Goal: Transaction & Acquisition: Purchase product/service

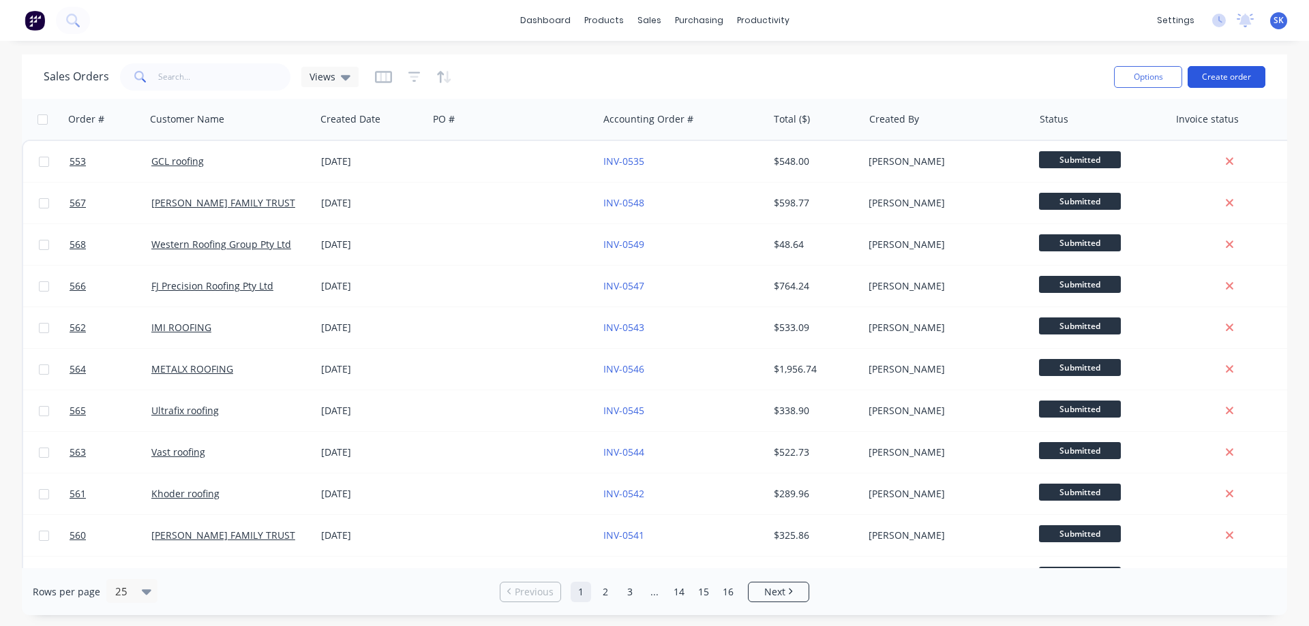
click at [1230, 76] on button "Create order" at bounding box center [1226, 77] width 78 height 22
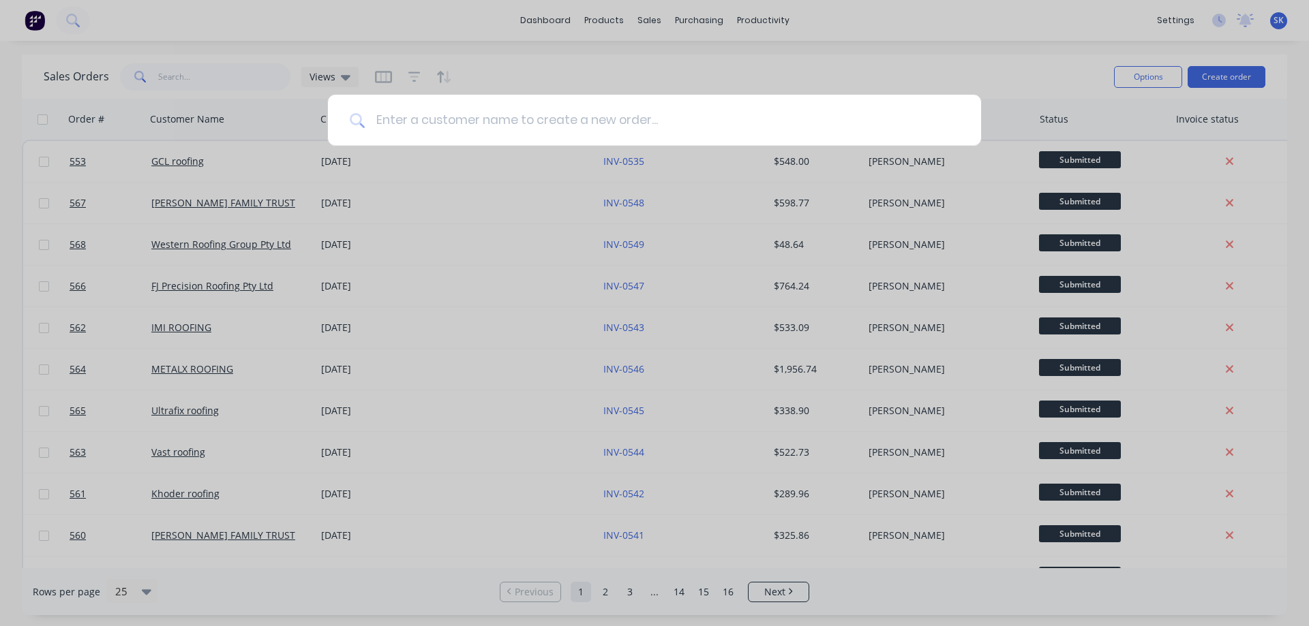
click at [575, 112] on input at bounding box center [662, 120] width 594 height 51
type input "o"
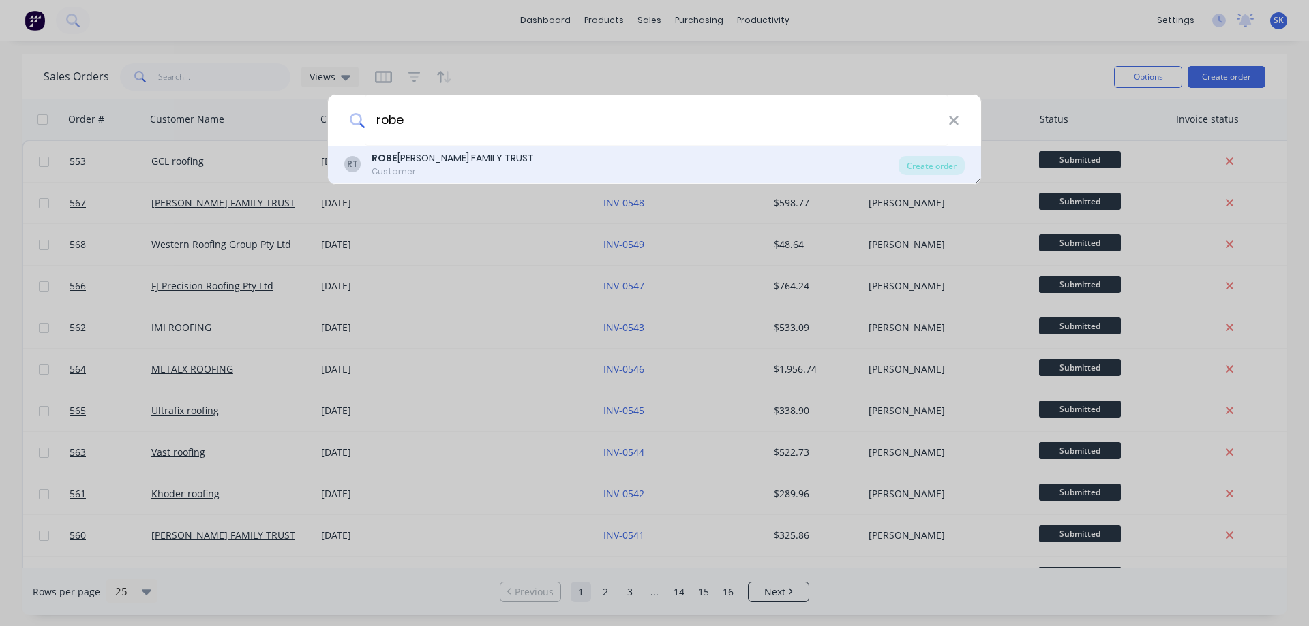
type input "robe"
click at [497, 164] on div "ROBE [PERSON_NAME] FAMILY TRUST" at bounding box center [452, 158] width 162 height 14
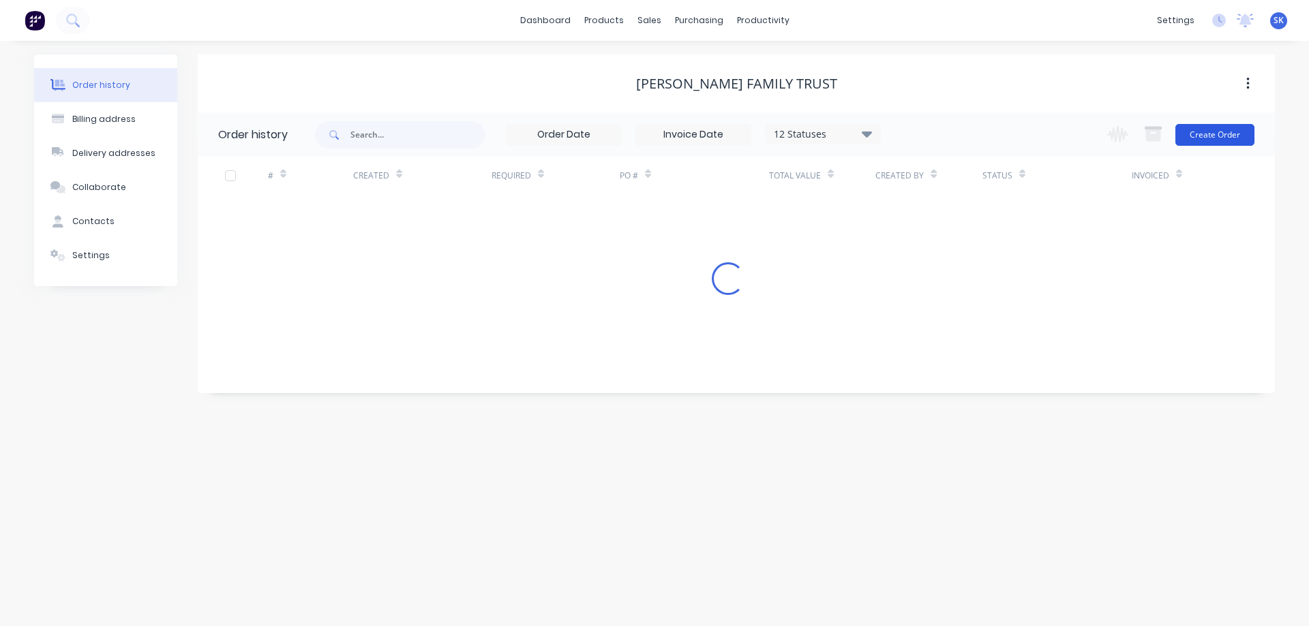
click at [1195, 136] on button "Create Order" at bounding box center [1214, 135] width 79 height 22
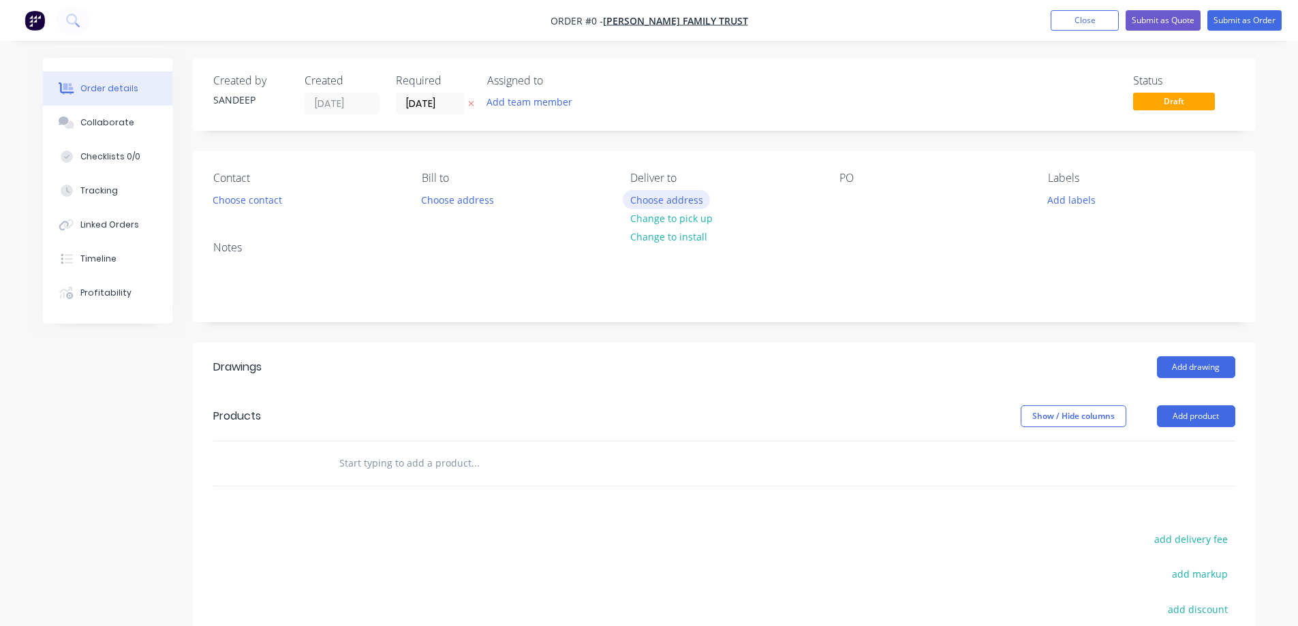
click at [658, 198] on button "Choose address" at bounding box center [666, 199] width 87 height 18
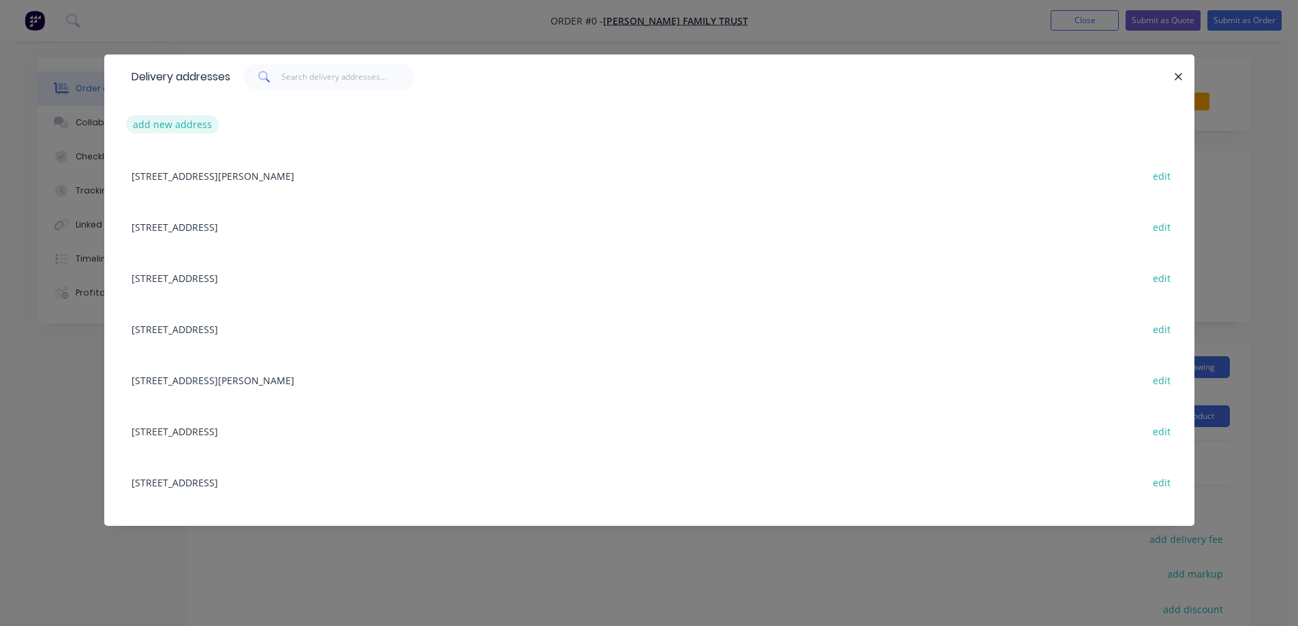
click at [162, 129] on button "add new address" at bounding box center [172, 124] width 93 height 18
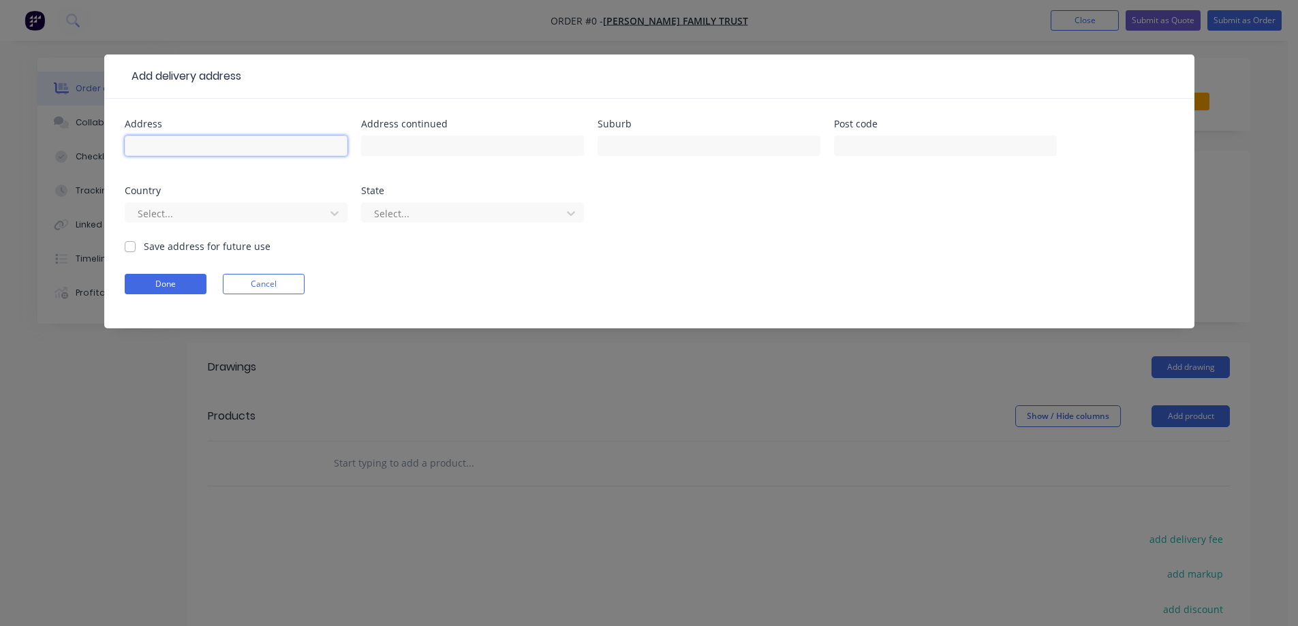
click at [218, 142] on input "text" at bounding box center [236, 146] width 223 height 20
paste input "[STREET_ADDRESS][PERSON_NAME]"
type input "[STREET_ADDRESS][PERSON_NAME]"
click at [644, 142] on input "text" at bounding box center [709, 146] width 223 height 20
paste input "WYNDHAM VALE"
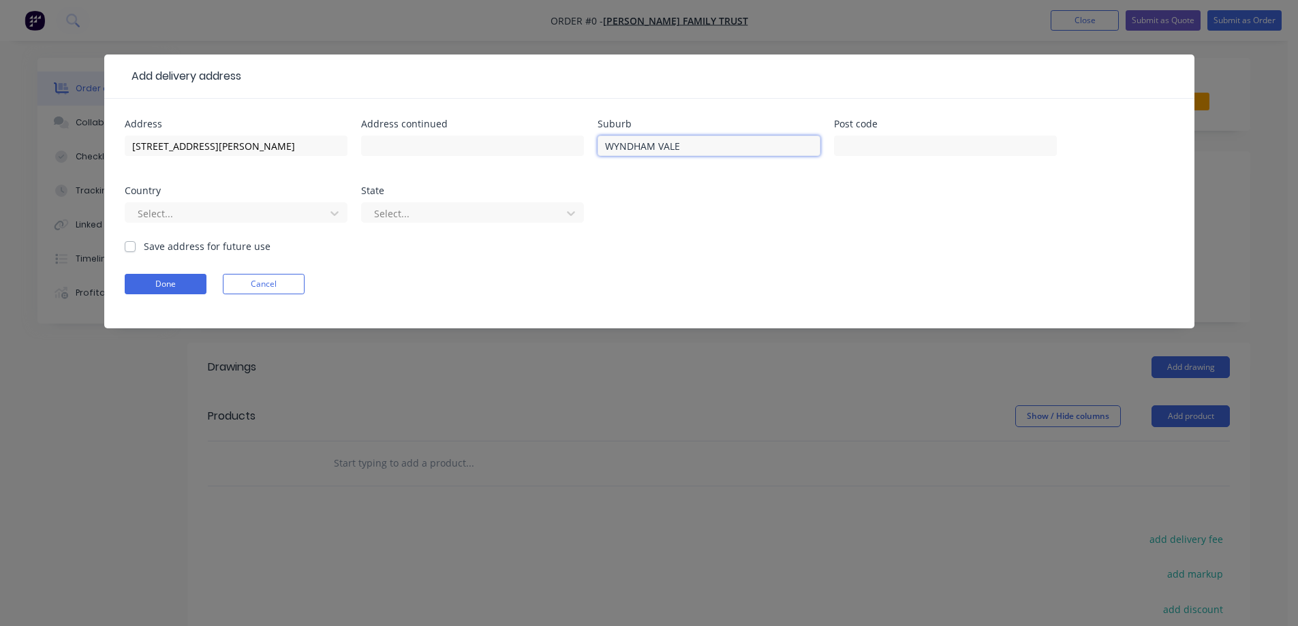
type input "WYNDHAM VALE"
click at [868, 151] on input "text" at bounding box center [945, 146] width 223 height 20
paste input "3024"
type input "3024"
click at [218, 207] on div at bounding box center [227, 213] width 182 height 17
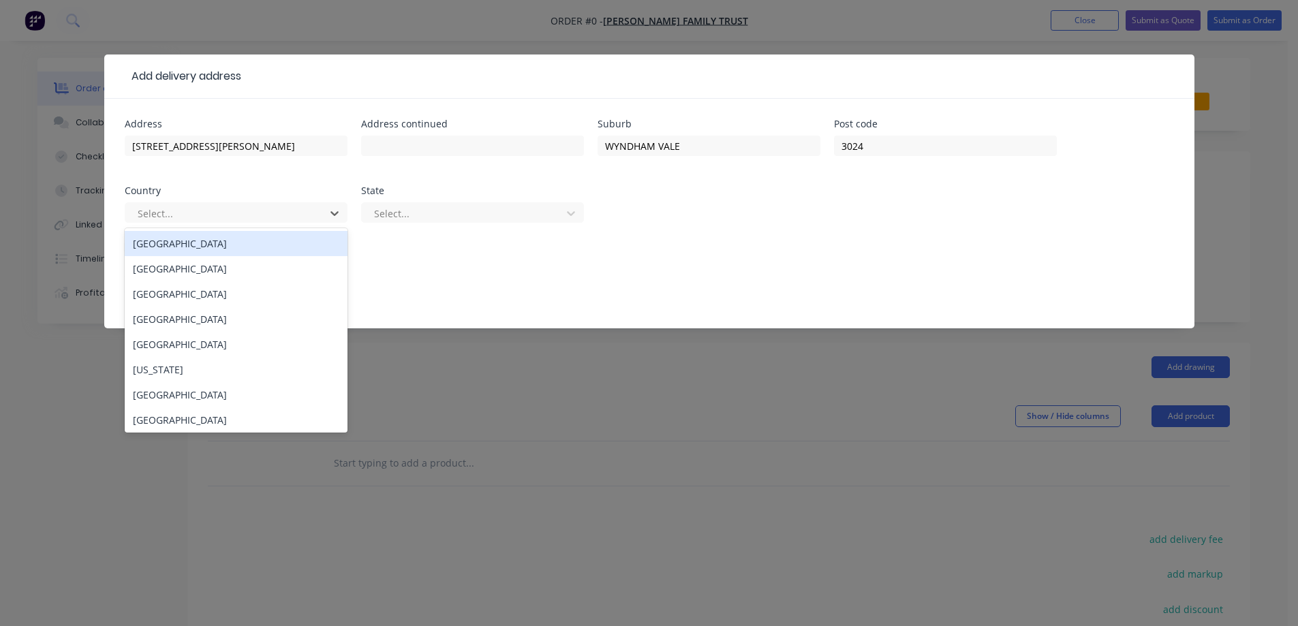
click at [196, 239] on div "[GEOGRAPHIC_DATA]" at bounding box center [236, 243] width 223 height 25
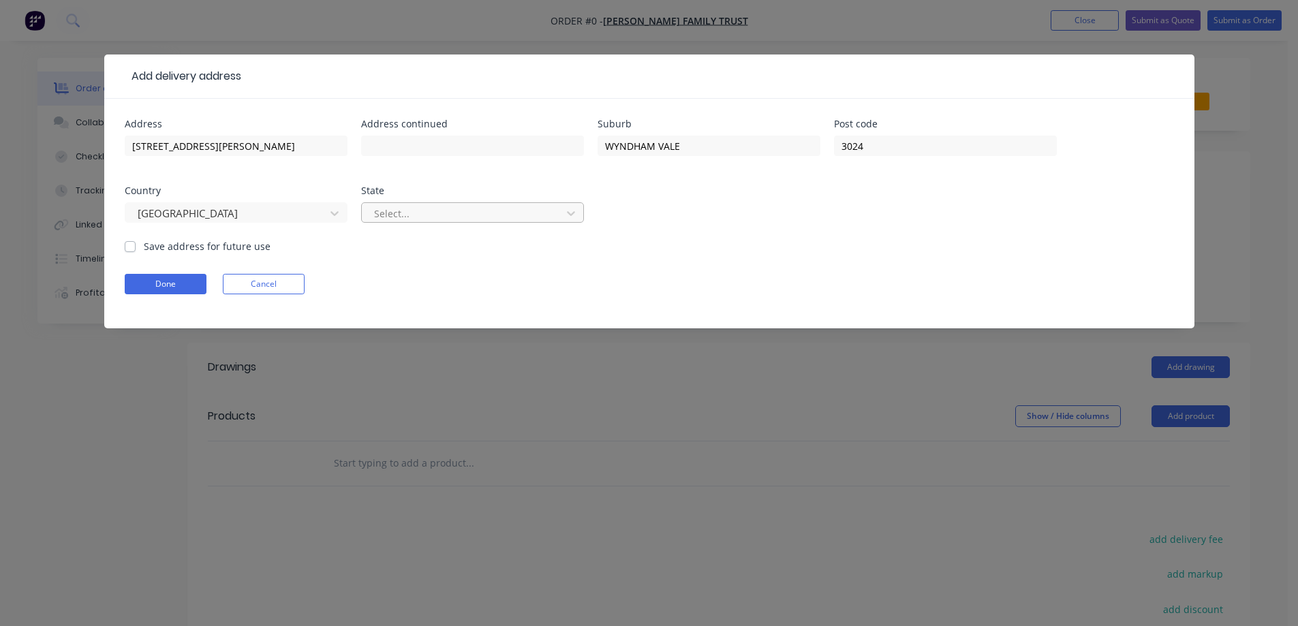
click at [393, 219] on div at bounding box center [464, 213] width 182 height 17
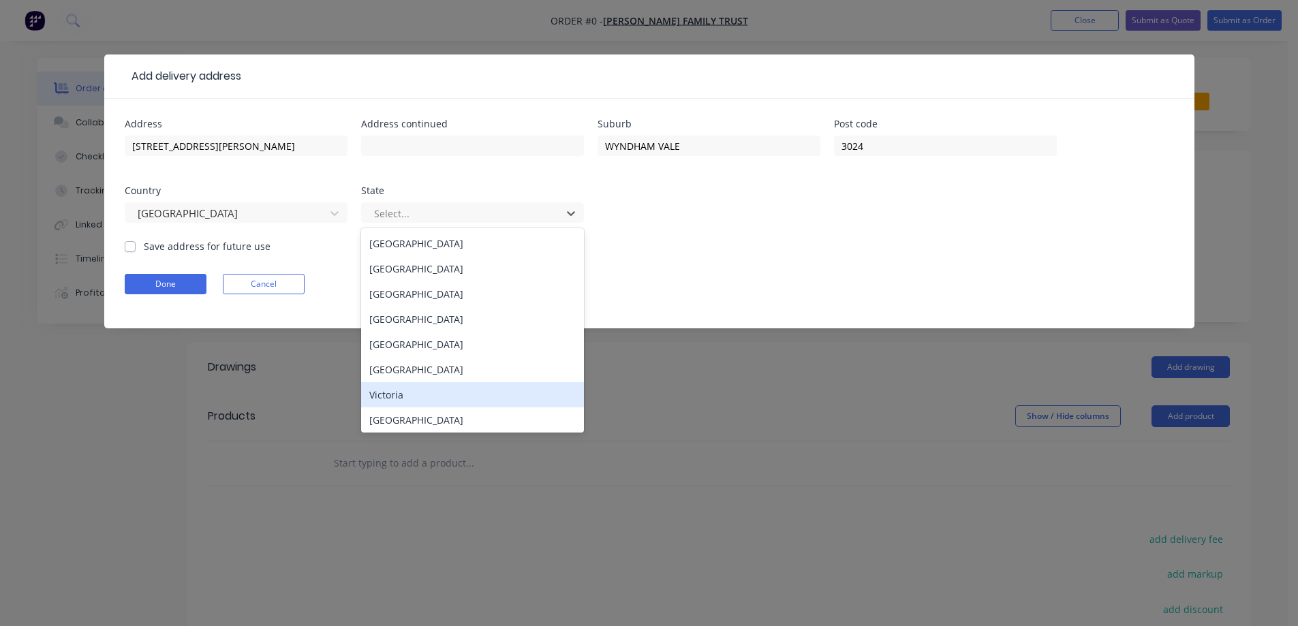
click at [396, 392] on div "Victoria" at bounding box center [472, 394] width 223 height 25
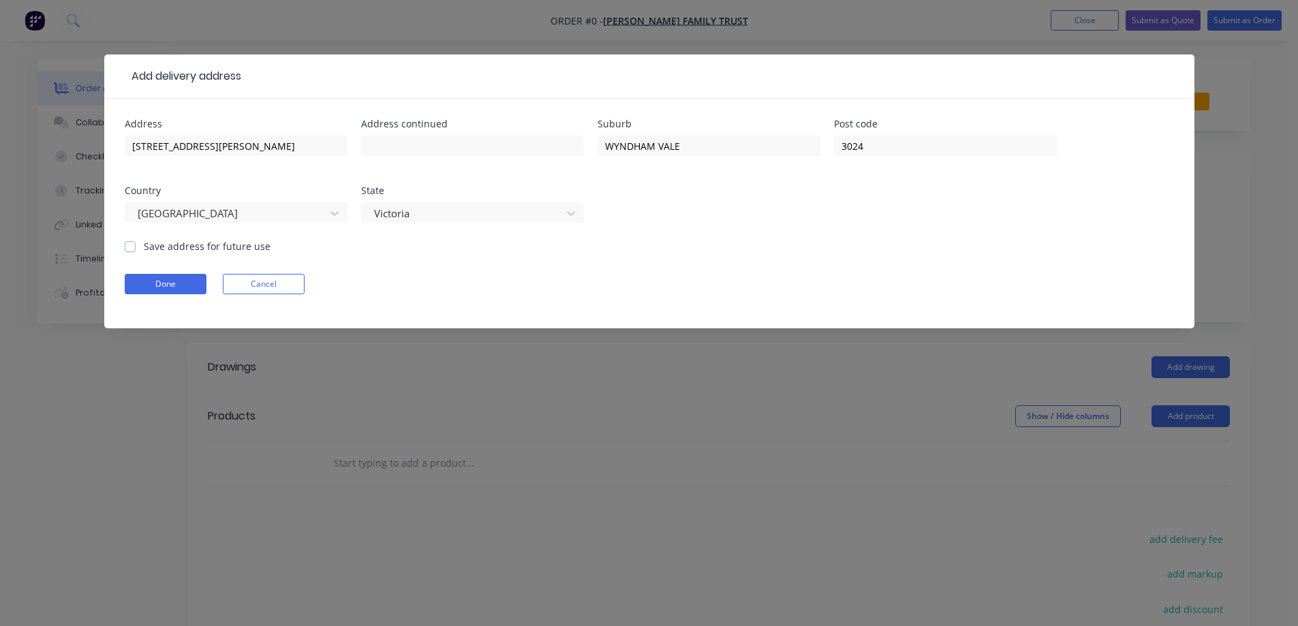
click at [172, 246] on label "Save address for future use" at bounding box center [207, 246] width 127 height 14
click at [136, 246] on input "Save address for future use" at bounding box center [130, 245] width 11 height 13
checkbox input "true"
click at [172, 268] on form "Address [STREET_ADDRESS][PERSON_NAME] Address continued Suburb [GEOGRAPHIC_DATA…" at bounding box center [650, 223] width 1050 height 209
click at [173, 285] on button "Done" at bounding box center [166, 284] width 82 height 20
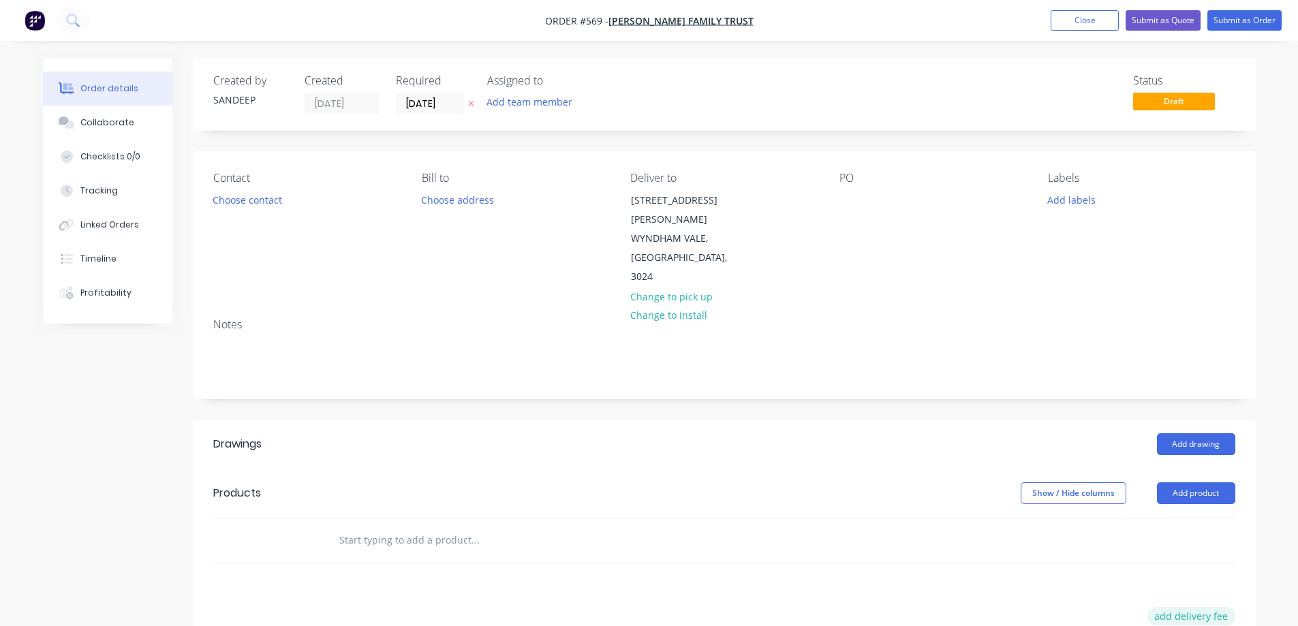
click at [1169, 607] on button "add delivery fee" at bounding box center [1192, 616] width 88 height 18
type input "50"
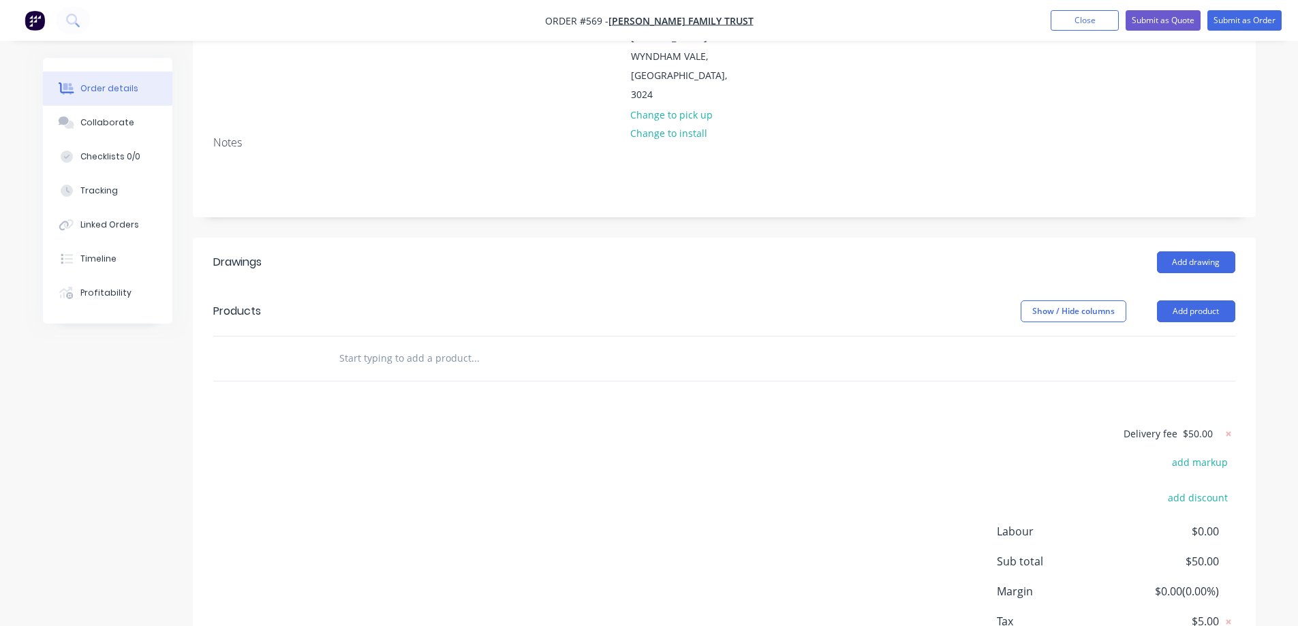
scroll to position [204, 0]
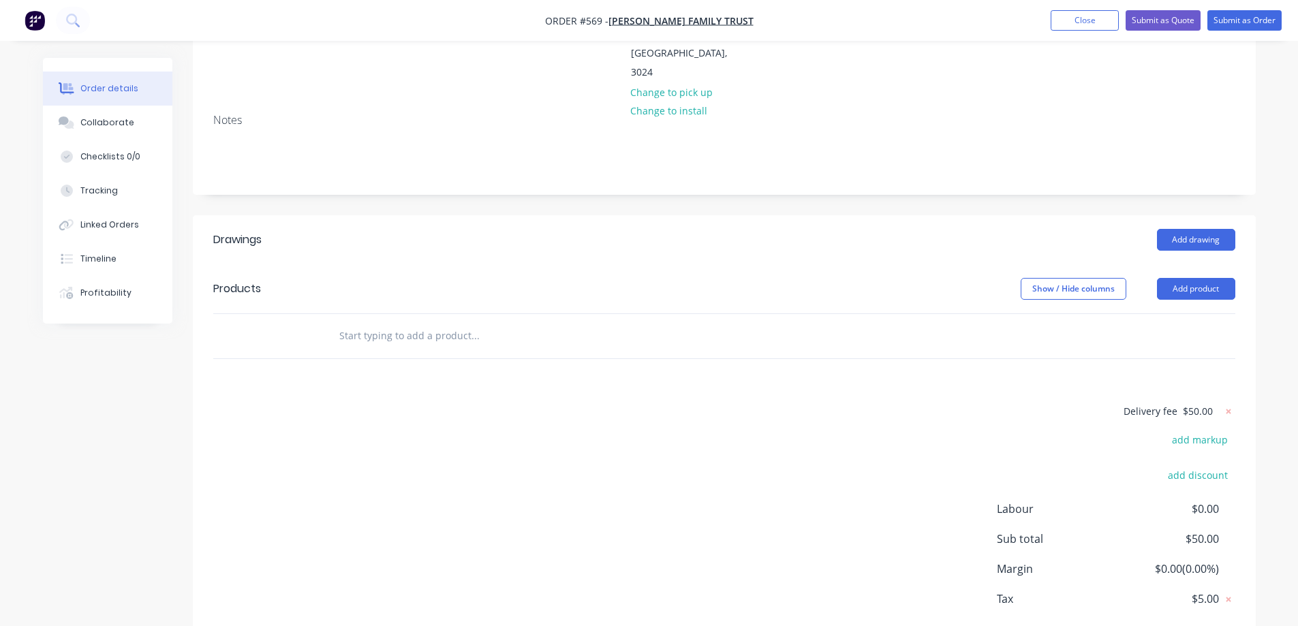
click at [393, 322] on input "text" at bounding box center [475, 335] width 273 height 27
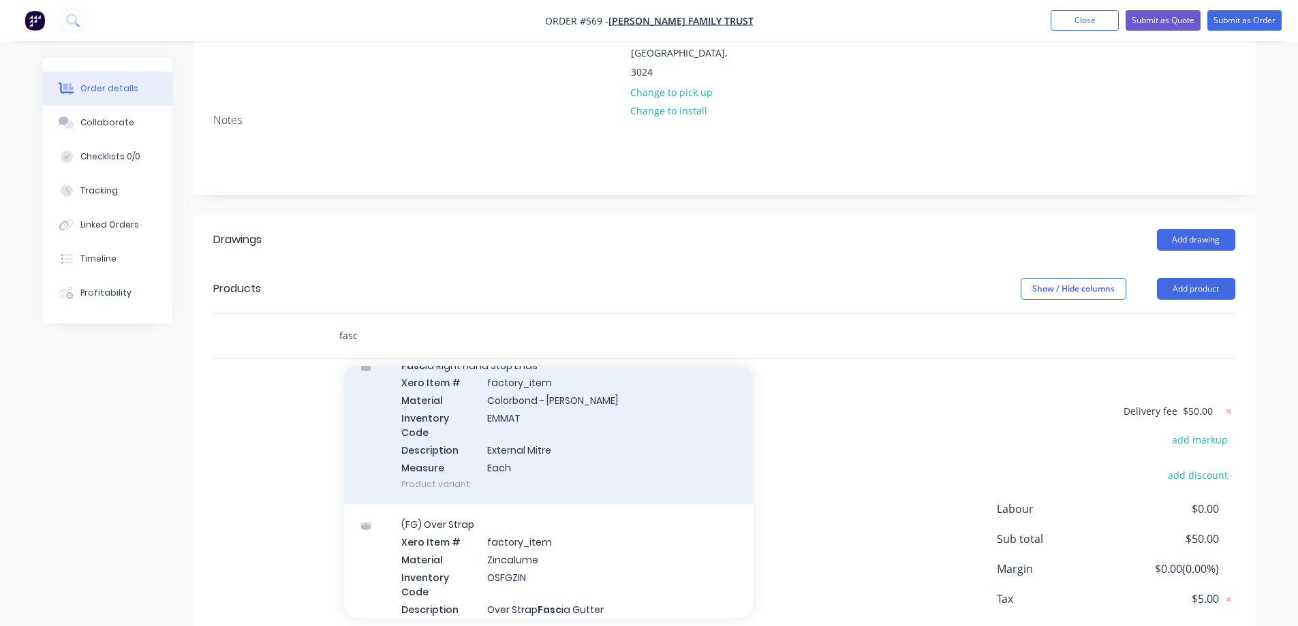
scroll to position [1568, 0]
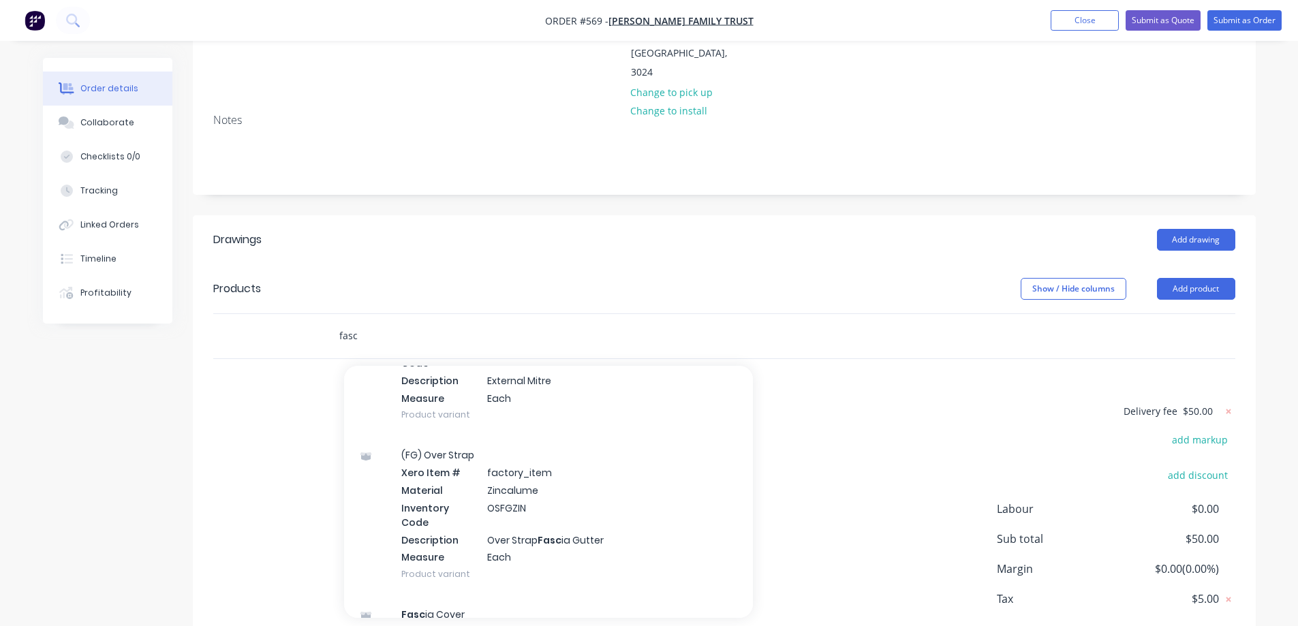
click at [207, 407] on div "Delivery fee $50.00 add markup add discount Labour $0.00 Sub total $50.00 Margi…" at bounding box center [724, 531] width 1063 height 256
click at [363, 322] on input "fasc" at bounding box center [475, 335] width 273 height 27
click at [356, 322] on input "fasc" at bounding box center [475, 335] width 273 height 27
type input "f"
click at [363, 322] on input "text" at bounding box center [475, 335] width 273 height 27
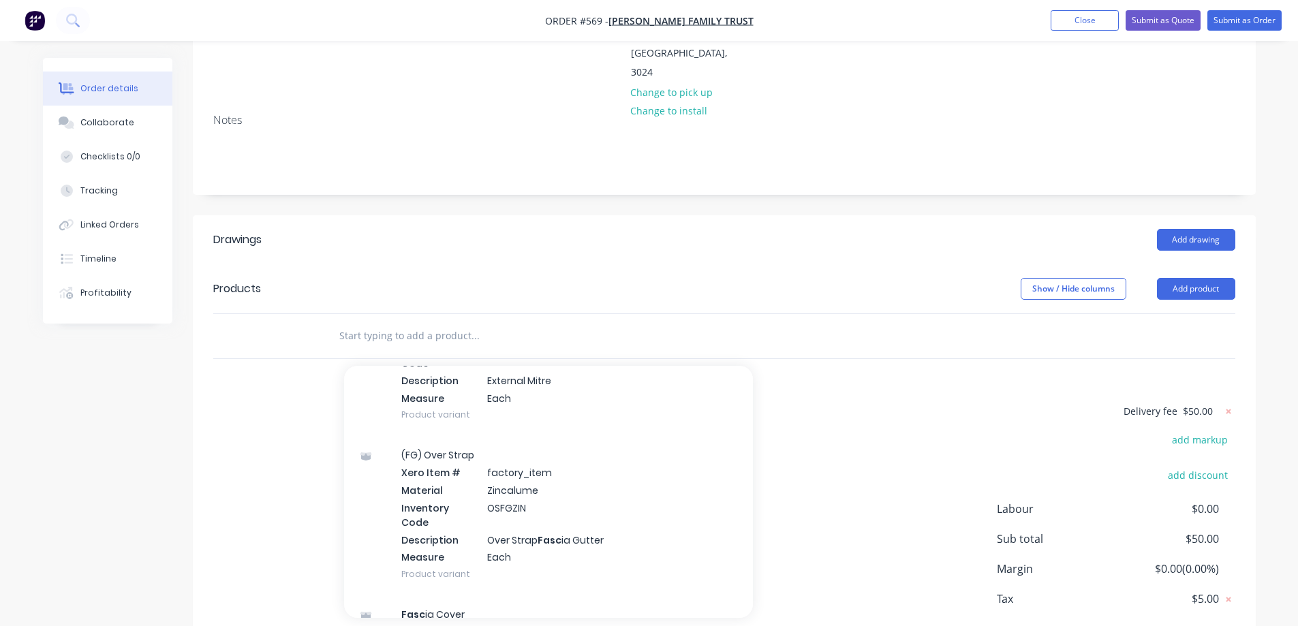
click at [363, 322] on input "text" at bounding box center [475, 335] width 273 height 27
click at [354, 322] on input "text" at bounding box center [475, 335] width 273 height 27
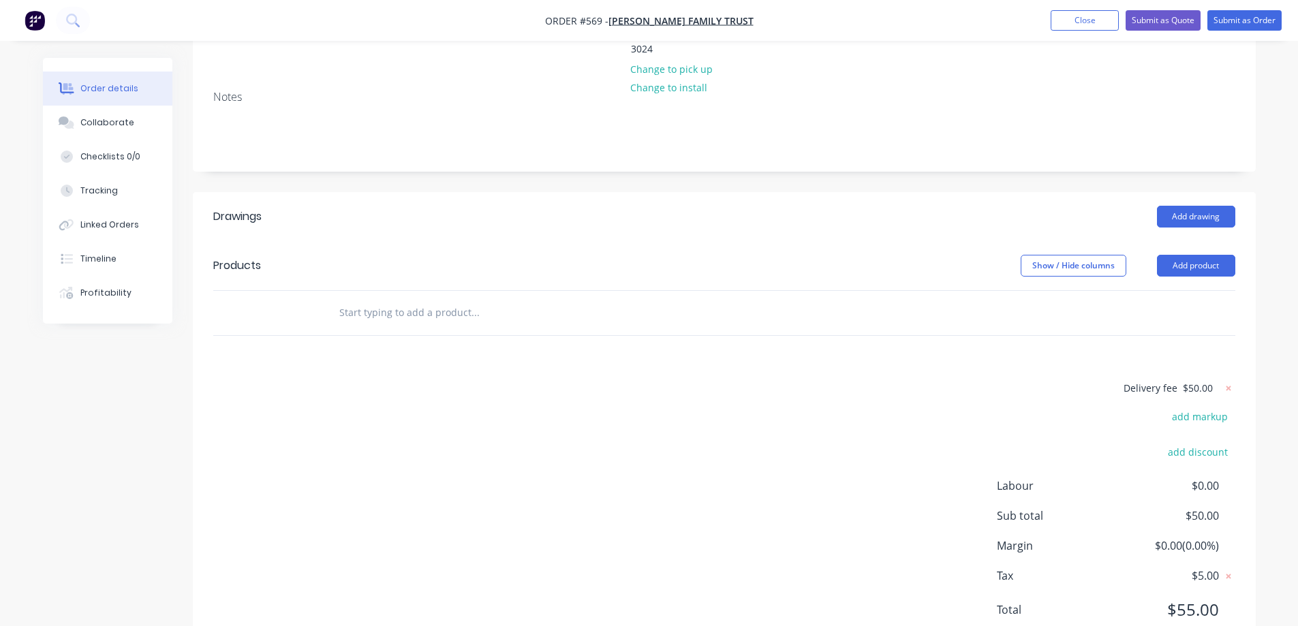
scroll to position [240, 0]
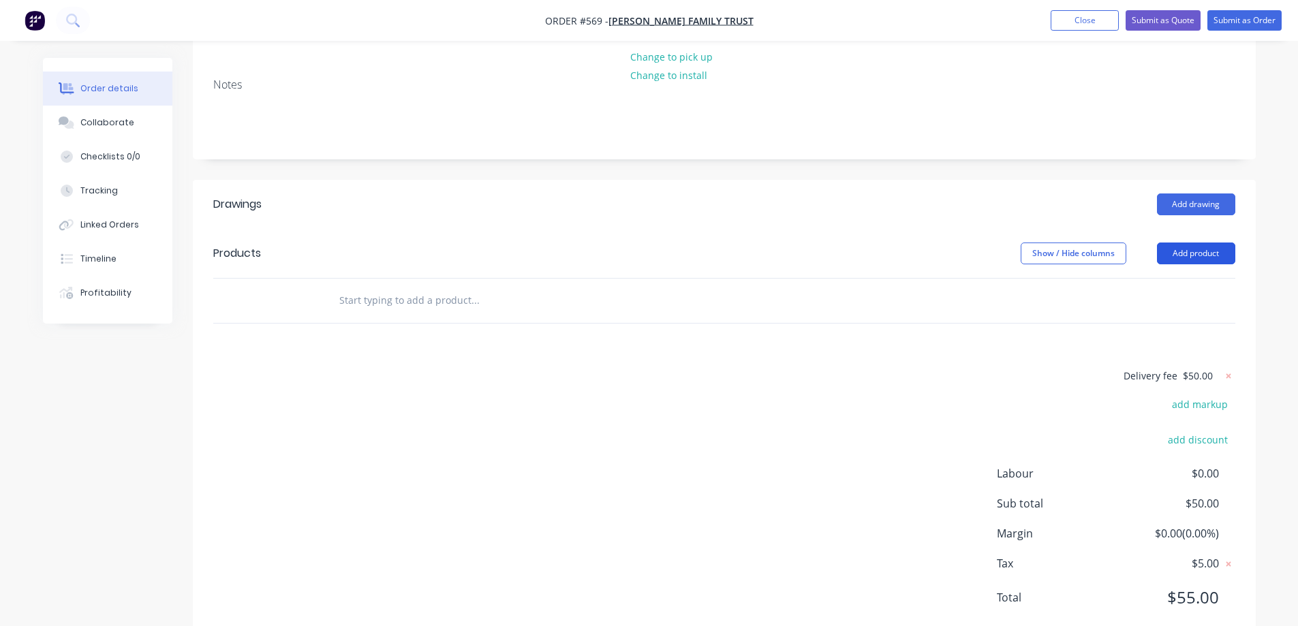
click at [1168, 243] on button "Add product" at bounding box center [1196, 254] width 78 height 22
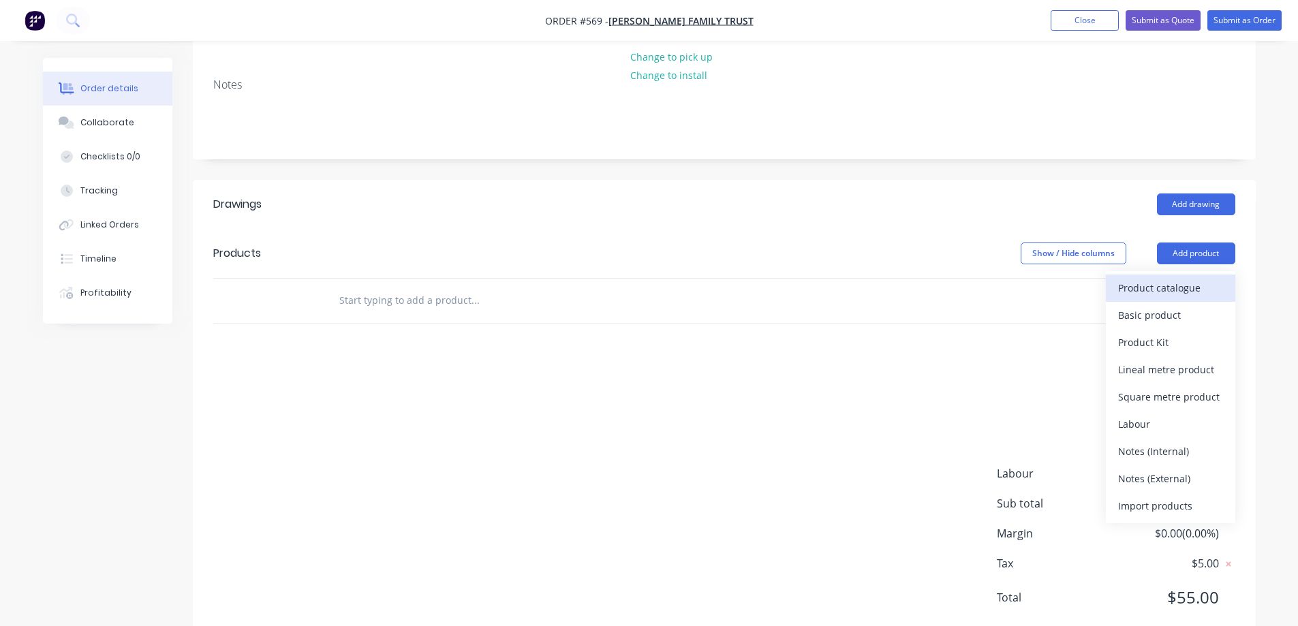
click at [1132, 278] on div "Product catalogue" at bounding box center [1170, 288] width 105 height 20
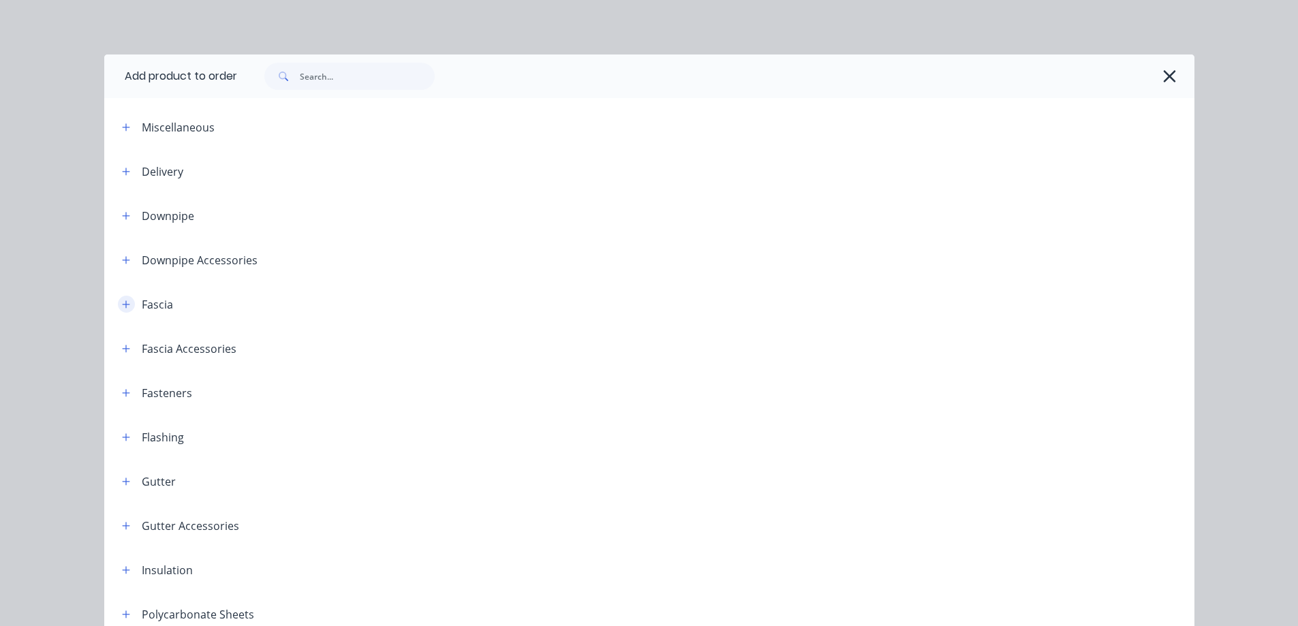
click at [127, 305] on button "button" at bounding box center [126, 304] width 17 height 17
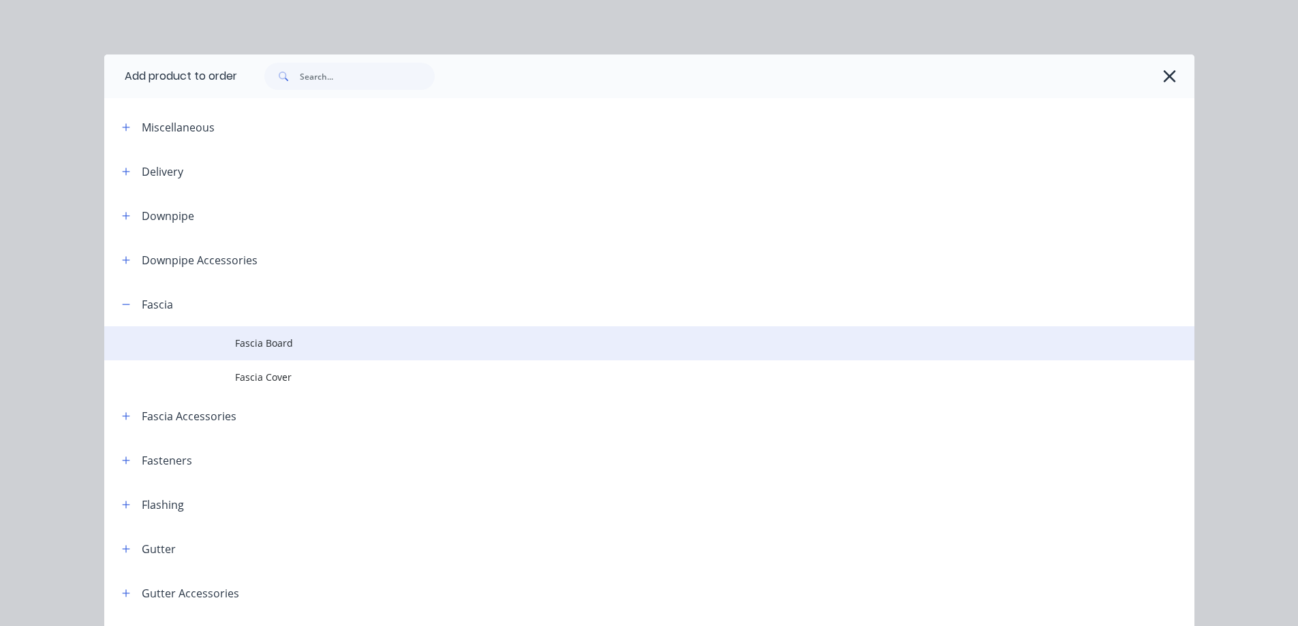
click at [249, 341] on span "Fascia Board" at bounding box center [618, 343] width 767 height 14
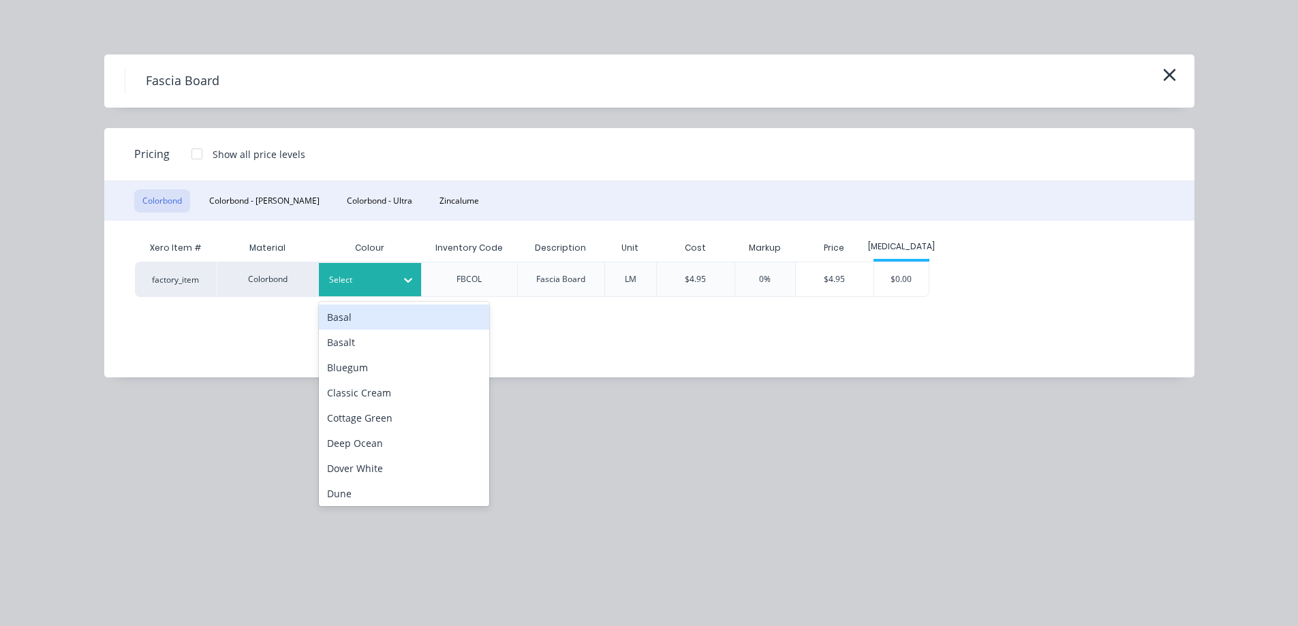
click at [344, 272] on div "Select" at bounding box center [358, 280] width 76 height 18
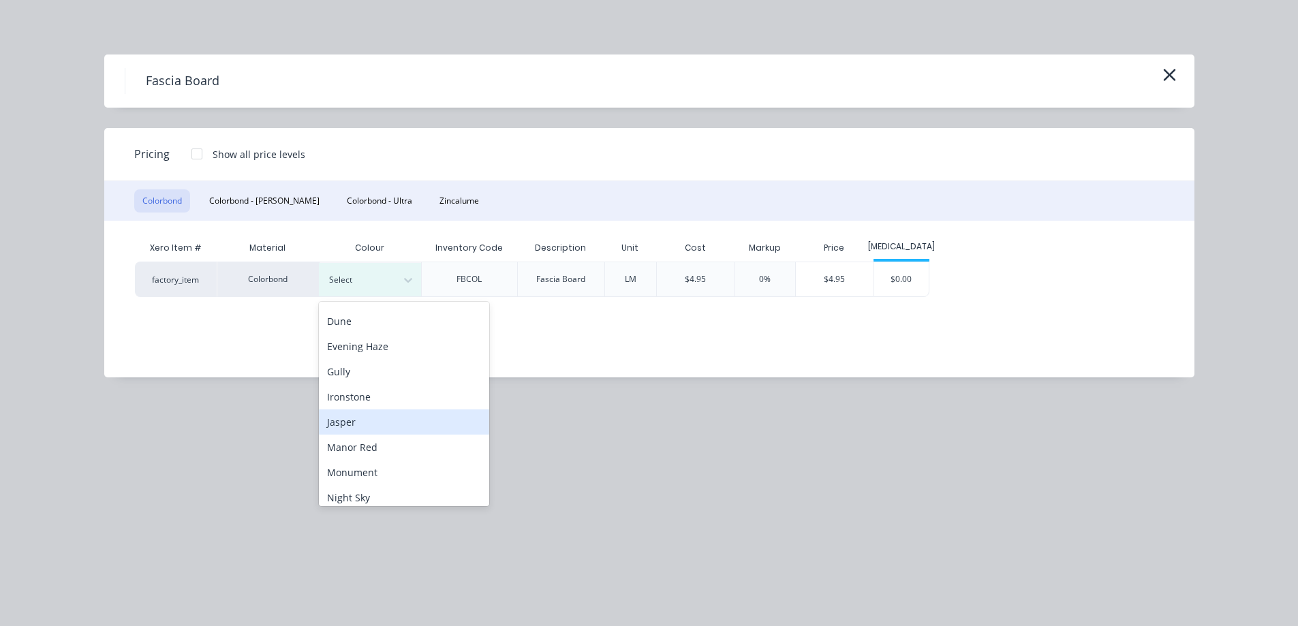
scroll to position [204, 0]
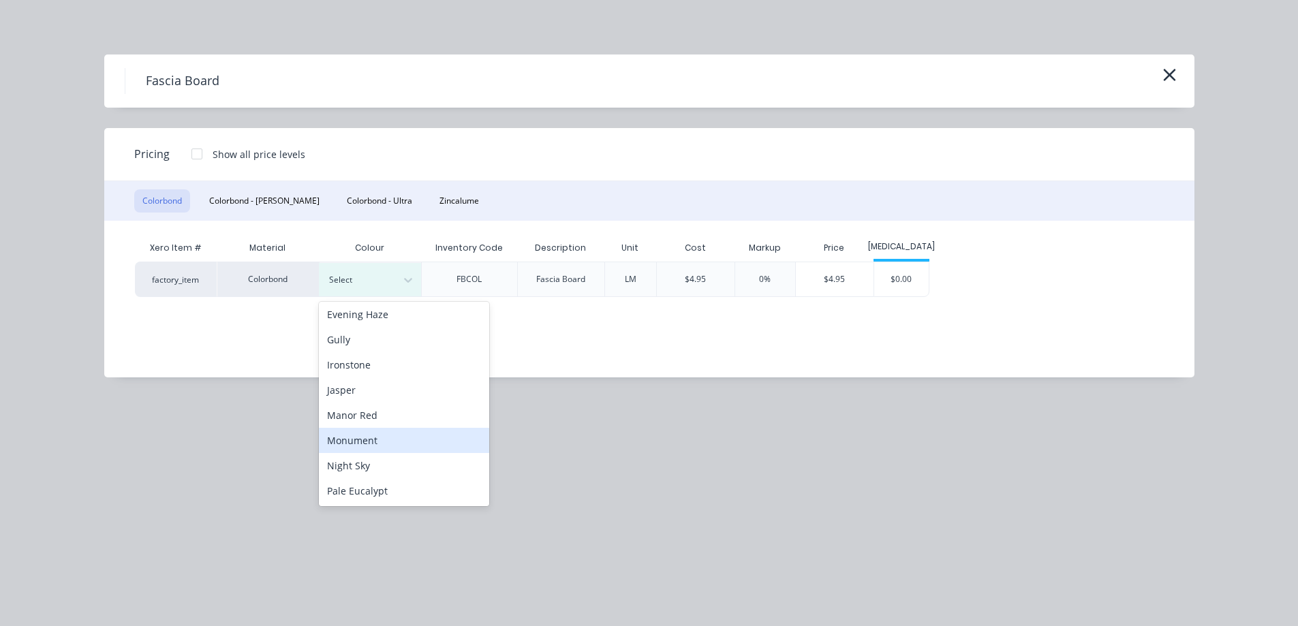
click at [350, 438] on div "Monument" at bounding box center [404, 440] width 170 height 25
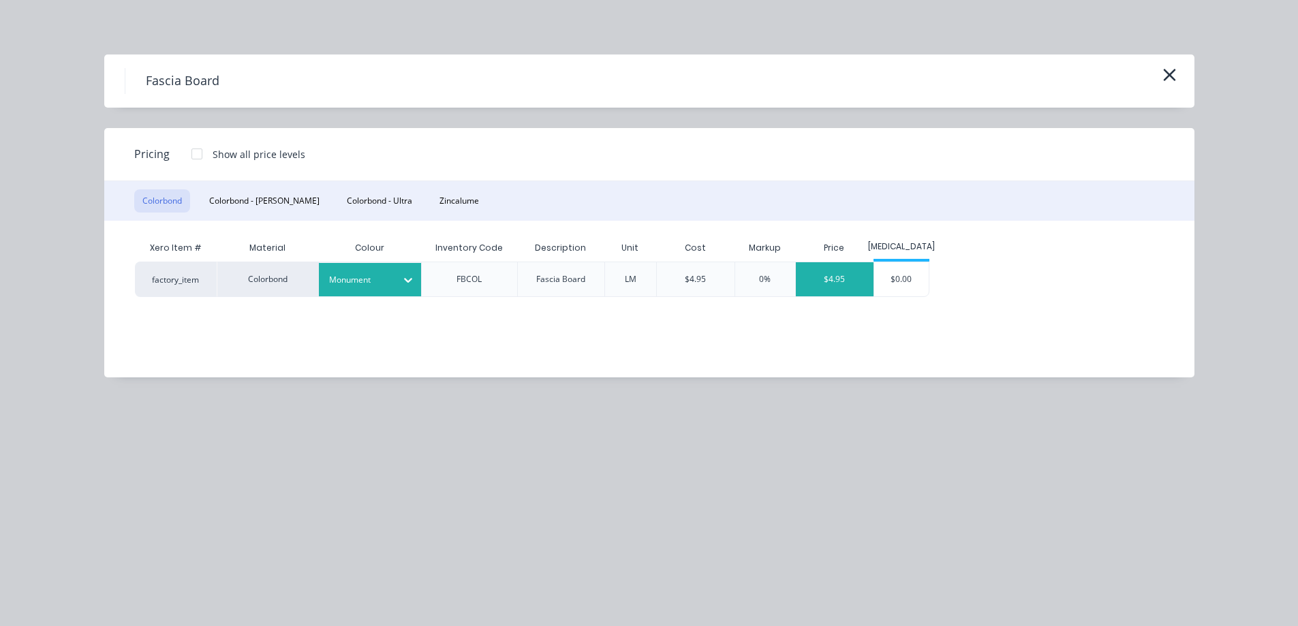
click at [829, 277] on div "$4.95" at bounding box center [835, 279] width 78 height 34
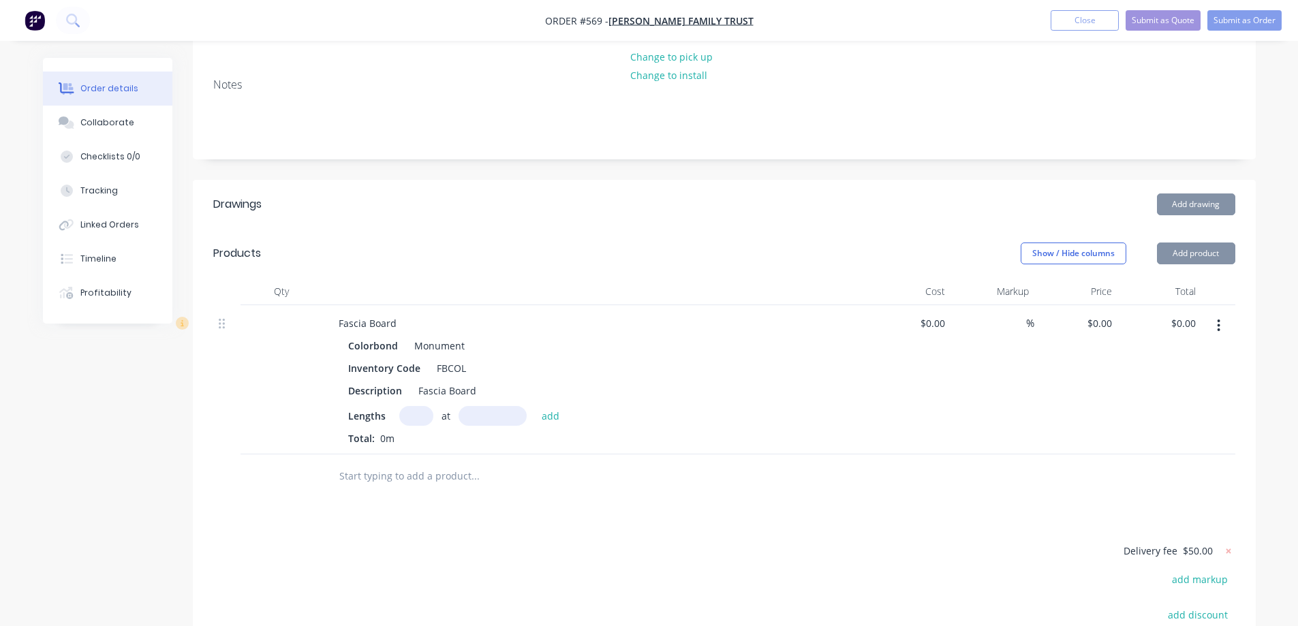
type input "$4.95"
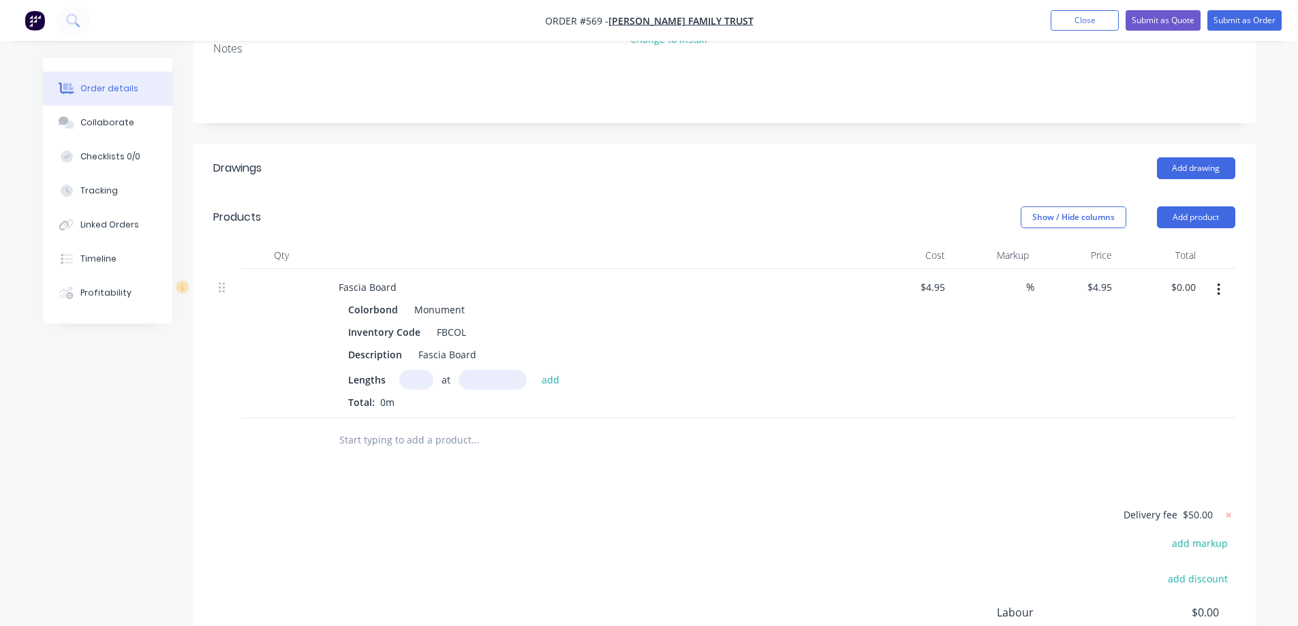
scroll to position [376, 0]
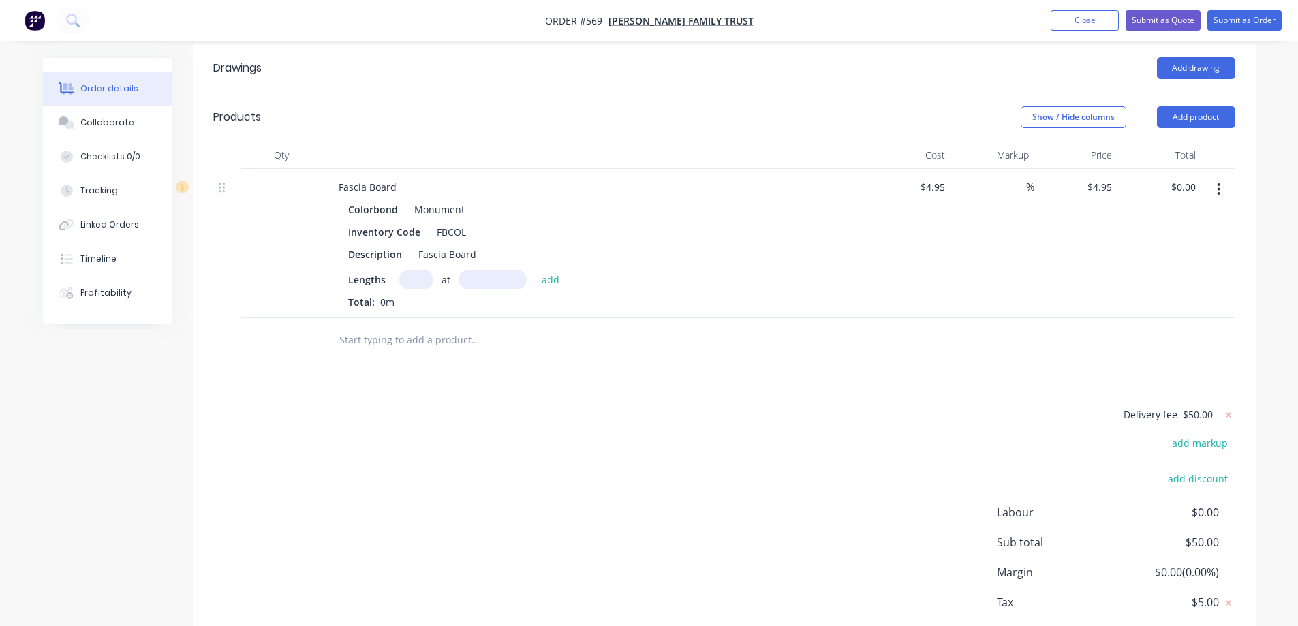
click at [416, 270] on input "text" at bounding box center [416, 280] width 34 height 20
type input "1"
click at [421, 270] on input "text" at bounding box center [416, 280] width 34 height 20
type input "3"
type input "6700mm"
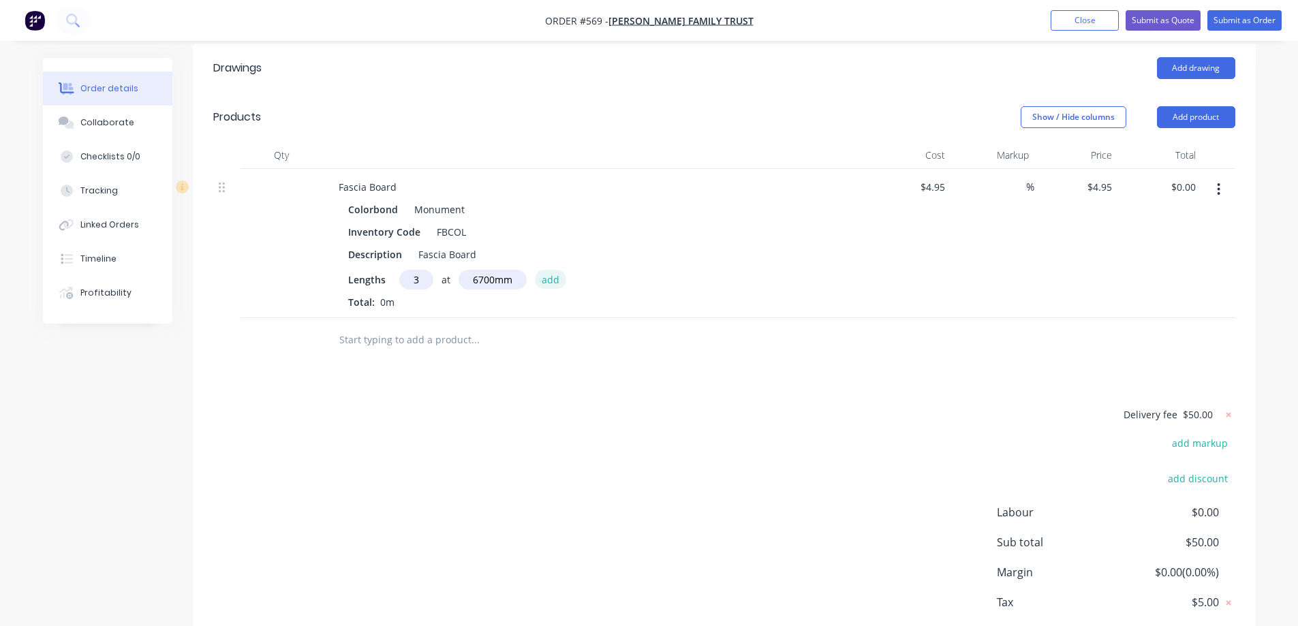
click at [563, 270] on button "add" at bounding box center [551, 279] width 32 height 18
type input "$99.50"
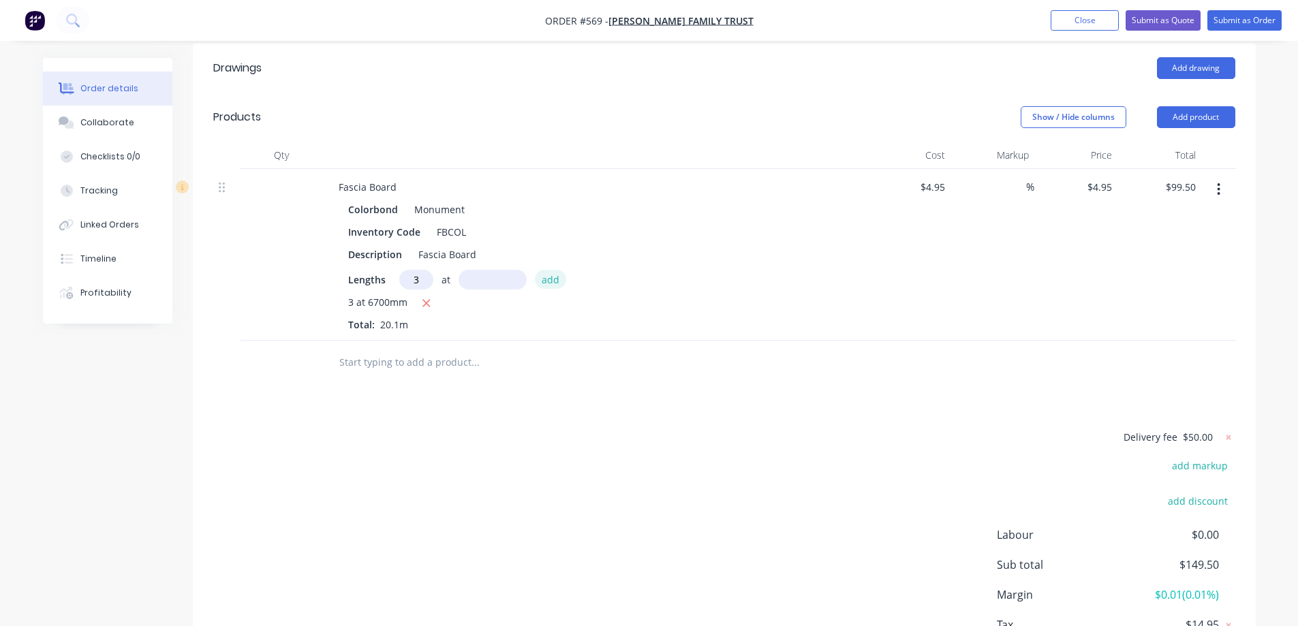
type input "3"
type input "6400mm"
click at [563, 270] on button "add" at bounding box center [551, 279] width 32 height 18
type input "$194.54"
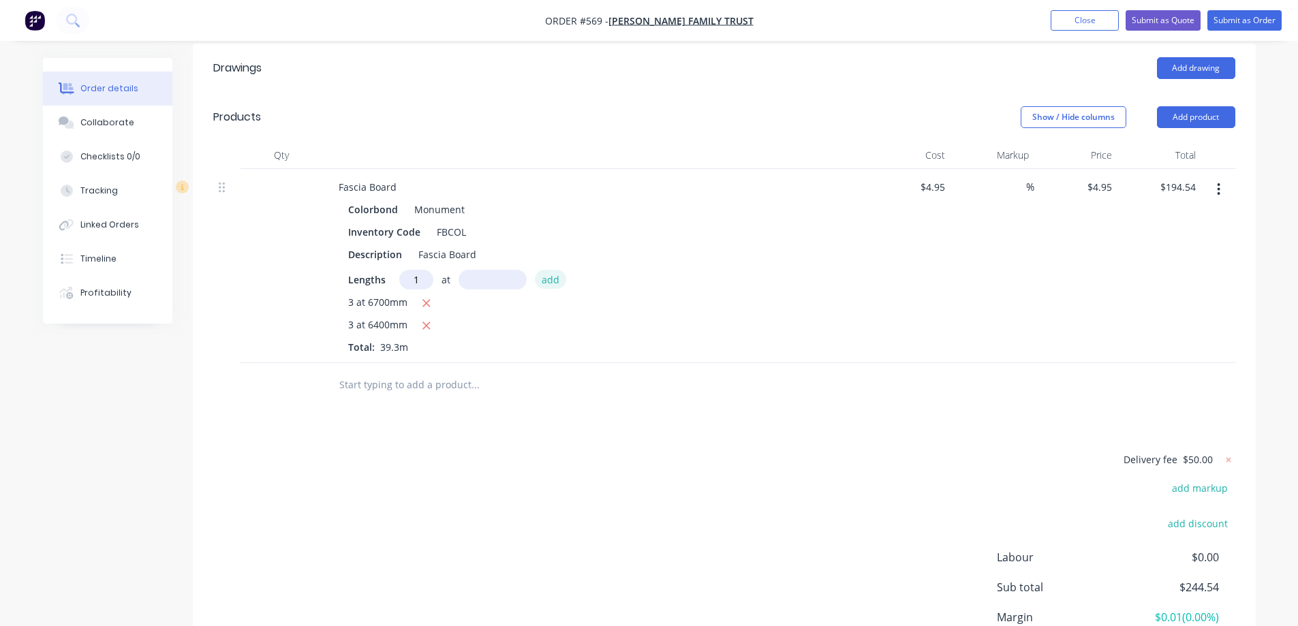
type input "1"
type input "6300mm"
click at [563, 270] on button "add" at bounding box center [551, 279] width 32 height 18
type input "$225.72"
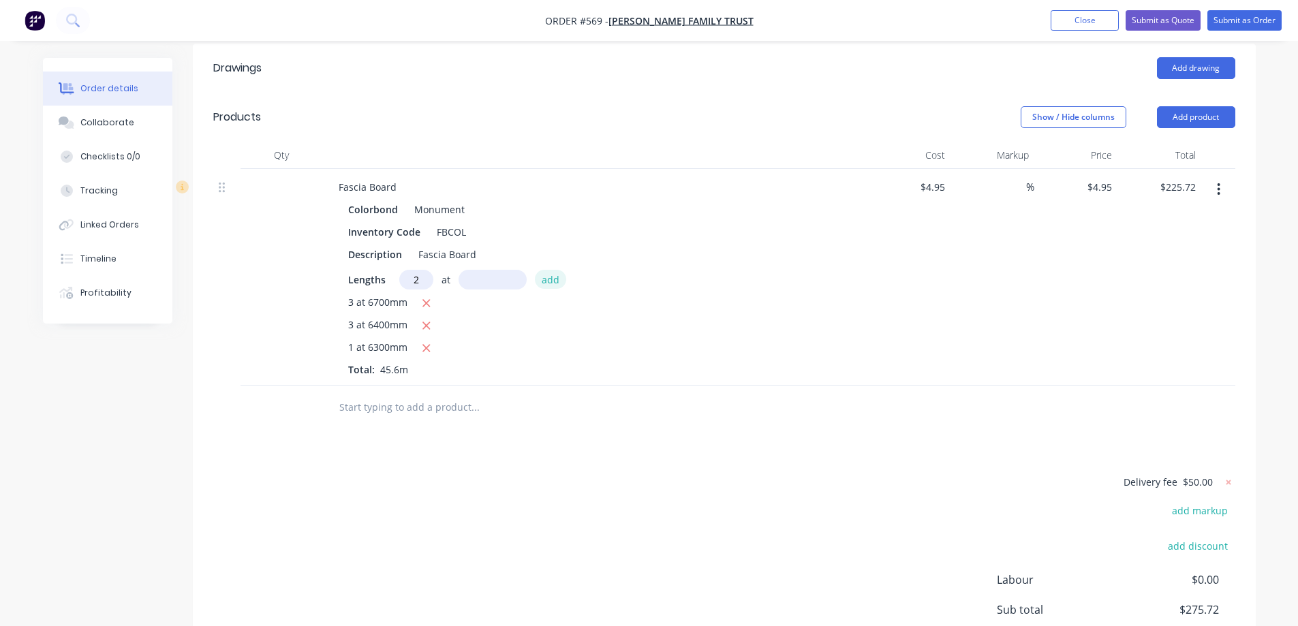
type input "2"
type input "6000mm"
click at [563, 270] on button "add" at bounding box center [551, 279] width 32 height 18
type input "$285.12"
type input "1"
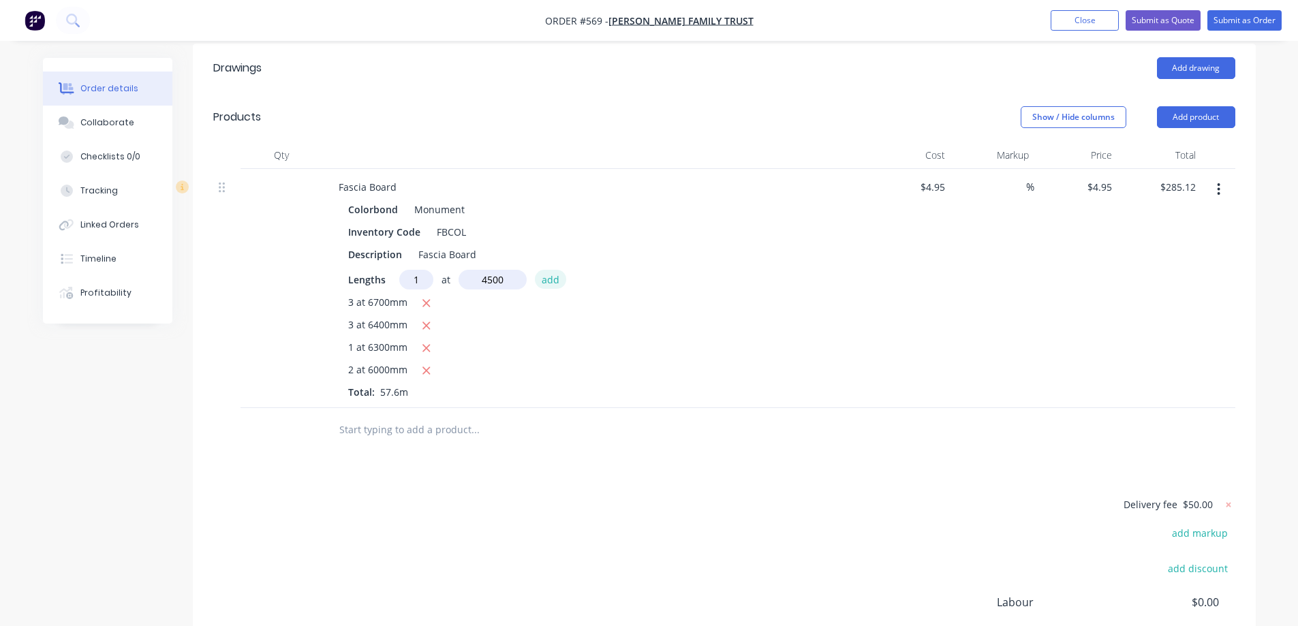
type input "4500mm"
click at [563, 270] on button "add" at bounding box center [551, 279] width 32 height 18
type input "$307.40"
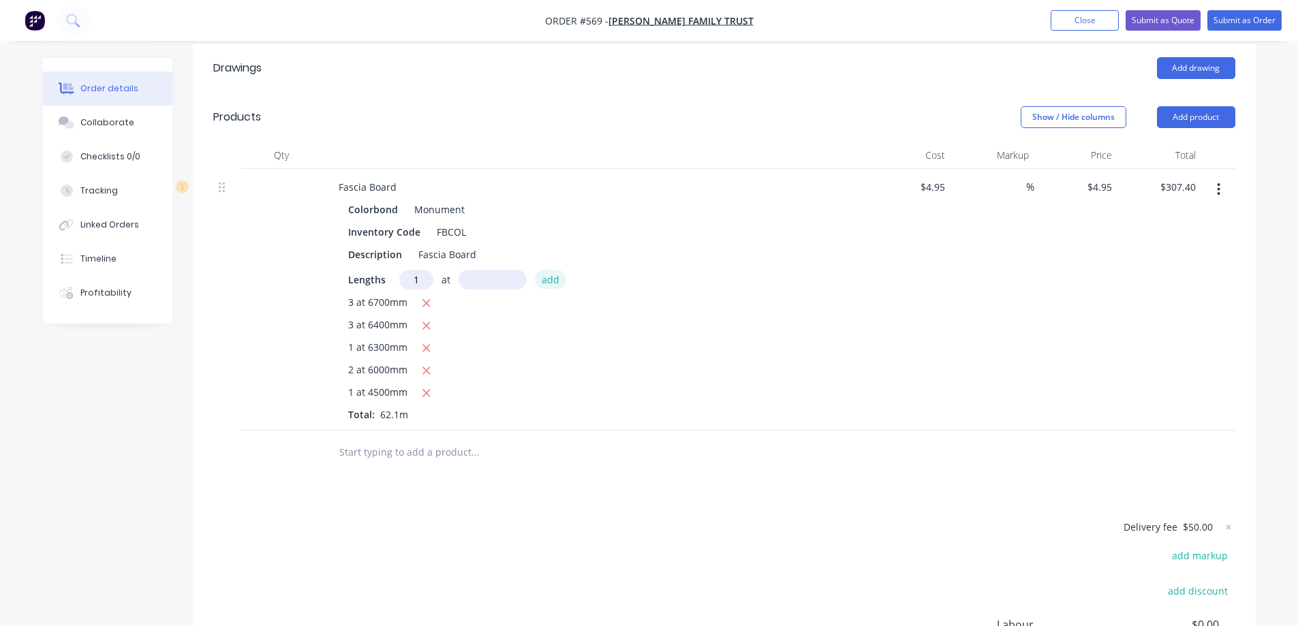
type input "1"
type input "3800mm"
click at [563, 270] on button "add" at bounding box center [551, 279] width 32 height 18
type input "$326.21"
type input "1"
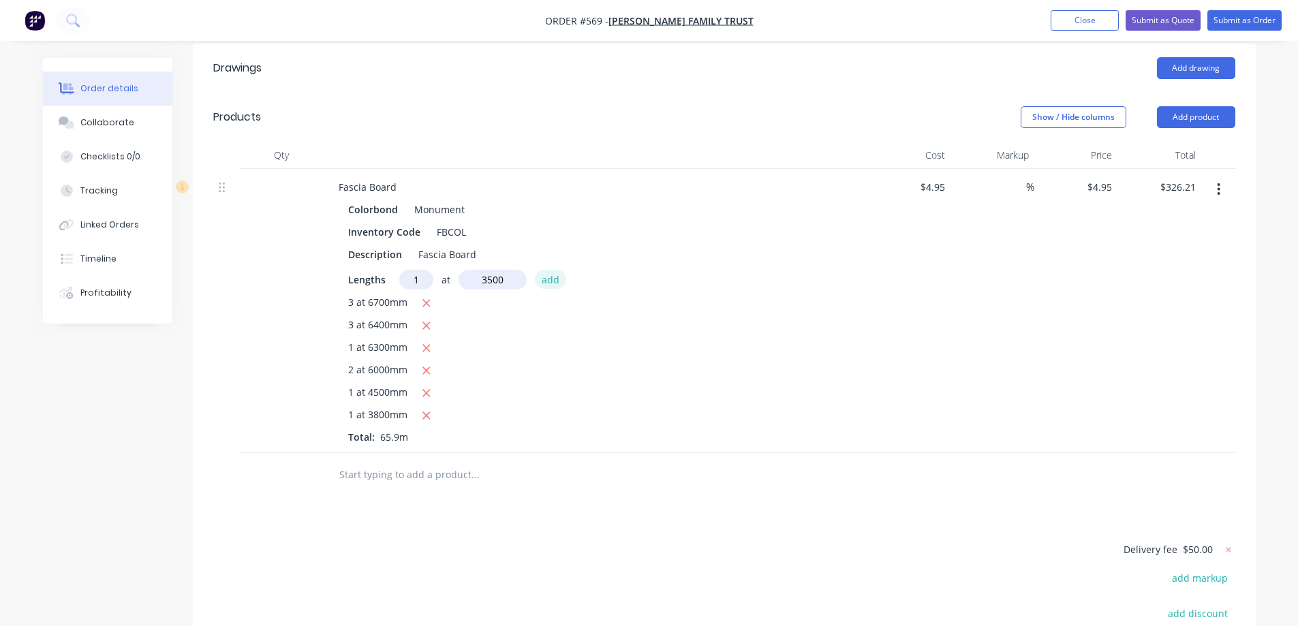
type input "3500mm"
click at [563, 270] on button "add" at bounding box center [551, 279] width 32 height 18
type input "$343.53"
type input "2"
type input "2800mm"
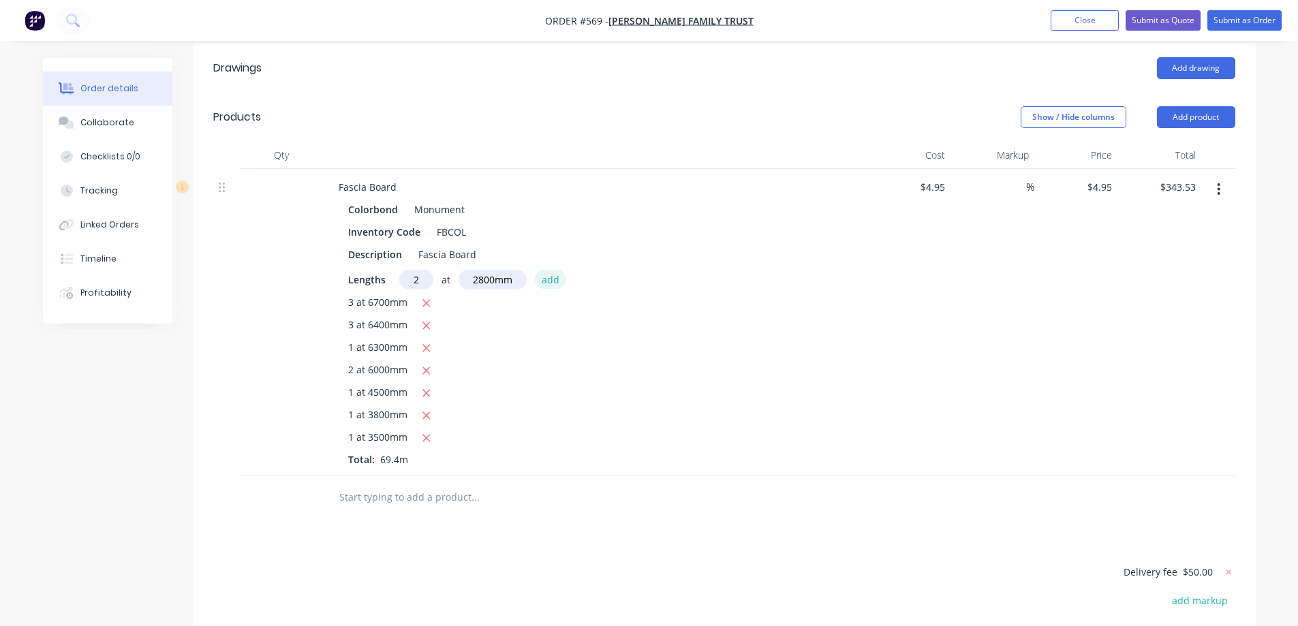
click at [563, 270] on button "add" at bounding box center [551, 279] width 32 height 18
type input "$371.25"
type input "2"
type input "2500mm"
click at [563, 270] on button "add" at bounding box center [551, 279] width 32 height 18
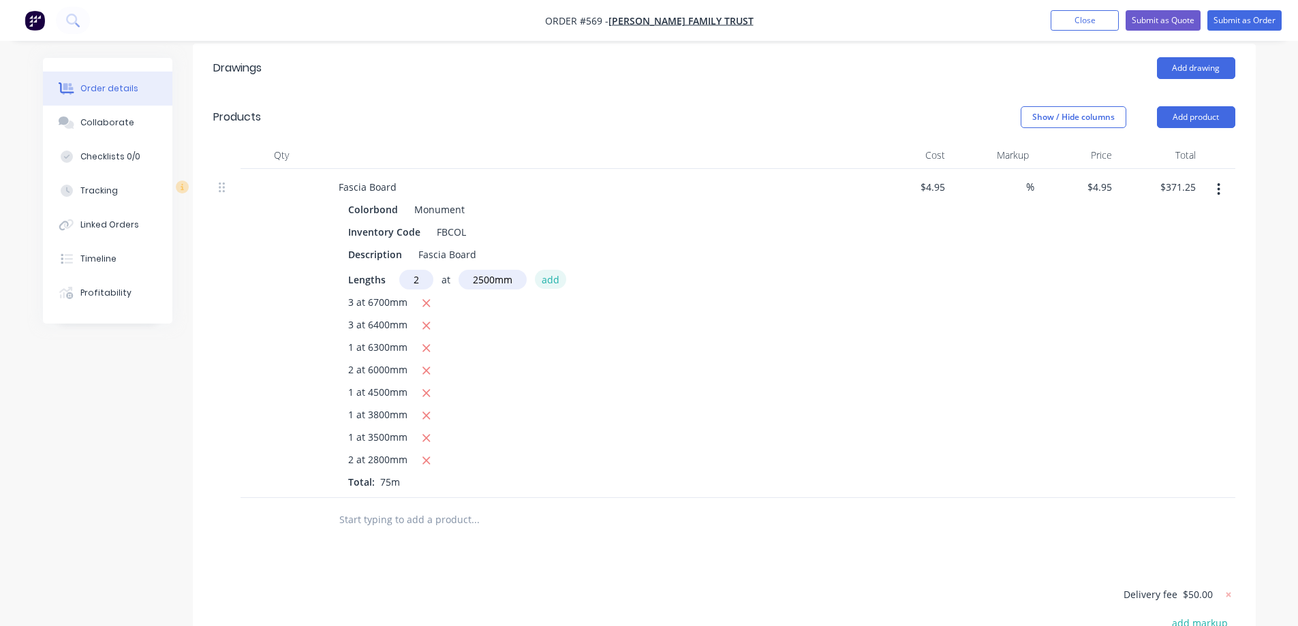
type input "$396.00"
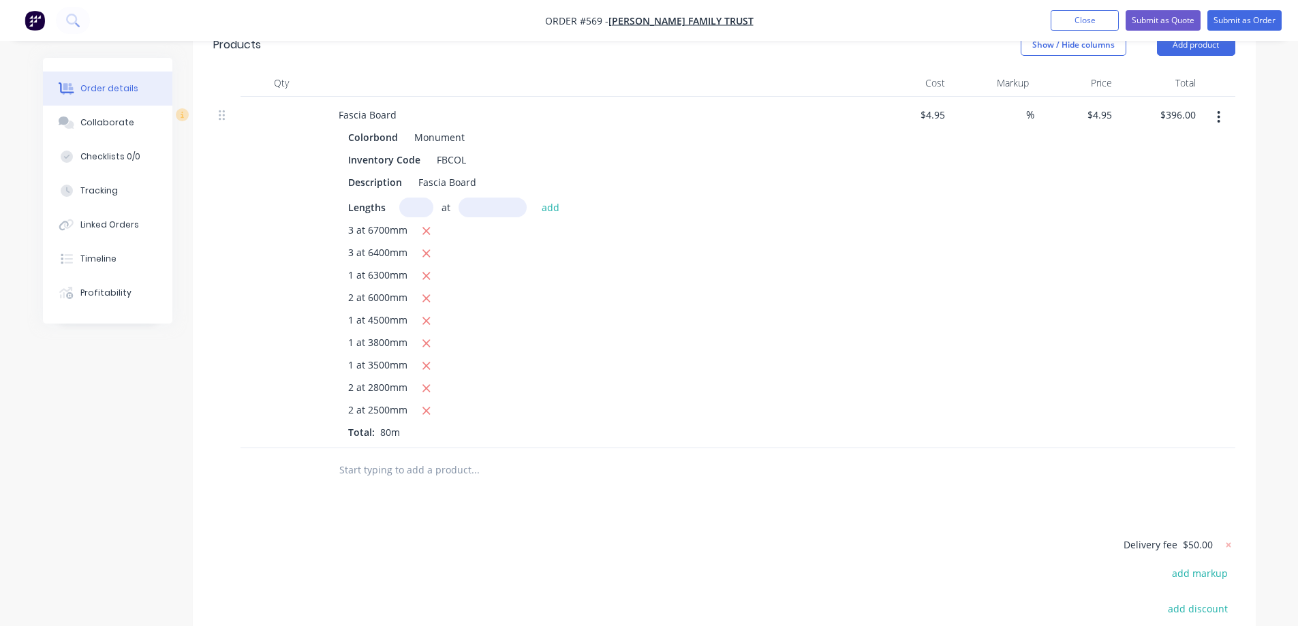
scroll to position [618, 0]
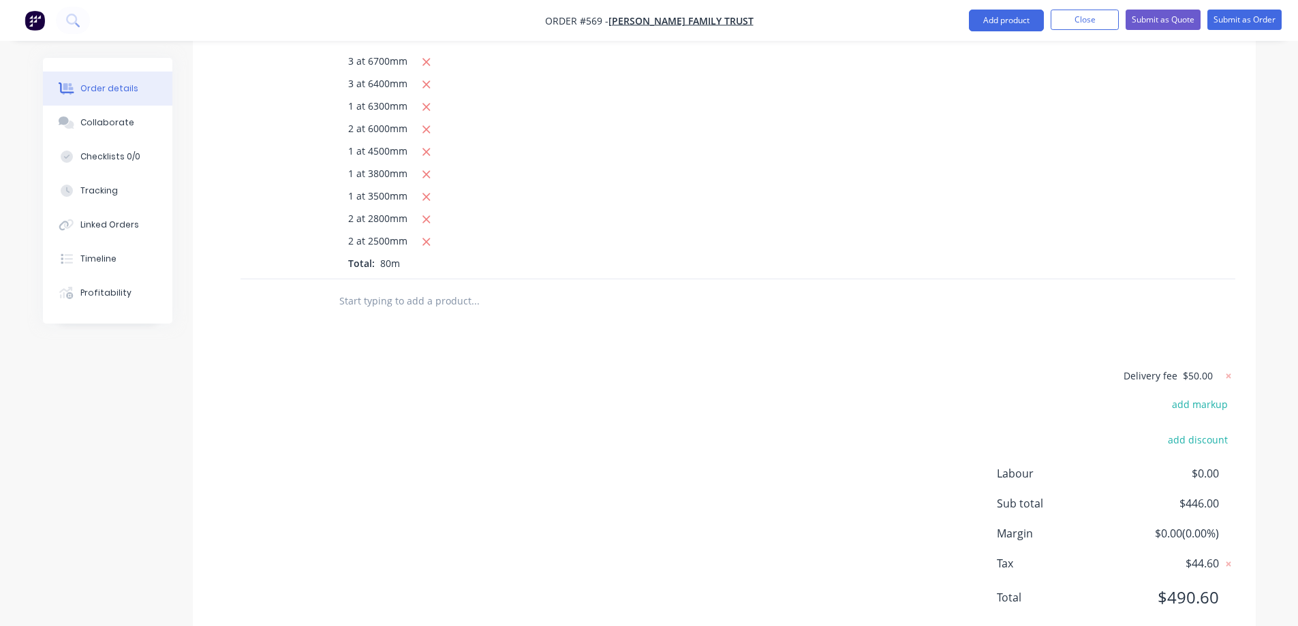
click at [357, 288] on input "text" at bounding box center [475, 301] width 273 height 27
click at [973, 18] on button "Add product" at bounding box center [1006, 21] width 75 height 22
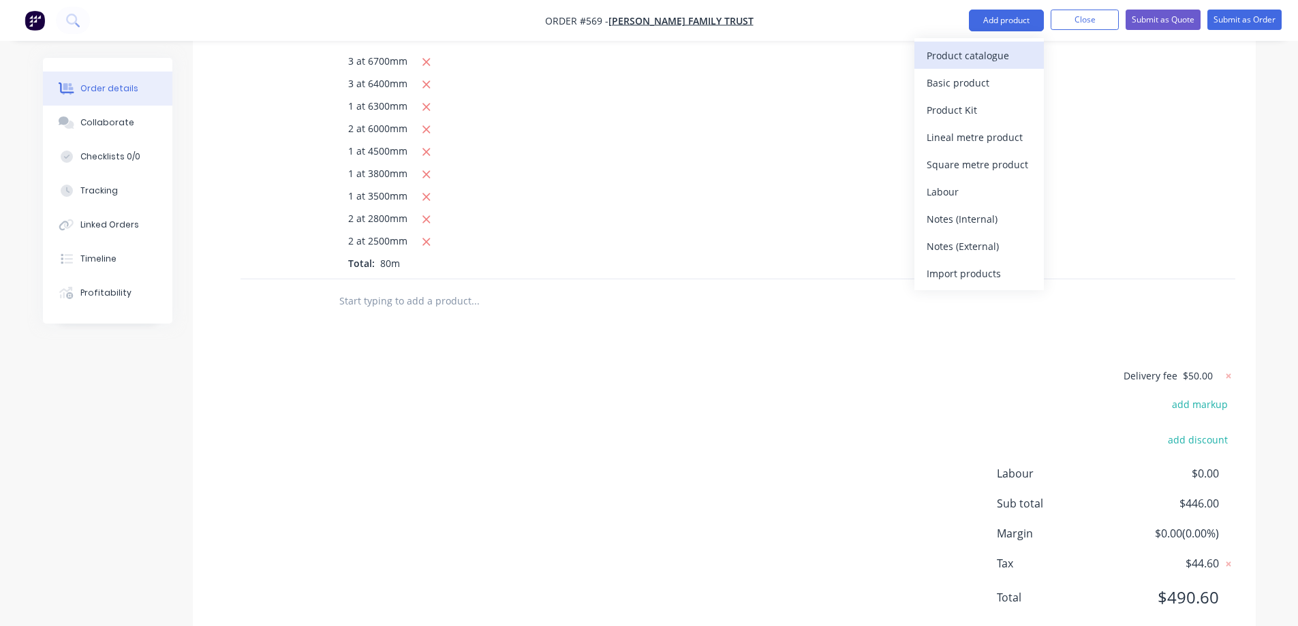
click at [969, 50] on div "Product catalogue" at bounding box center [979, 56] width 105 height 20
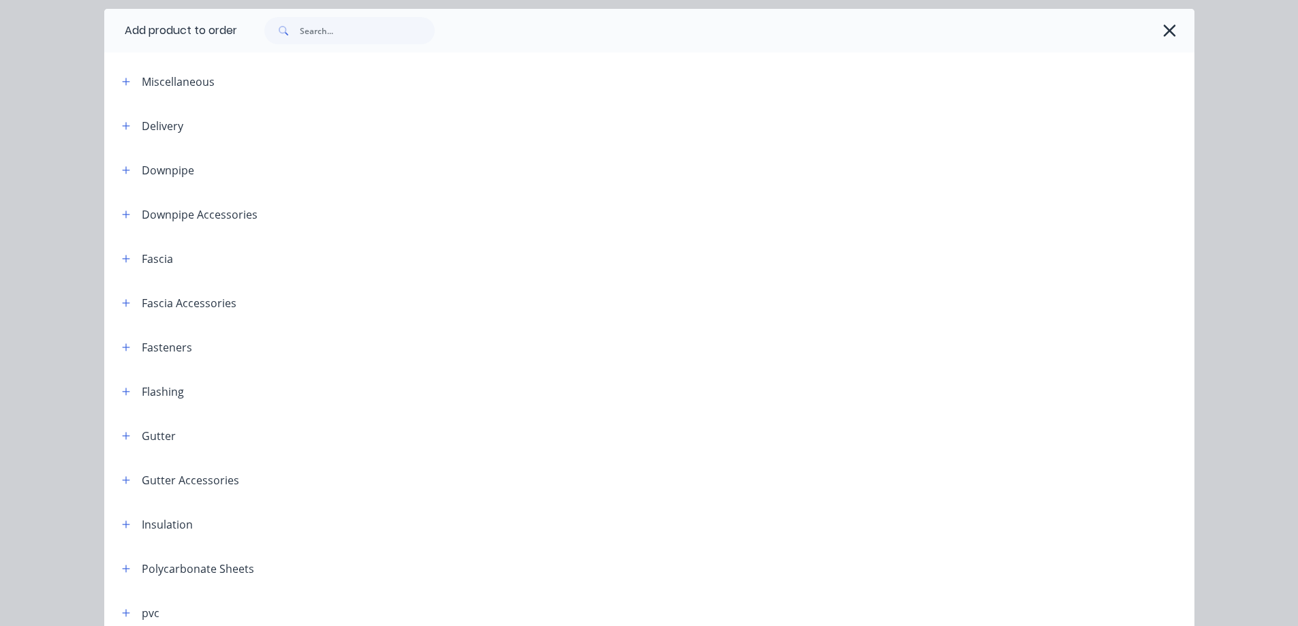
scroll to position [336, 0]
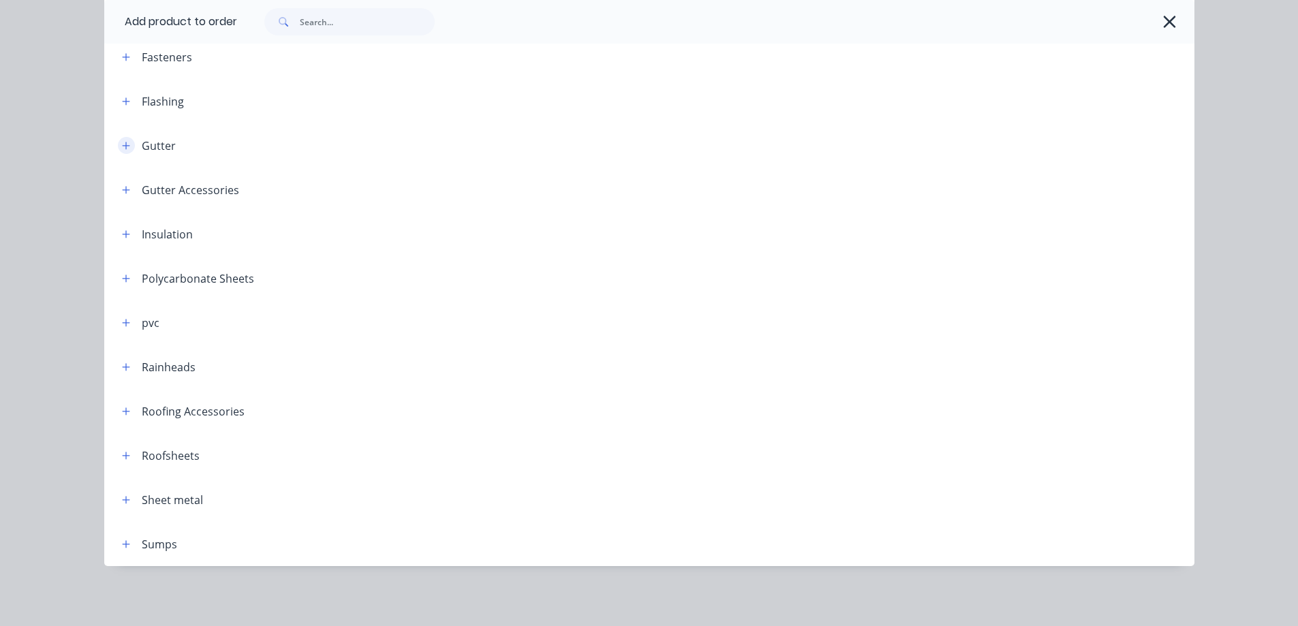
click at [122, 143] on icon "button" at bounding box center [126, 146] width 8 height 10
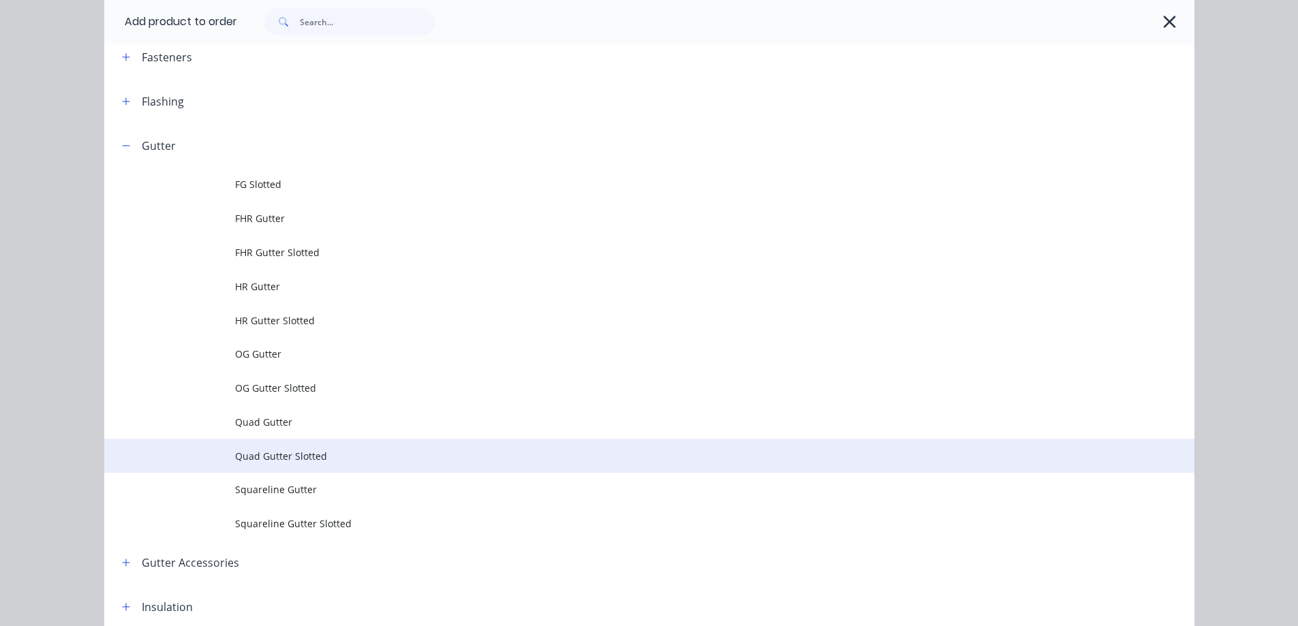
click at [260, 457] on span "Quad Gutter Slotted" at bounding box center [618, 456] width 767 height 14
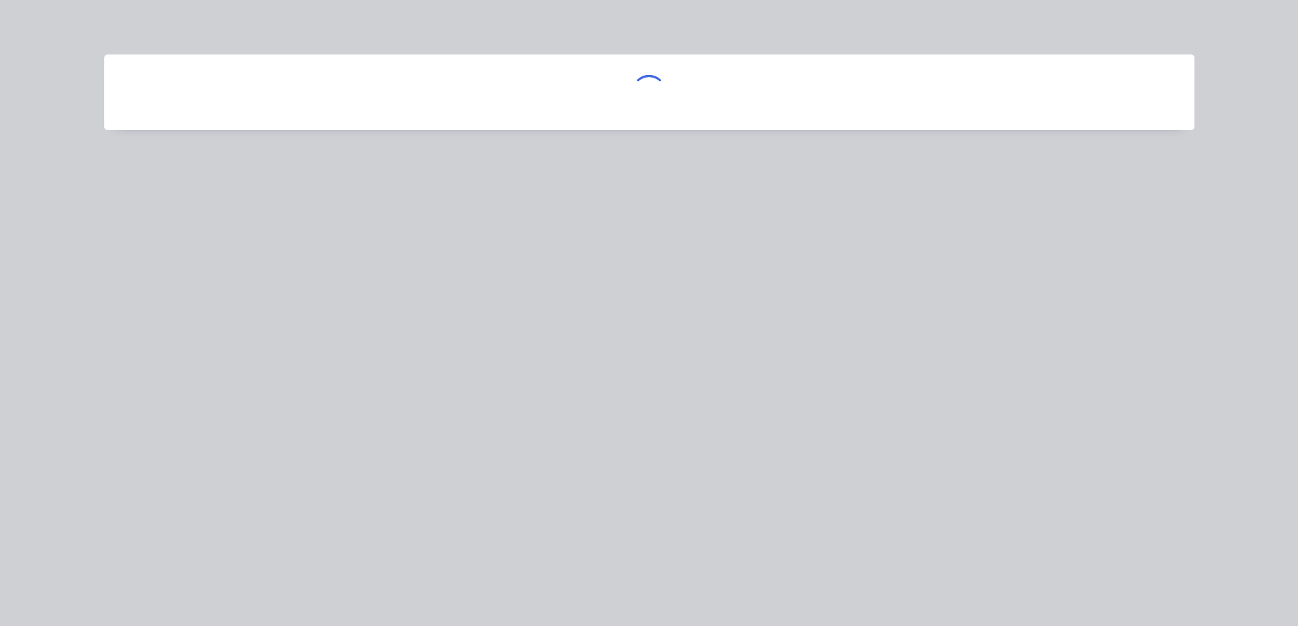
scroll to position [0, 0]
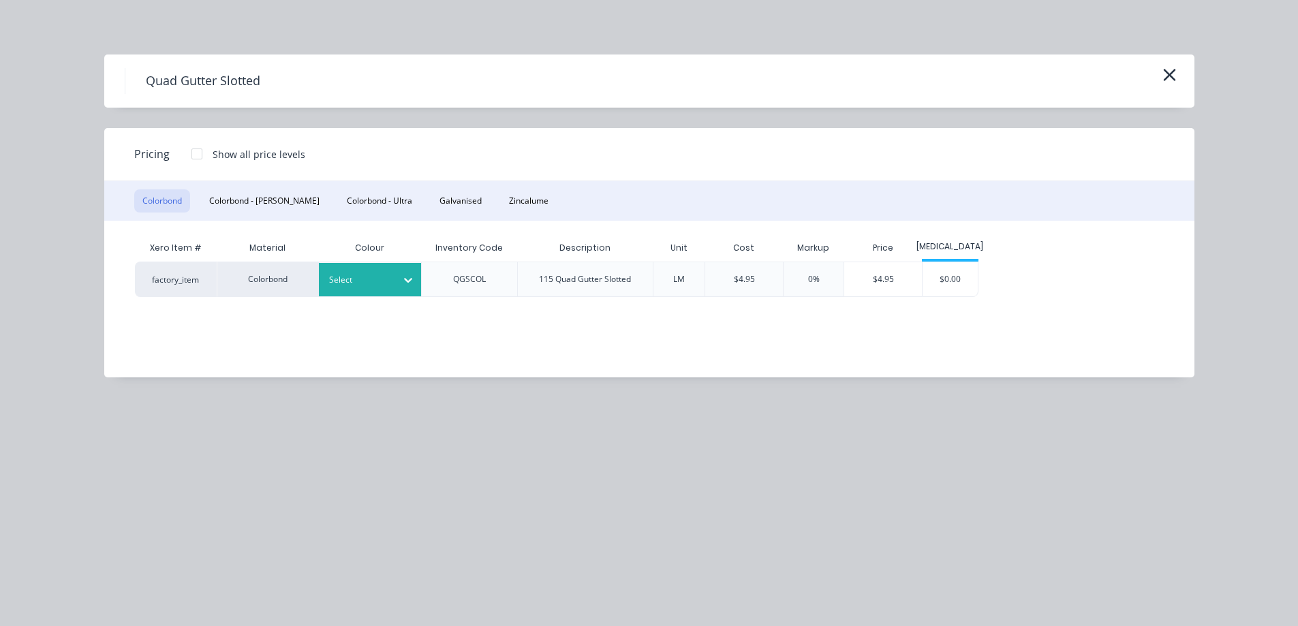
click at [358, 287] on div at bounding box center [359, 280] width 61 height 15
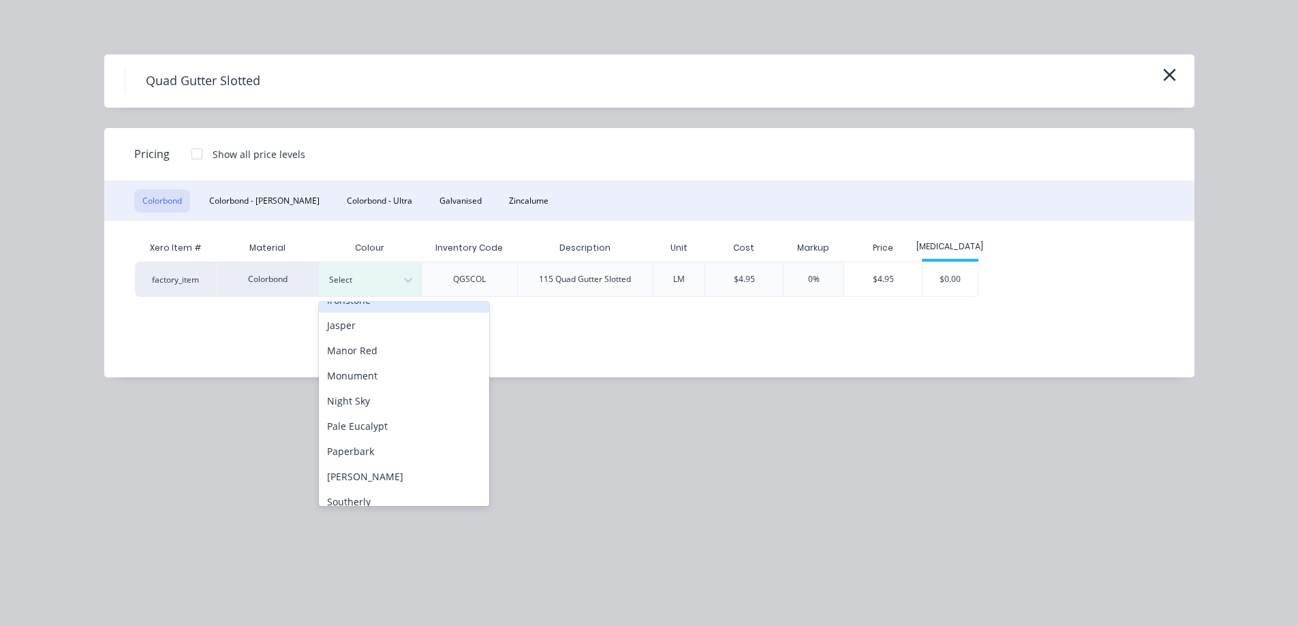
scroll to position [273, 0]
click at [376, 369] on div "Monument" at bounding box center [404, 372] width 170 height 25
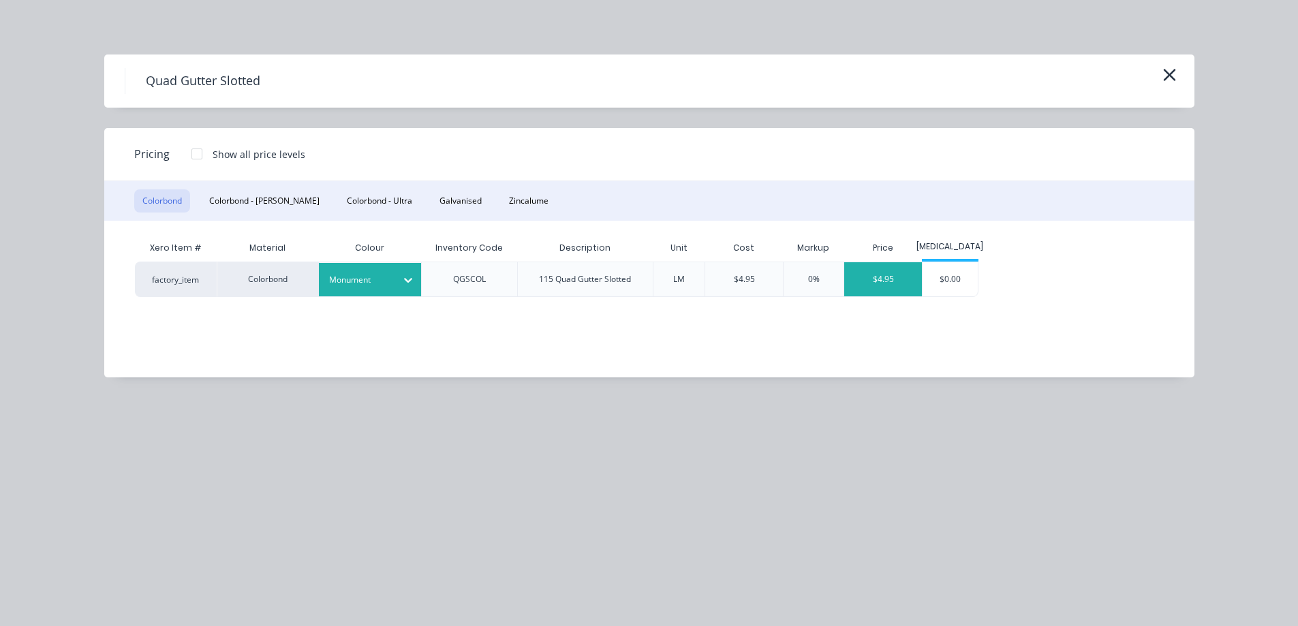
click at [881, 278] on div "$4.95" at bounding box center [883, 279] width 78 height 34
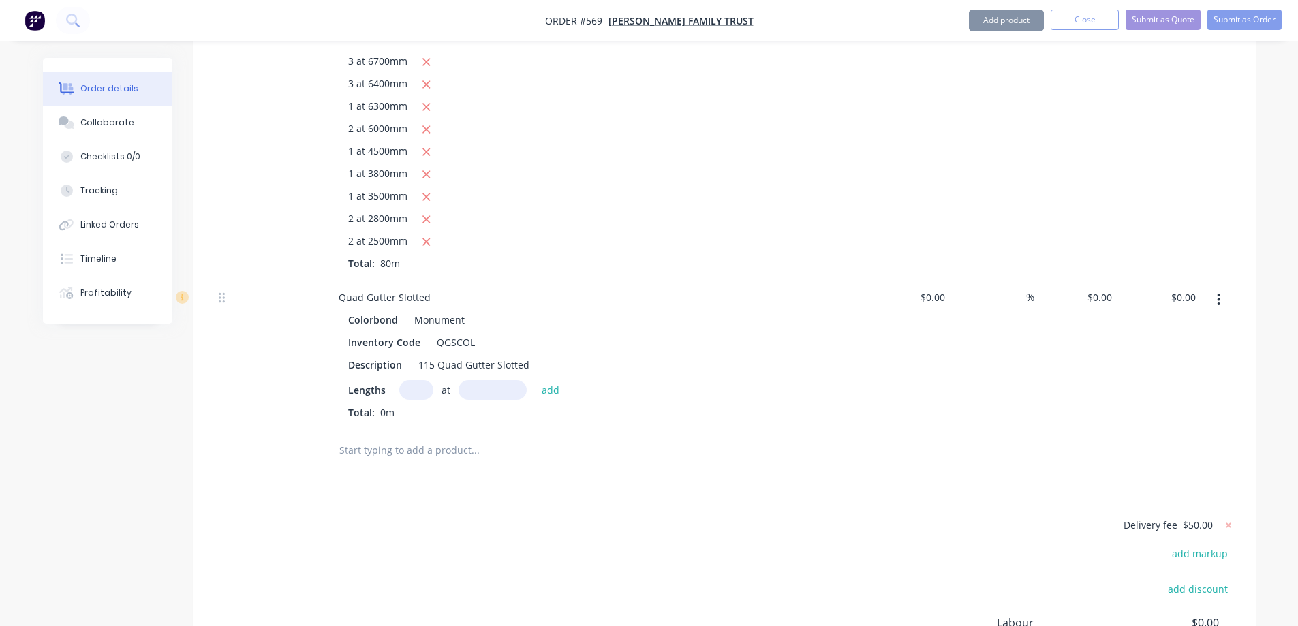
type input "$4.95"
click at [417, 380] on input "text" at bounding box center [416, 390] width 34 height 20
type input "3"
type input "6900mm"
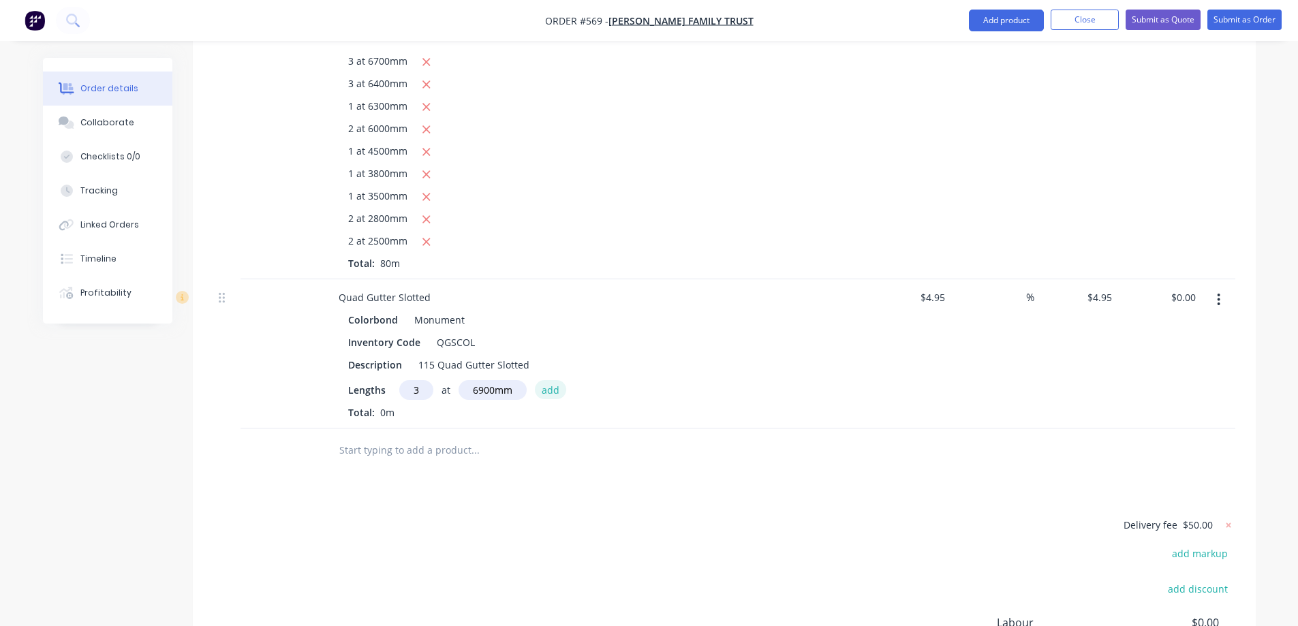
click at [548, 380] on button "add" at bounding box center [551, 389] width 32 height 18
type input "$102.47"
type input "3"
type input "6600mm"
click at [548, 380] on button "add" at bounding box center [551, 389] width 32 height 18
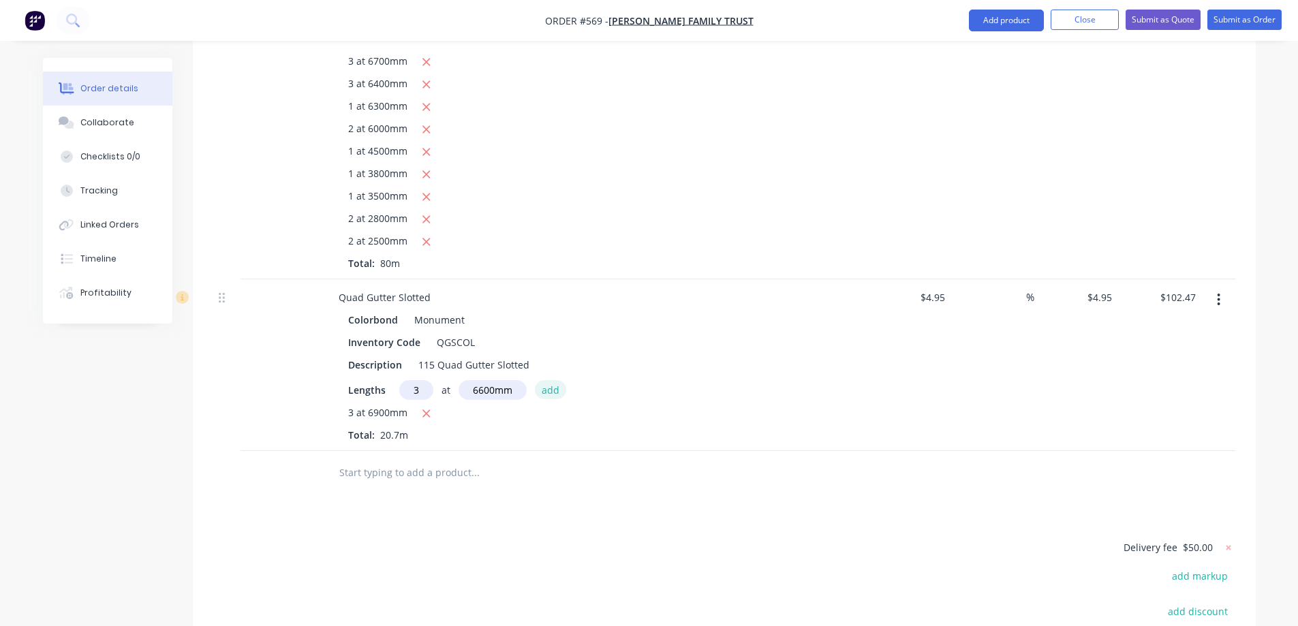
type input "$200.48"
type input "1"
type input "6500mm"
click at [548, 380] on button "add" at bounding box center [551, 389] width 32 height 18
type input "$232.65"
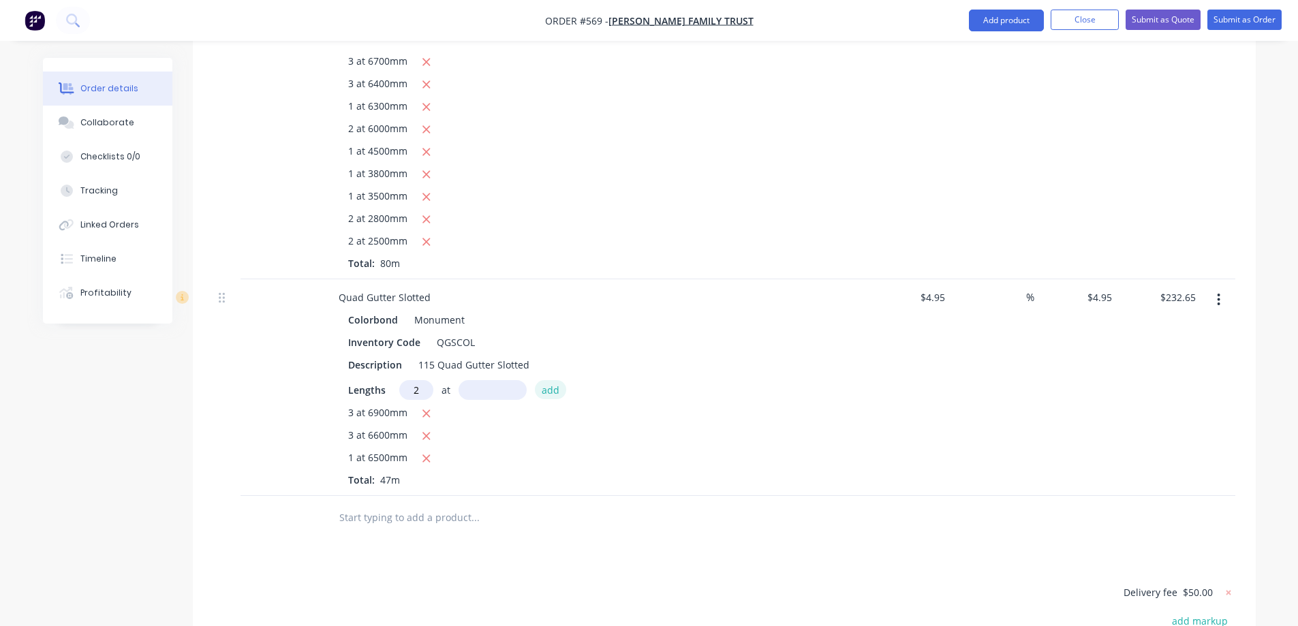
type input "2"
type input "6200mm"
click at [548, 380] on button "add" at bounding box center [551, 389] width 32 height 18
type input "$294.03"
type input "1"
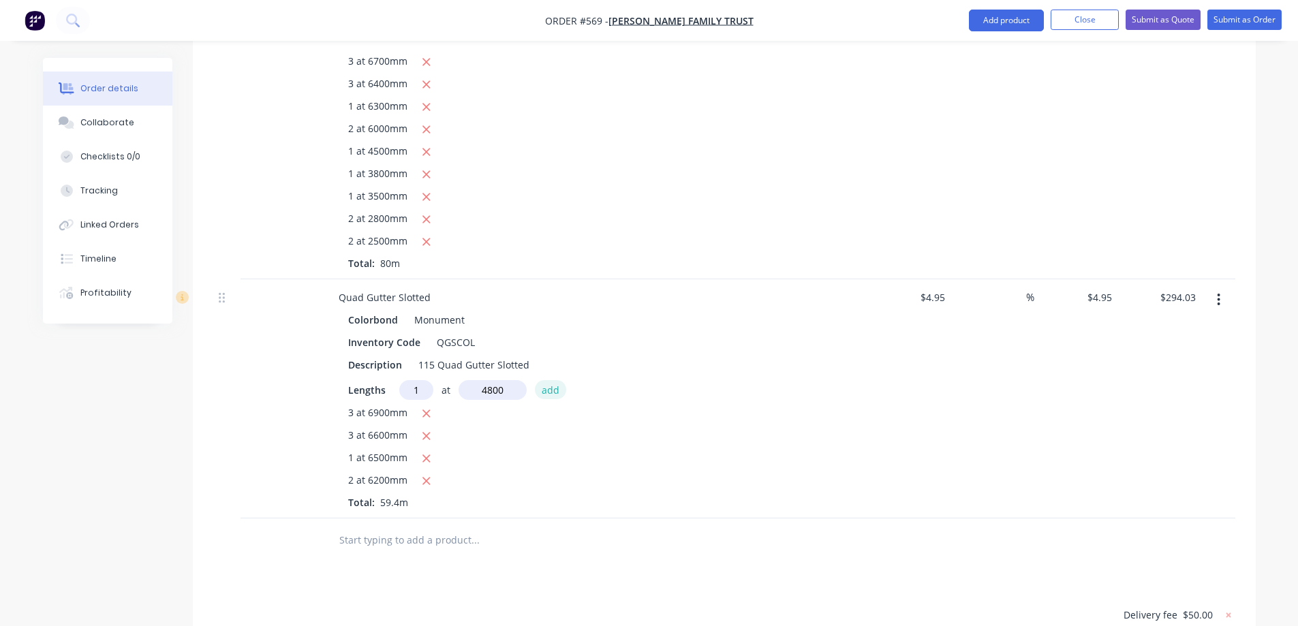
type input "4800mm"
click at [548, 380] on button "add" at bounding box center [551, 389] width 32 height 18
type input "$317.79"
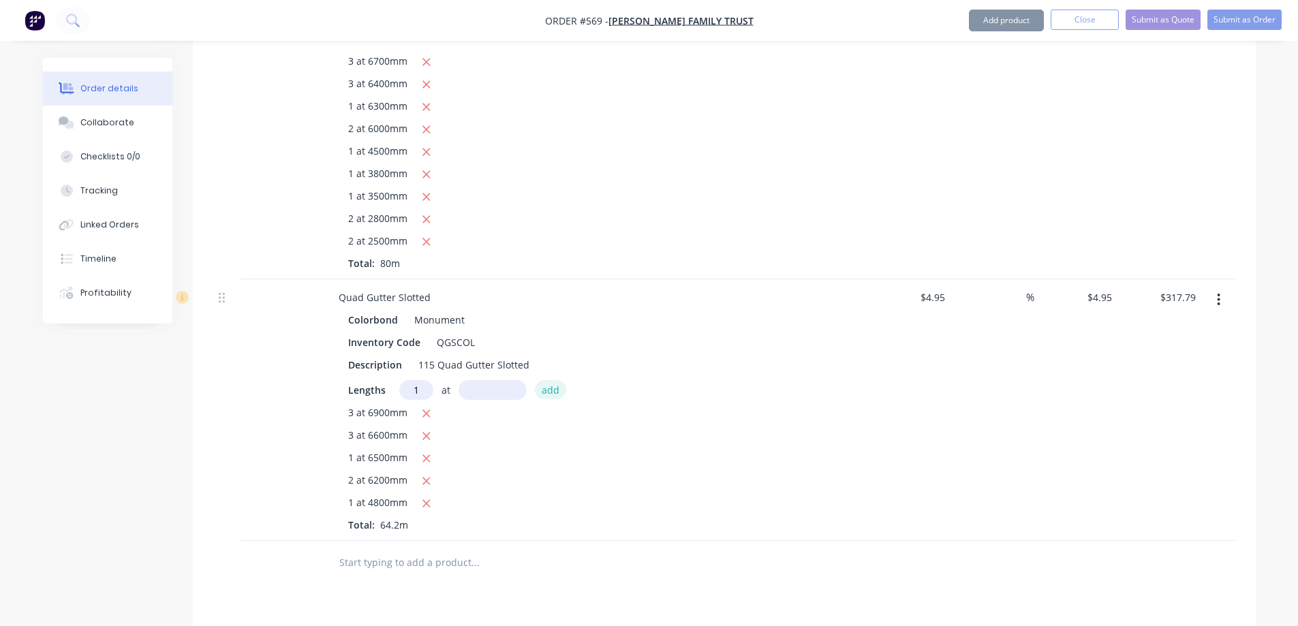
type input "1"
type input "4000mm"
click at [548, 380] on button "add" at bounding box center [551, 389] width 32 height 18
type input "$337.59"
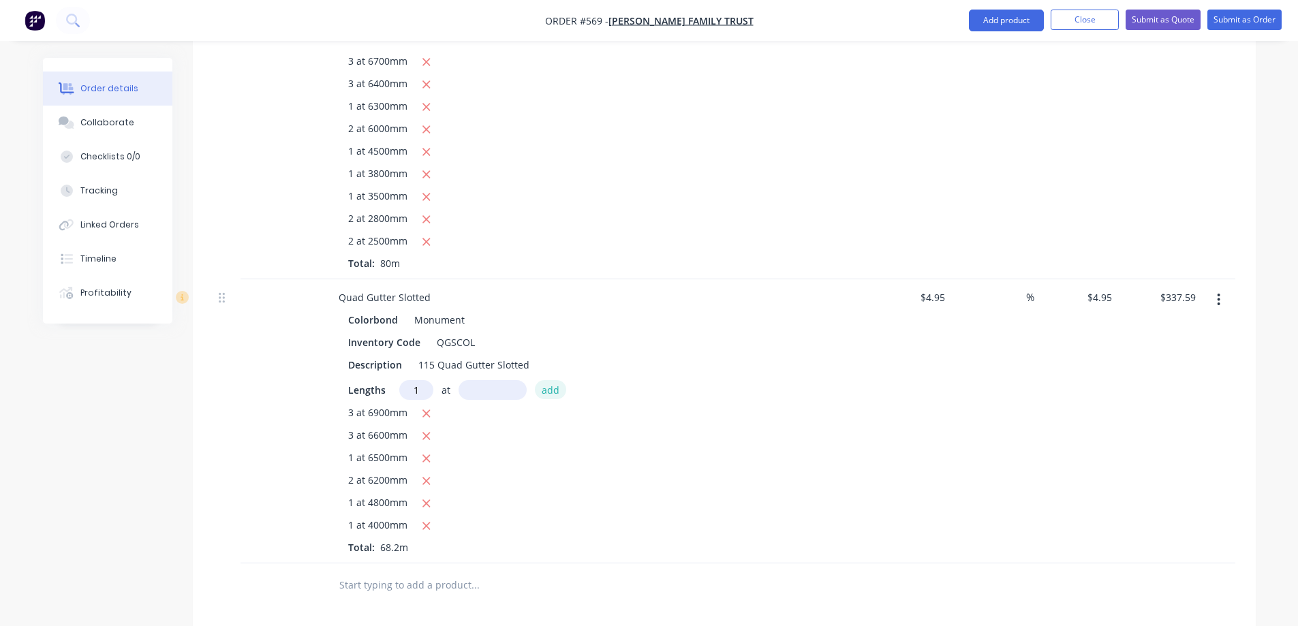
type input "1"
type input "3700mm"
click at [548, 380] on button "add" at bounding box center [551, 389] width 32 height 18
type input "$355.91"
type input "2"
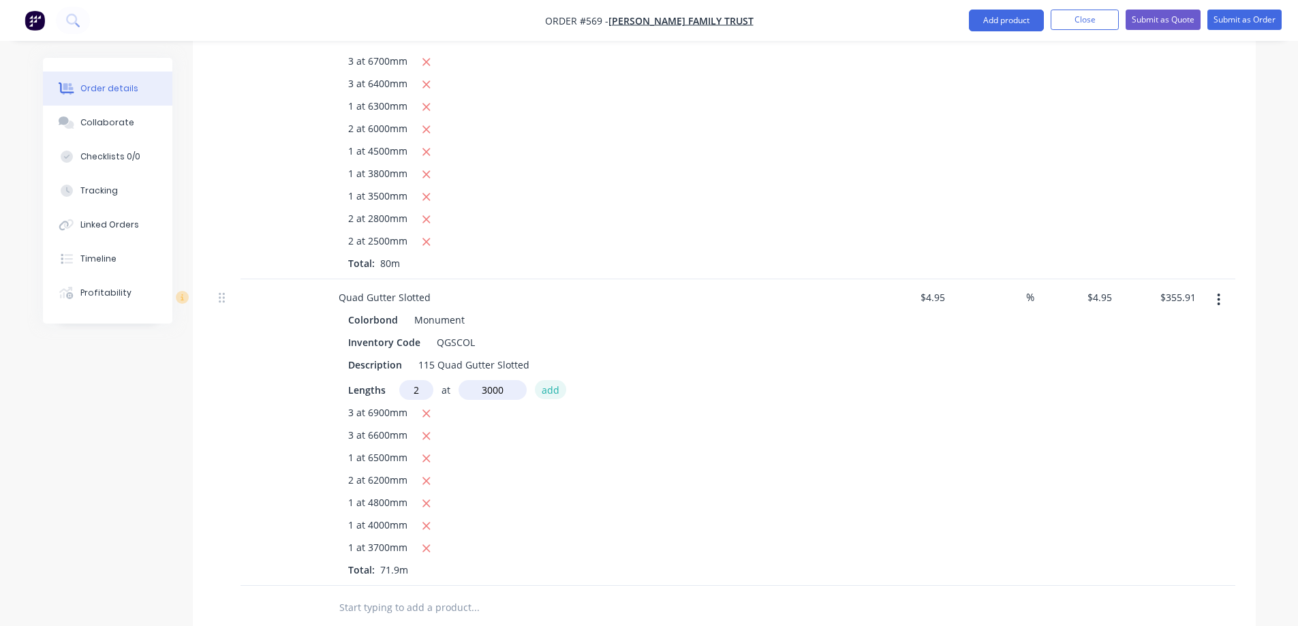
type input "3000mm"
click at [548, 380] on button "add" at bounding box center [551, 389] width 32 height 18
type input "$385.61"
type input "1"
type input "2700mm"
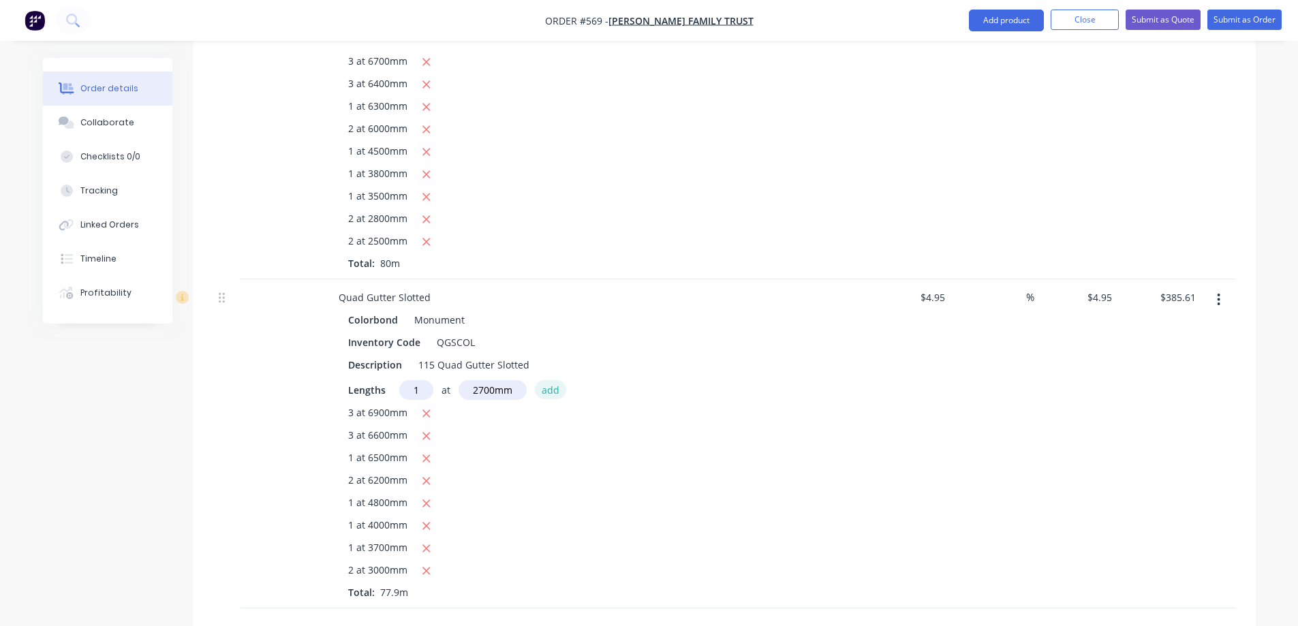
click at [548, 380] on button "add" at bounding box center [551, 389] width 32 height 18
type input "$398.97"
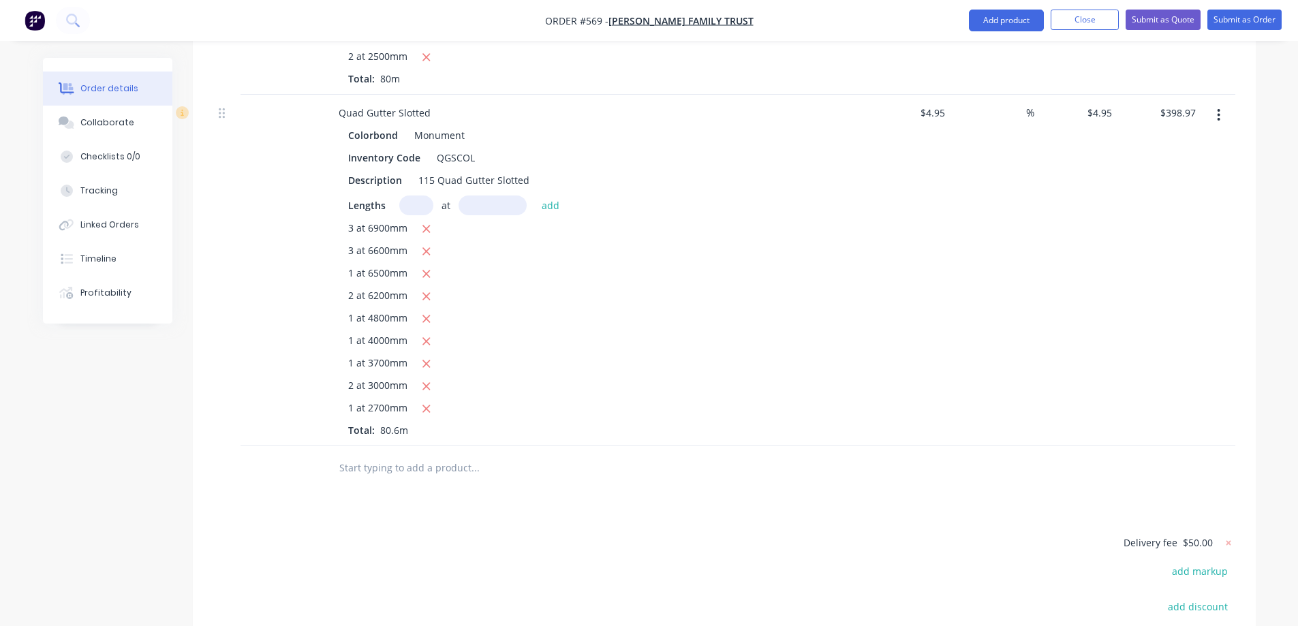
scroll to position [901, 0]
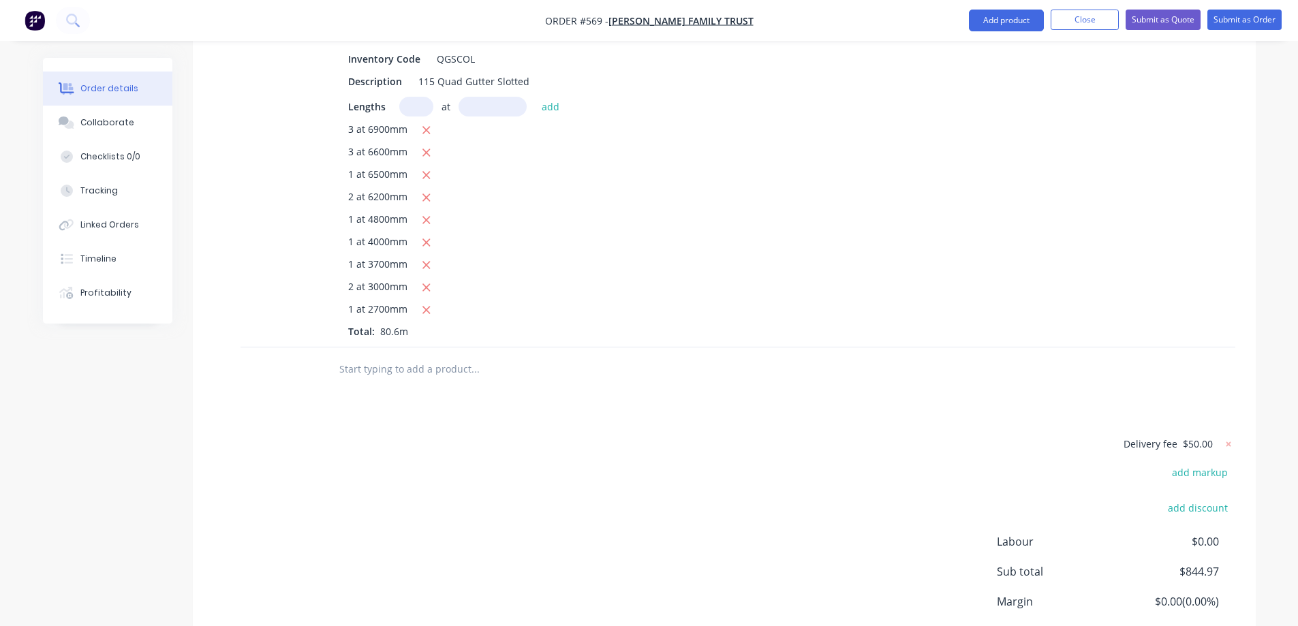
click at [448, 356] on input "text" at bounding box center [475, 369] width 273 height 27
click at [996, 5] on nav "Order #569 - [PERSON_NAME] FAMILY TRUST Add product Close Submit as Quote Submi…" at bounding box center [649, 20] width 1298 height 41
click at [994, 22] on button "Add product" at bounding box center [1006, 21] width 75 height 22
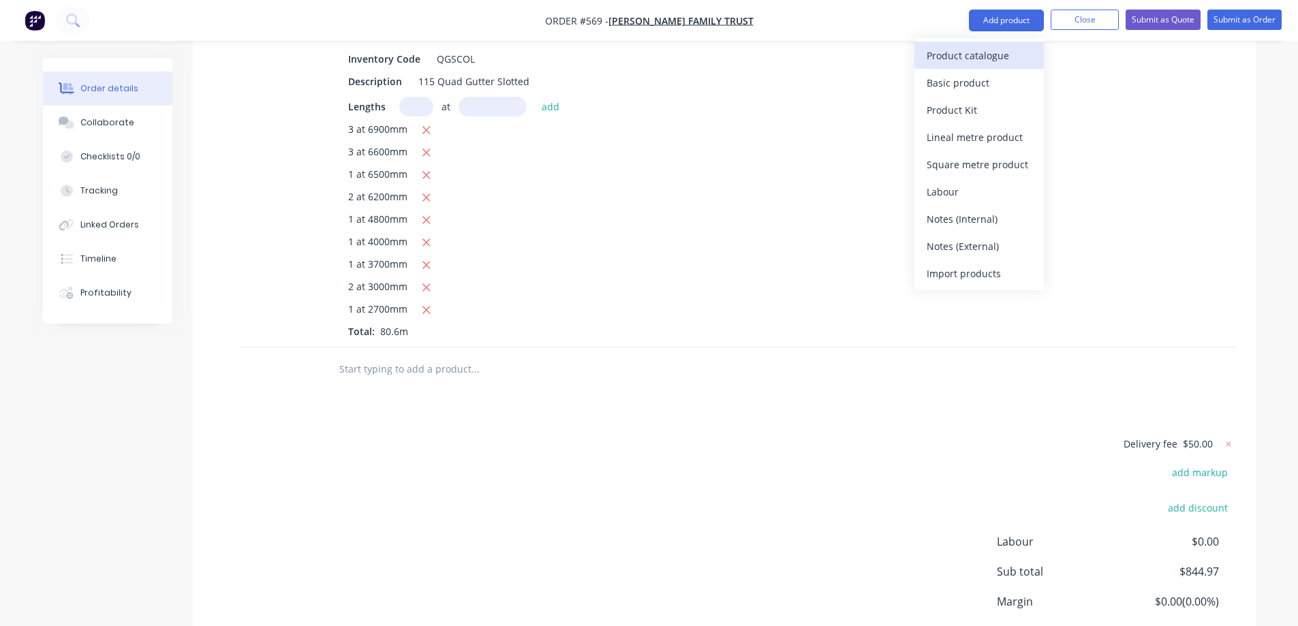
click at [996, 55] on div "Product catalogue" at bounding box center [979, 56] width 105 height 20
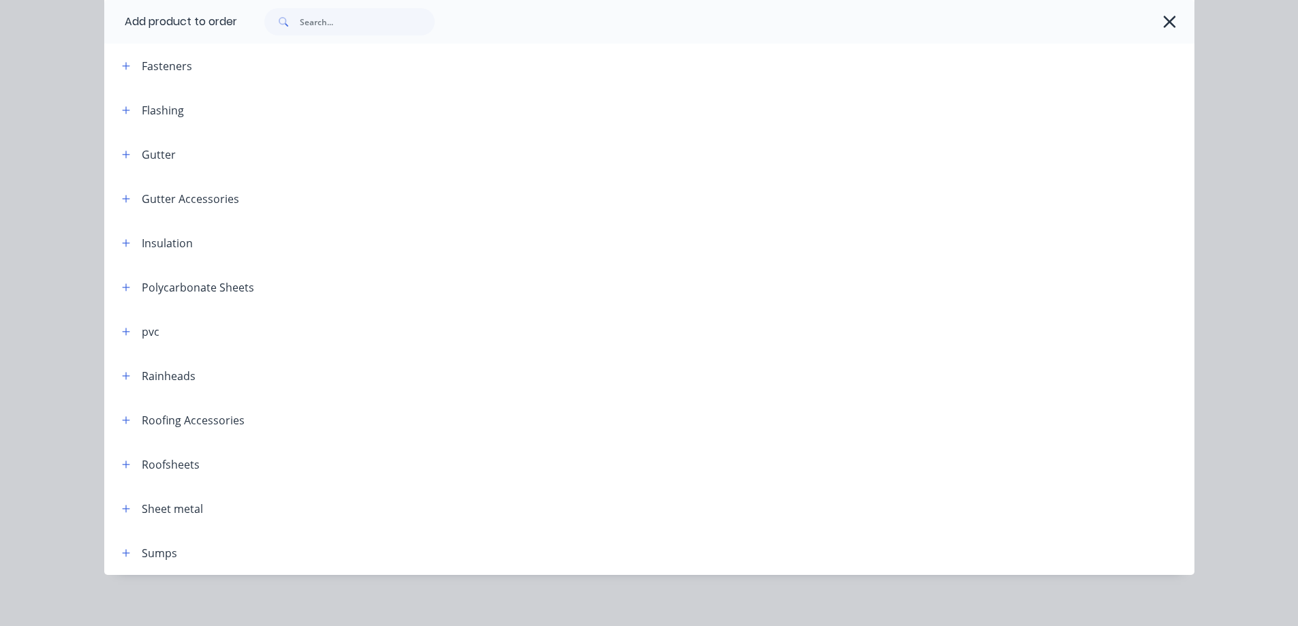
scroll to position [336, 0]
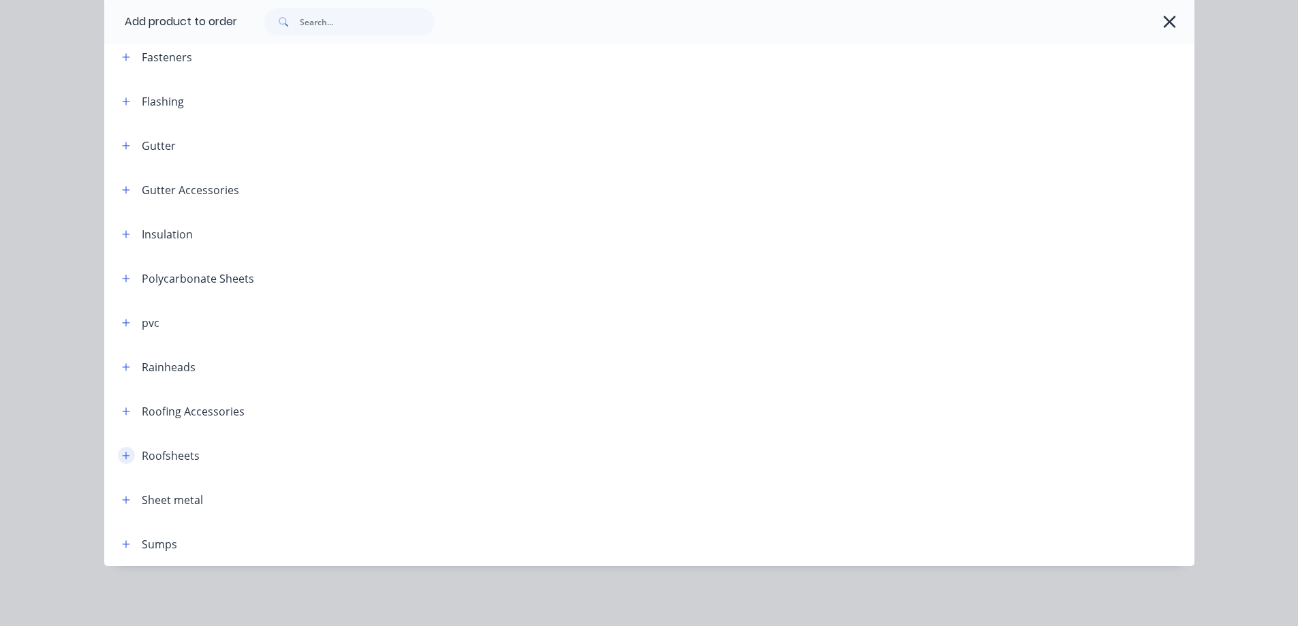
click at [122, 452] on icon "button" at bounding box center [126, 456] width 8 height 10
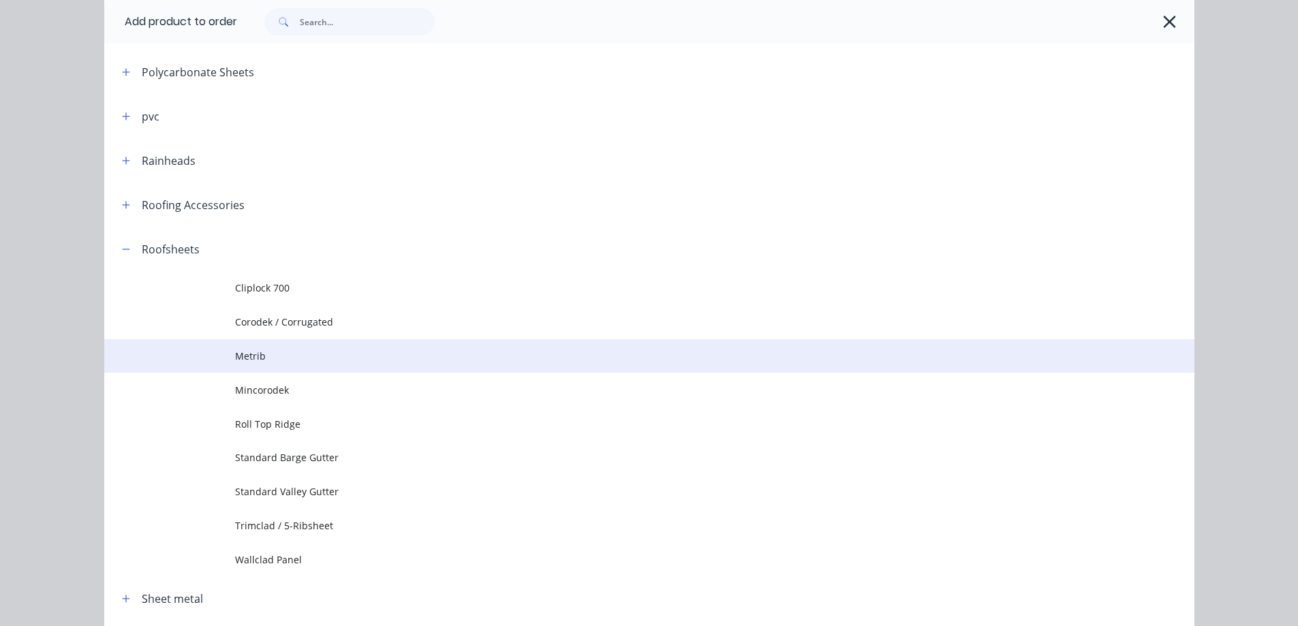
scroll to position [609, 0]
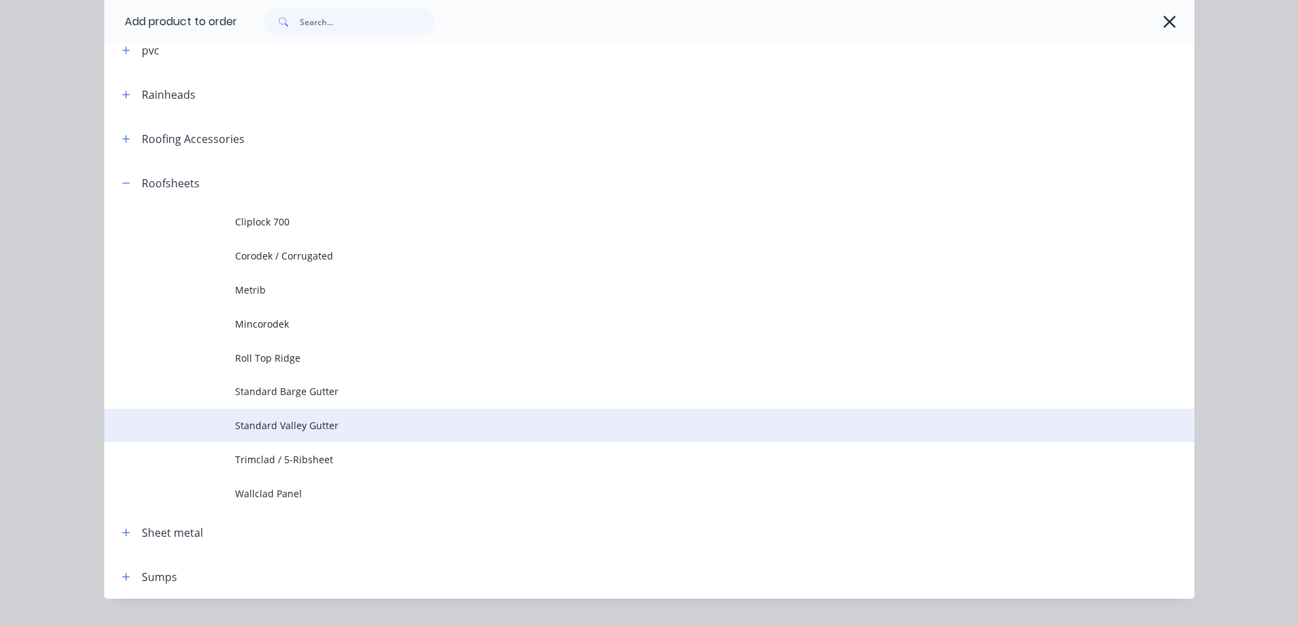
click at [235, 427] on span "Standard Valley Gutter" at bounding box center [618, 425] width 767 height 14
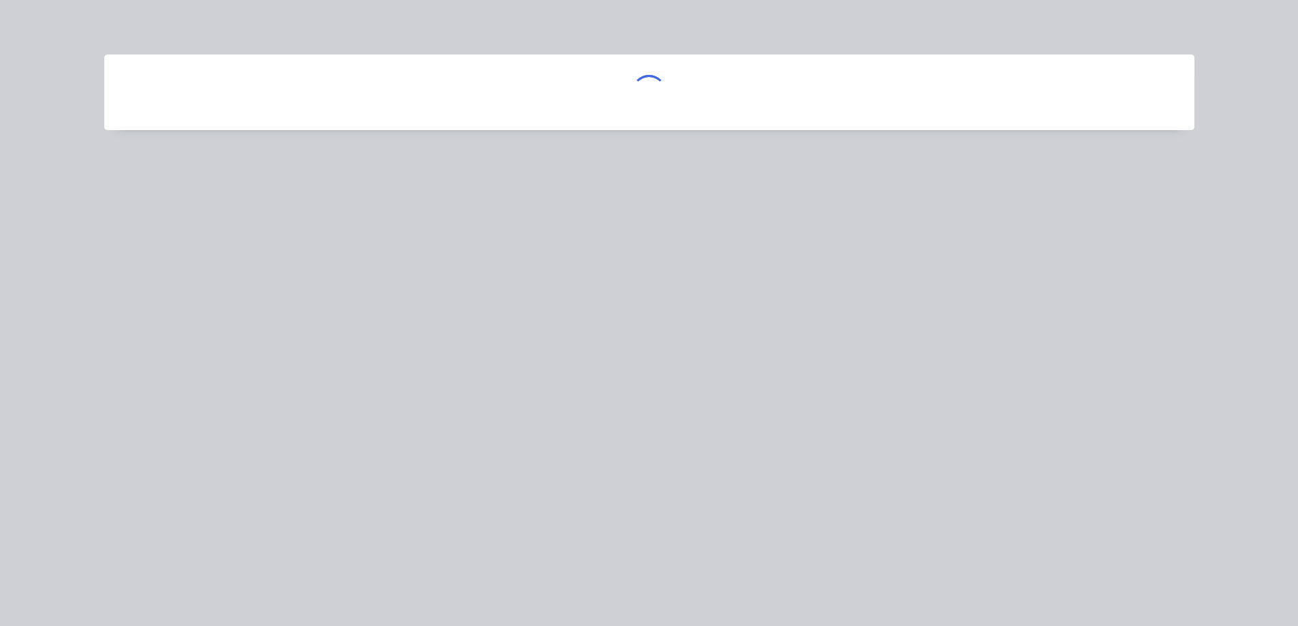
scroll to position [0, 0]
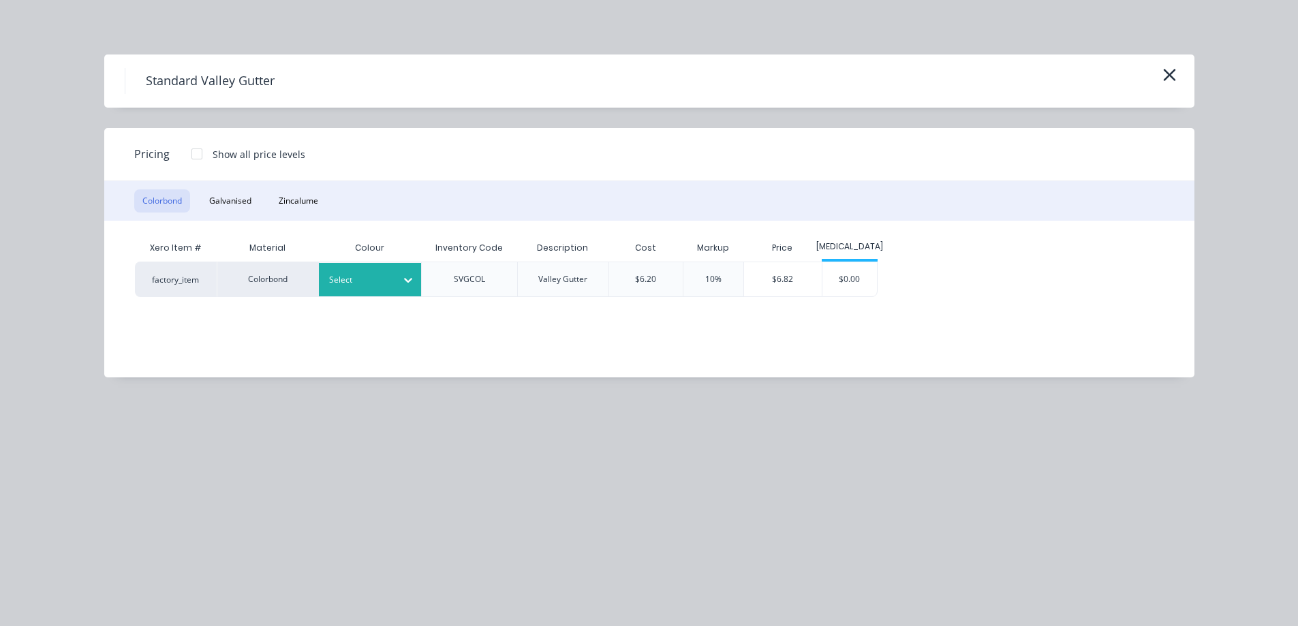
click at [373, 280] on div at bounding box center [359, 280] width 61 height 15
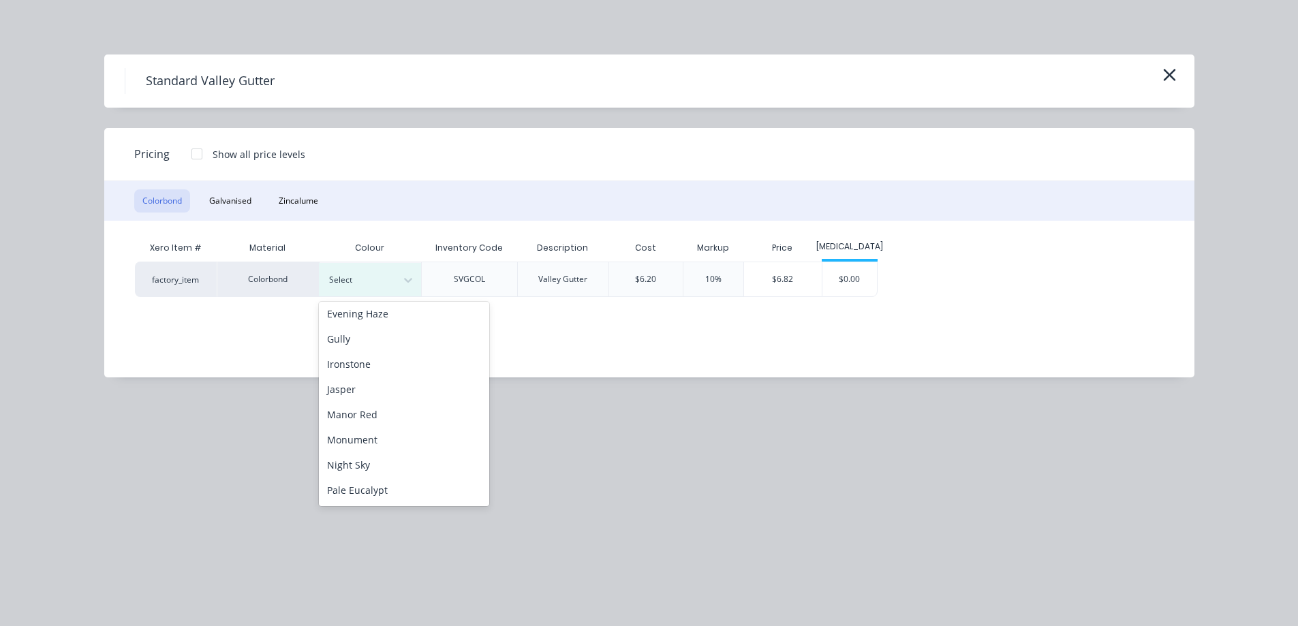
scroll to position [273, 0]
click at [371, 386] on div "Basal Basalt Bluegum Classic Cream Cottage Green Deep Ocean Dover White Dune Ev…" at bounding box center [404, 404] width 170 height 204
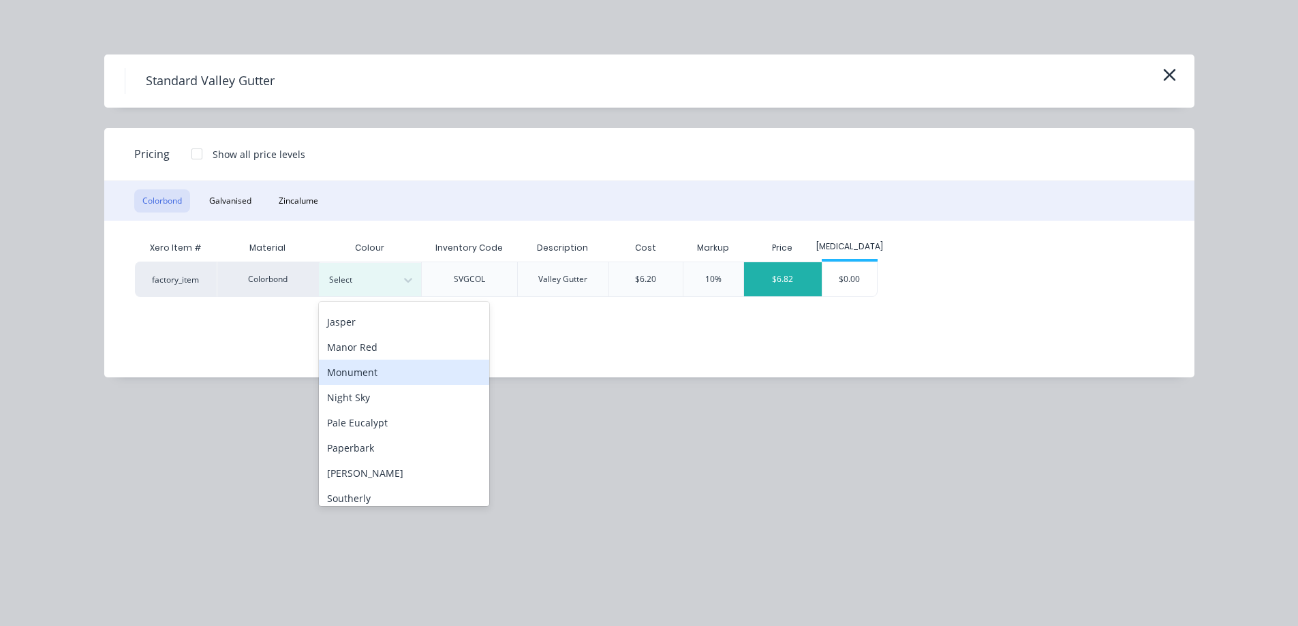
click at [764, 289] on div "$6.82" at bounding box center [783, 279] width 78 height 34
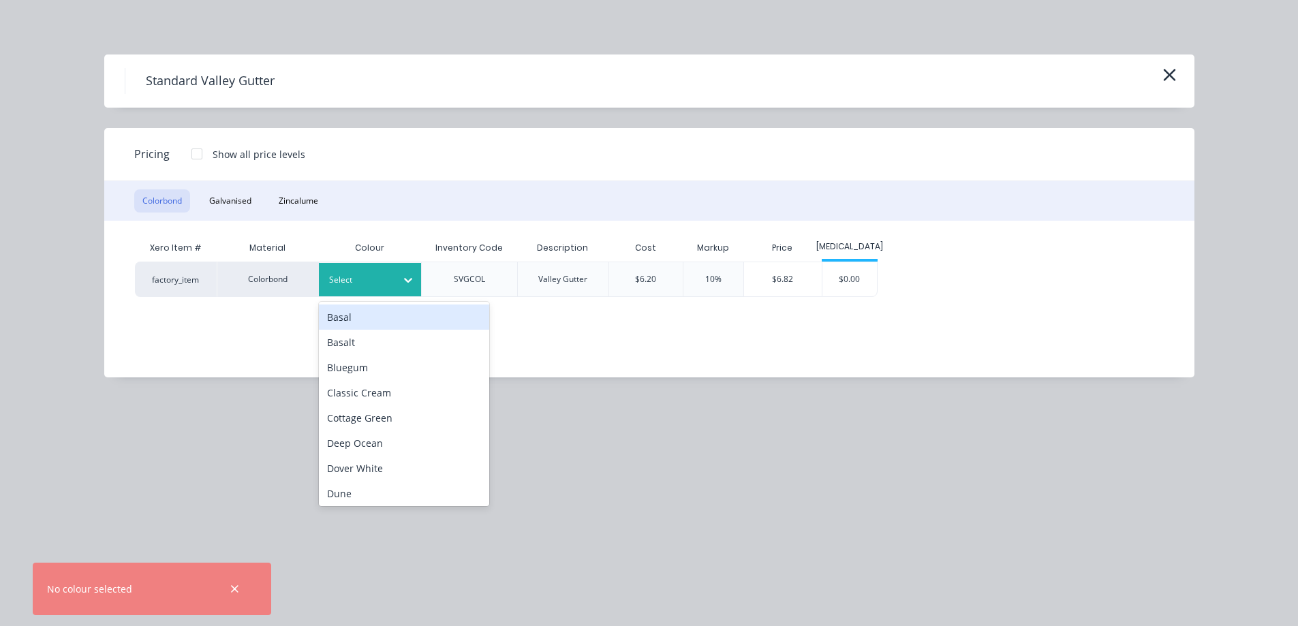
click at [414, 278] on icon at bounding box center [408, 280] width 14 height 14
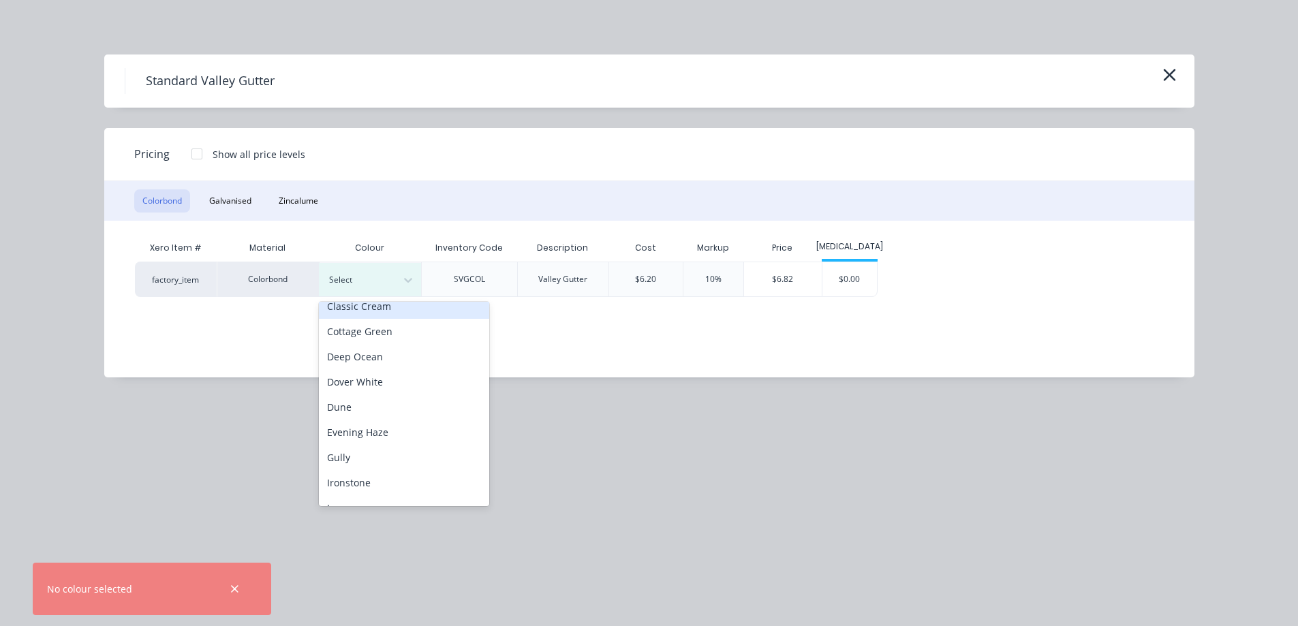
scroll to position [204, 0]
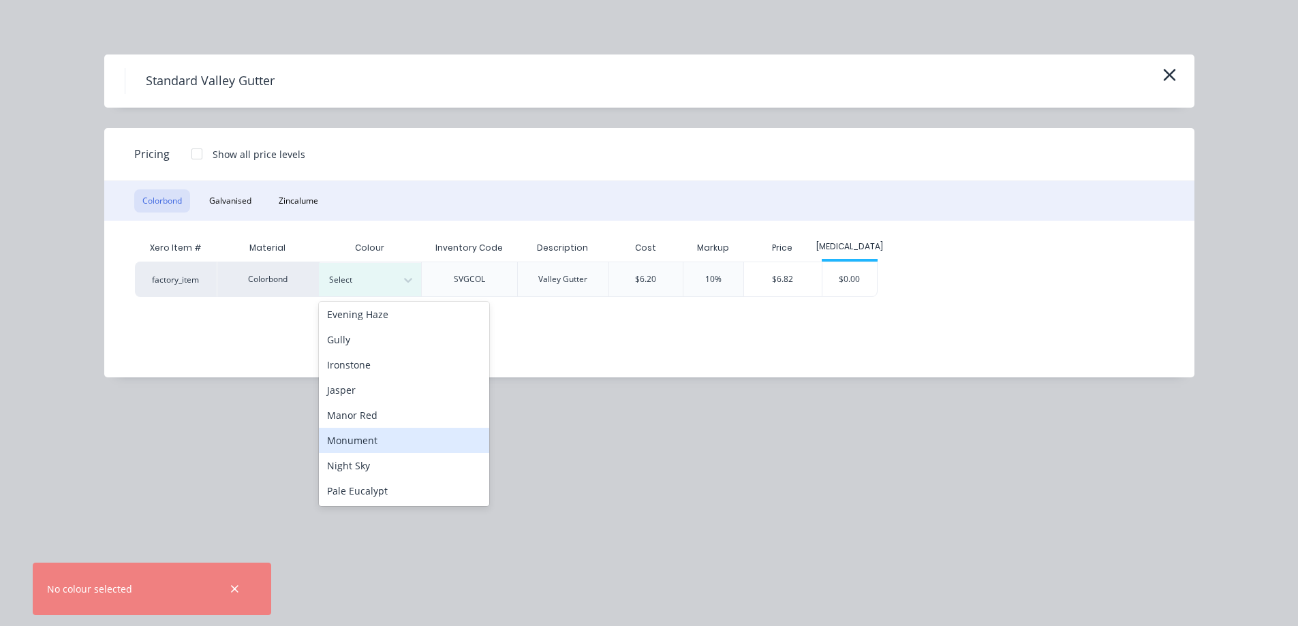
click at [384, 431] on div "Monument" at bounding box center [404, 440] width 170 height 25
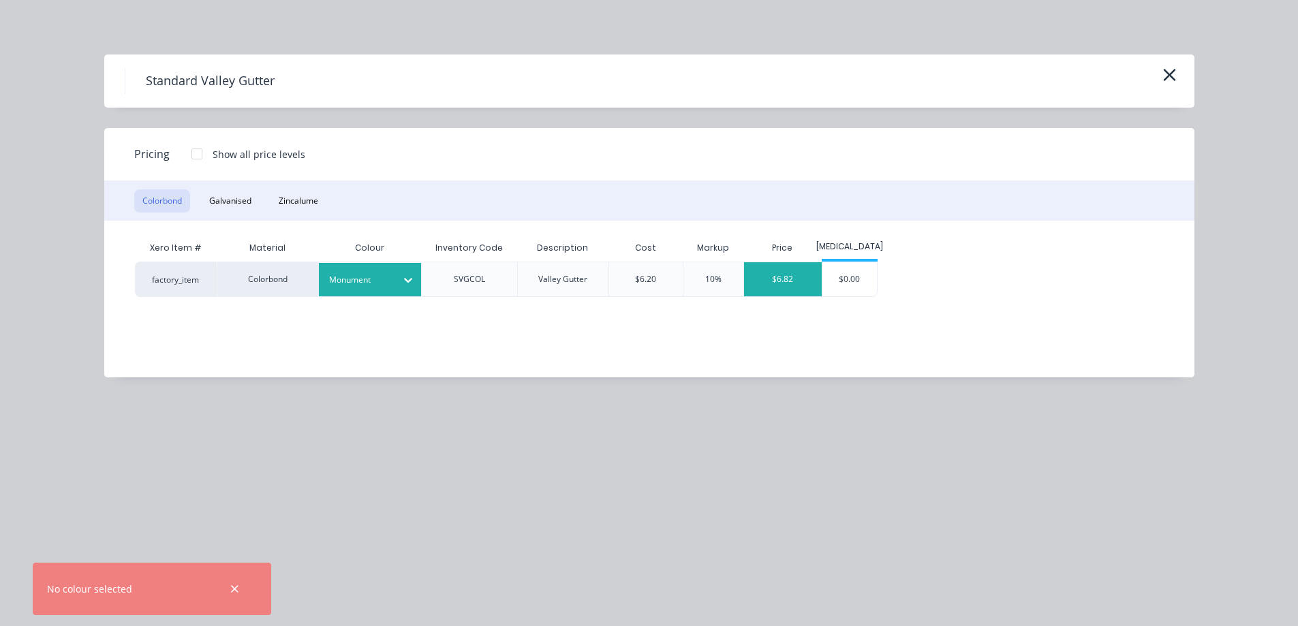
click at [799, 277] on div "$6.82" at bounding box center [783, 279] width 78 height 34
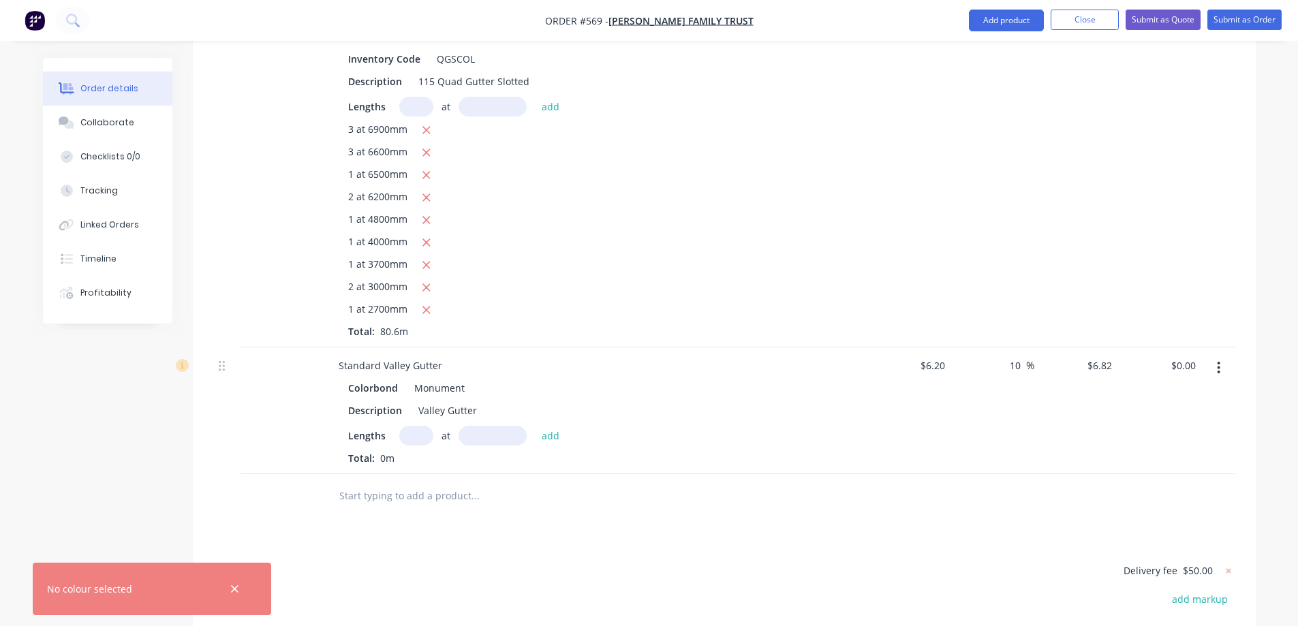
click at [422, 426] on input "text" at bounding box center [416, 436] width 34 height 20
type input "1"
type input "6000mm"
click at [559, 426] on button "add" at bounding box center [551, 435] width 32 height 18
type input "$40.92"
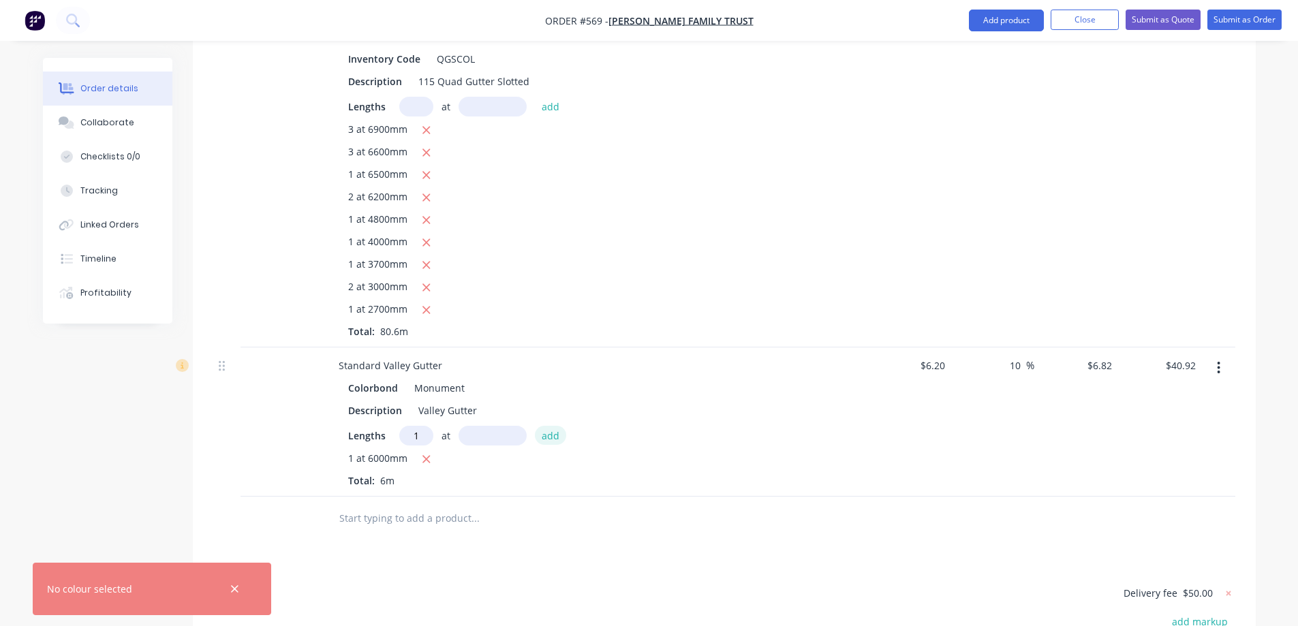
type input "1"
type input "5000mm"
click at [559, 426] on button "add" at bounding box center [551, 435] width 32 height 18
type input "$75.02"
click at [498, 528] on input "text" at bounding box center [475, 541] width 273 height 27
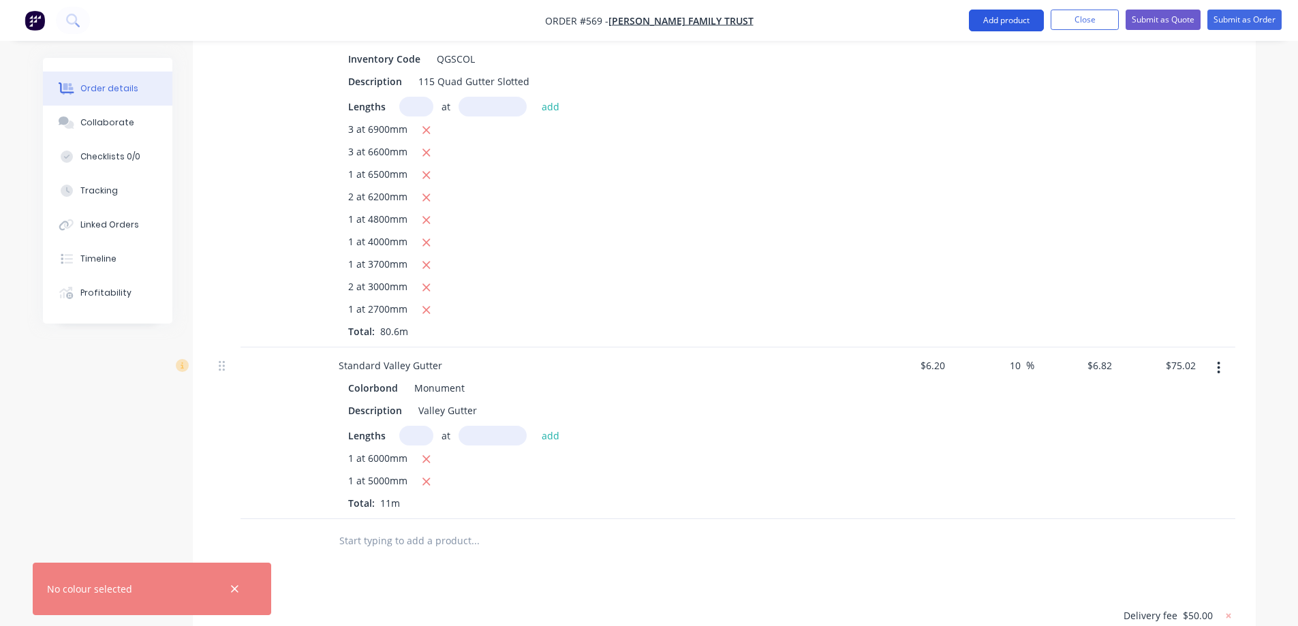
click at [1008, 26] on button "Add product" at bounding box center [1006, 21] width 75 height 22
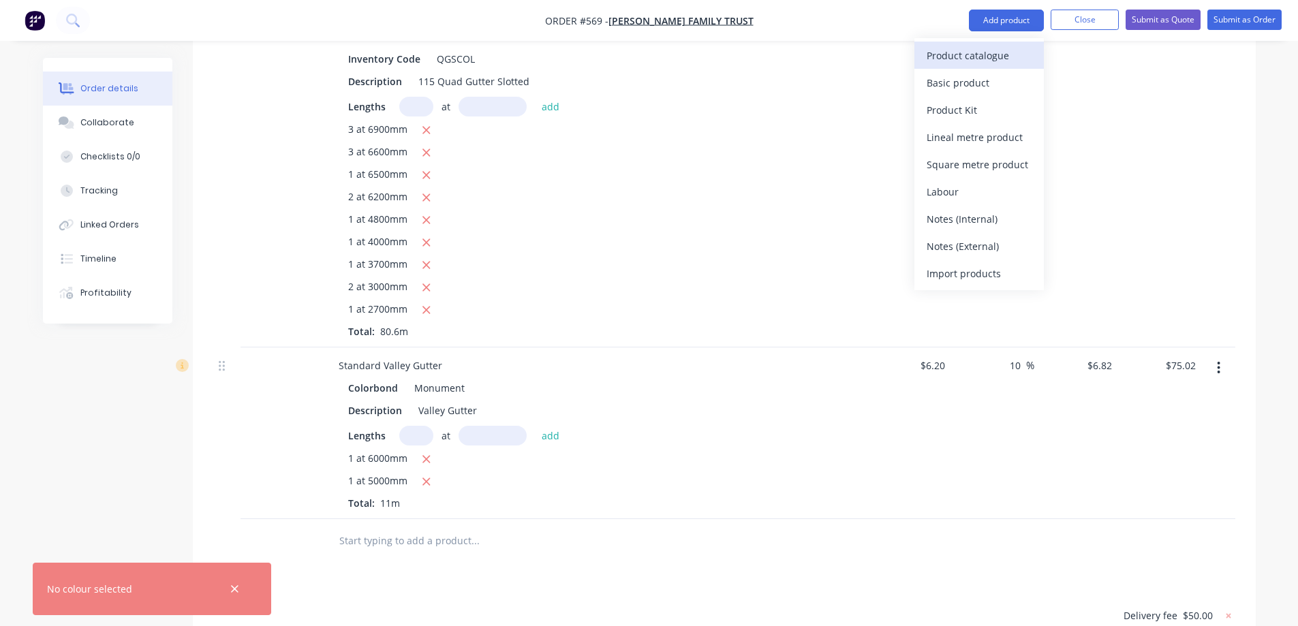
click at [994, 58] on div "Product catalogue" at bounding box center [979, 56] width 105 height 20
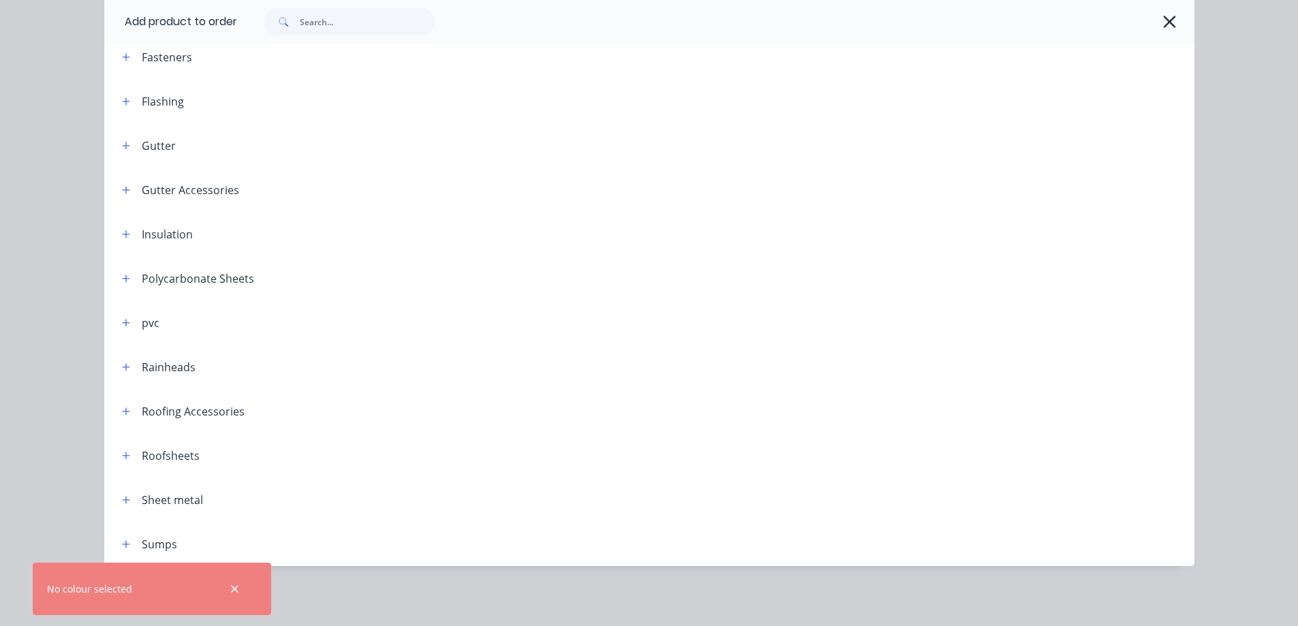
scroll to position [1037, 0]
click at [119, 467] on header "Roofsheets" at bounding box center [649, 455] width 1091 height 44
click at [122, 458] on icon "button" at bounding box center [126, 456] width 8 height 10
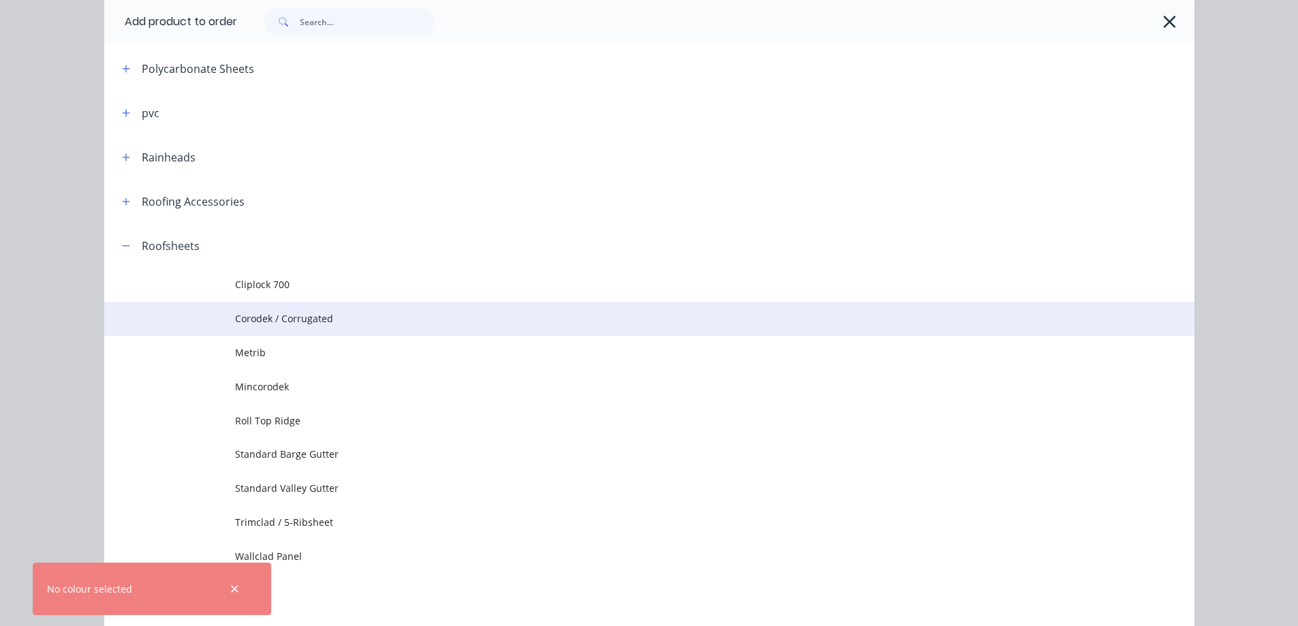
scroll to position [573, 0]
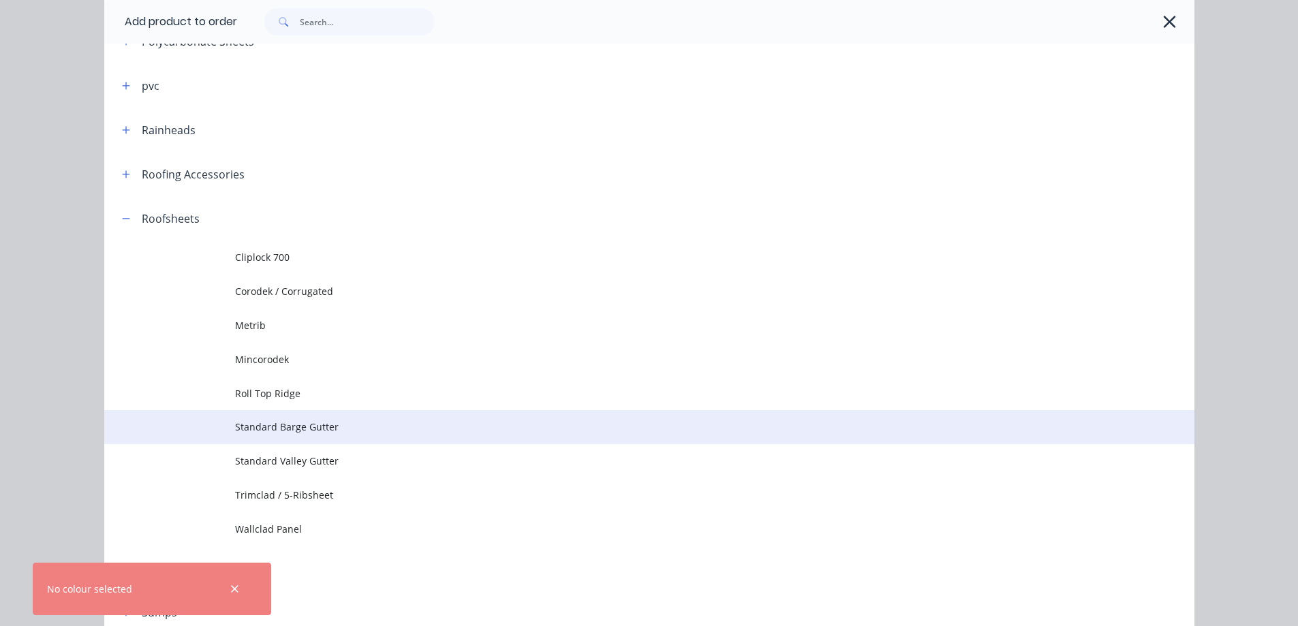
click at [282, 429] on span "Standard Barge Gutter" at bounding box center [618, 427] width 767 height 14
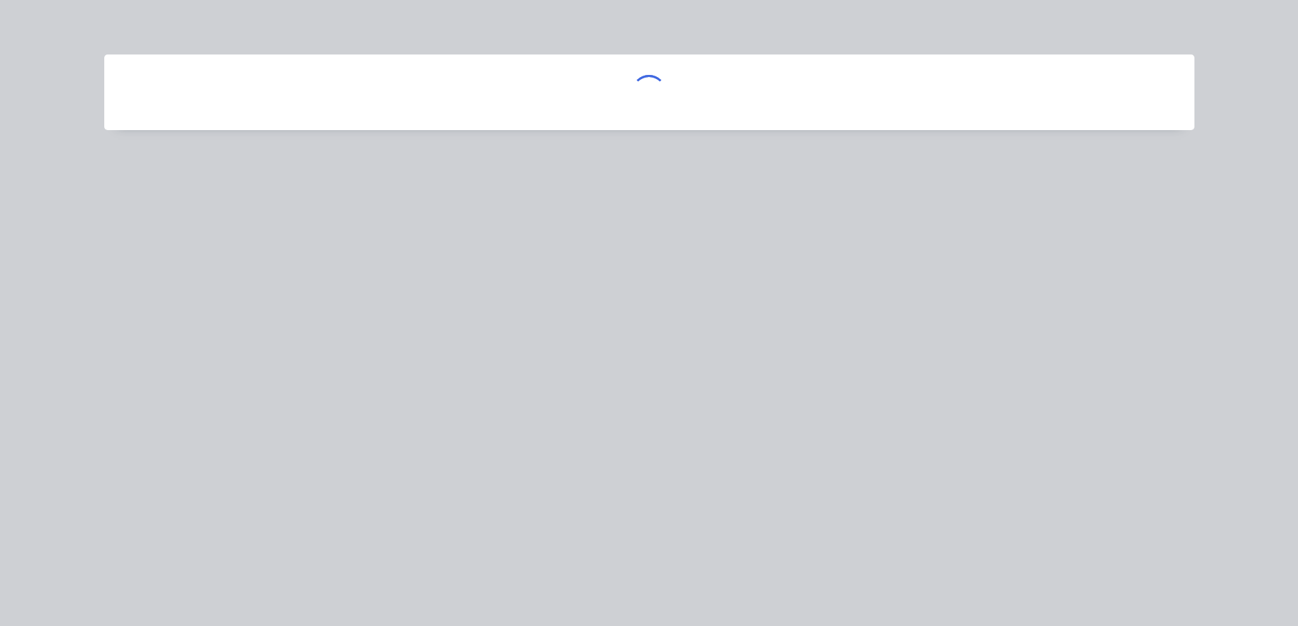
scroll to position [0, 0]
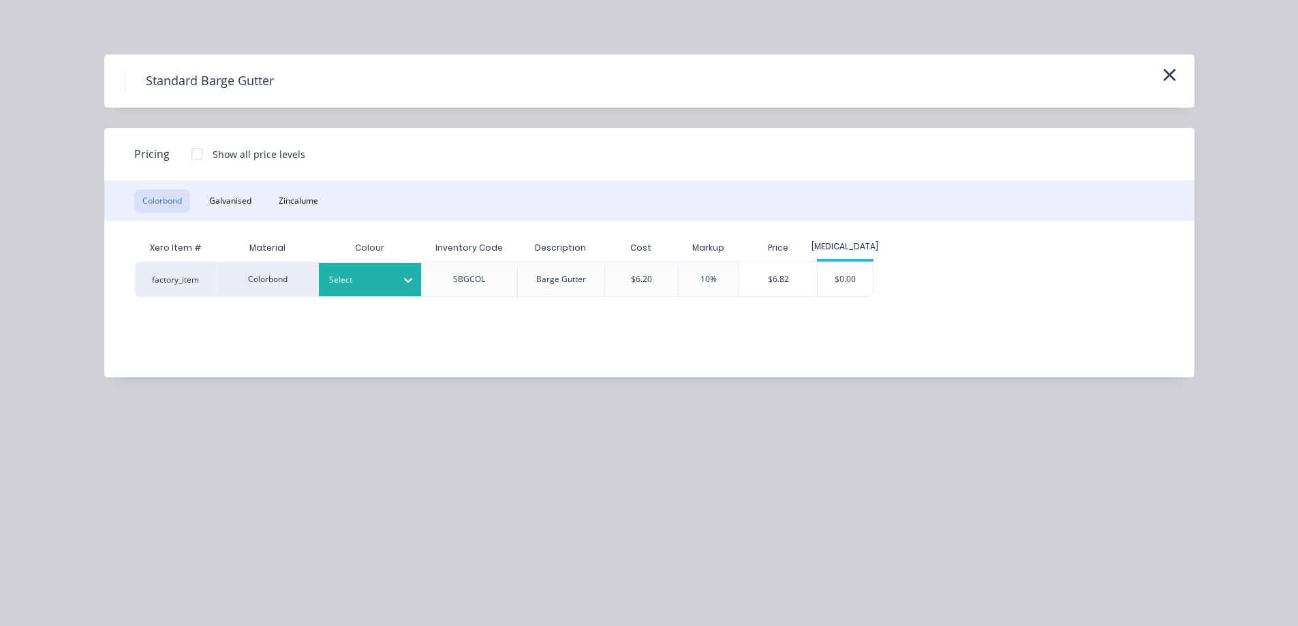
click at [367, 280] on div at bounding box center [359, 280] width 61 height 15
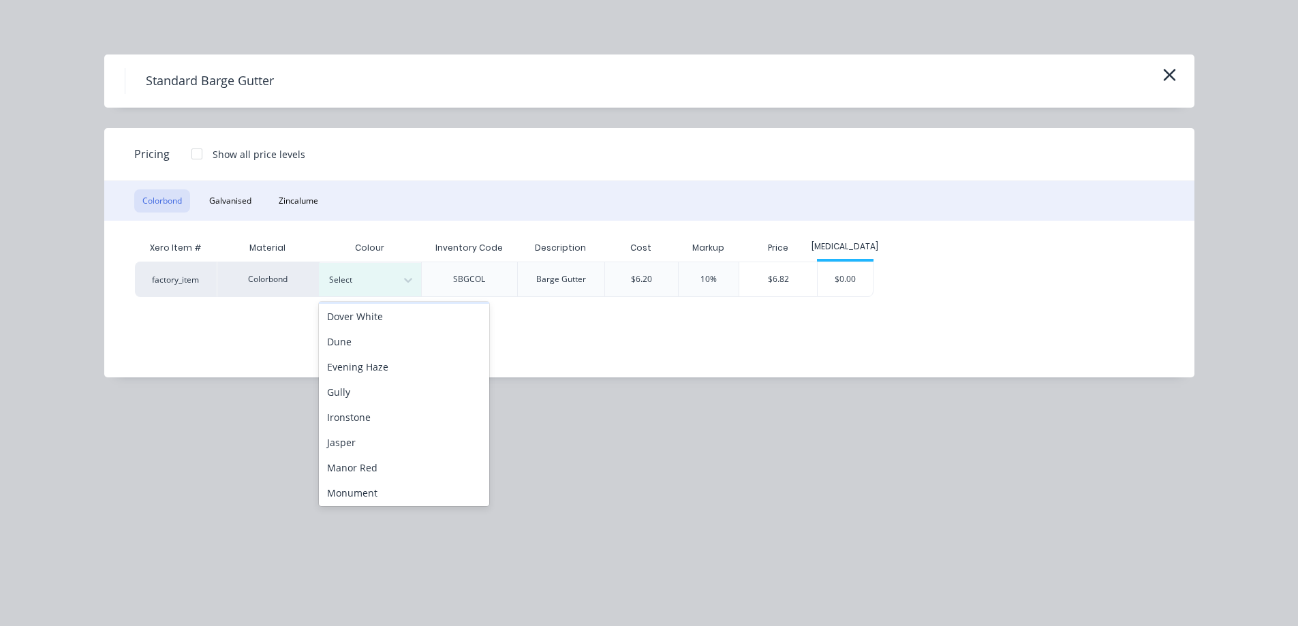
scroll to position [204, 0]
click at [366, 429] on div "Monument" at bounding box center [404, 440] width 170 height 25
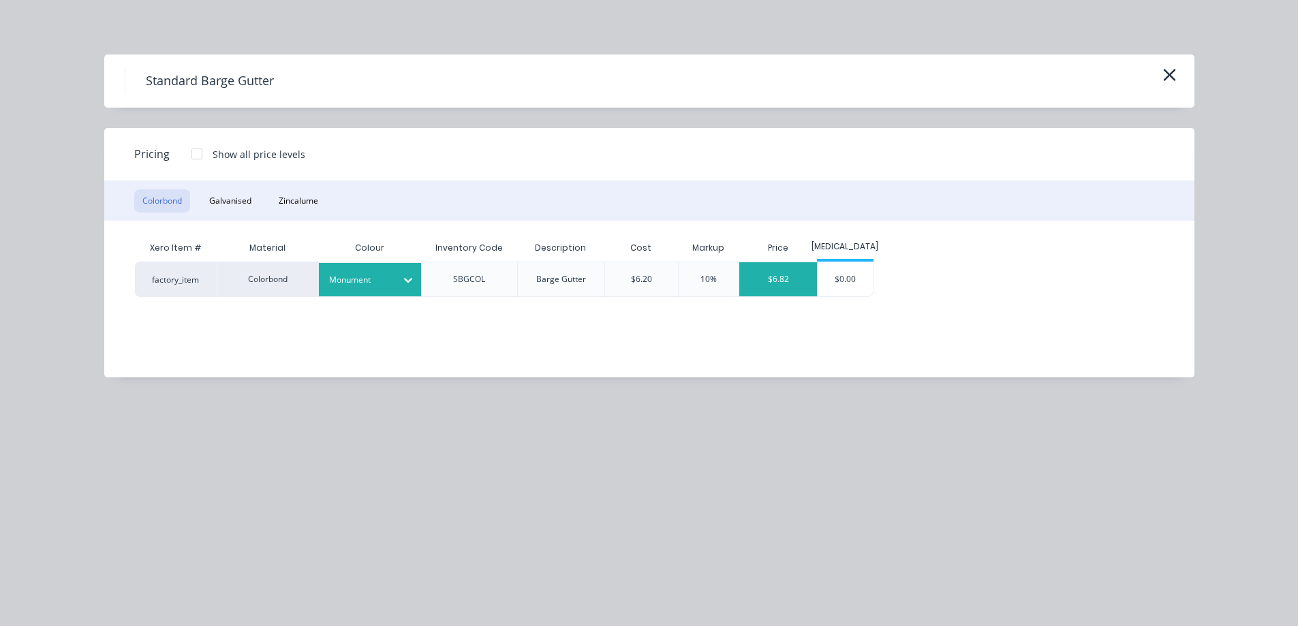
click at [798, 287] on div "$6.82" at bounding box center [779, 279] width 78 height 34
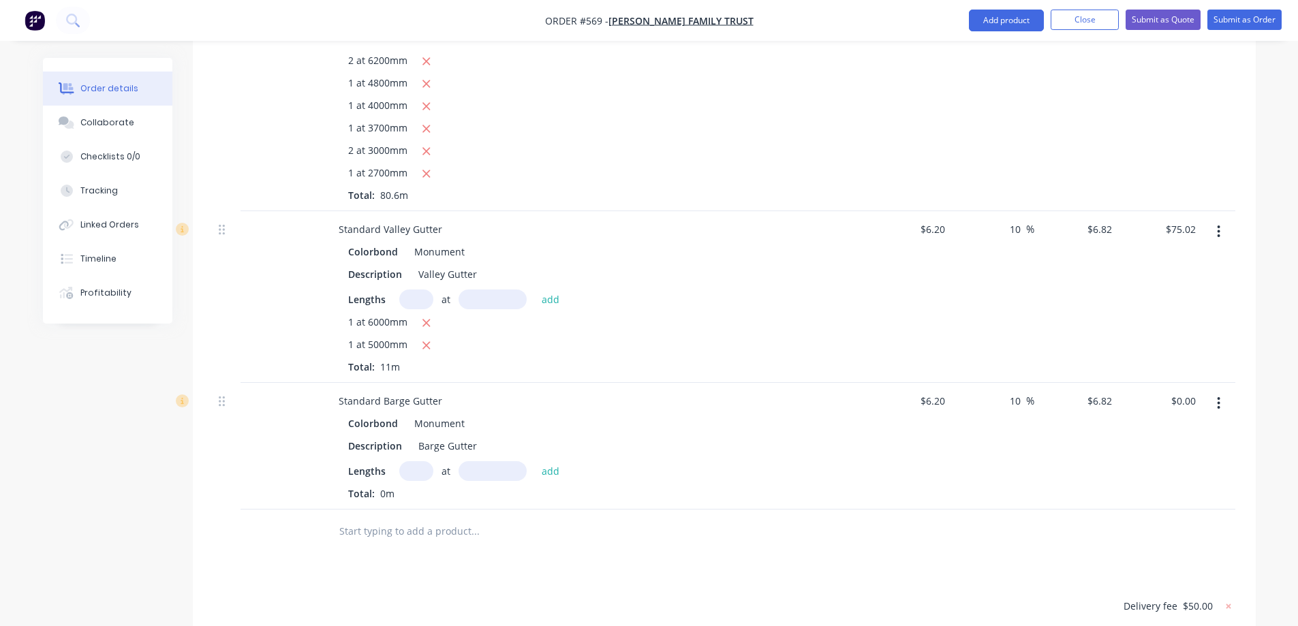
click at [402, 461] on input "text" at bounding box center [416, 471] width 34 height 20
type input "1"
type input "1500mm"
click at [549, 461] on button "add" at bounding box center [551, 470] width 32 height 18
type input "$10.23"
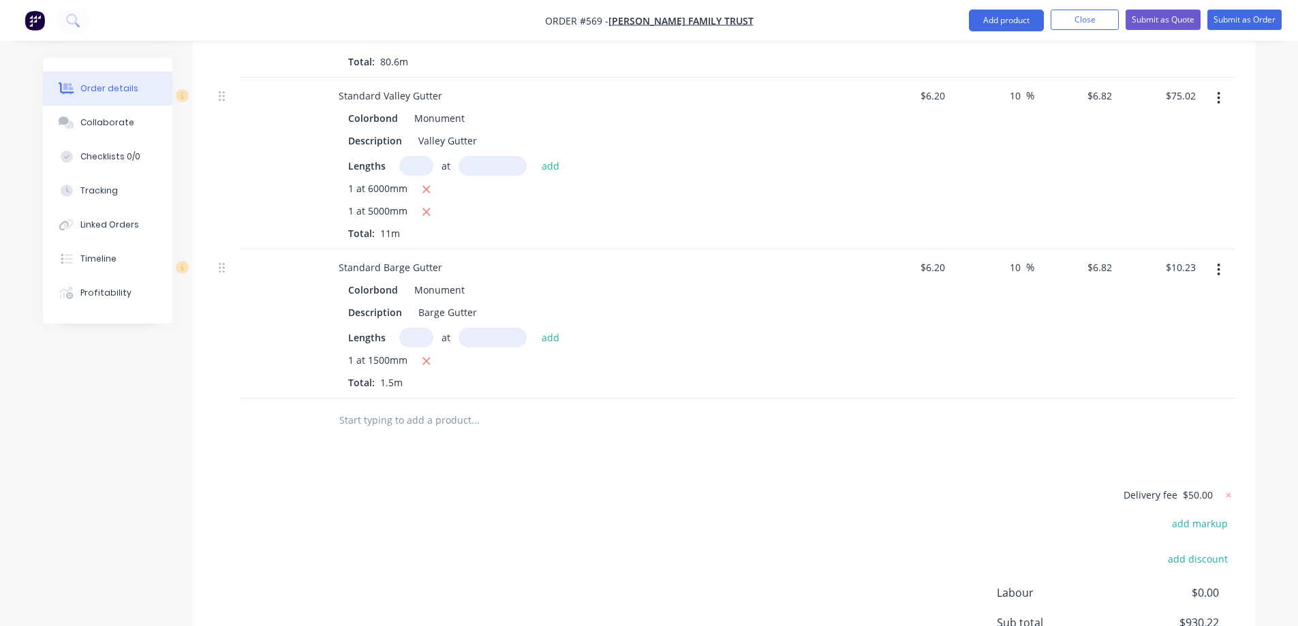
scroll to position [1174, 0]
click at [388, 404] on input "text" at bounding box center [475, 417] width 273 height 27
click at [986, 22] on button "Add product" at bounding box center [1006, 21] width 75 height 22
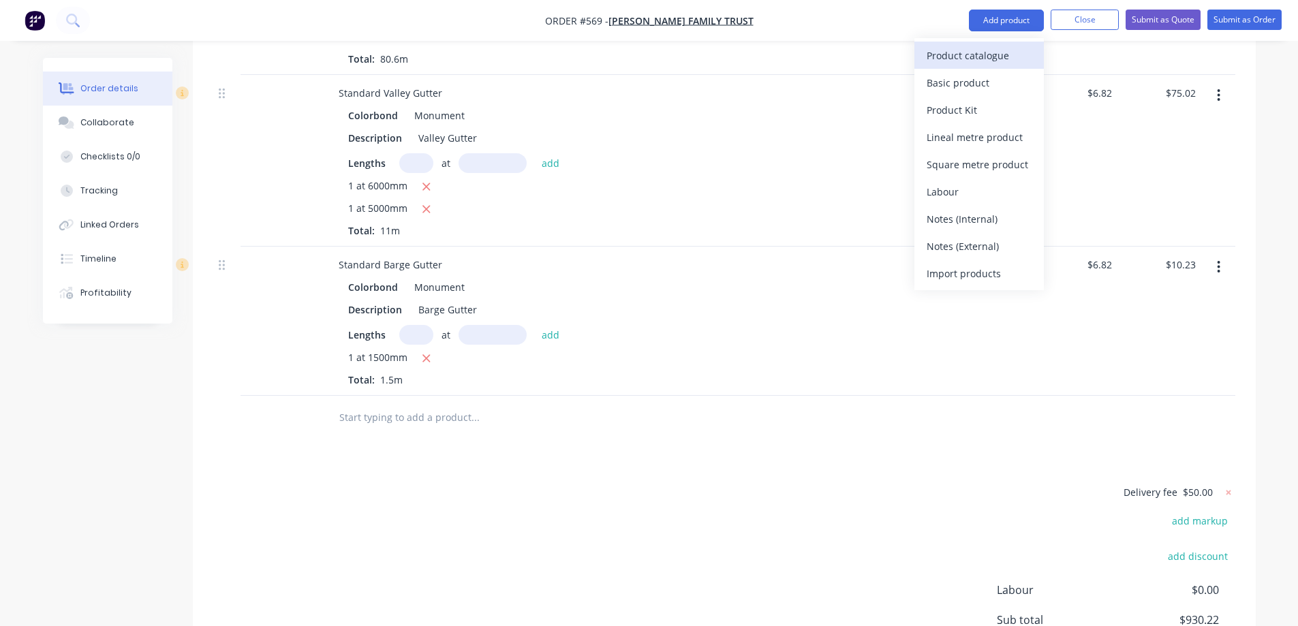
click at [967, 52] on div "Product catalogue" at bounding box center [979, 56] width 105 height 20
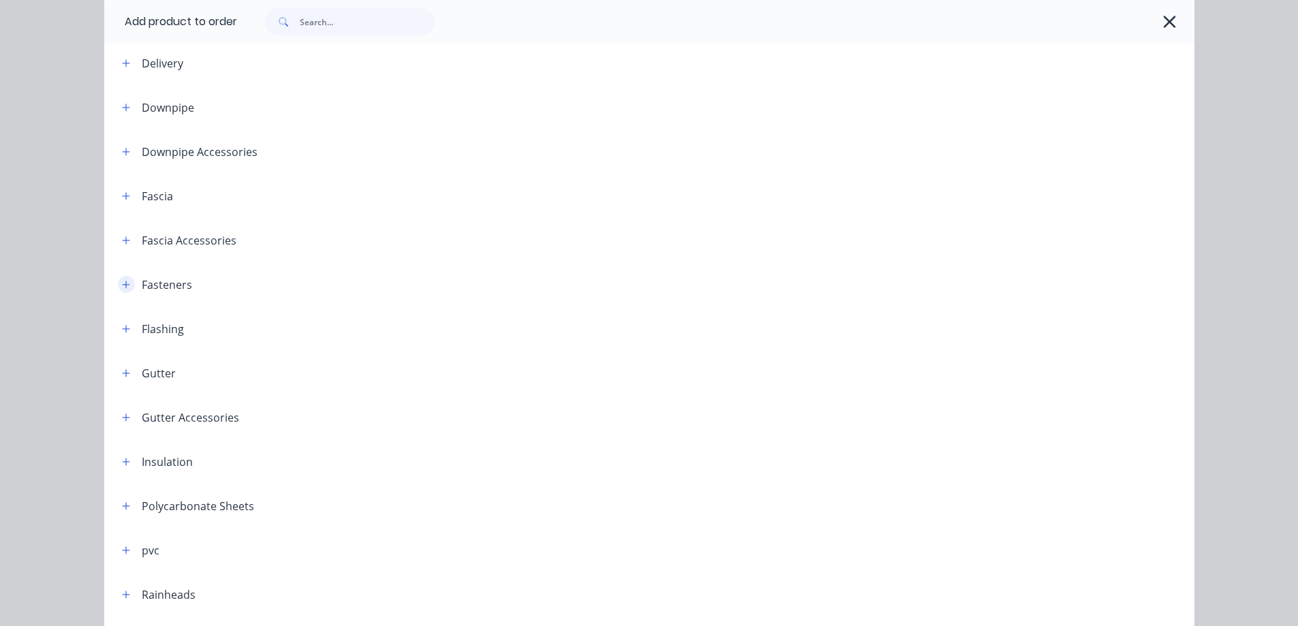
scroll to position [63, 0]
click at [122, 199] on icon "button" at bounding box center [126, 197] width 8 height 10
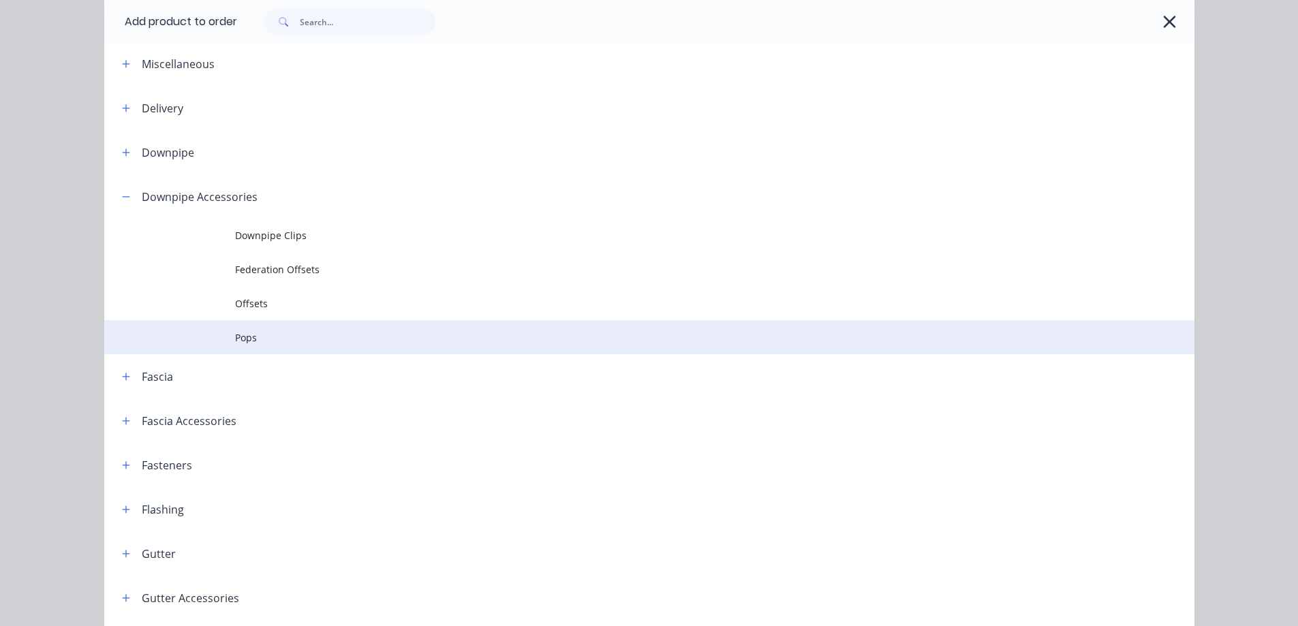
click at [235, 348] on td "Pops" at bounding box center [715, 337] width 960 height 34
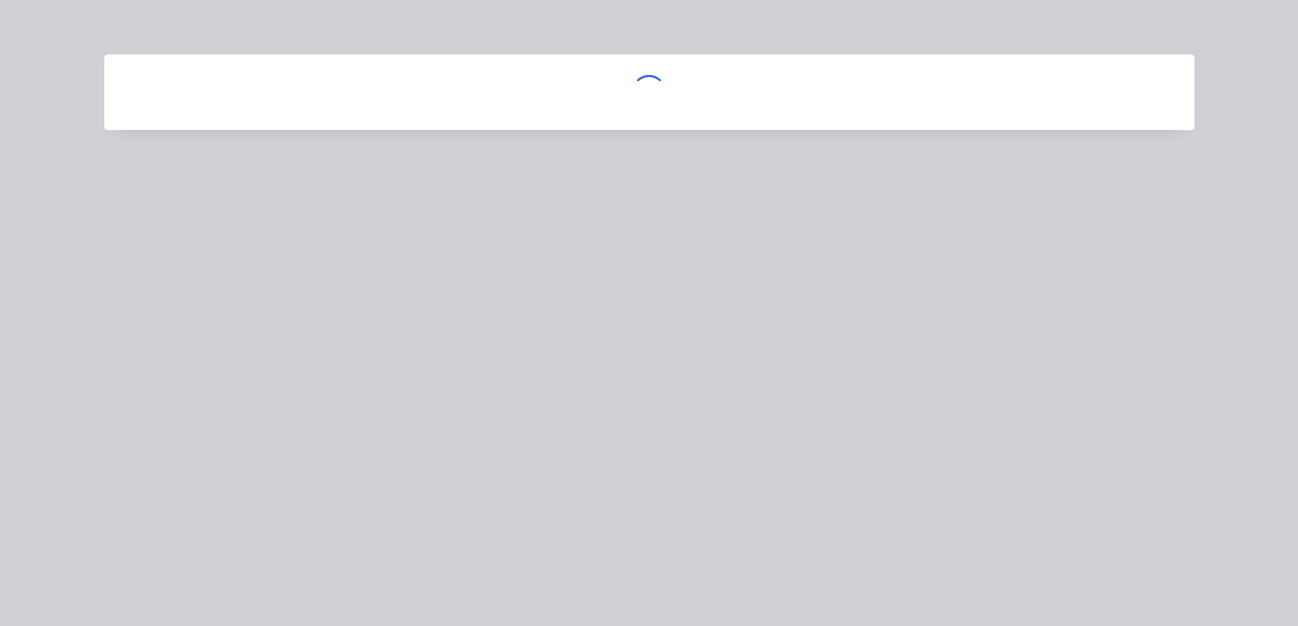
scroll to position [0, 0]
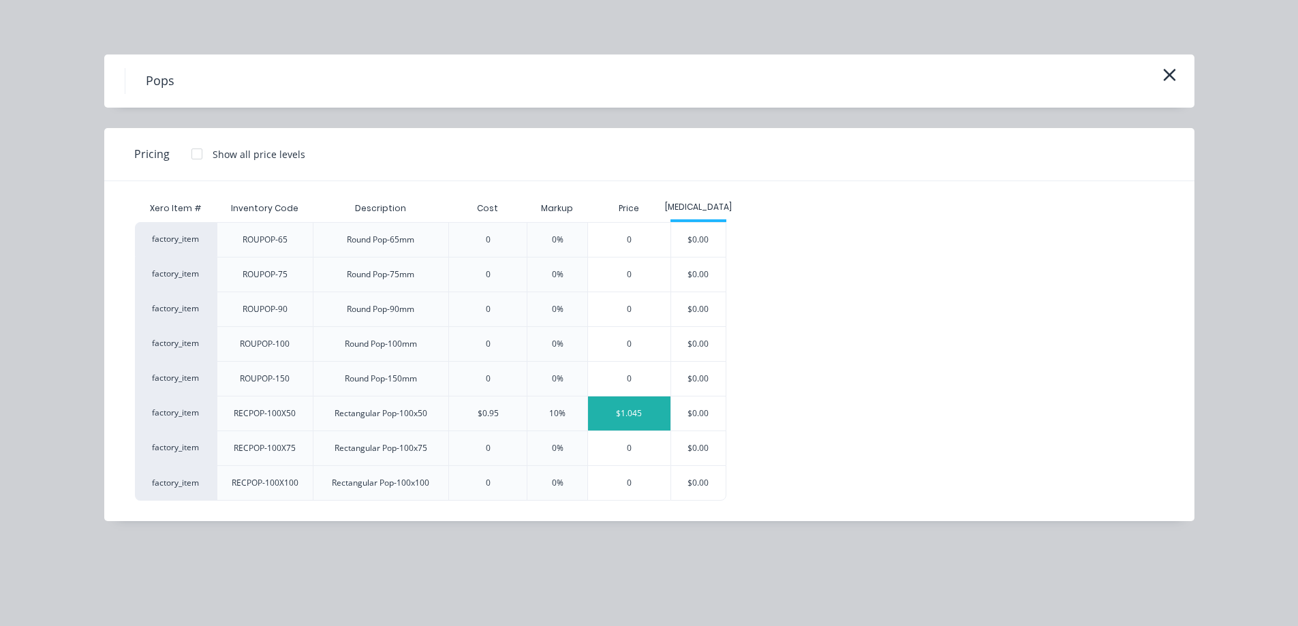
click at [653, 414] on div "$1.045" at bounding box center [629, 414] width 82 height 34
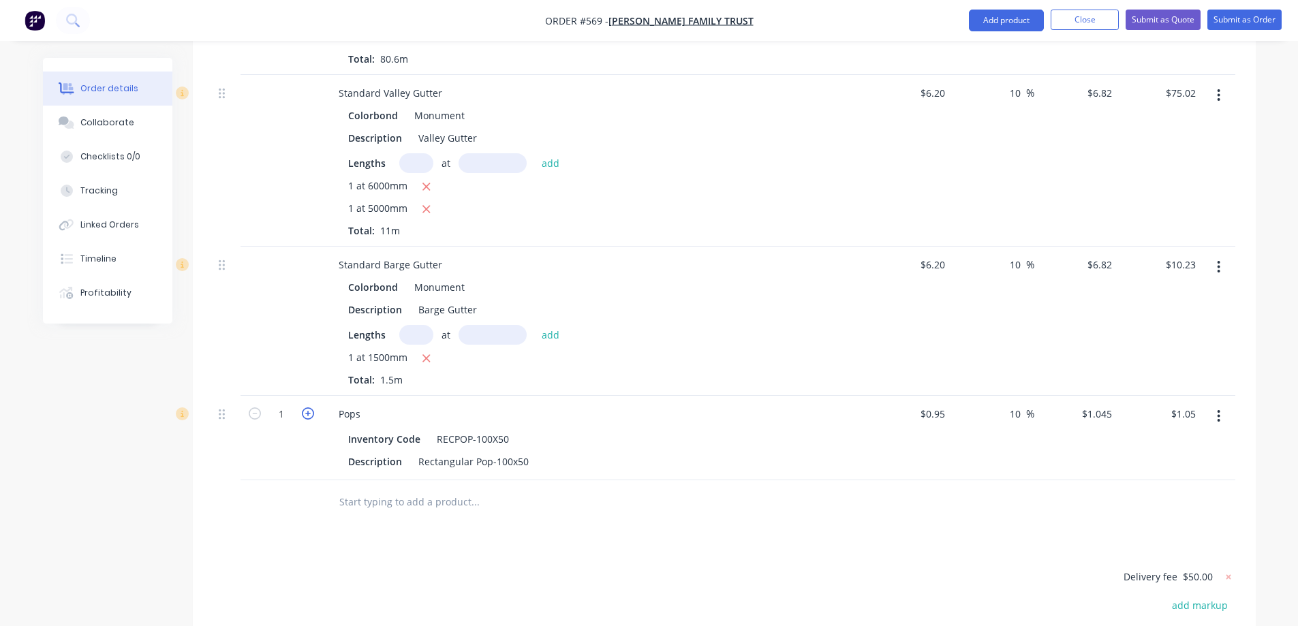
click at [309, 408] on icon "button" at bounding box center [308, 414] width 12 height 12
type input "2"
type input "$2.09"
click at [309, 408] on icon "button" at bounding box center [308, 414] width 12 height 12
type input "3"
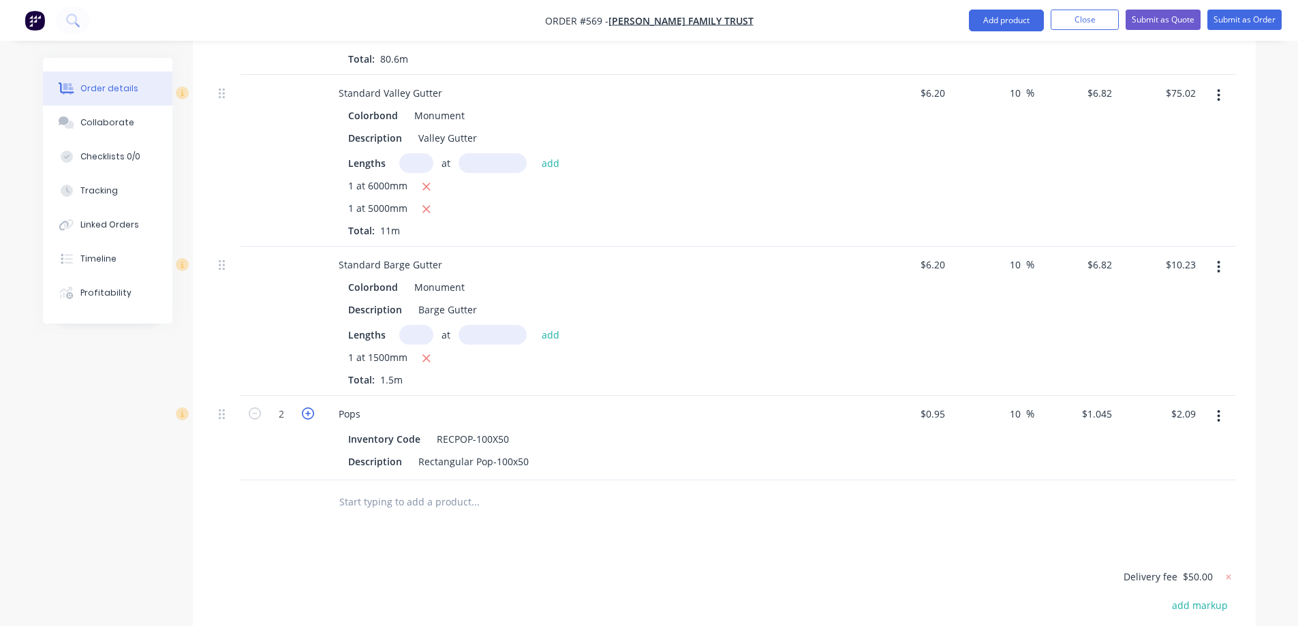
type input "$3.14"
click at [309, 408] on icon "button" at bounding box center [308, 414] width 12 height 12
type input "4"
type input "$4.18"
click at [309, 408] on icon "button" at bounding box center [308, 414] width 12 height 12
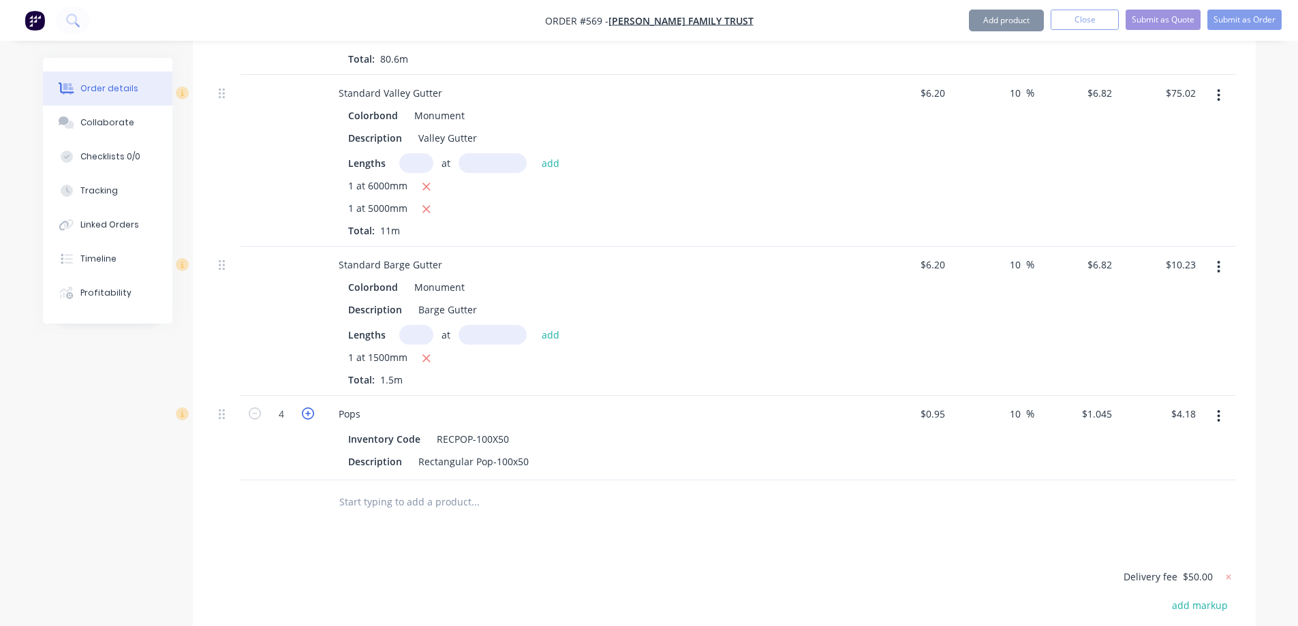
type input "5"
type input "$5.23"
click at [309, 408] on icon "button" at bounding box center [308, 414] width 12 height 12
type input "6"
type input "$6.27"
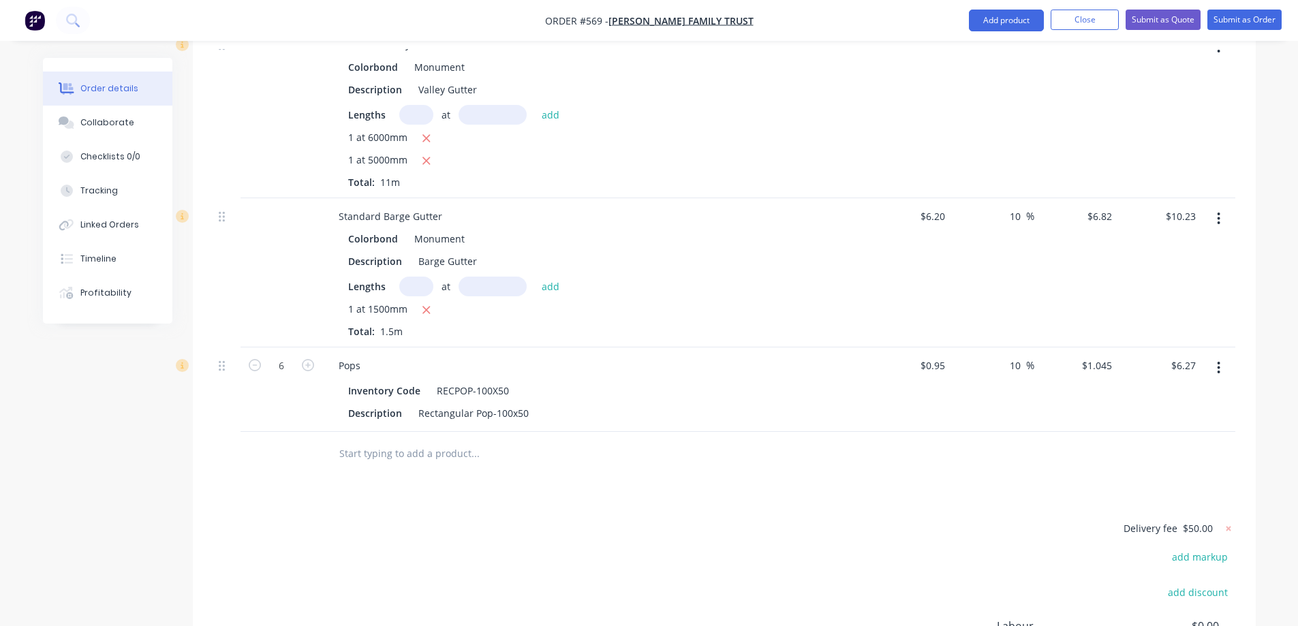
scroll to position [1310, 0]
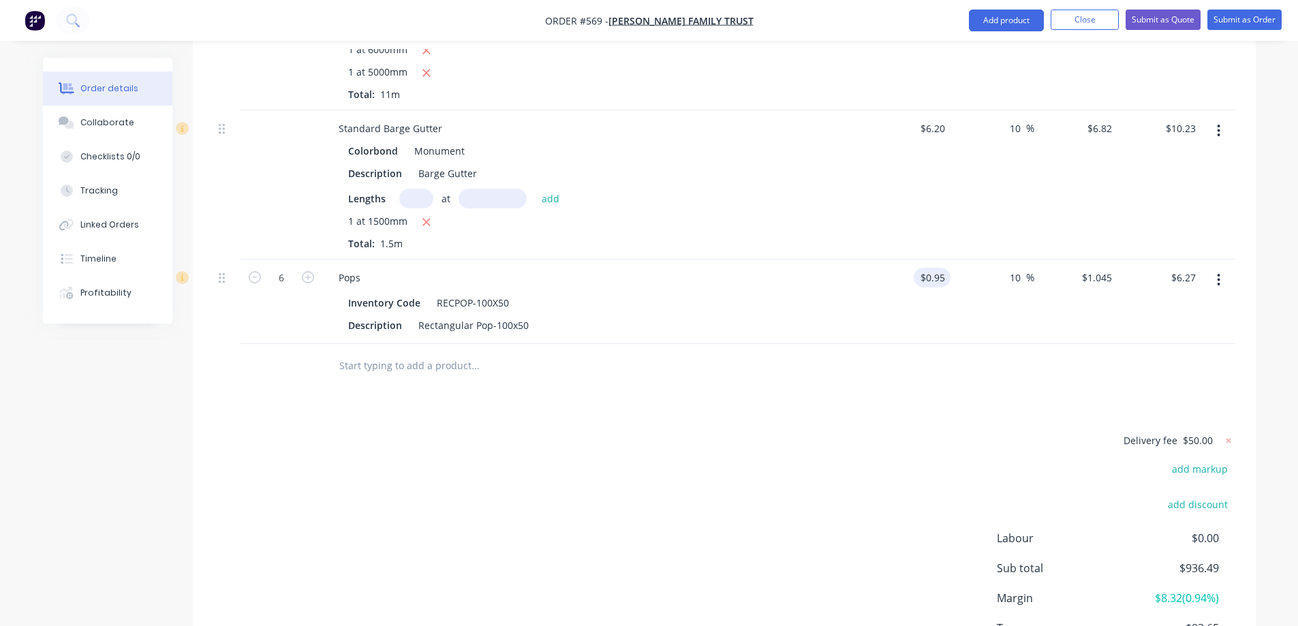
type input "0.95"
click at [940, 268] on input "0.95" at bounding box center [938, 278] width 26 height 20
type input "$0.00"
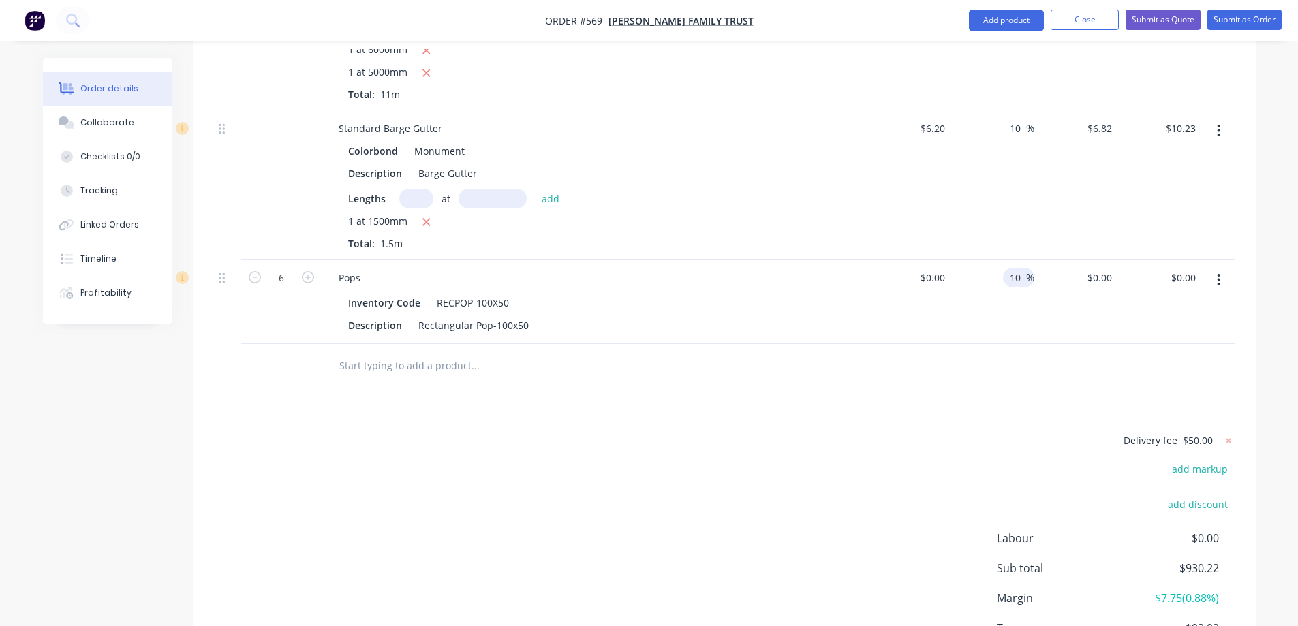
click at [1023, 268] on input "10" at bounding box center [1018, 278] width 18 height 20
type input "1"
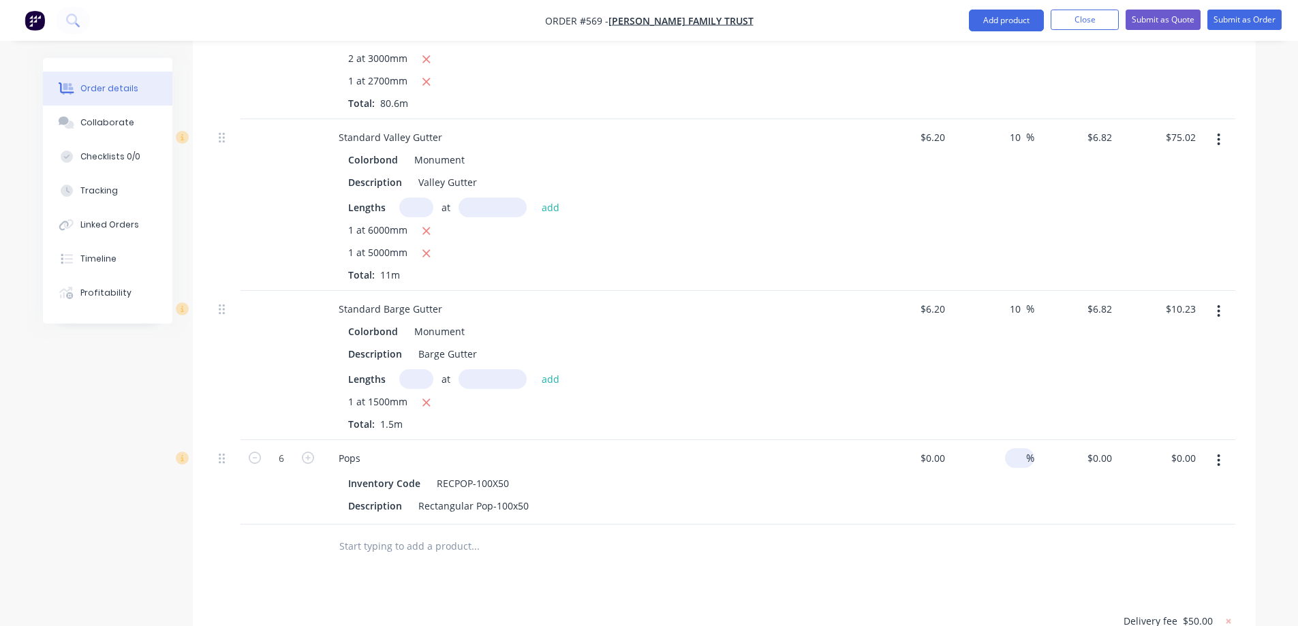
scroll to position [1106, 0]
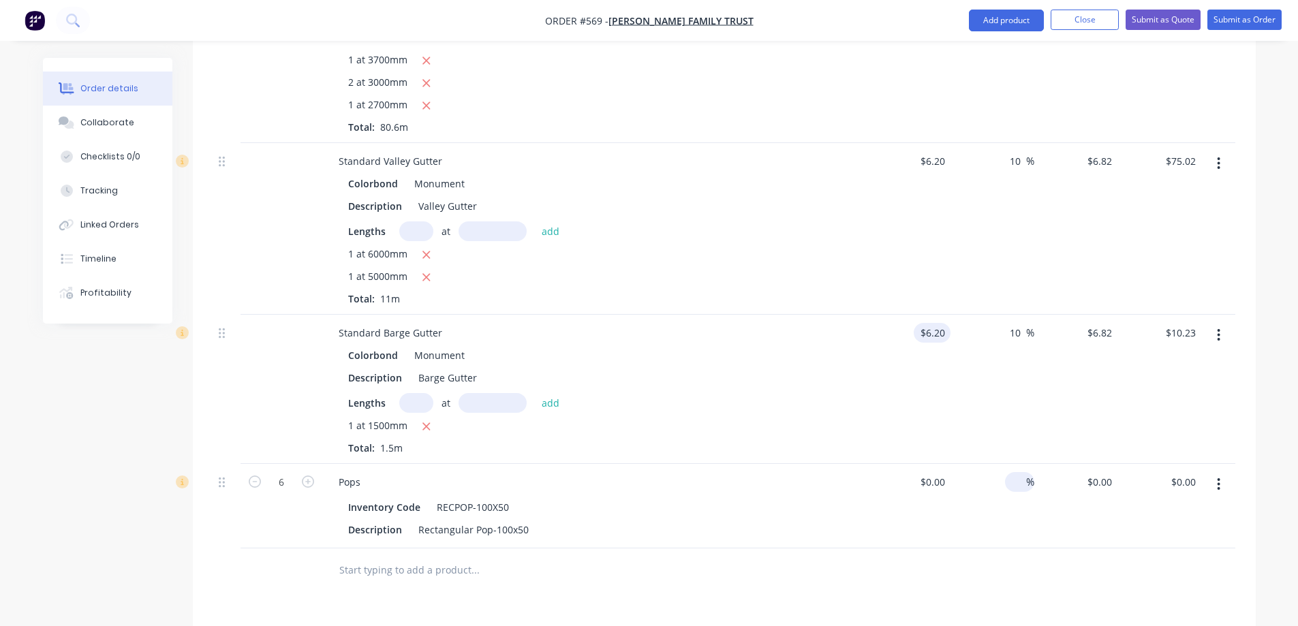
type input "6.2"
click at [949, 323] on input "6.2" at bounding box center [940, 333] width 20 height 20
type input "6.2"
type input "$0.00"
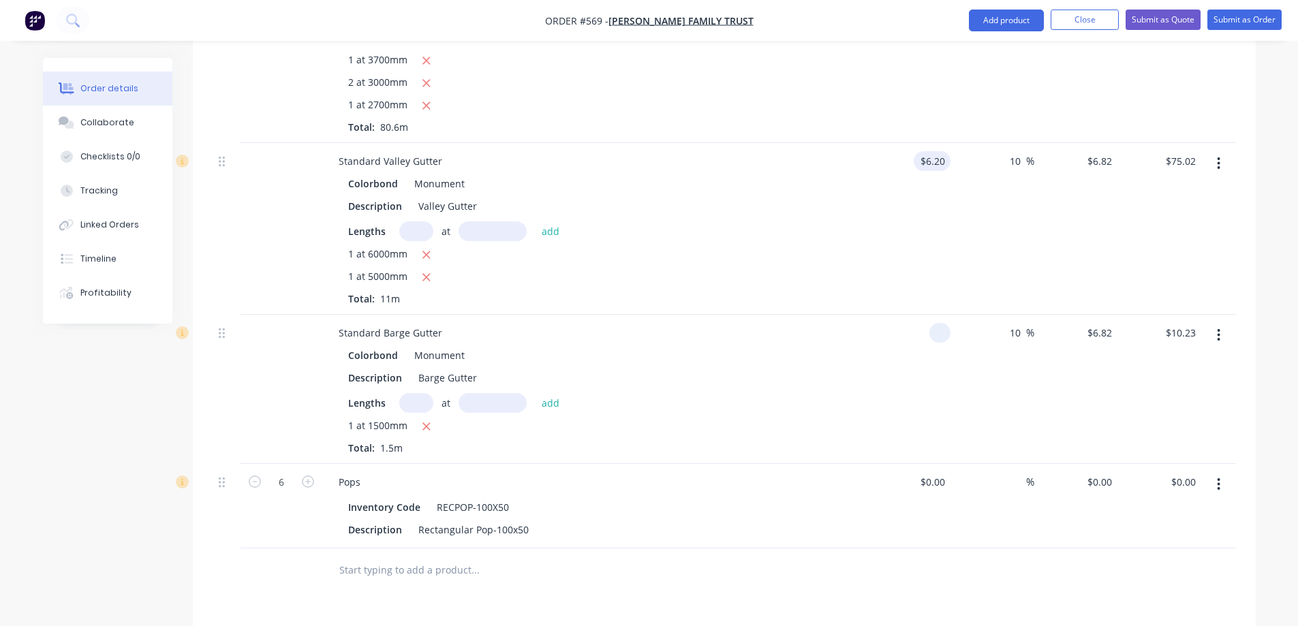
type input "$0.00"
click at [949, 151] on input "6.2" at bounding box center [934, 161] width 31 height 20
type input "$0.00"
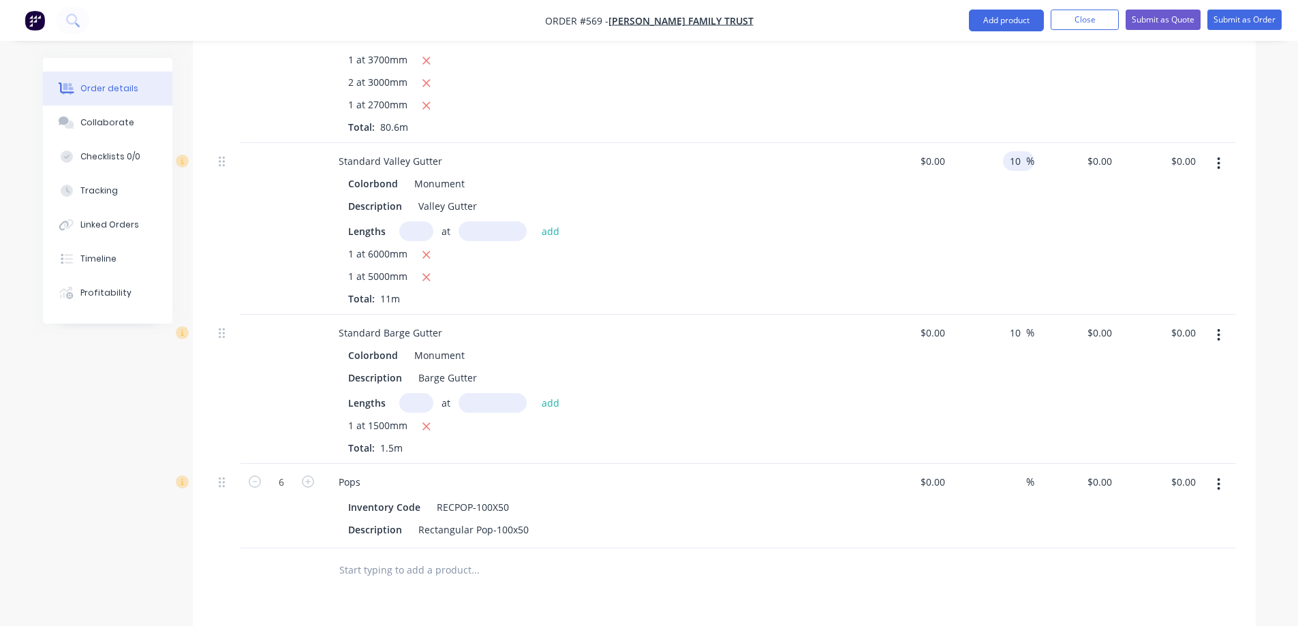
click at [1022, 151] on input "10" at bounding box center [1018, 161] width 18 height 20
type input "1"
click at [1020, 323] on input "10" at bounding box center [1018, 333] width 18 height 20
type input "1"
click at [993, 217] on div "%" at bounding box center [993, 229] width 84 height 172
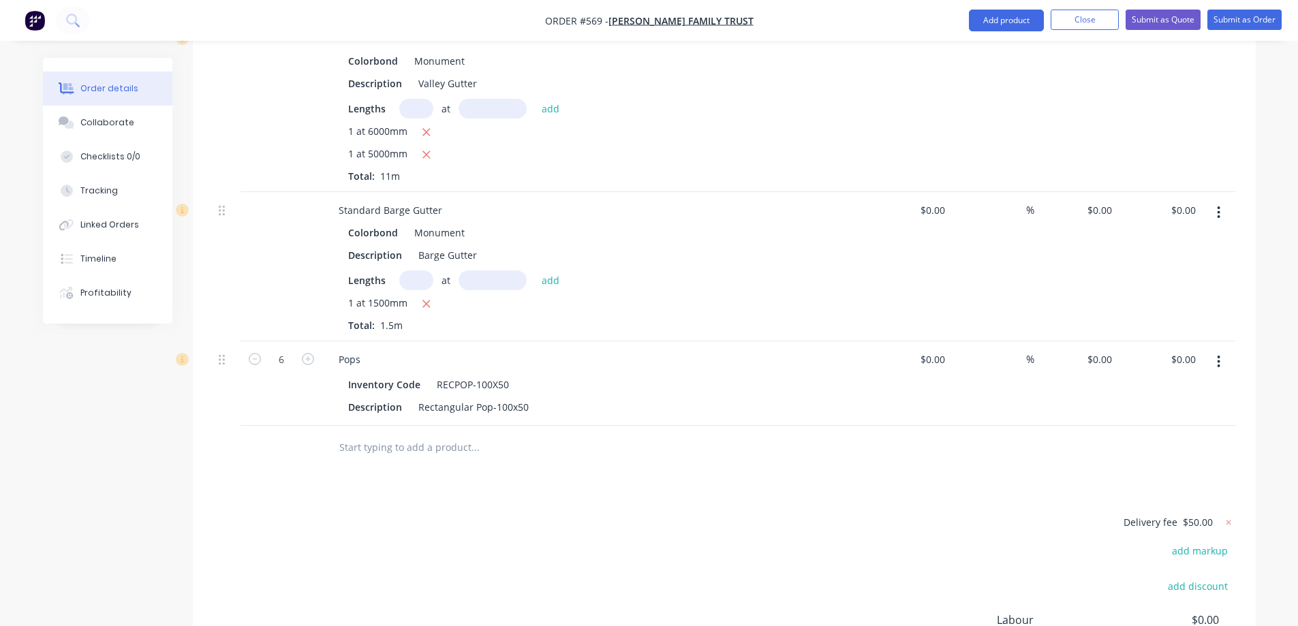
scroll to position [1242, 0]
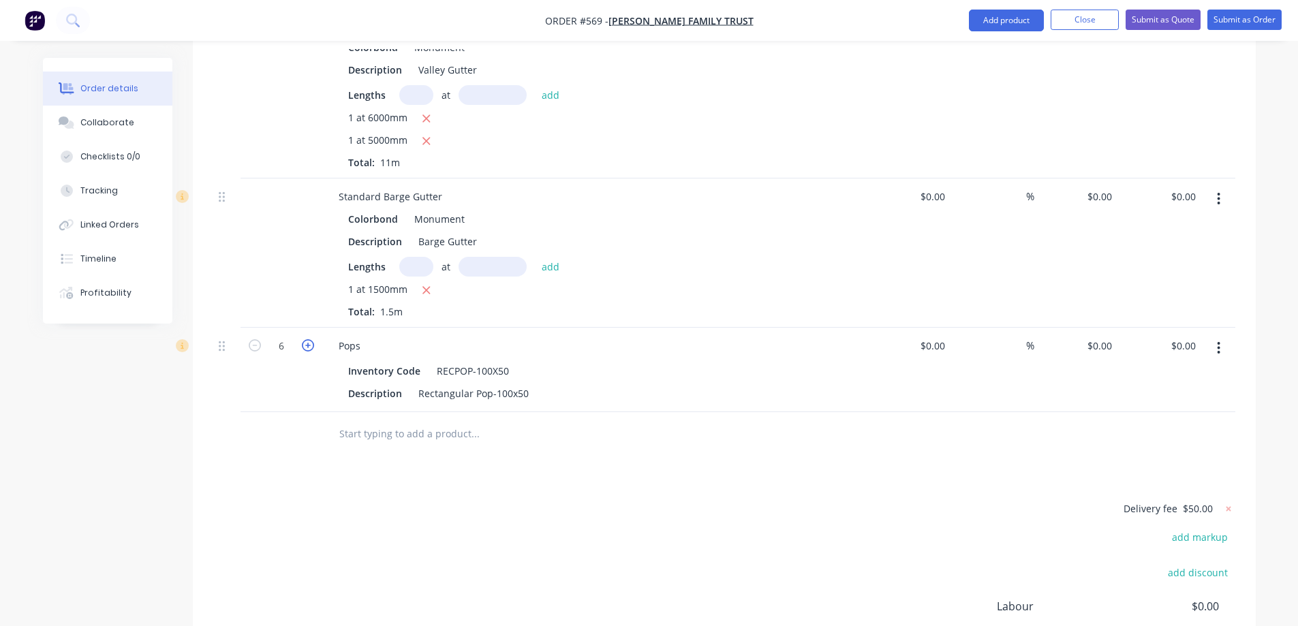
click at [309, 339] on icon "button" at bounding box center [308, 345] width 12 height 12
type input "7"
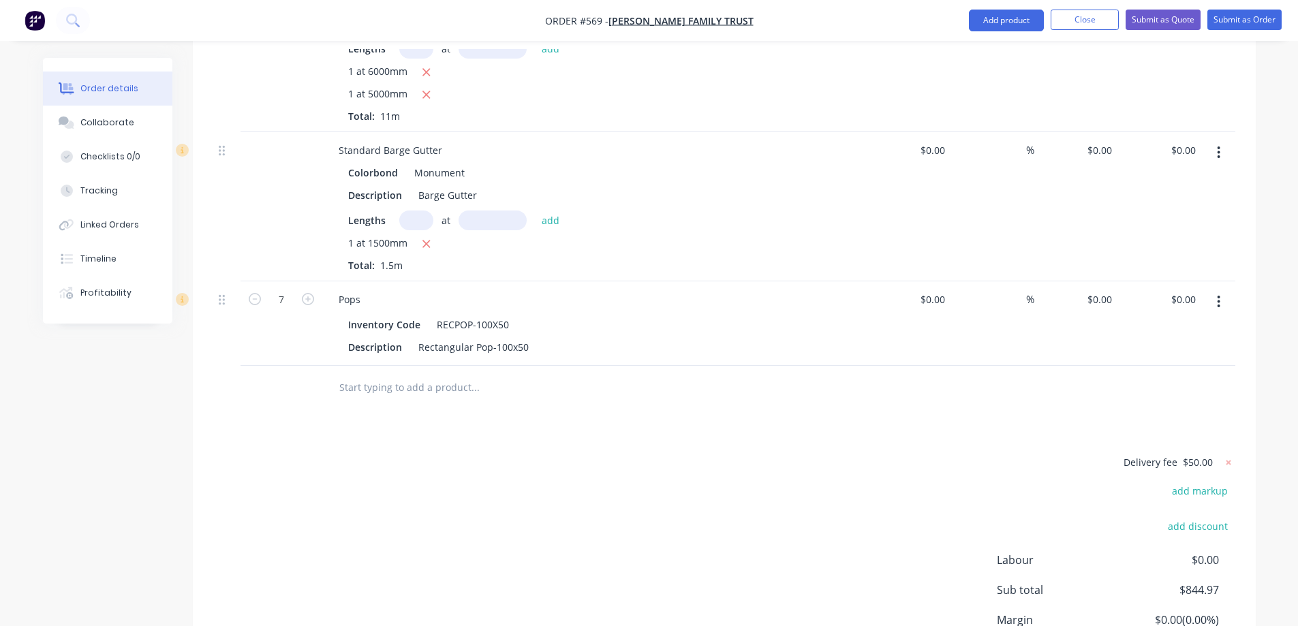
scroll to position [1375, 0]
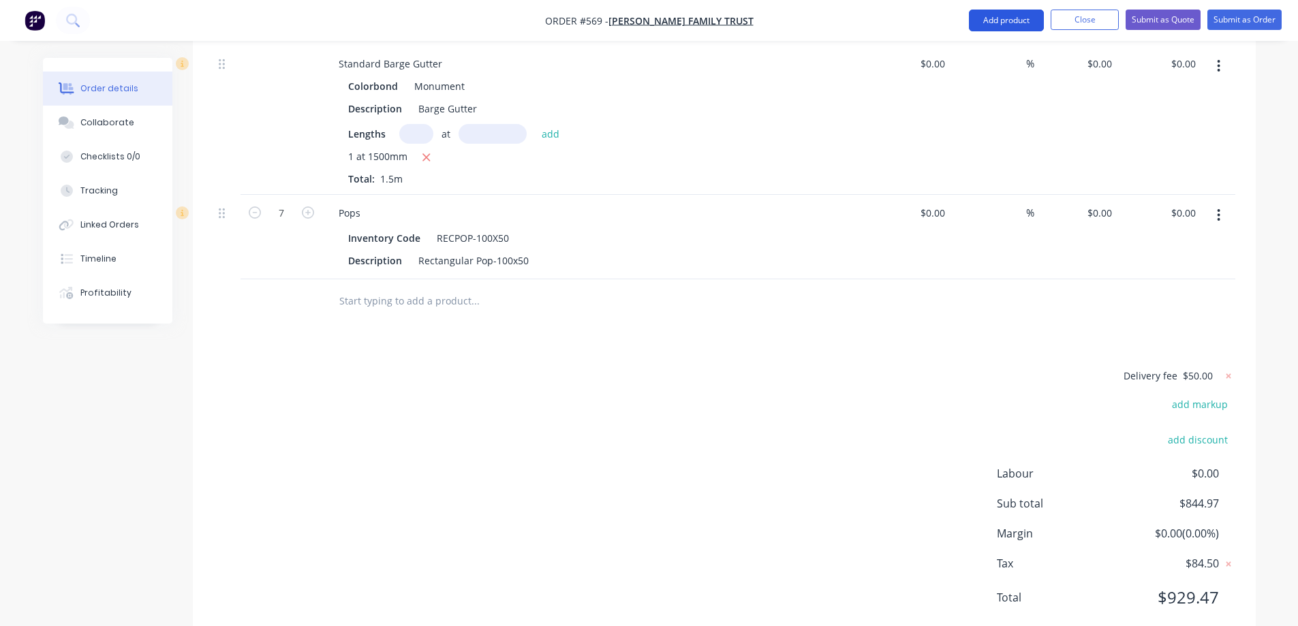
click at [987, 27] on button "Add product" at bounding box center [1006, 21] width 75 height 22
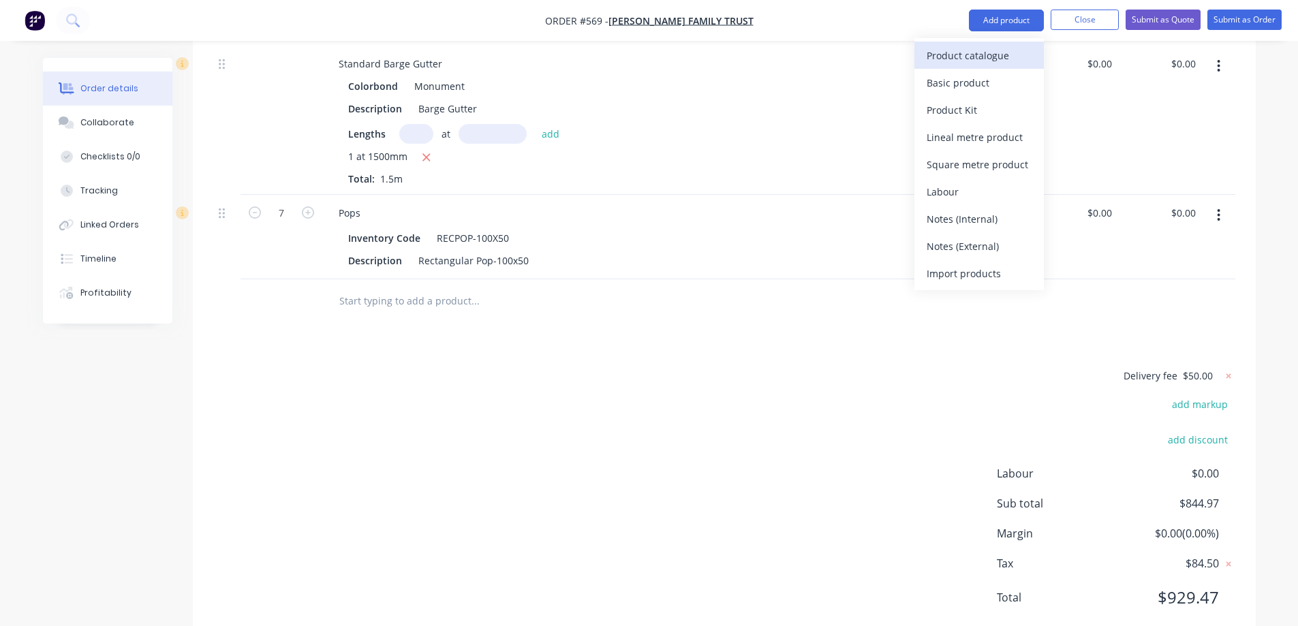
click at [972, 50] on div "Product catalogue" at bounding box center [979, 56] width 105 height 20
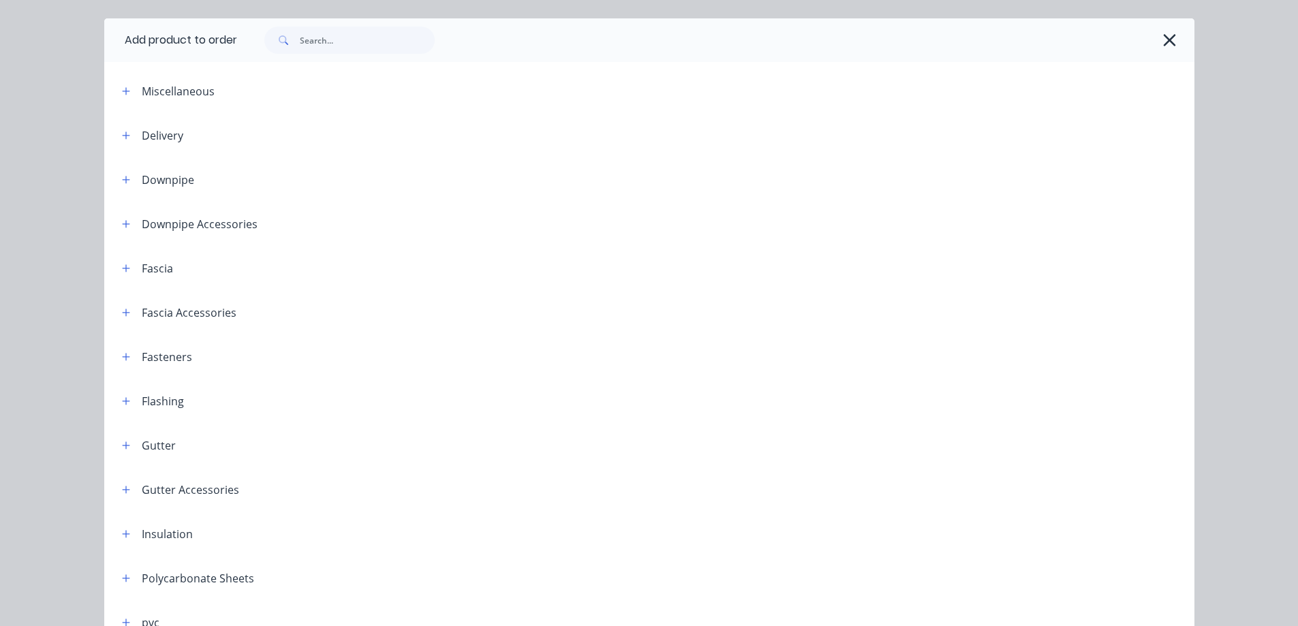
scroll to position [68, 0]
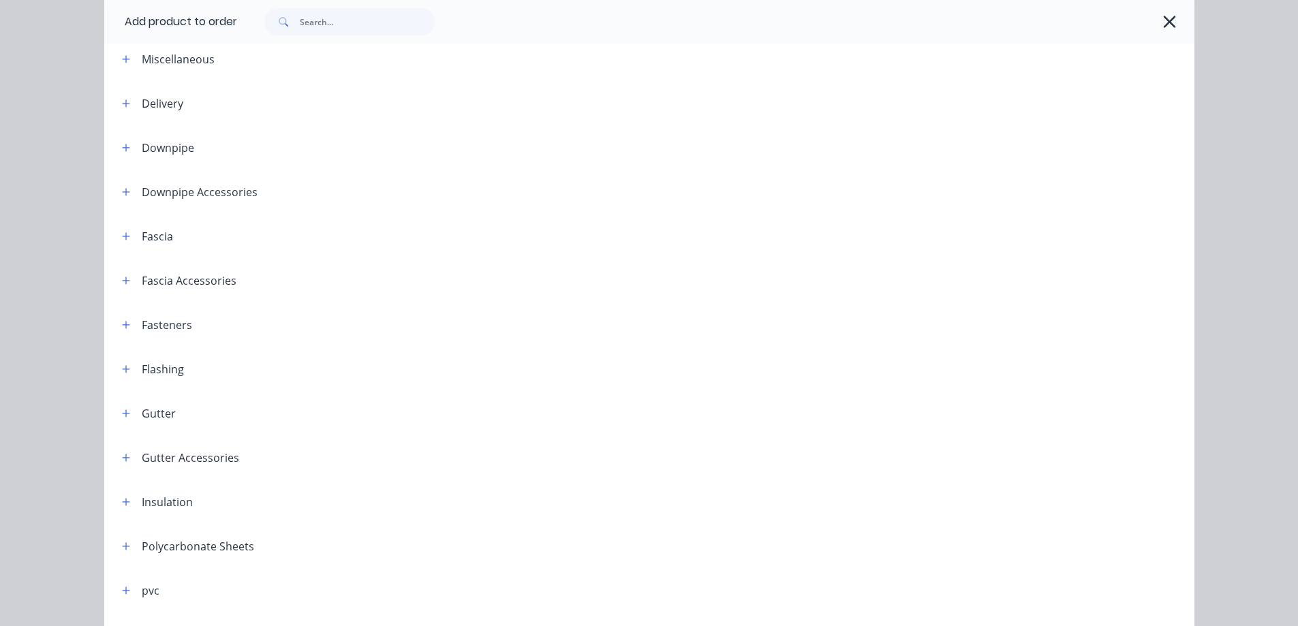
click at [119, 271] on header "Fascia Accessories" at bounding box center [649, 280] width 1091 height 44
click at [122, 277] on icon "button" at bounding box center [126, 281] width 8 height 10
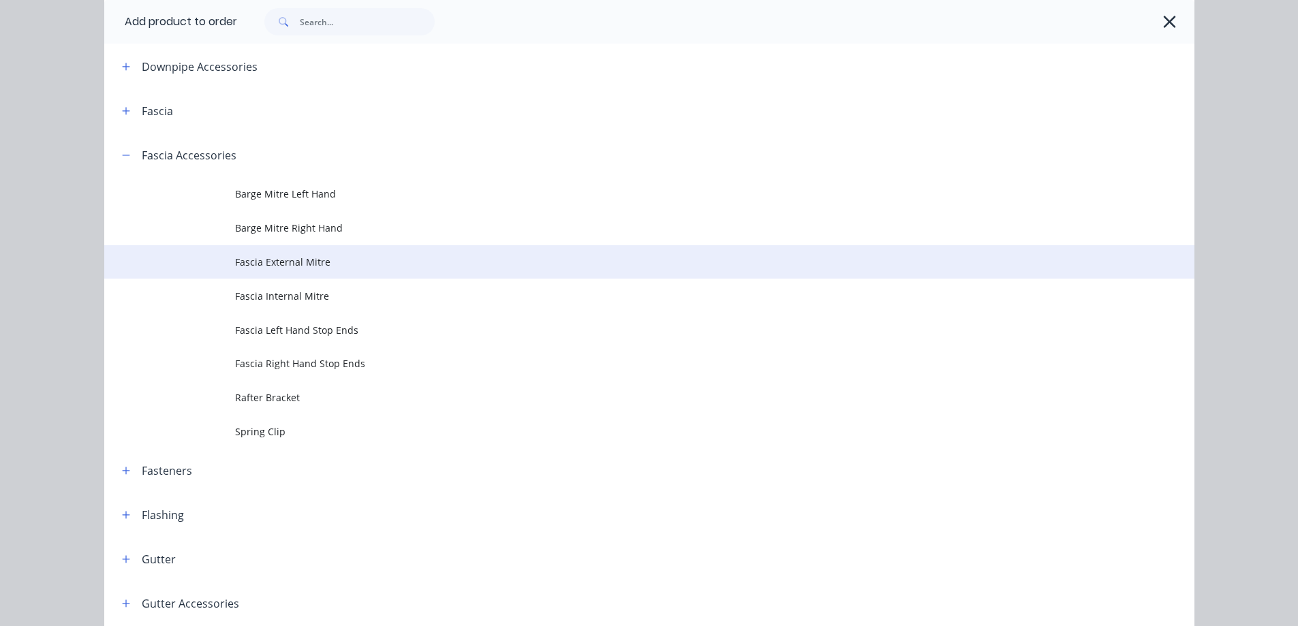
scroll to position [204, 0]
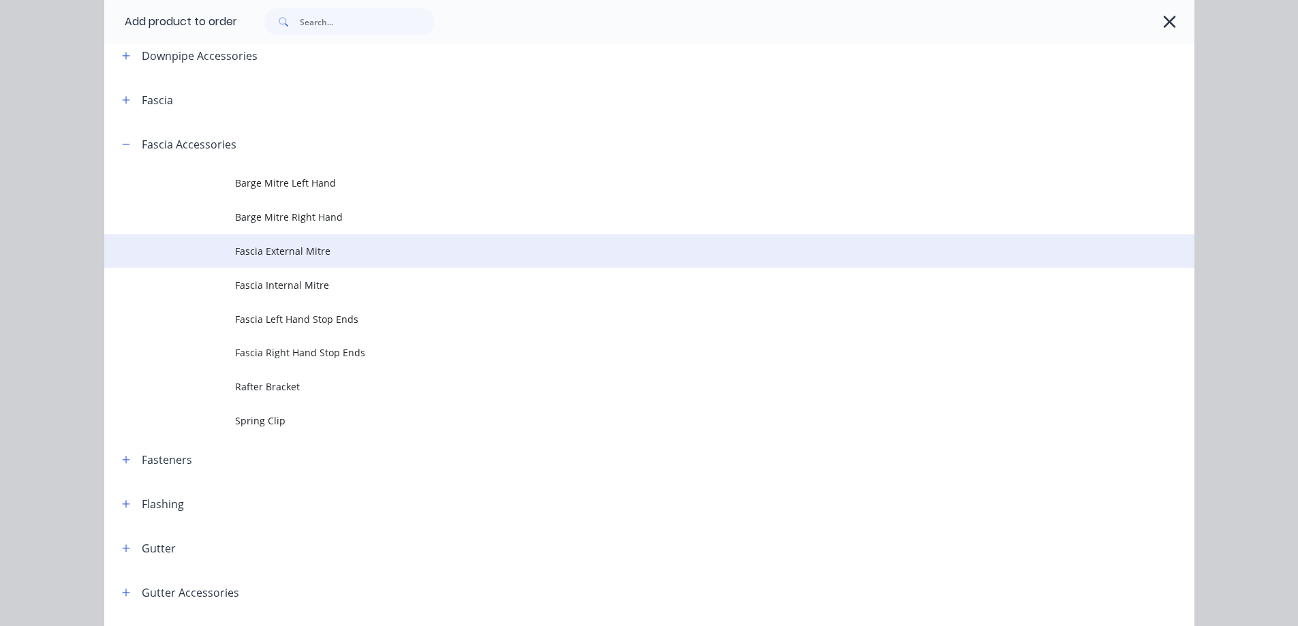
click at [281, 256] on span "Fascia External Mitre" at bounding box center [618, 251] width 767 height 14
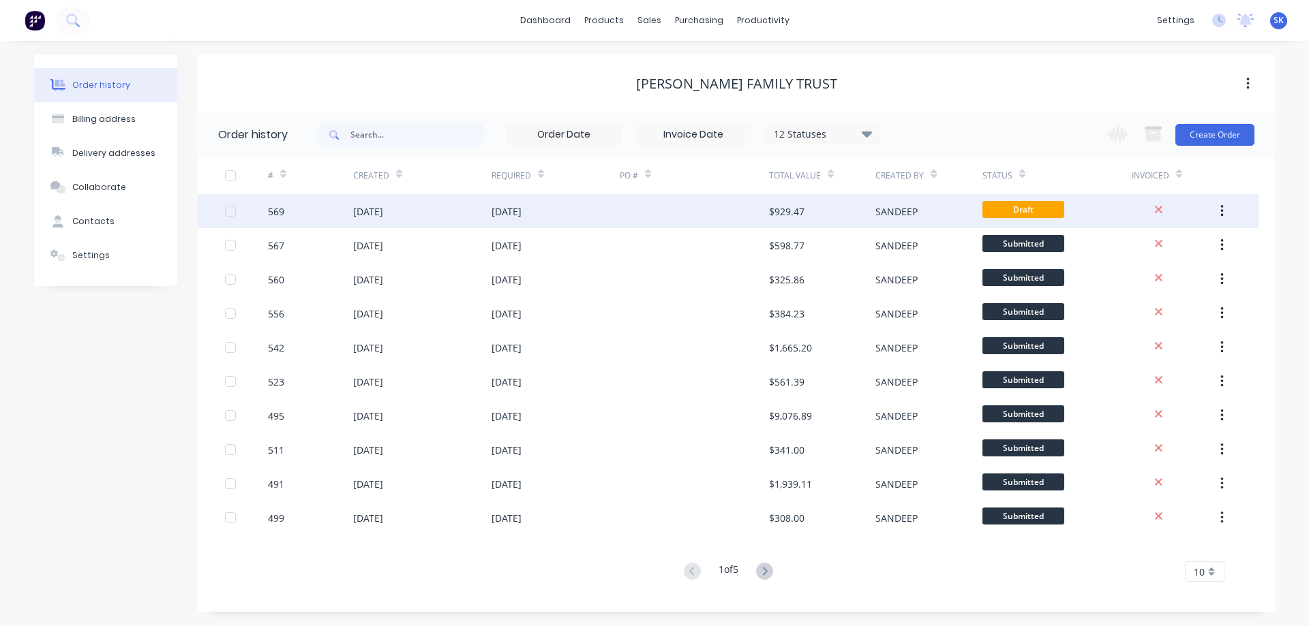
click at [521, 214] on div "[DATE]" at bounding box center [506, 211] width 30 height 14
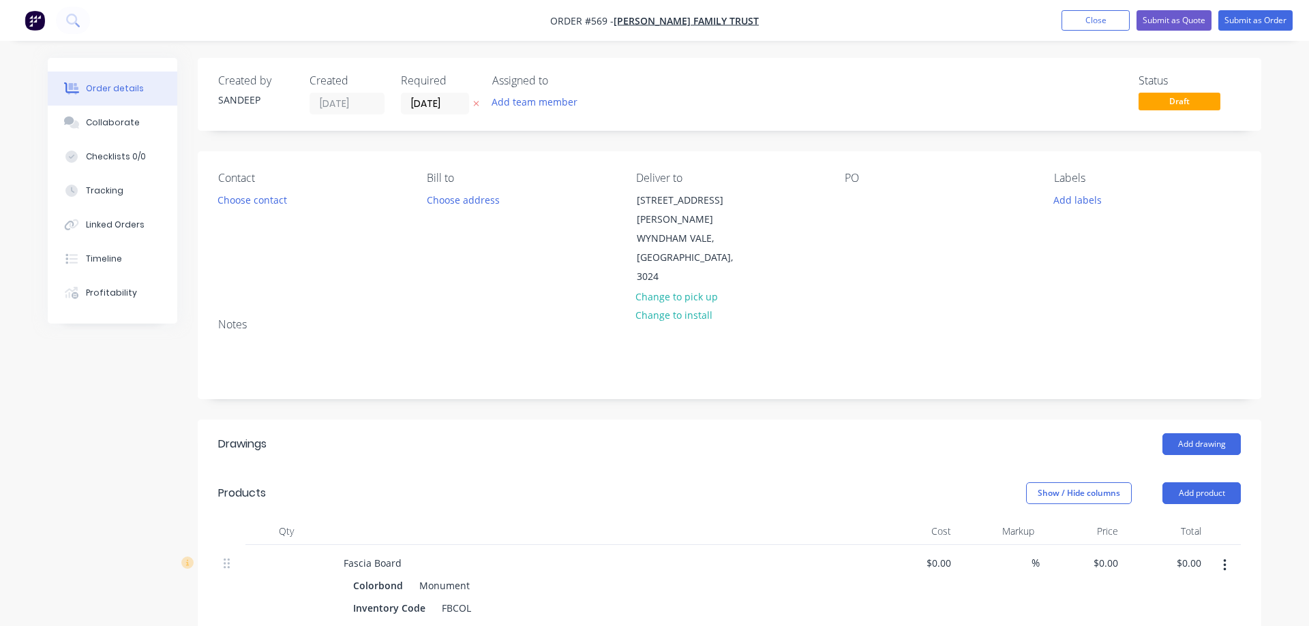
type input "$4.95"
type input "$396.00"
type input "$4.95"
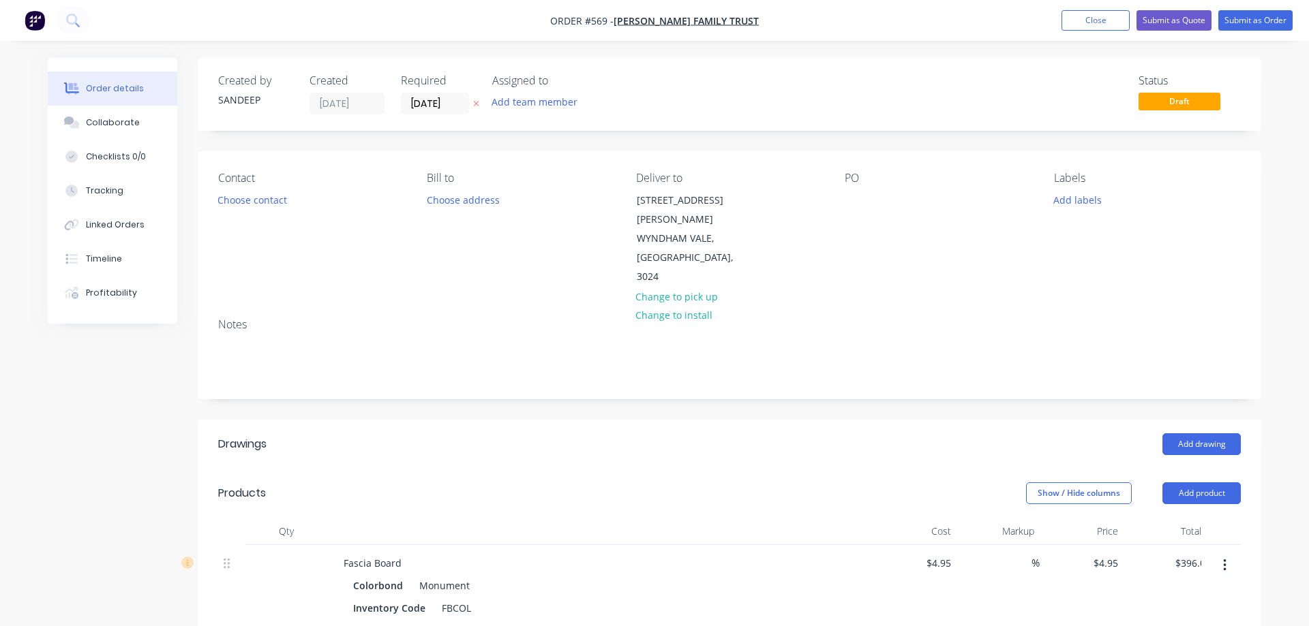
type input "$398.97"
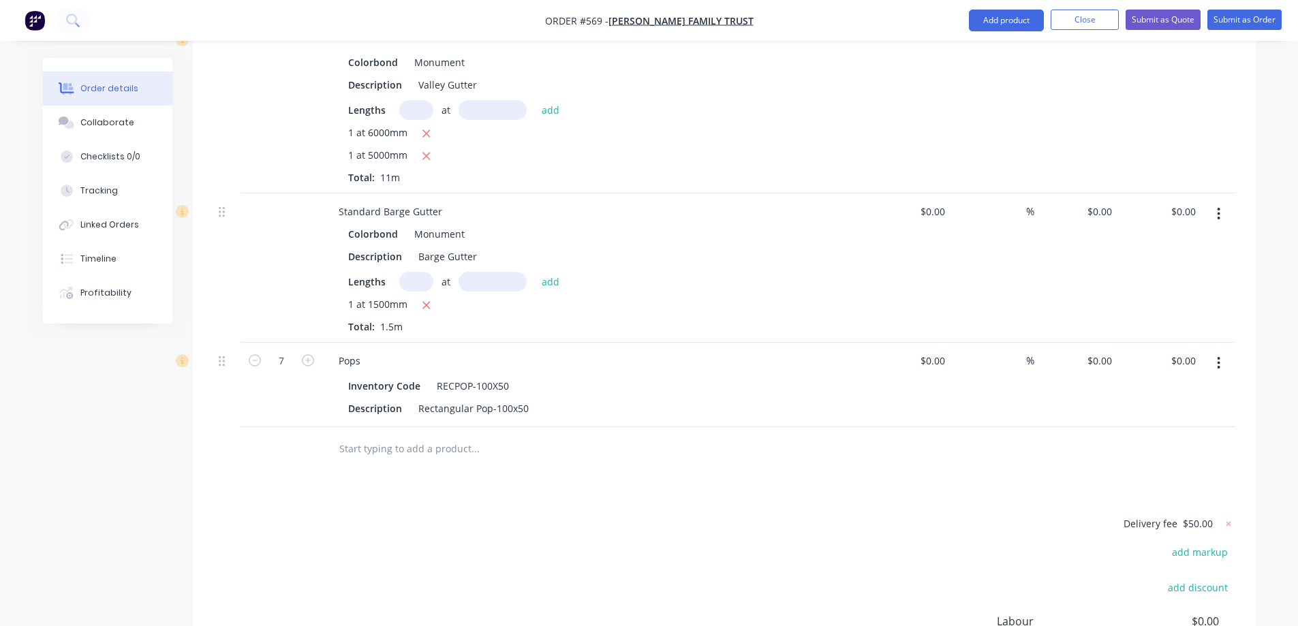
scroll to position [1375, 0]
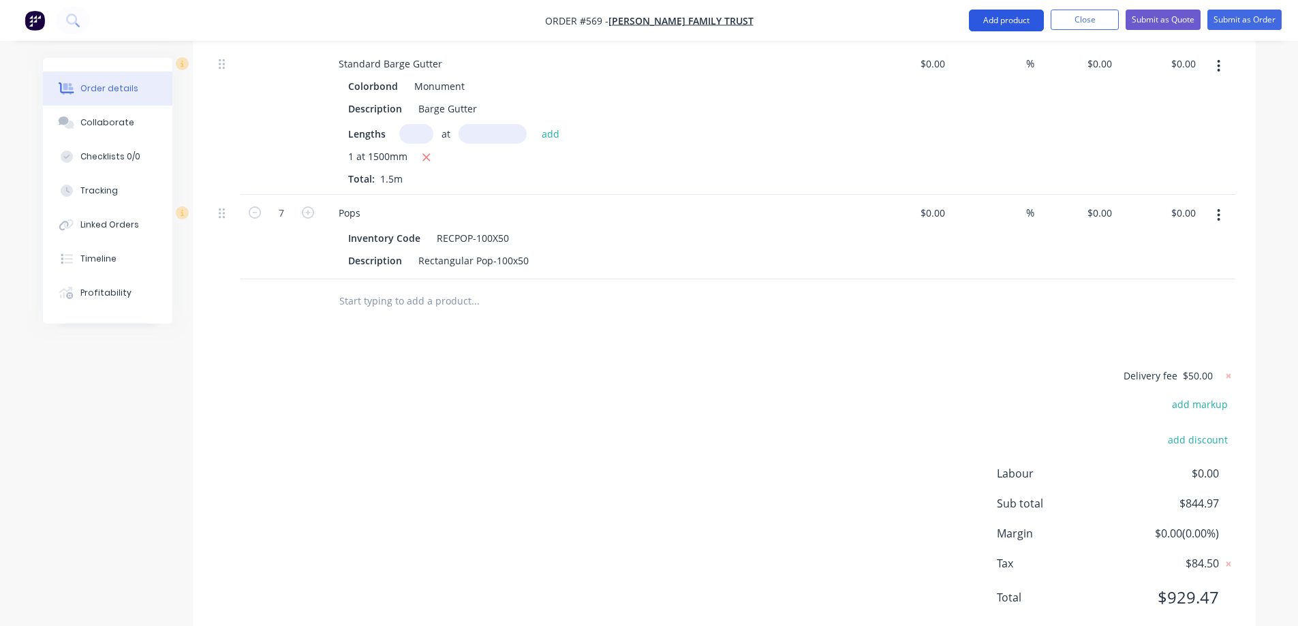
click at [998, 22] on button "Add product" at bounding box center [1006, 21] width 75 height 22
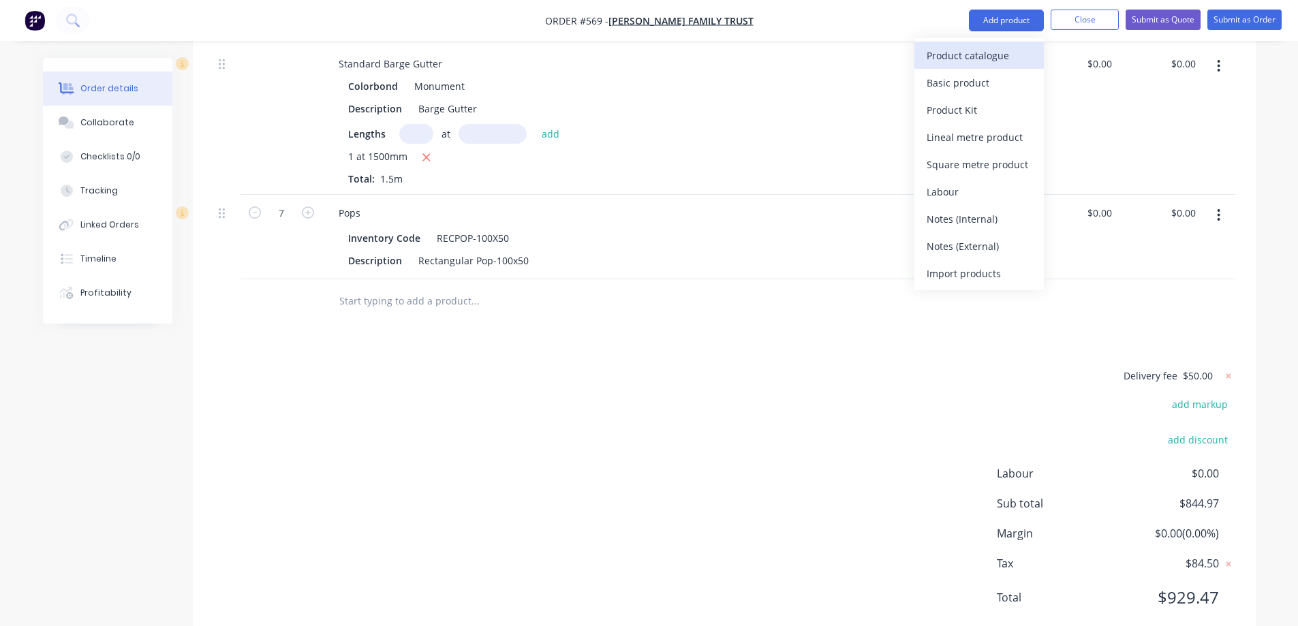
click at [962, 61] on div "Product catalogue" at bounding box center [979, 56] width 105 height 20
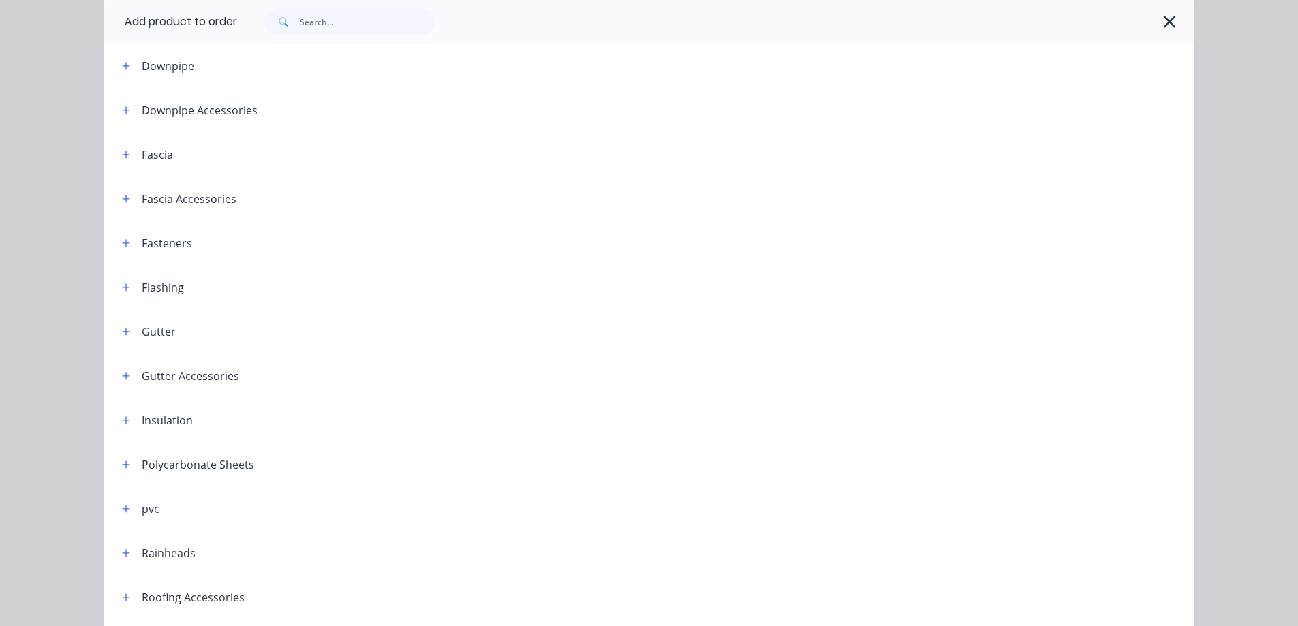
scroll to position [204, 0]
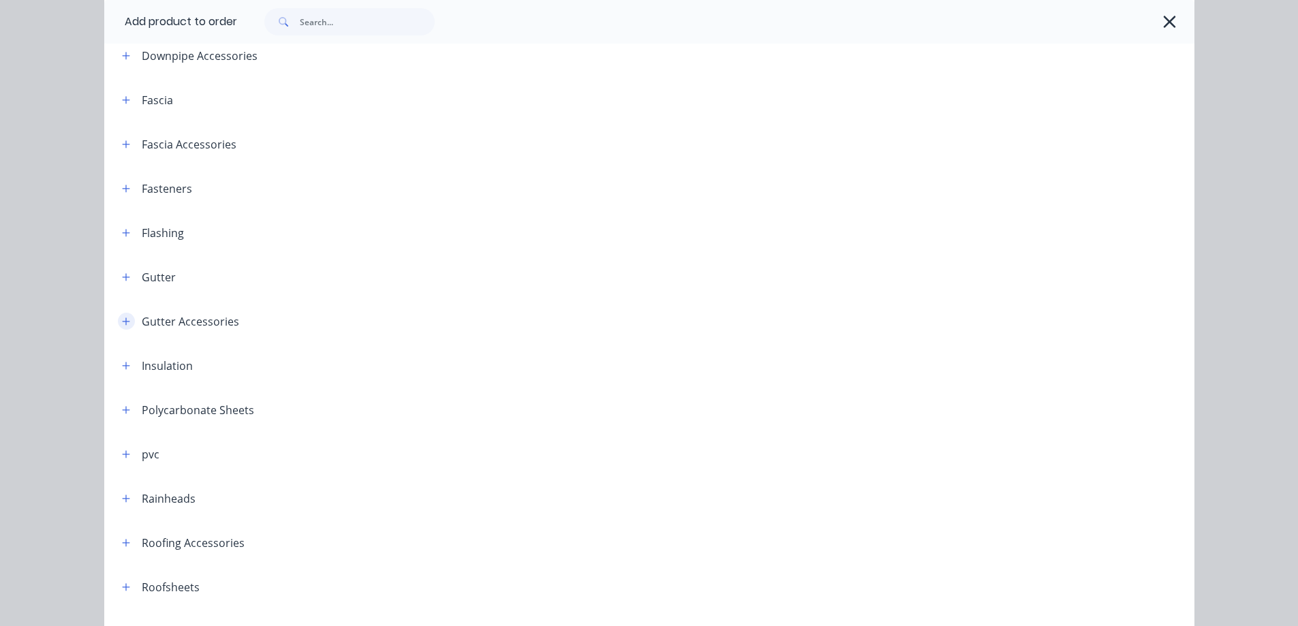
click at [122, 320] on icon "button" at bounding box center [125, 321] width 7 height 7
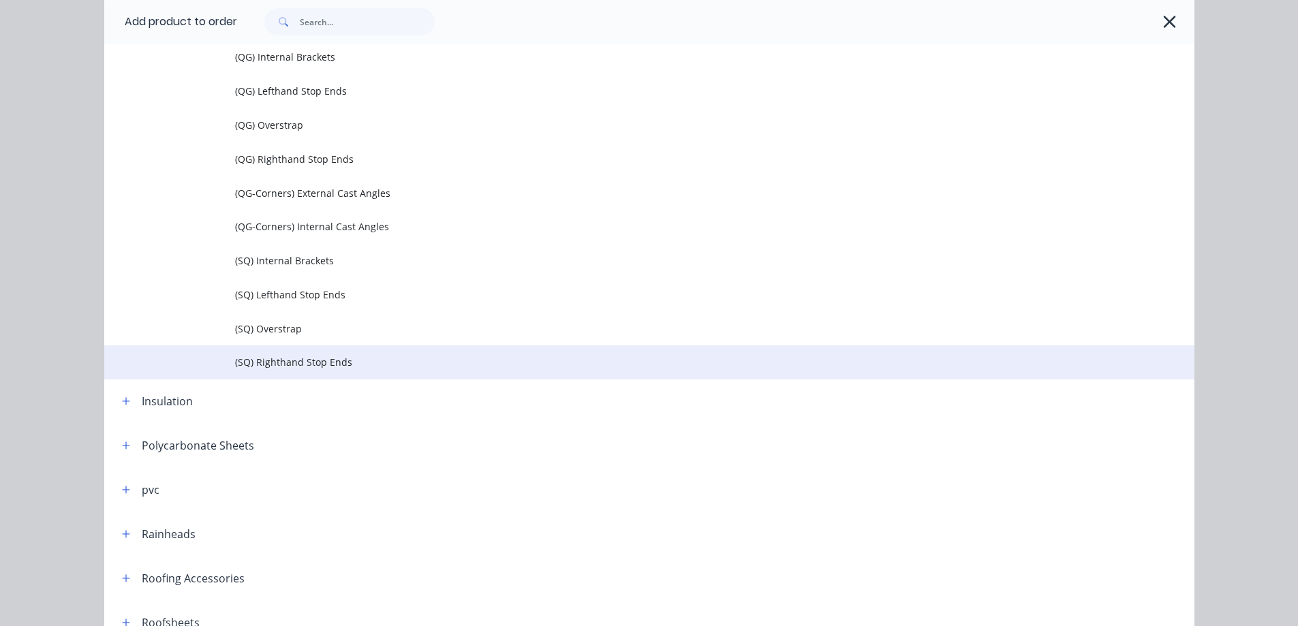
scroll to position [818, 0]
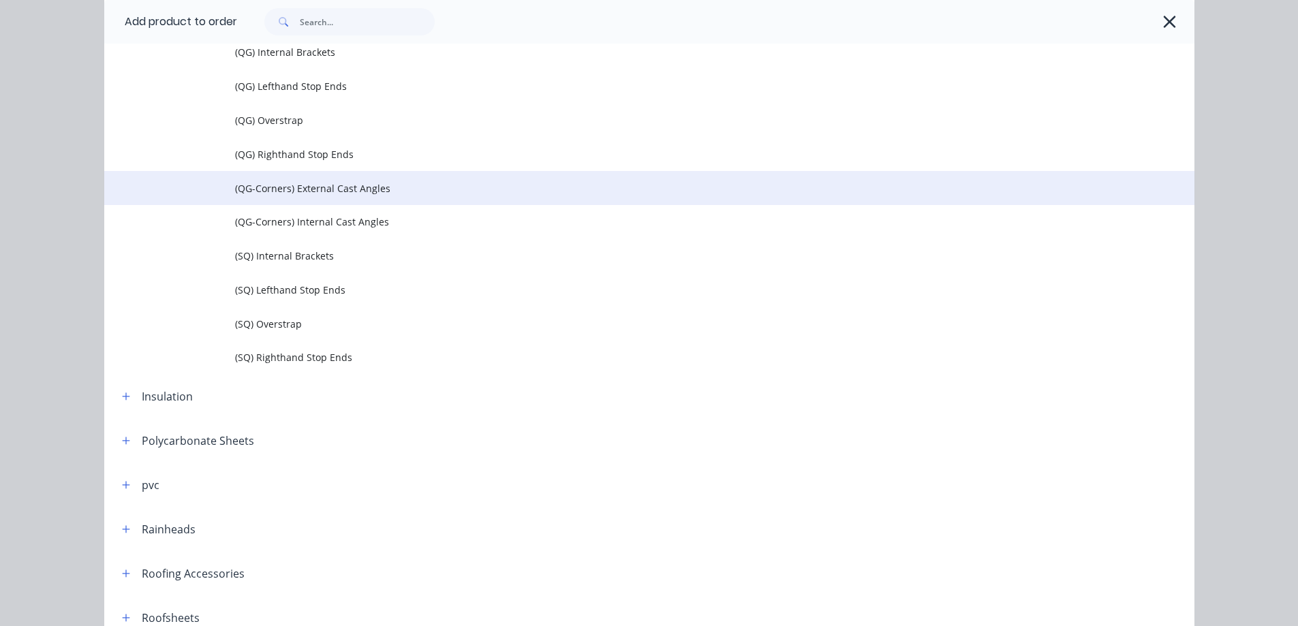
click at [317, 193] on span "(QG-Corners) External Cast Angles" at bounding box center [618, 188] width 767 height 14
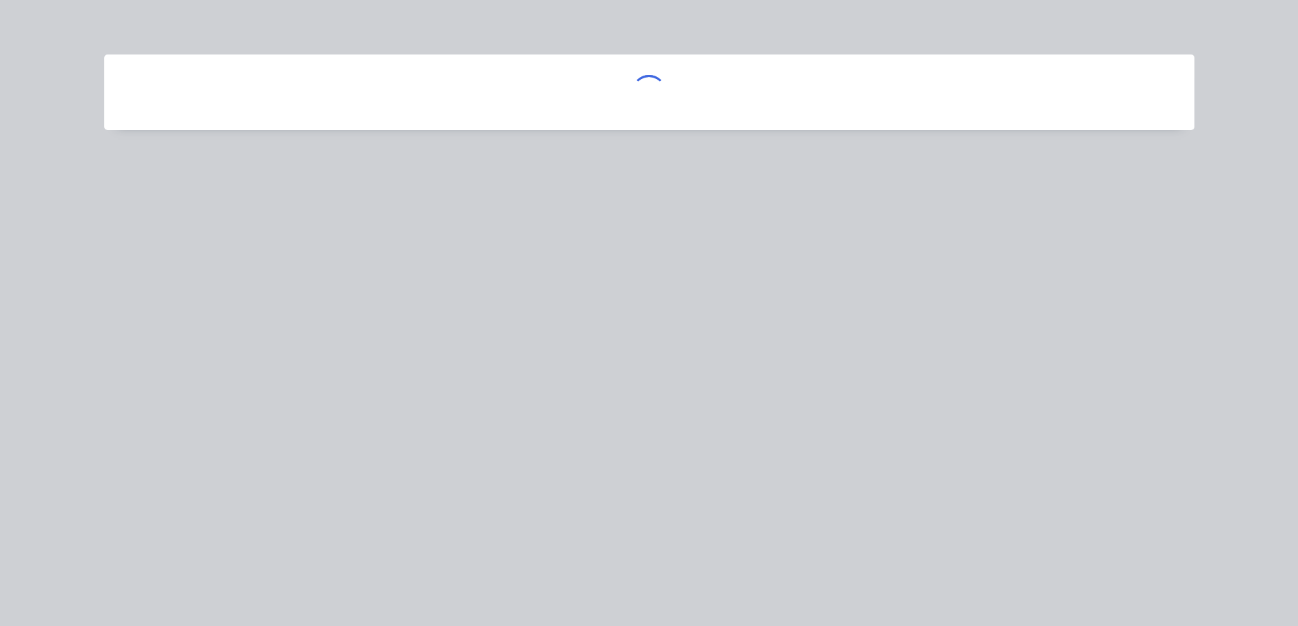
scroll to position [0, 0]
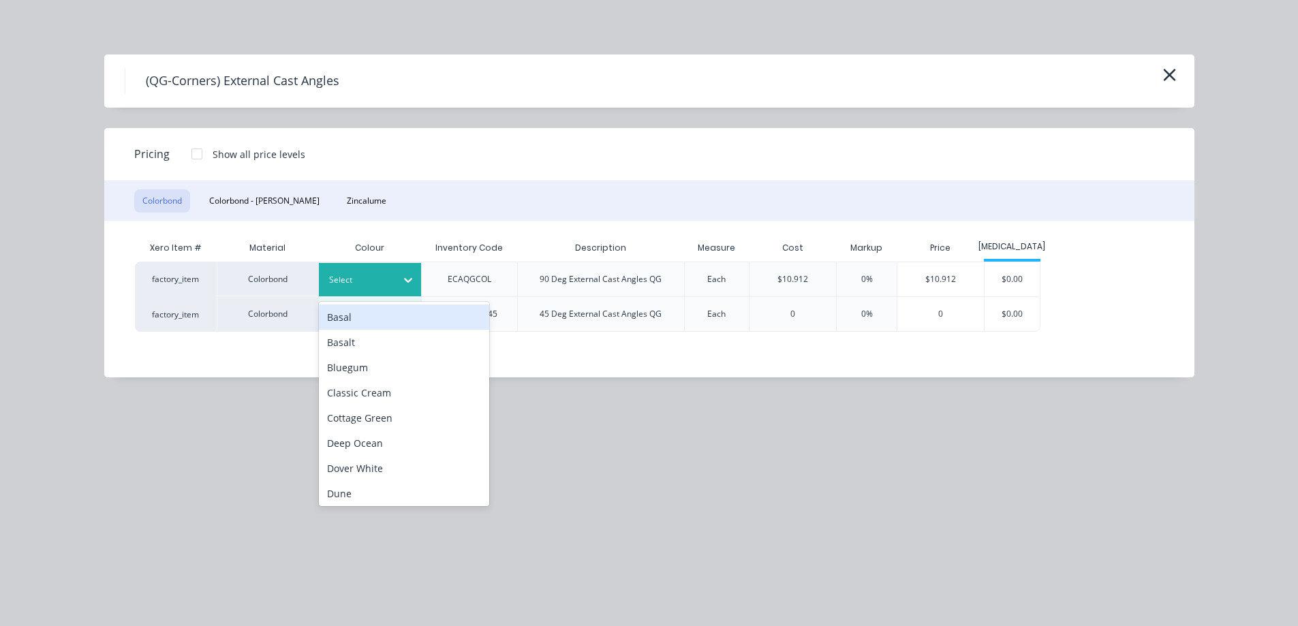
click at [376, 267] on div "Select" at bounding box center [370, 279] width 102 height 33
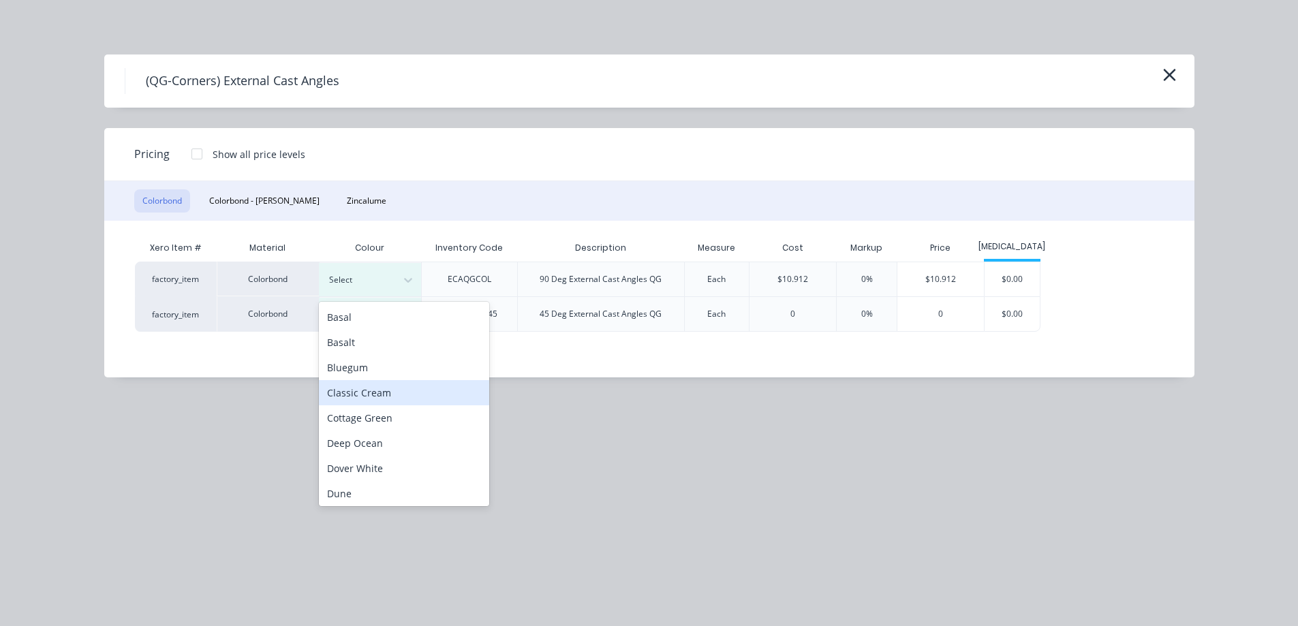
scroll to position [204, 0]
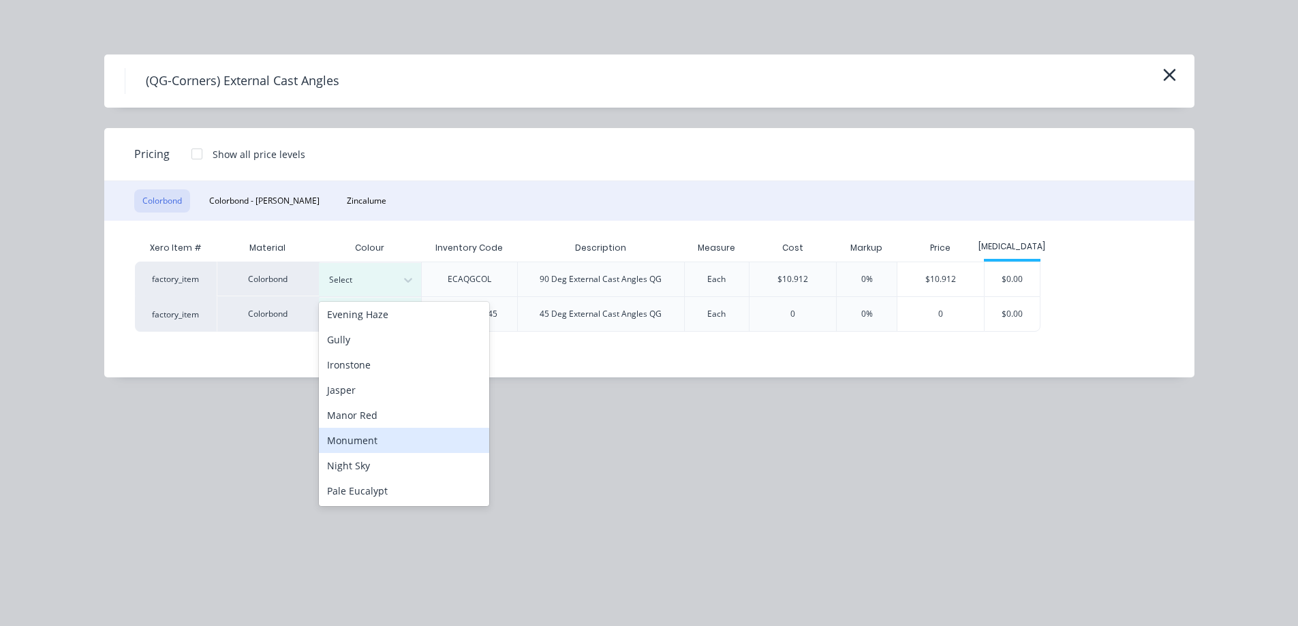
click at [367, 438] on div "Monument" at bounding box center [404, 440] width 170 height 25
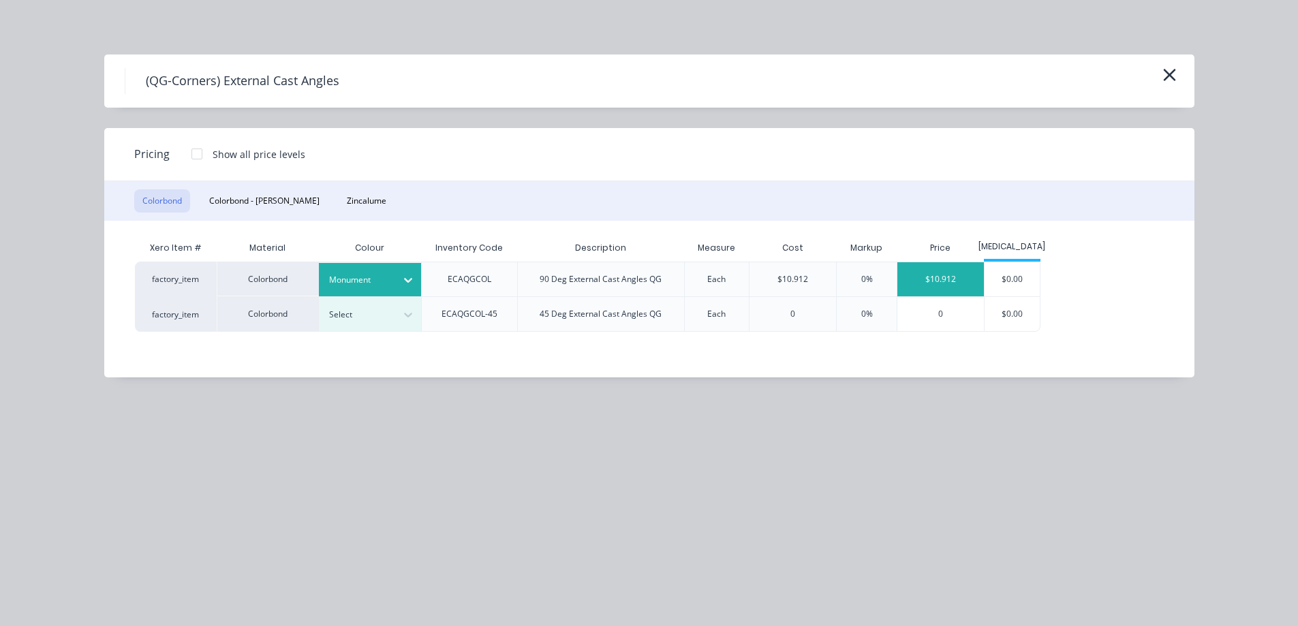
click at [948, 269] on div "$10.912" at bounding box center [941, 279] width 87 height 34
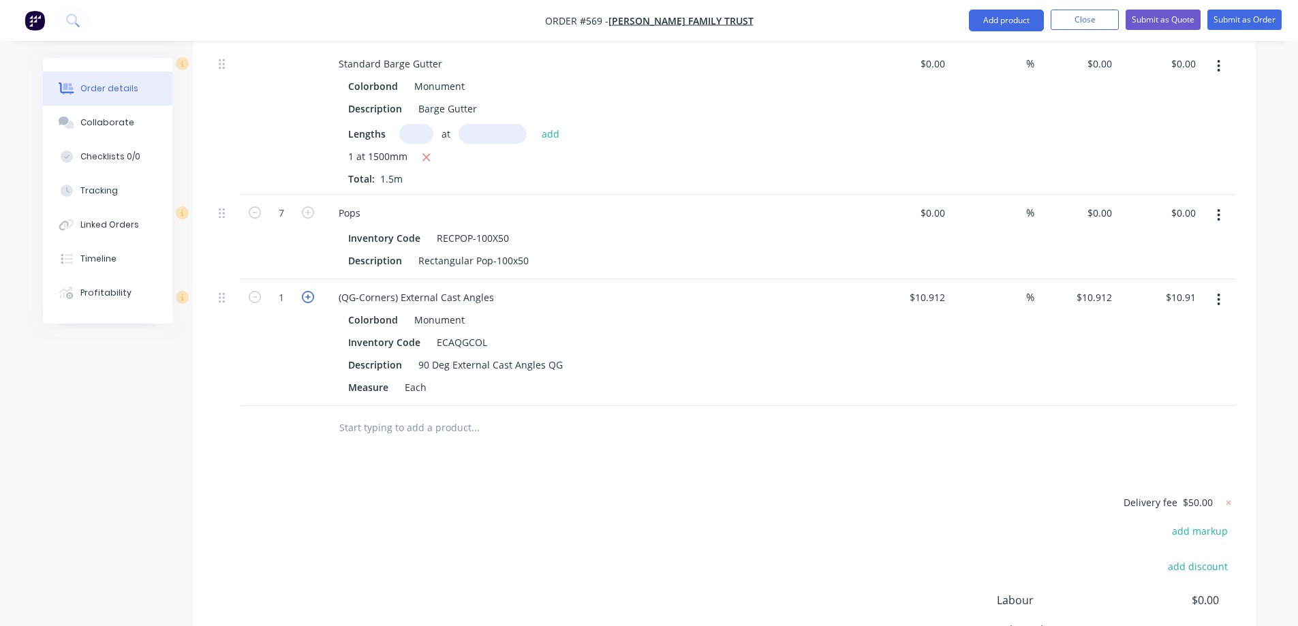
click at [306, 291] on icon "button" at bounding box center [308, 297] width 12 height 12
type input "2"
type input "$21.82"
click at [306, 291] on icon "button" at bounding box center [308, 297] width 12 height 12
type input "3"
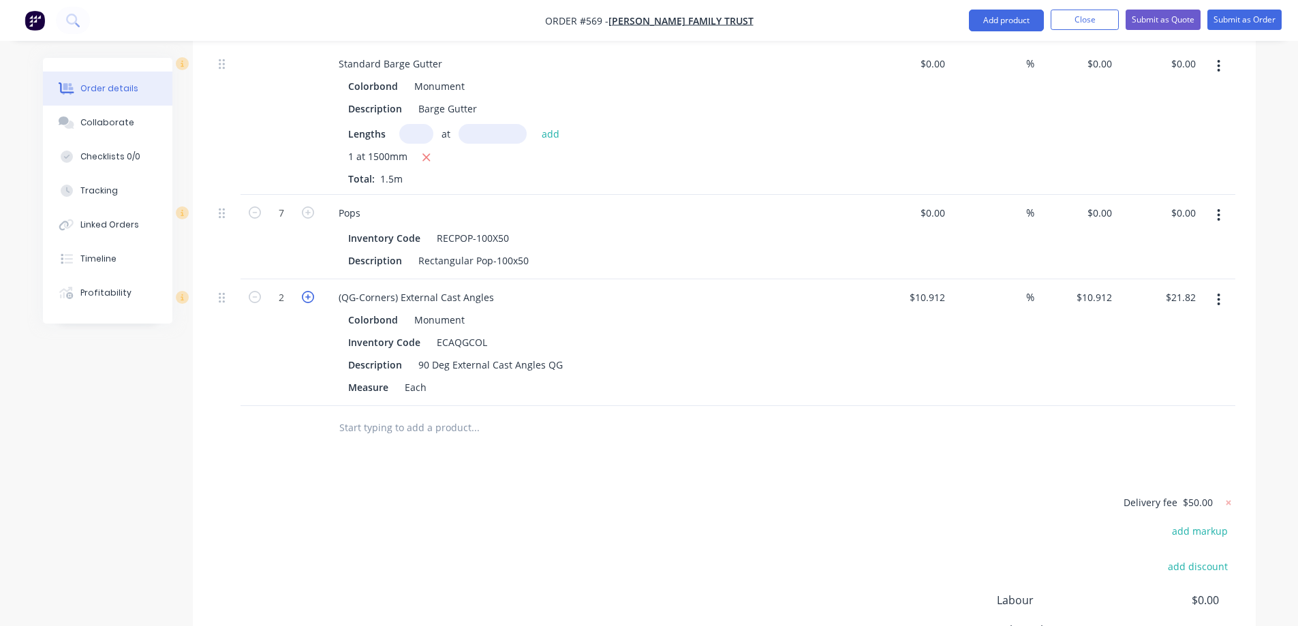
type input "$32.74"
click at [306, 291] on icon "button" at bounding box center [308, 297] width 12 height 12
type input "5"
type input "$54.56"
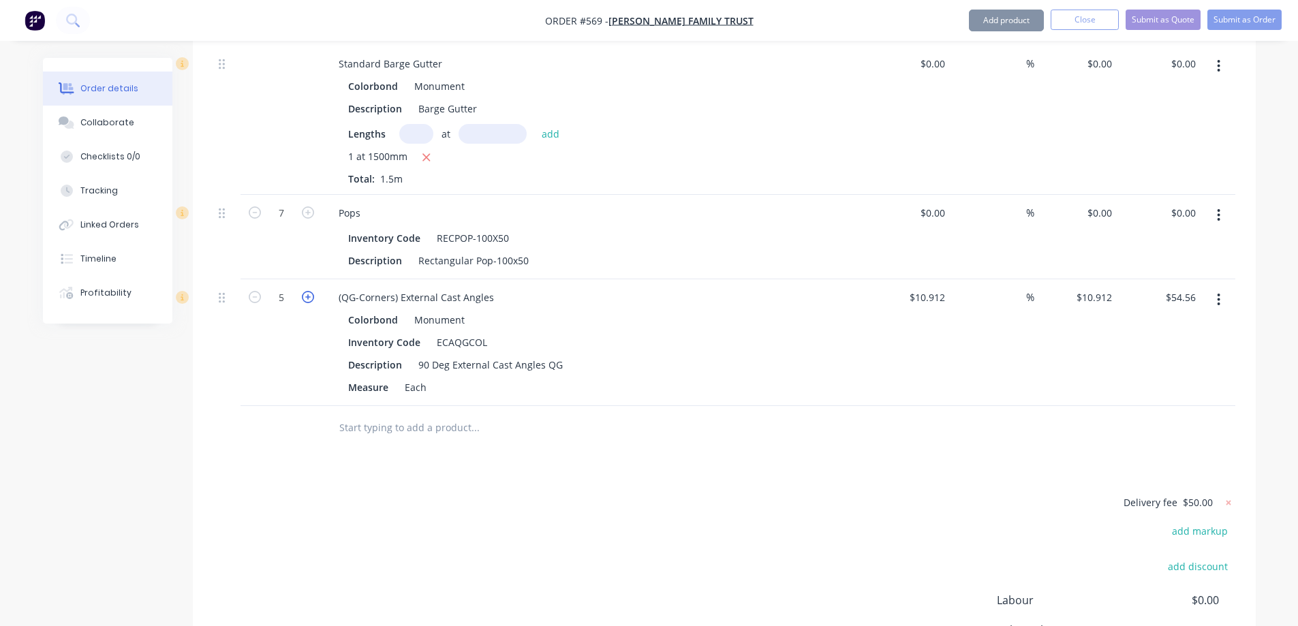
click at [306, 291] on icon "button" at bounding box center [308, 297] width 12 height 12
type input "6"
type input "$65.47"
click at [388, 414] on input "text" at bounding box center [475, 427] width 273 height 27
click at [996, 16] on button "Add product" at bounding box center [1006, 21] width 75 height 22
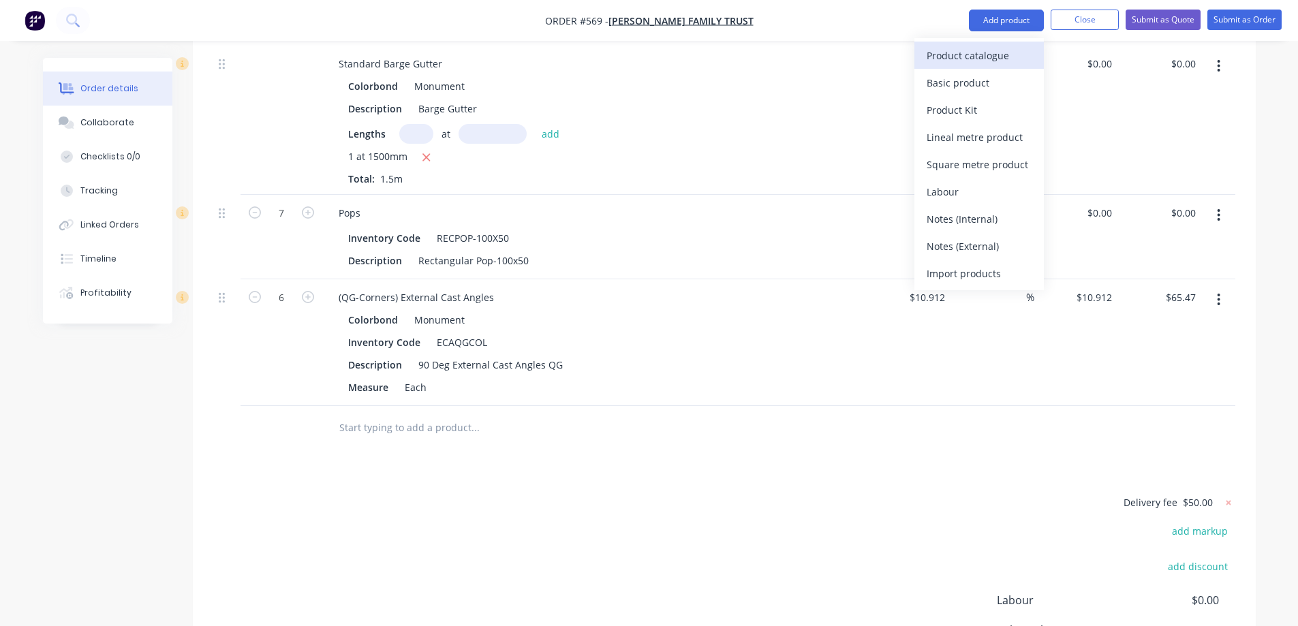
click at [989, 46] on div "Product catalogue" at bounding box center [979, 56] width 105 height 20
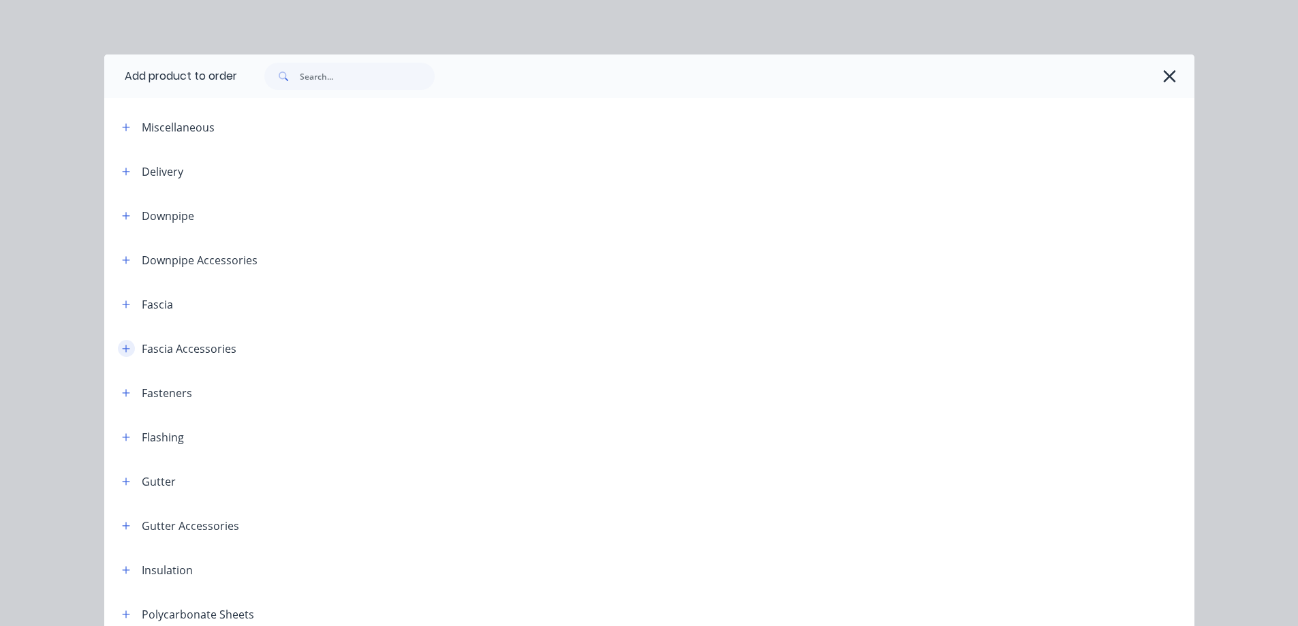
click at [122, 346] on icon "button" at bounding box center [125, 348] width 7 height 7
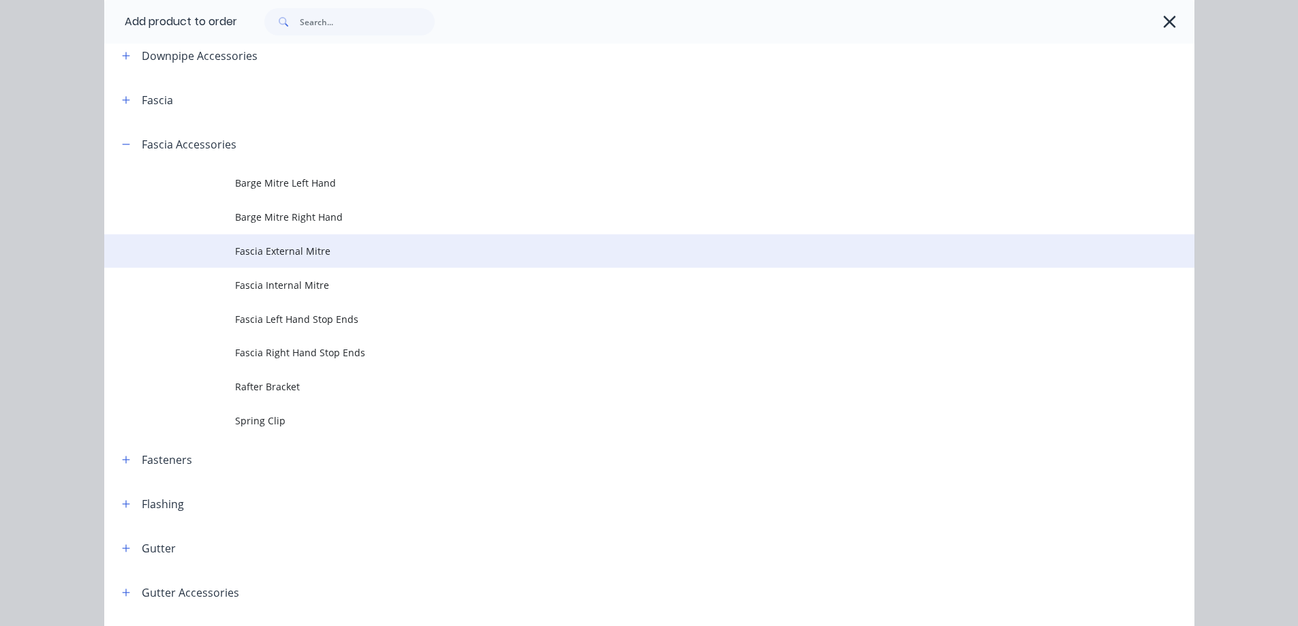
click at [279, 262] on td "Fascia External Mitre" at bounding box center [715, 251] width 960 height 34
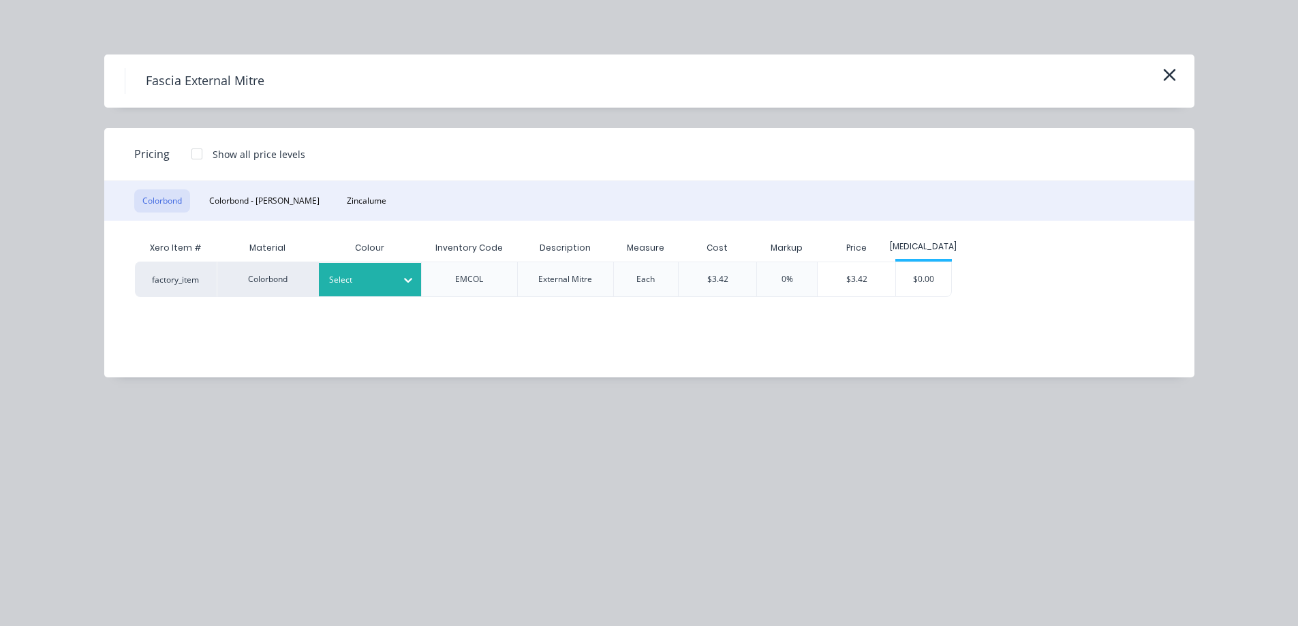
click at [342, 271] on div "Select" at bounding box center [370, 279] width 102 height 33
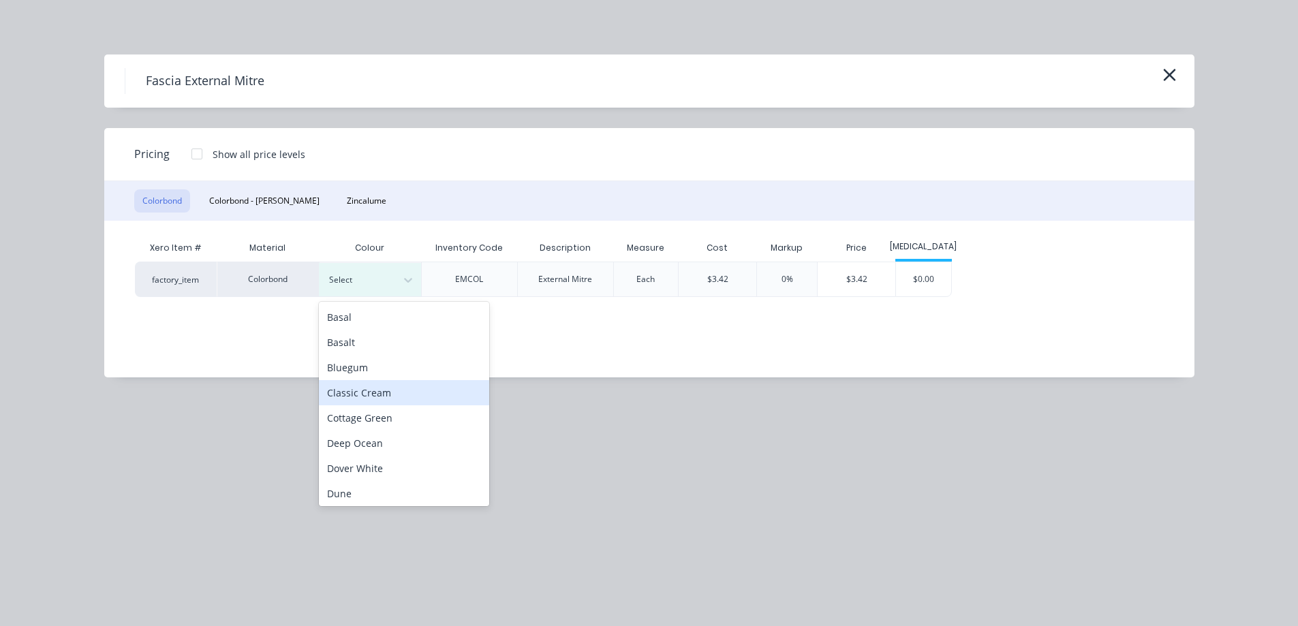
scroll to position [204, 0]
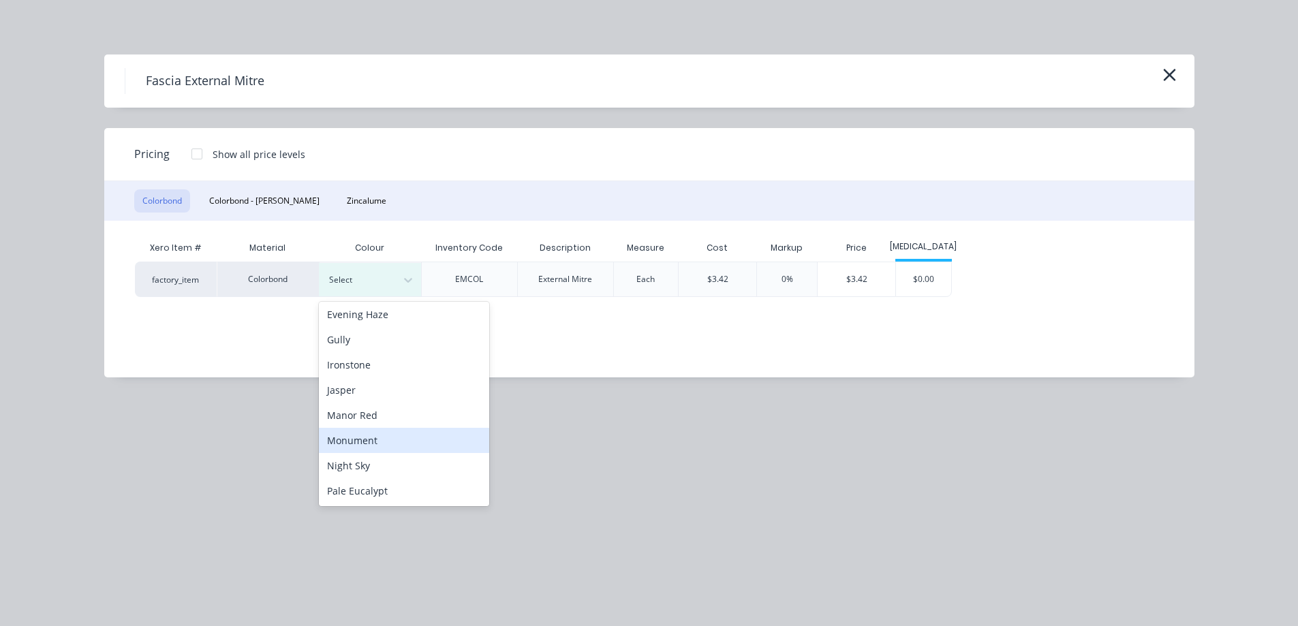
click at [356, 445] on div "Monument" at bounding box center [404, 440] width 170 height 25
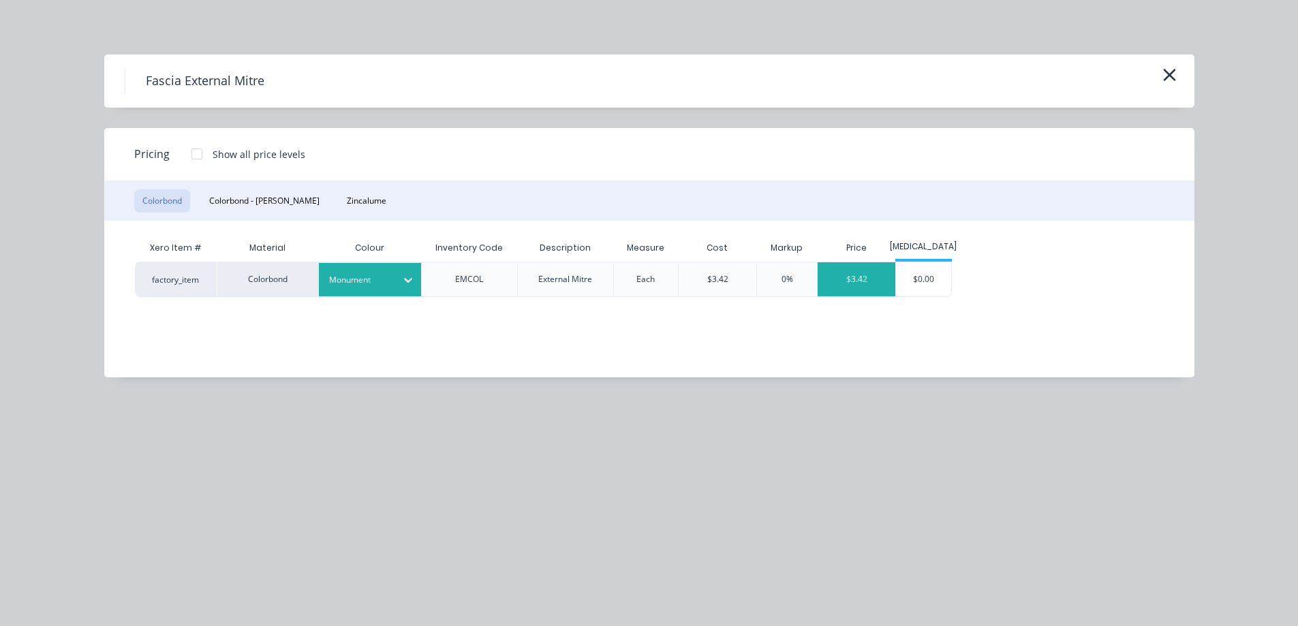
click at [864, 286] on div "$3.42" at bounding box center [857, 279] width 78 height 34
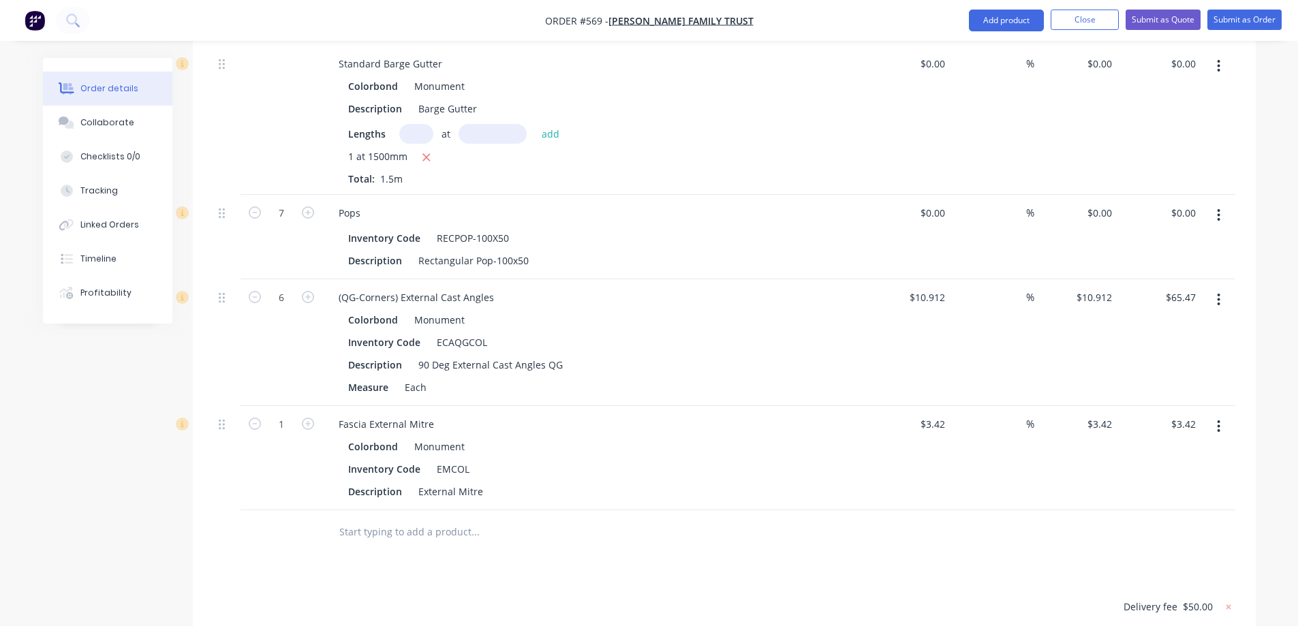
click at [315, 416] on button "button" at bounding box center [308, 423] width 18 height 14
type input "2"
type input "$6.84"
click at [315, 416] on button "button" at bounding box center [308, 423] width 18 height 14
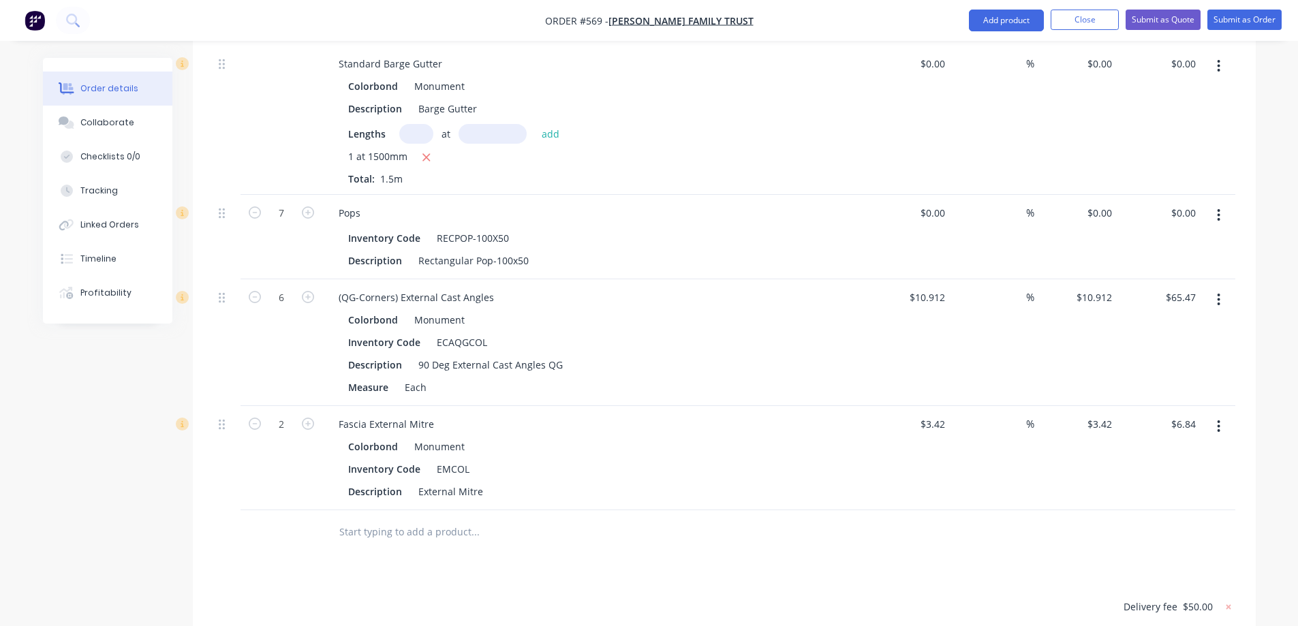
type input "4"
type input "$13.68"
click at [315, 416] on button "button" at bounding box center [308, 423] width 18 height 14
type input "5"
type input "$17.10"
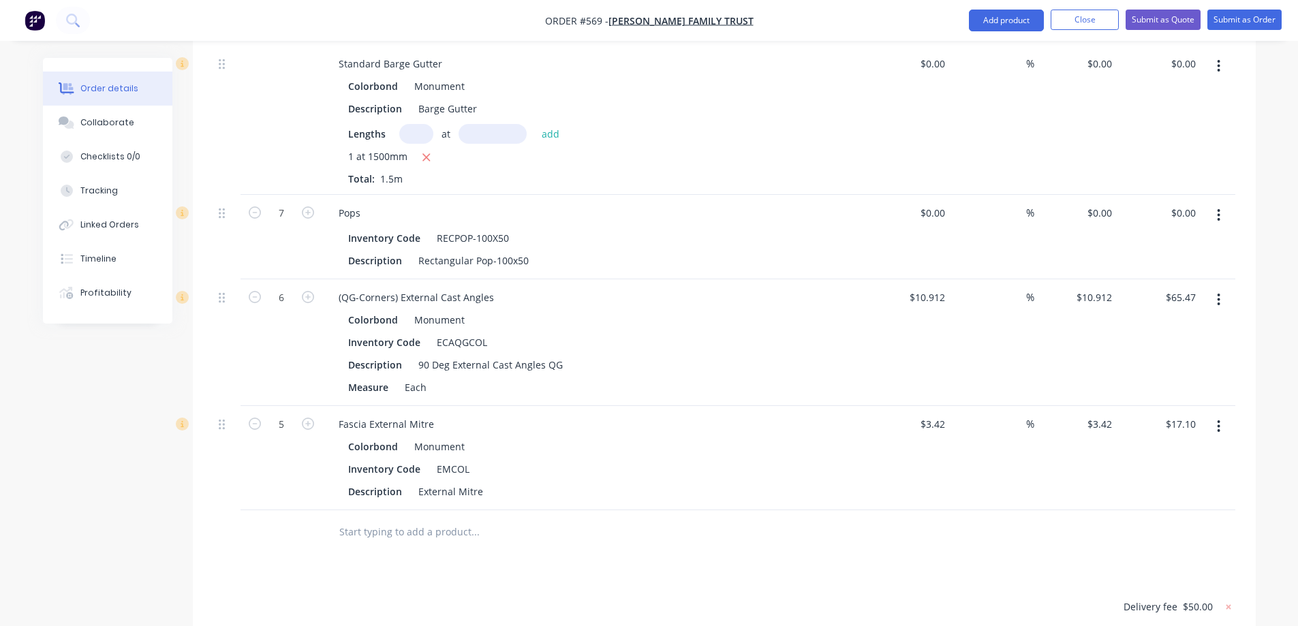
click at [315, 416] on button "button" at bounding box center [308, 423] width 18 height 14
type input "6"
type input "$20.52"
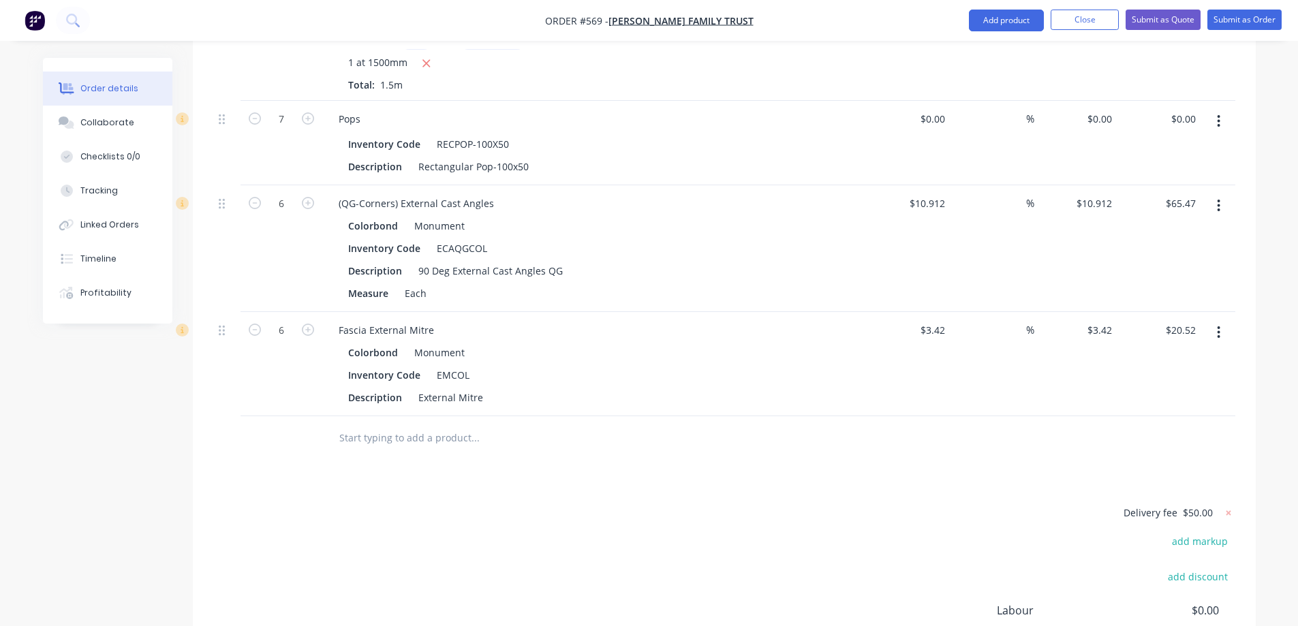
scroll to position [1511, 0]
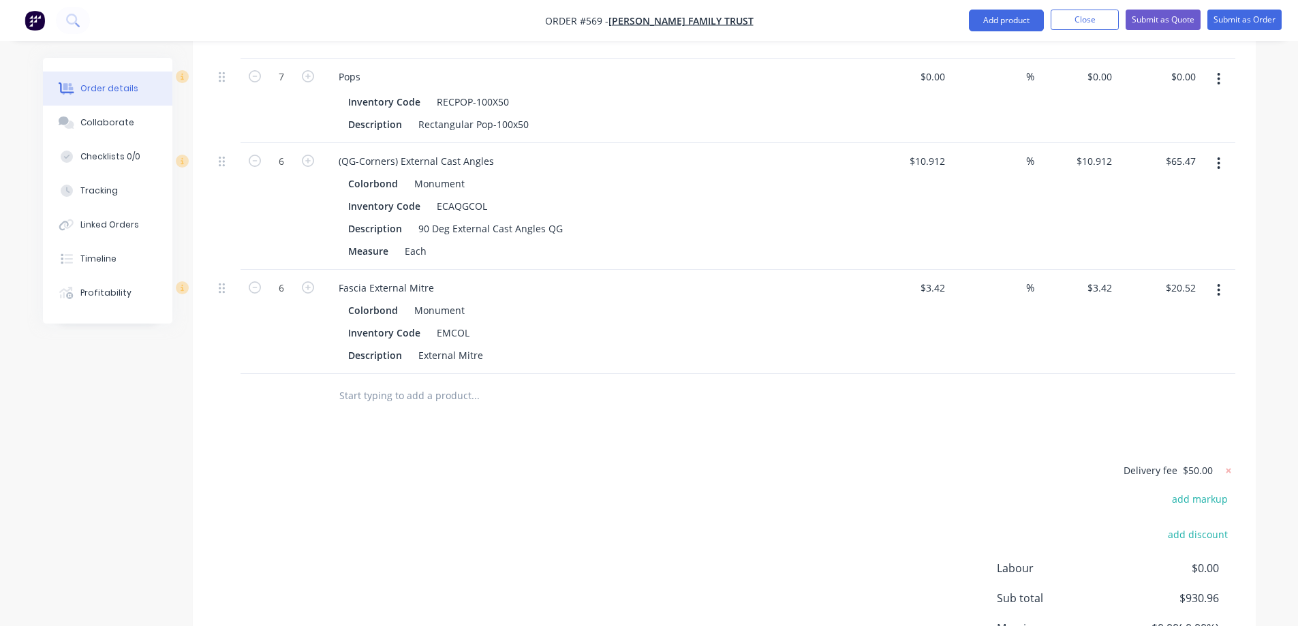
click at [367, 382] on input "text" at bounding box center [475, 395] width 273 height 27
click at [986, 15] on button "Add product" at bounding box center [1006, 21] width 75 height 22
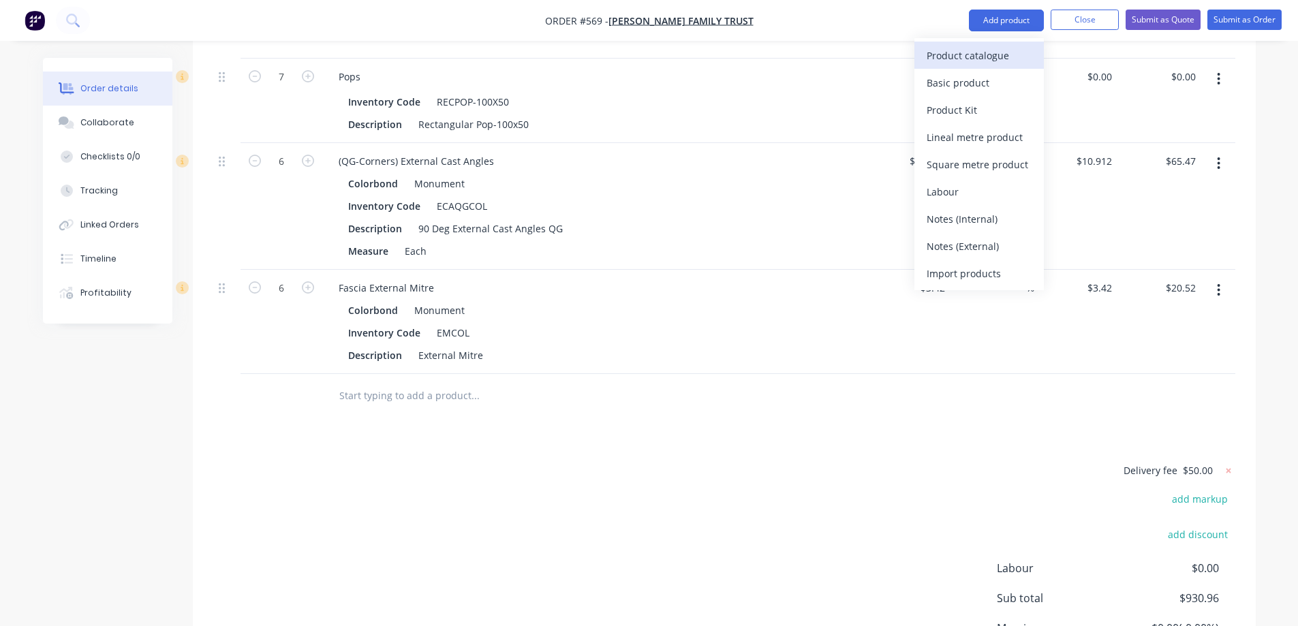
click at [975, 48] on div "Product catalogue" at bounding box center [979, 56] width 105 height 20
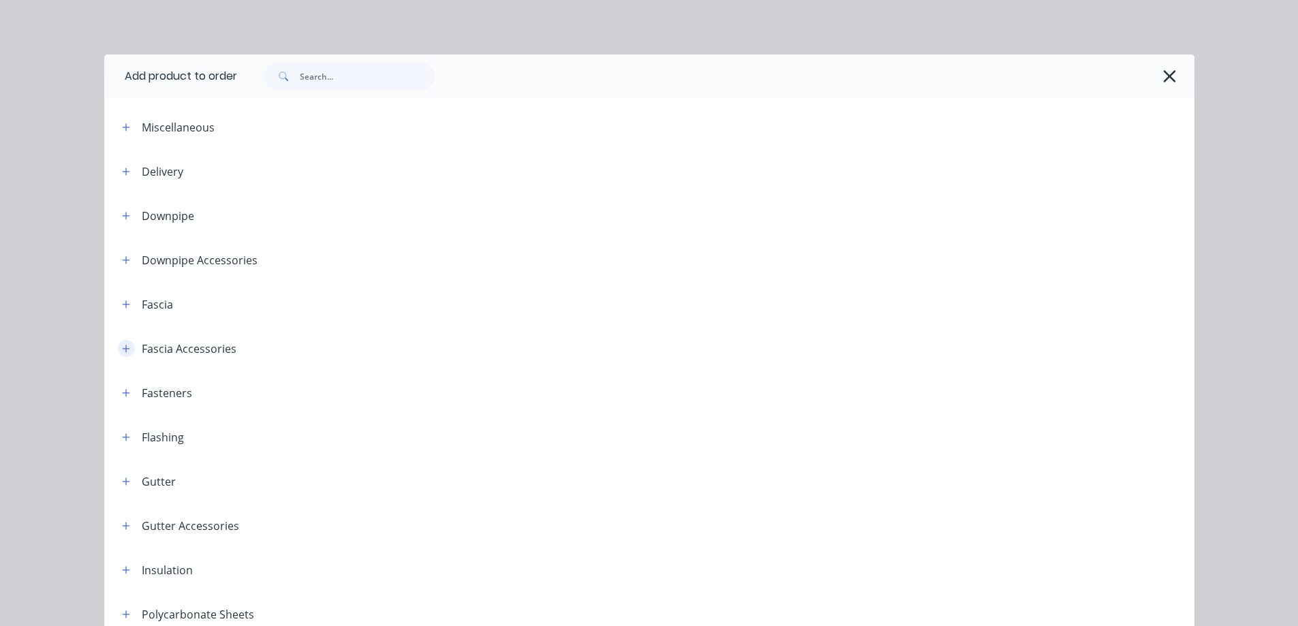
click at [122, 352] on icon "button" at bounding box center [126, 349] width 8 height 10
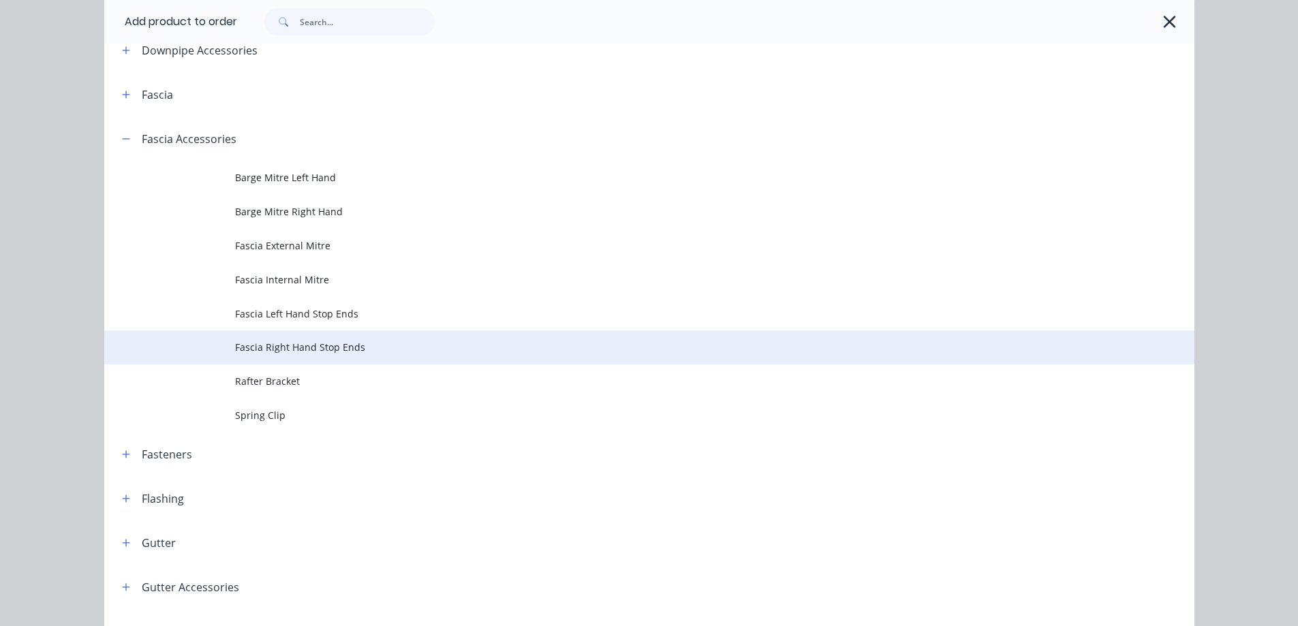
scroll to position [273, 0]
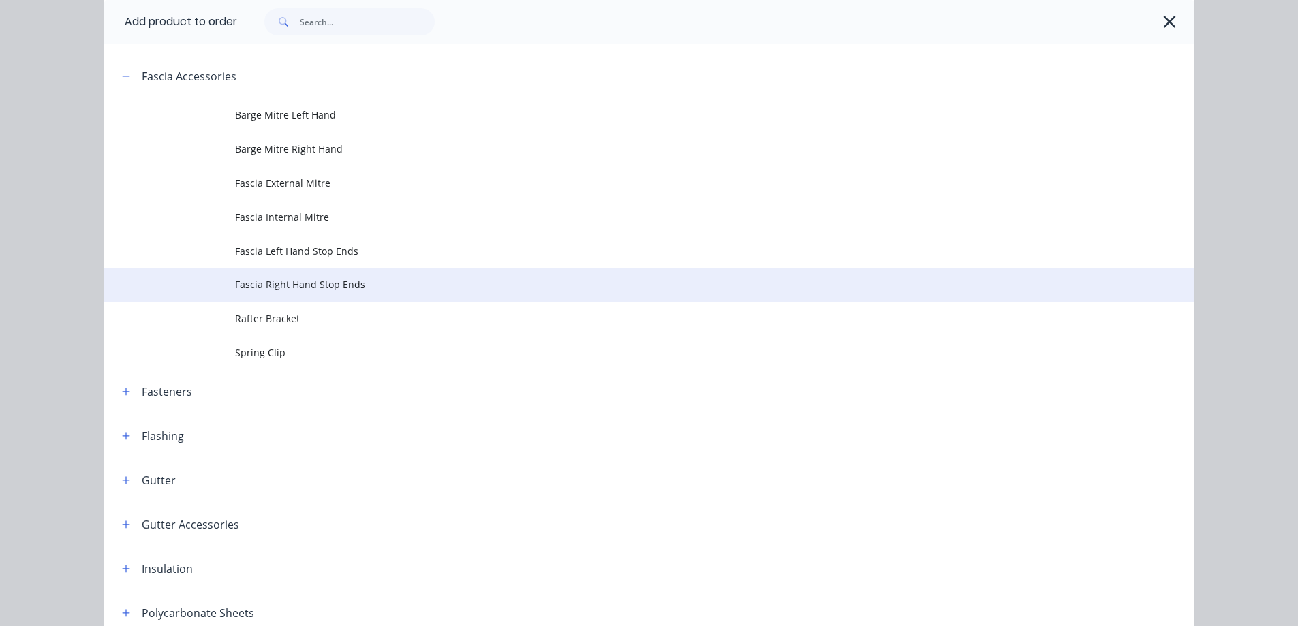
click at [305, 291] on span "Fascia Right Hand Stop Ends" at bounding box center [618, 284] width 767 height 14
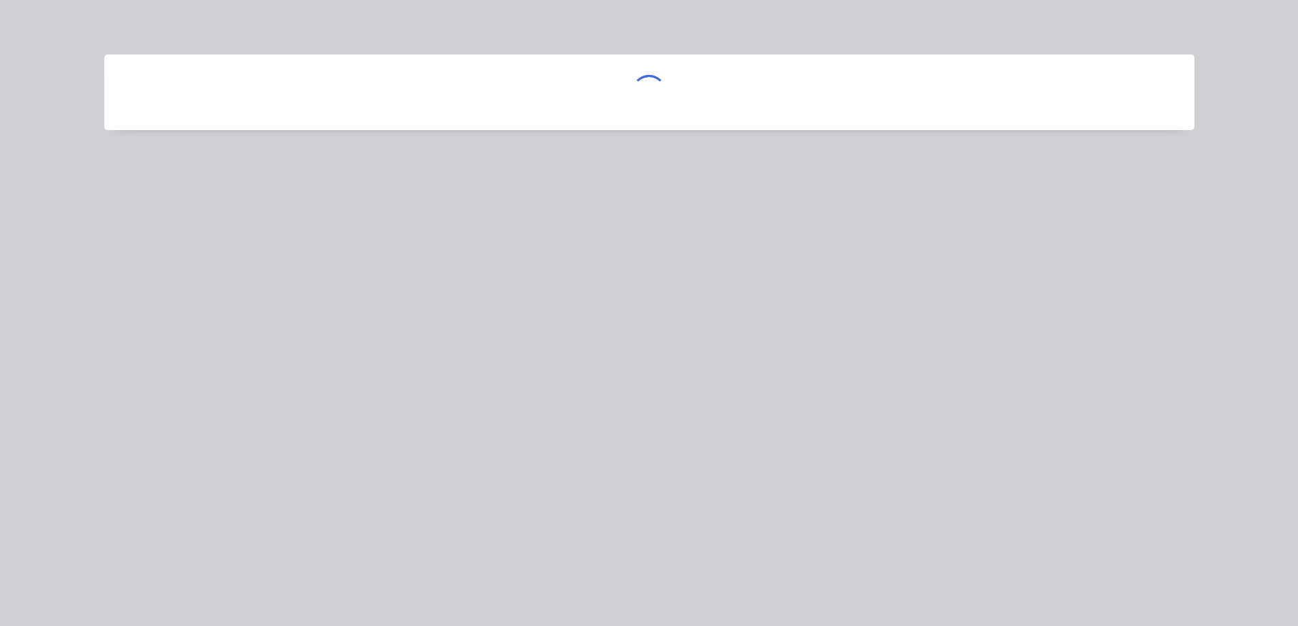
scroll to position [0, 0]
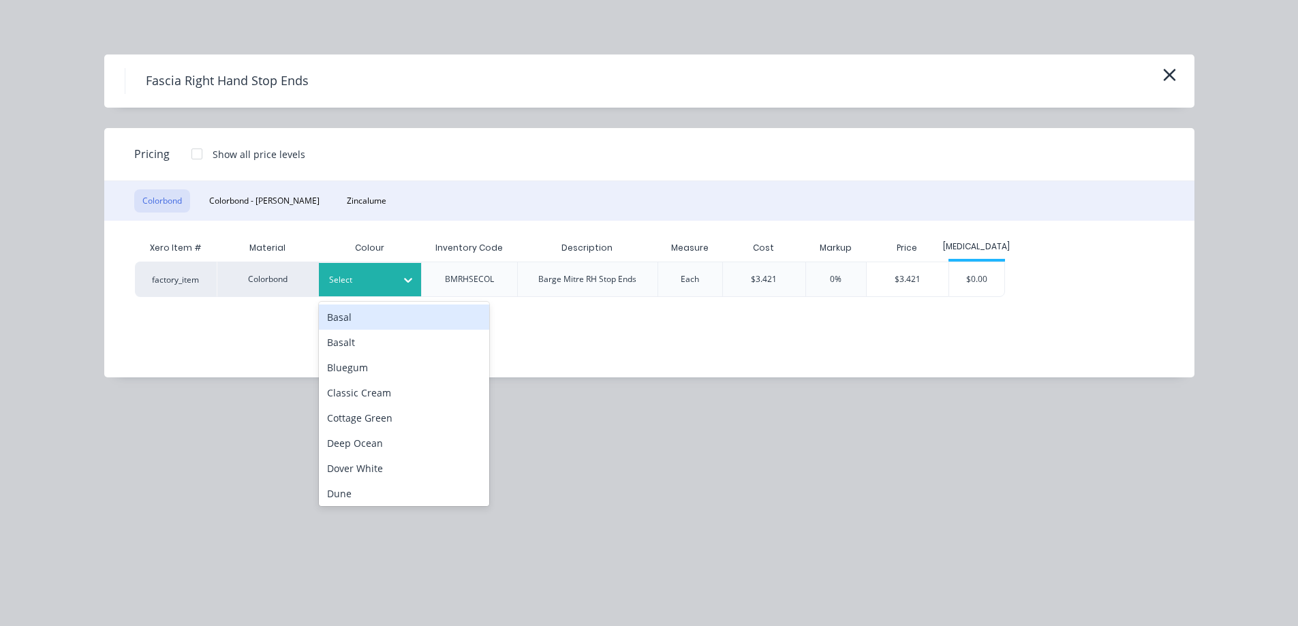
click at [357, 286] on div at bounding box center [359, 280] width 61 height 15
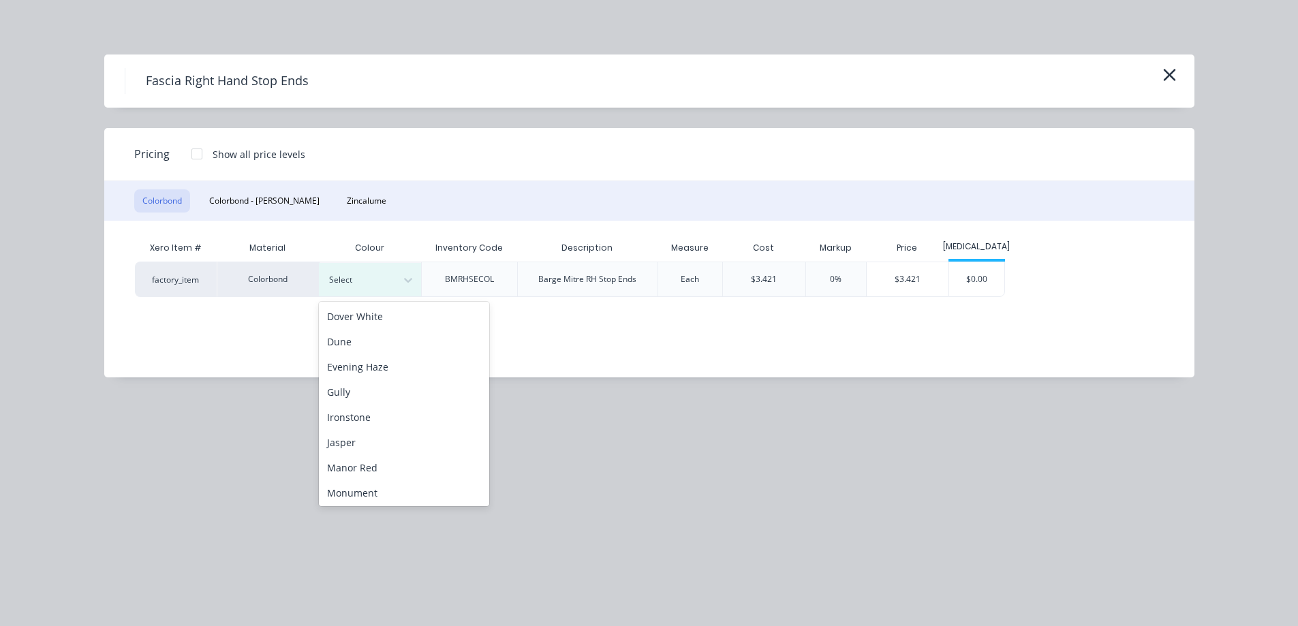
scroll to position [204, 0]
click at [356, 444] on div "Monument" at bounding box center [404, 440] width 170 height 25
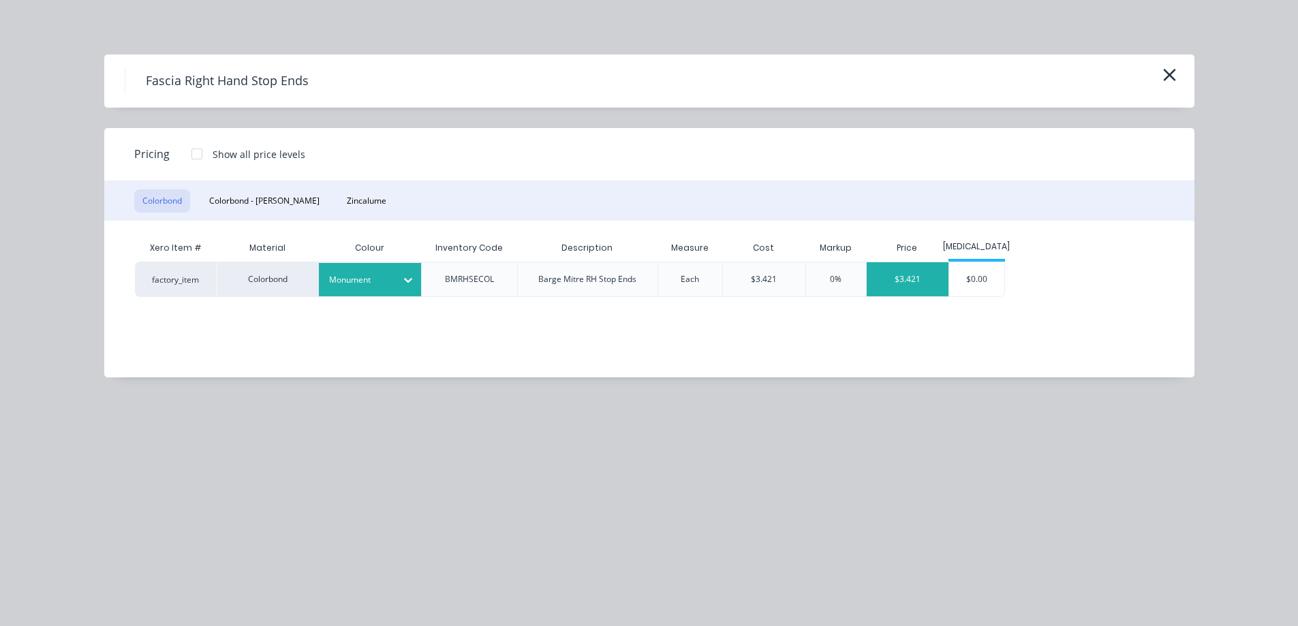
click at [894, 290] on div "$3.421" at bounding box center [908, 279] width 82 height 34
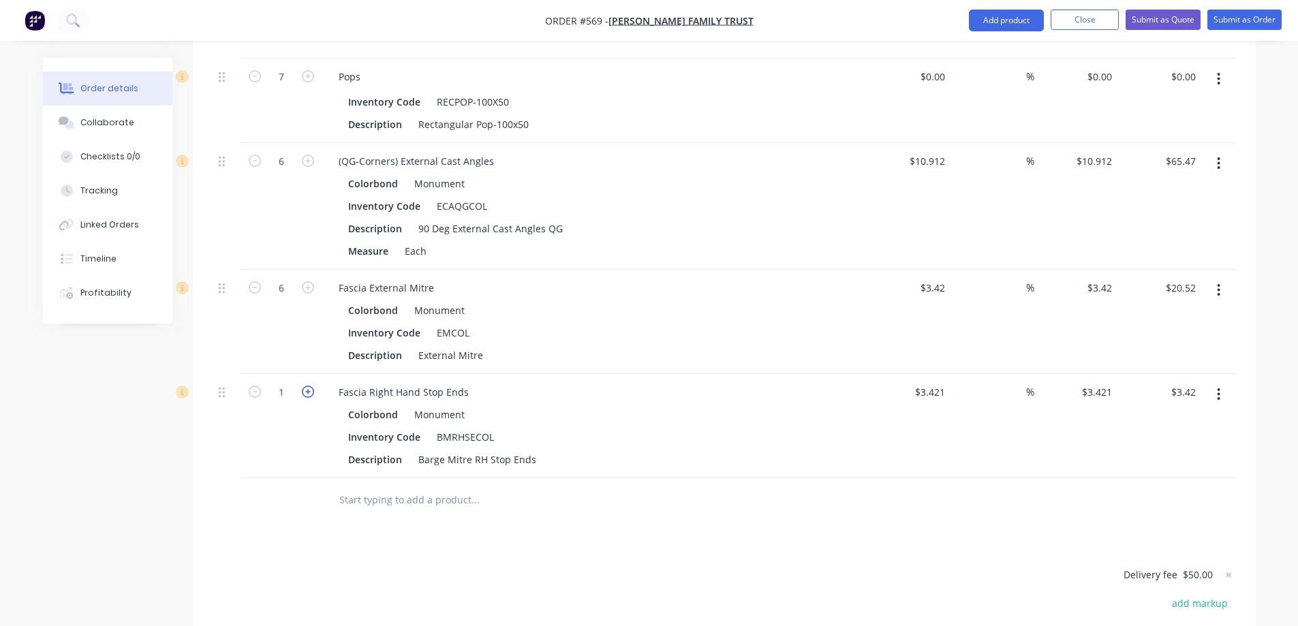
click at [313, 386] on icon "button" at bounding box center [308, 392] width 12 height 12
type input "2"
type input "$6.84"
click at [993, 11] on button "Add product" at bounding box center [1006, 21] width 75 height 22
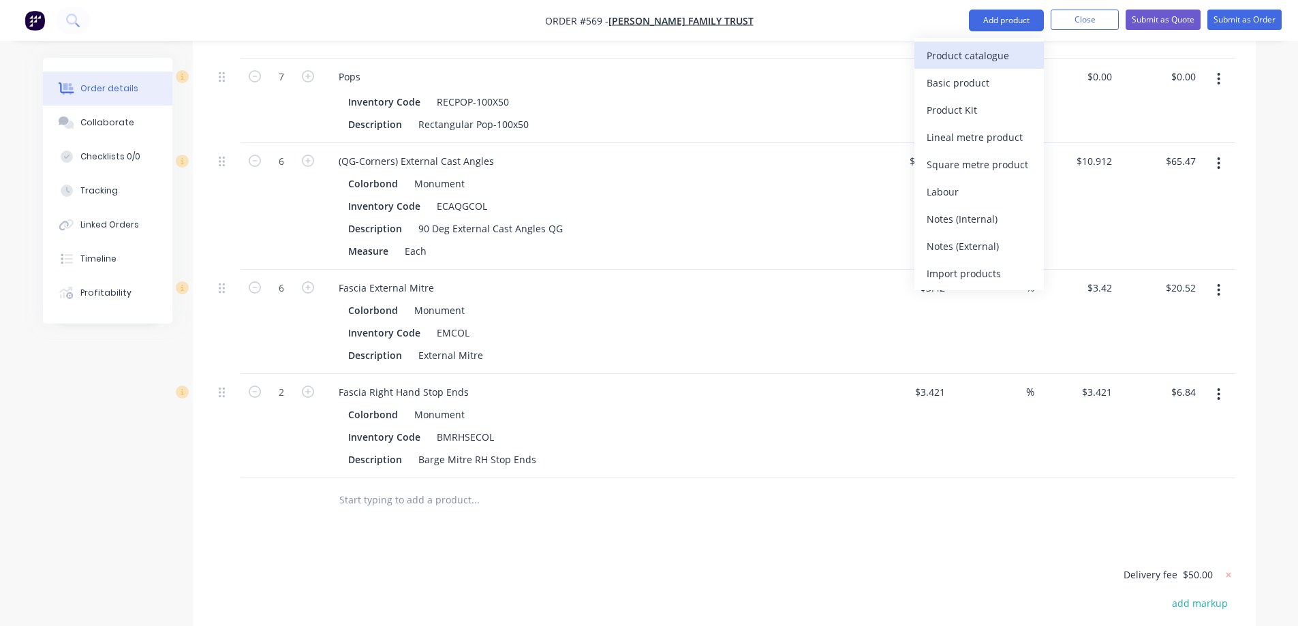
click at [951, 55] on div "Product catalogue" at bounding box center [979, 56] width 105 height 20
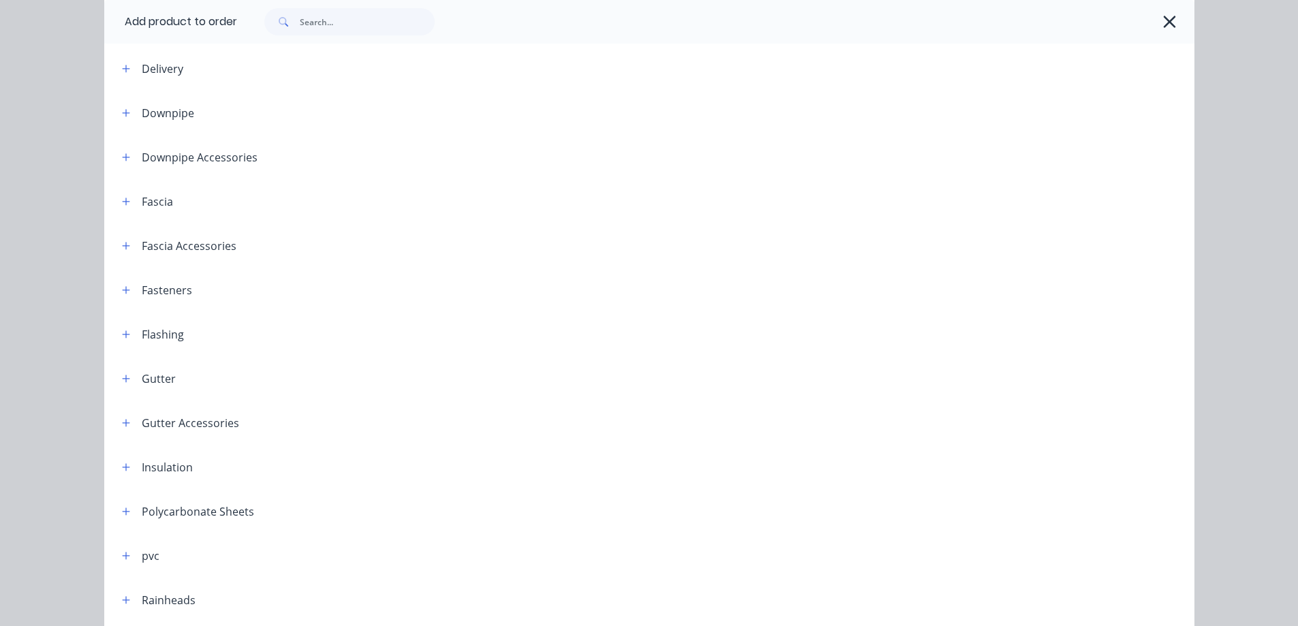
scroll to position [136, 0]
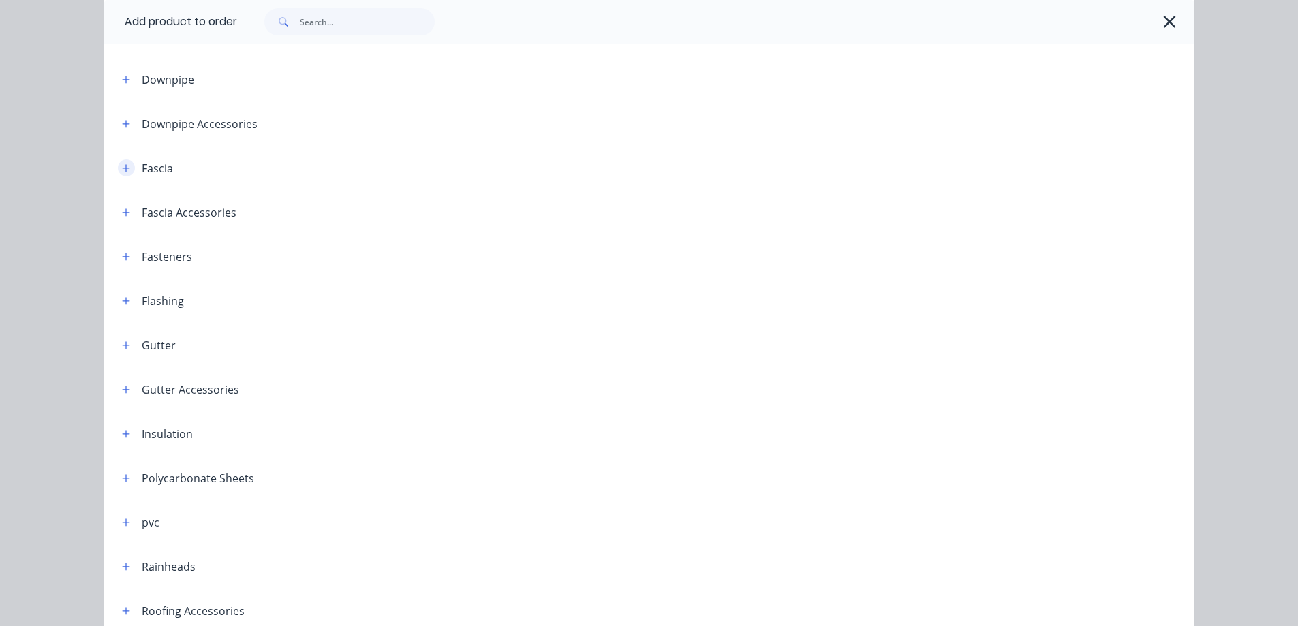
click at [118, 166] on button "button" at bounding box center [126, 167] width 17 height 17
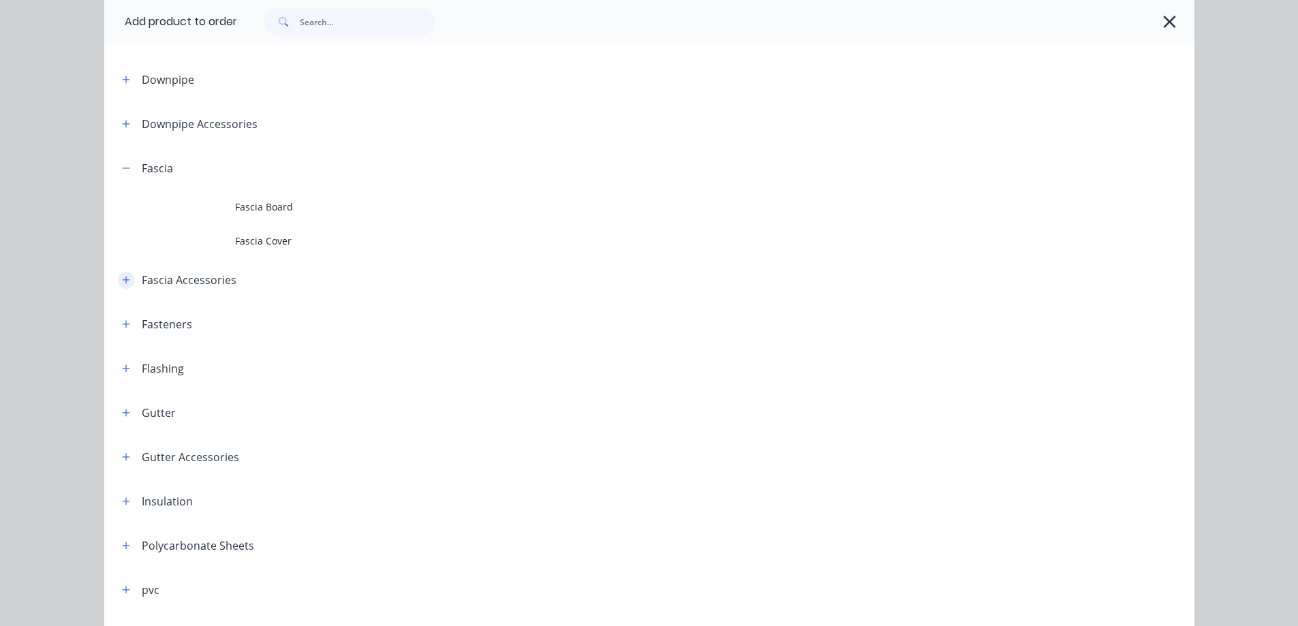
click at [123, 279] on icon "button" at bounding box center [126, 280] width 8 height 10
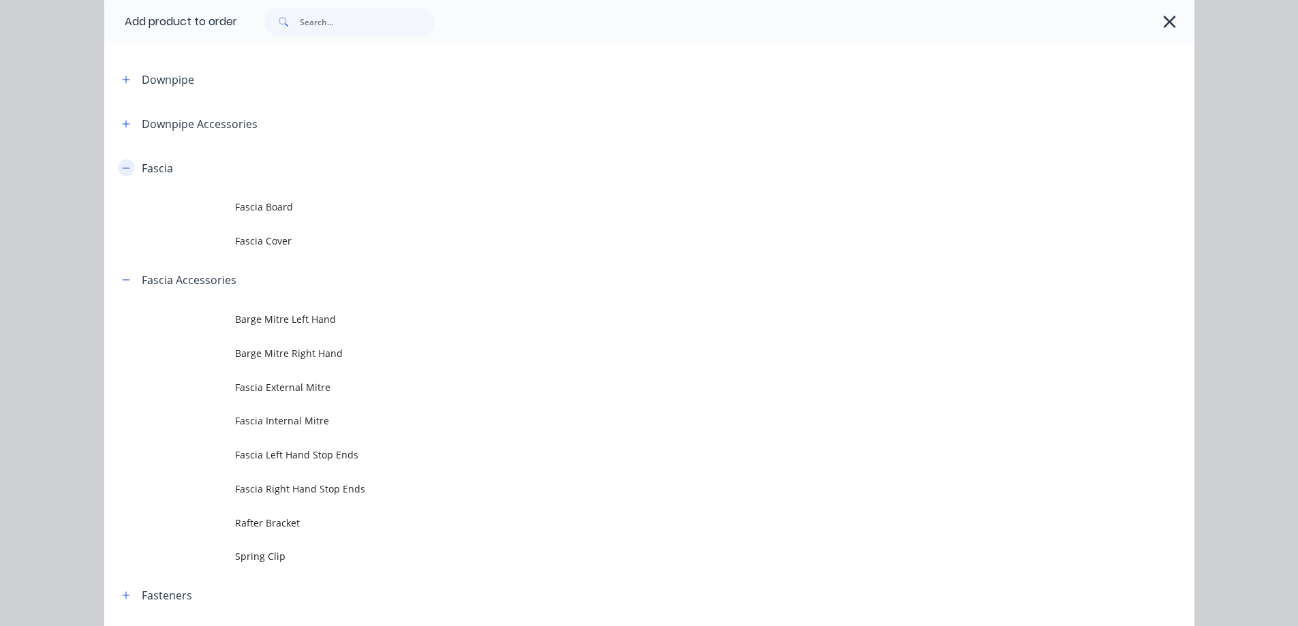
click at [122, 165] on icon "button" at bounding box center [126, 169] width 8 height 10
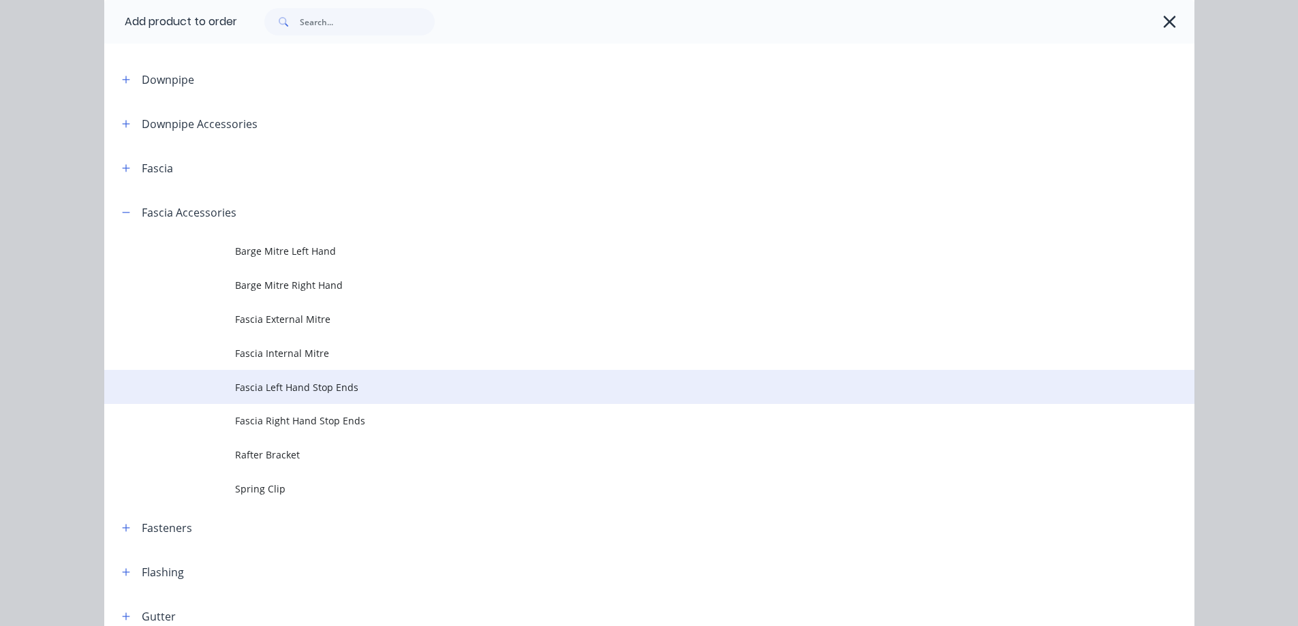
click at [275, 396] on td "Fascia Left Hand Stop Ends" at bounding box center [715, 387] width 960 height 34
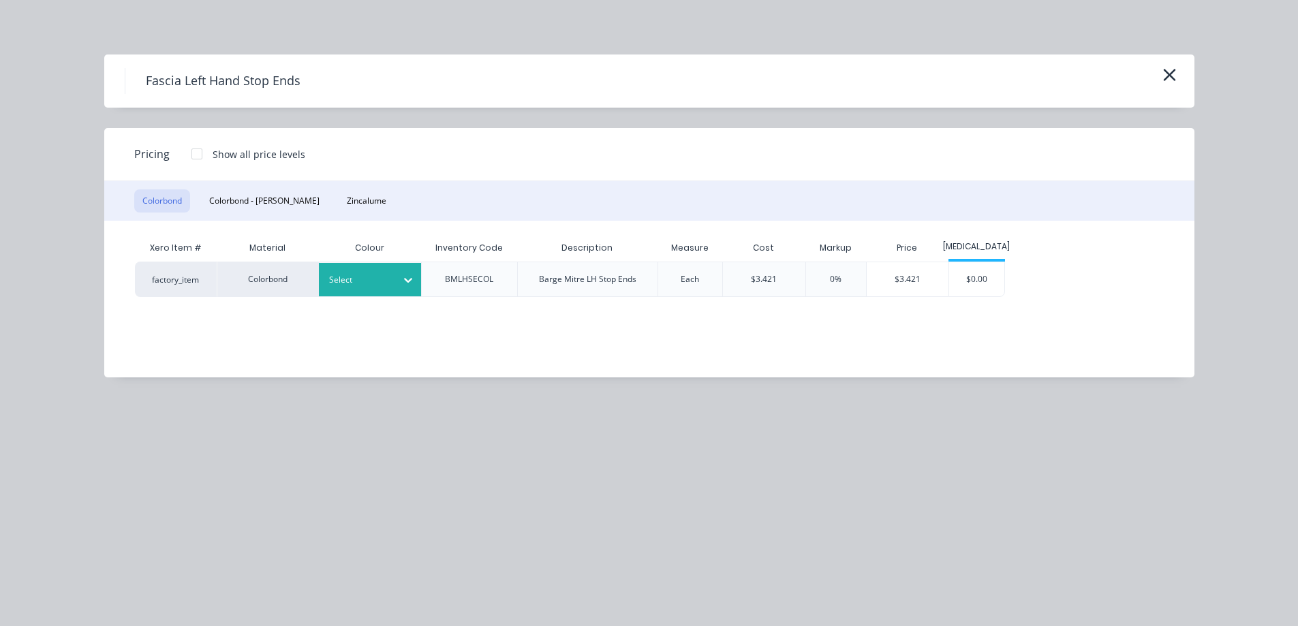
click at [365, 277] on div at bounding box center [359, 280] width 61 height 15
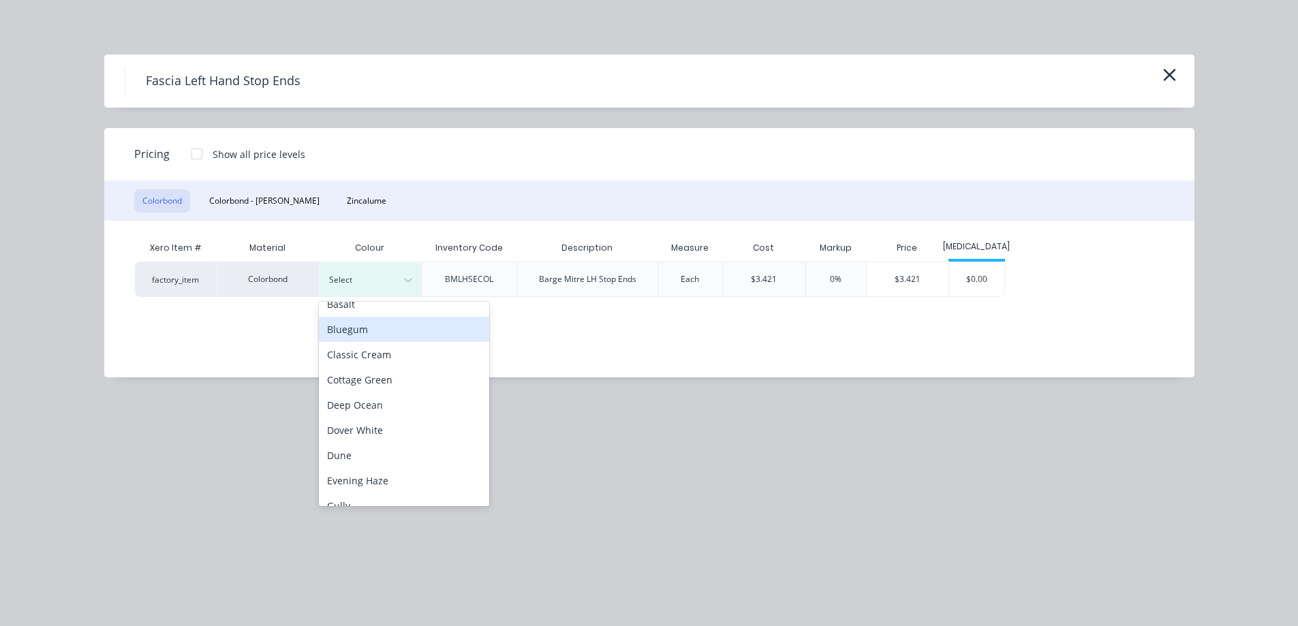
scroll to position [204, 0]
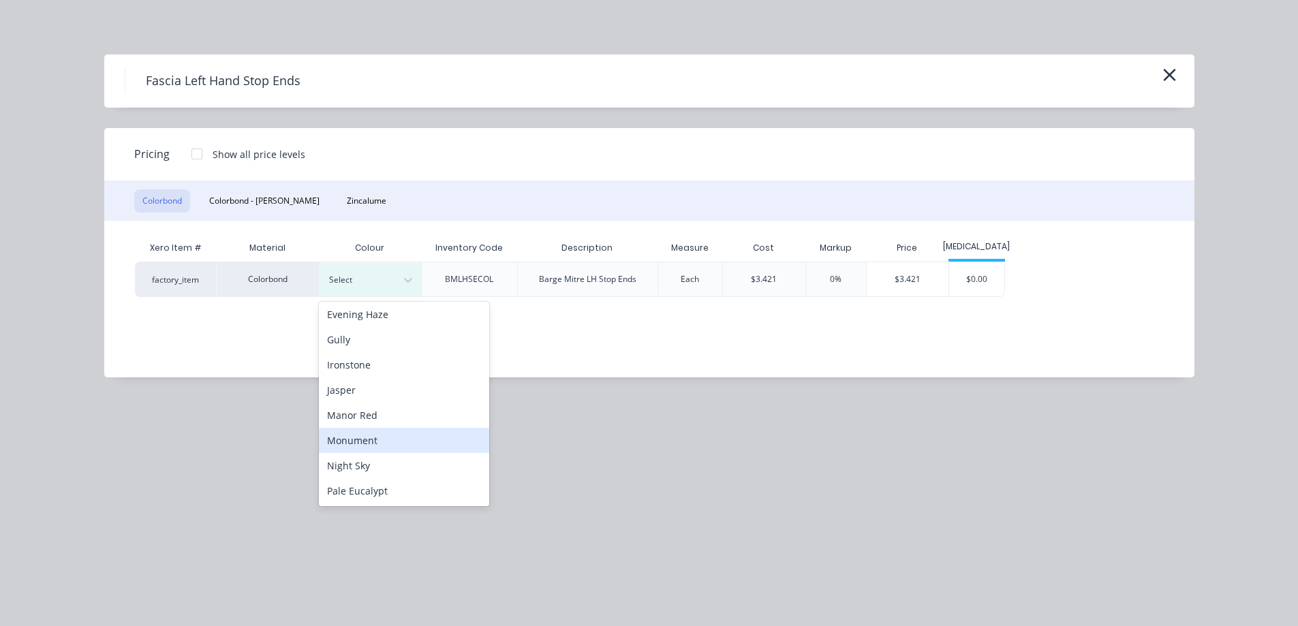
click at [357, 431] on div "Monument" at bounding box center [404, 440] width 170 height 25
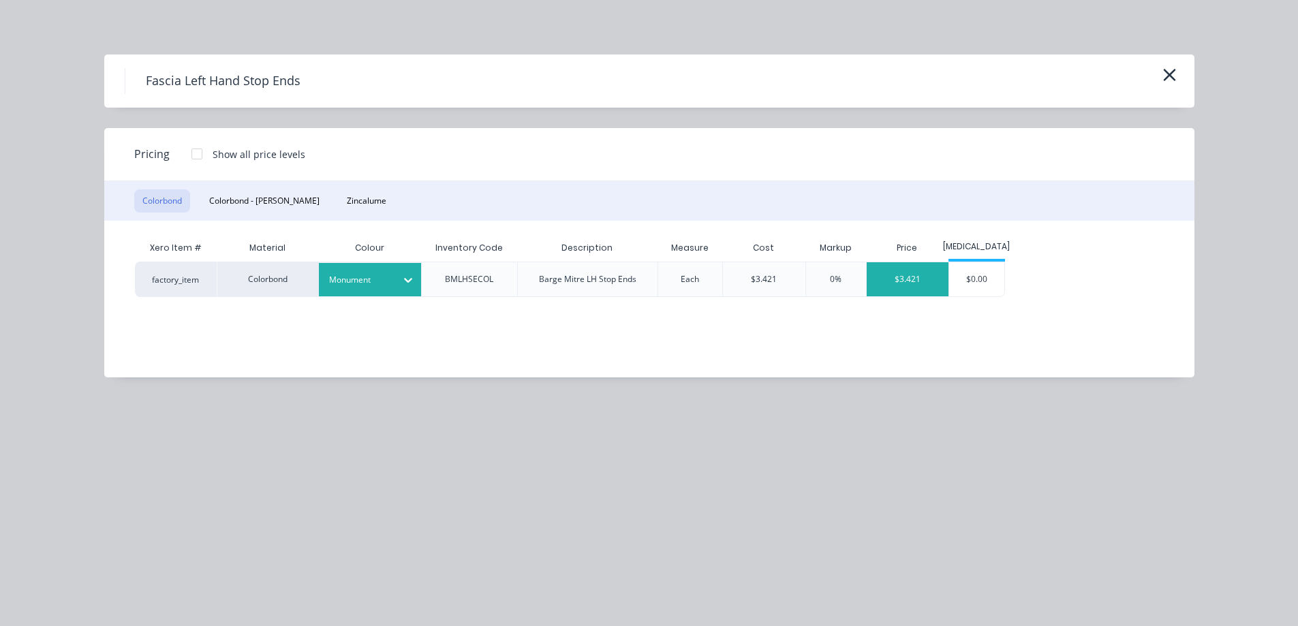
click at [911, 274] on div "$3.421" at bounding box center [908, 279] width 82 height 34
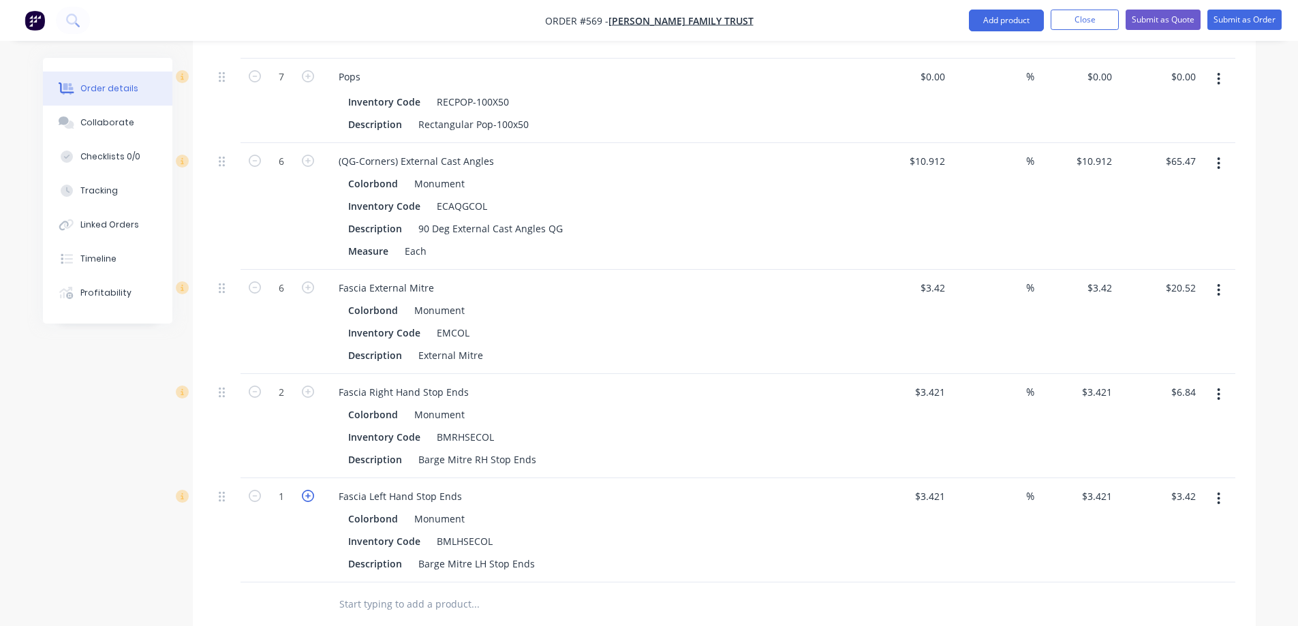
click at [310, 490] on icon "button" at bounding box center [308, 496] width 12 height 12
type input "2"
type input "$6.84"
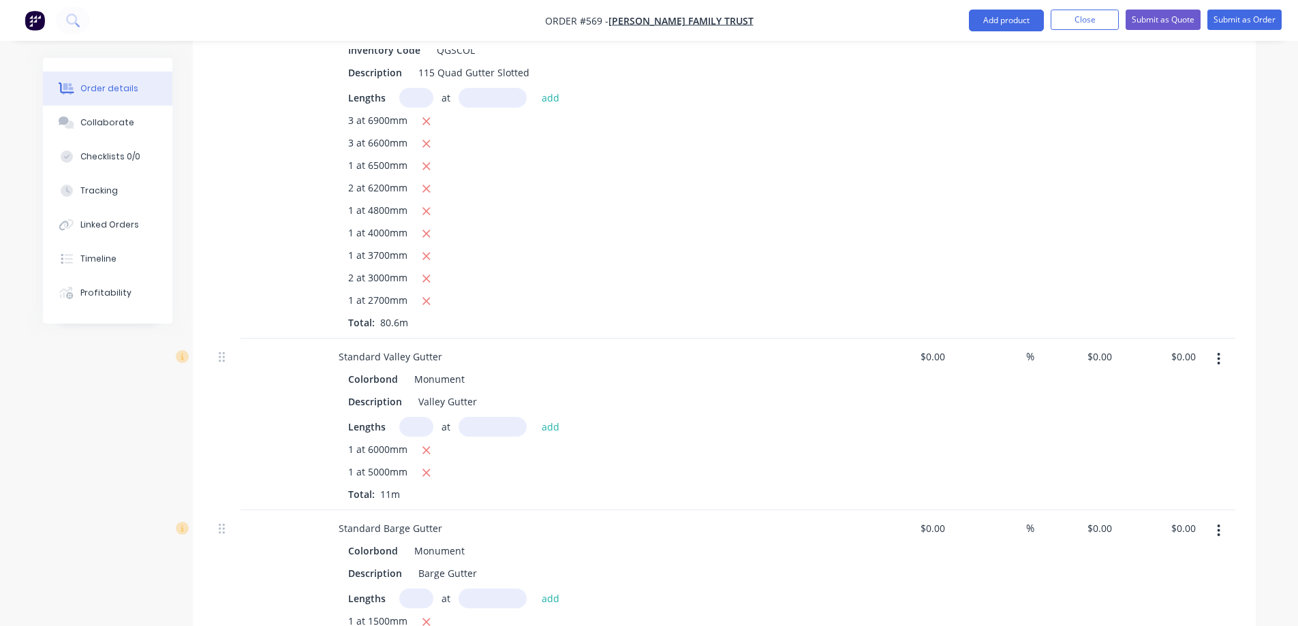
scroll to position [761, 0]
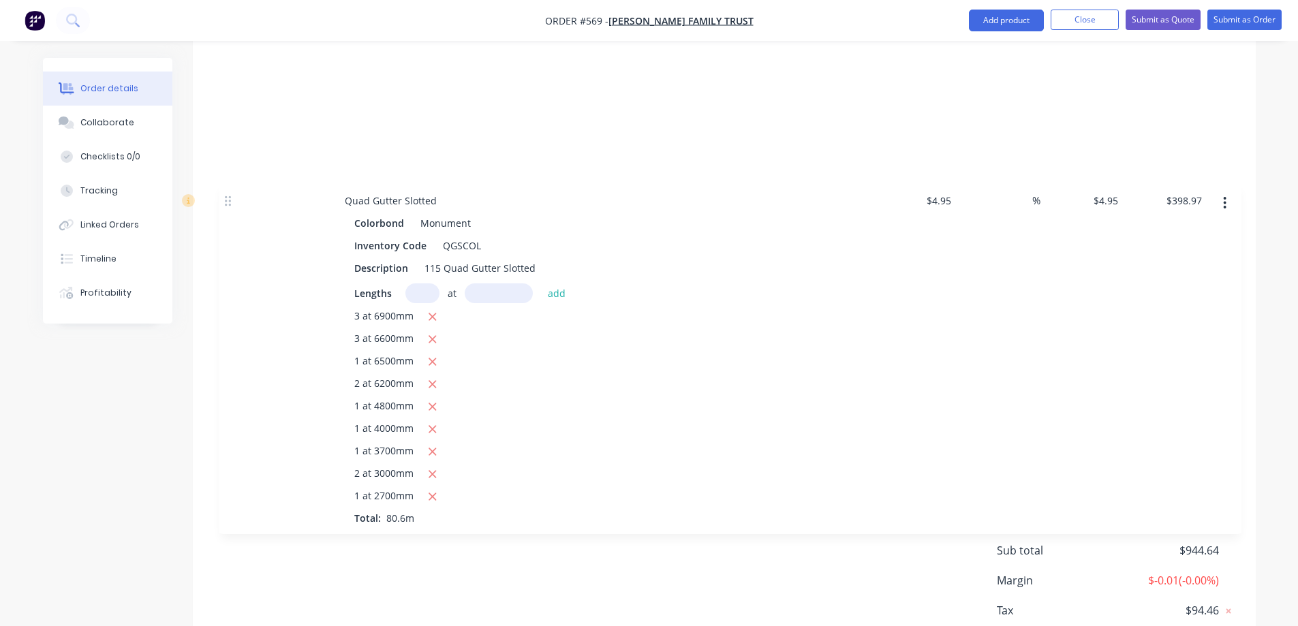
drag, startPoint x: 225, startPoint y: 116, endPoint x: 232, endPoint y: 168, distance: 52.9
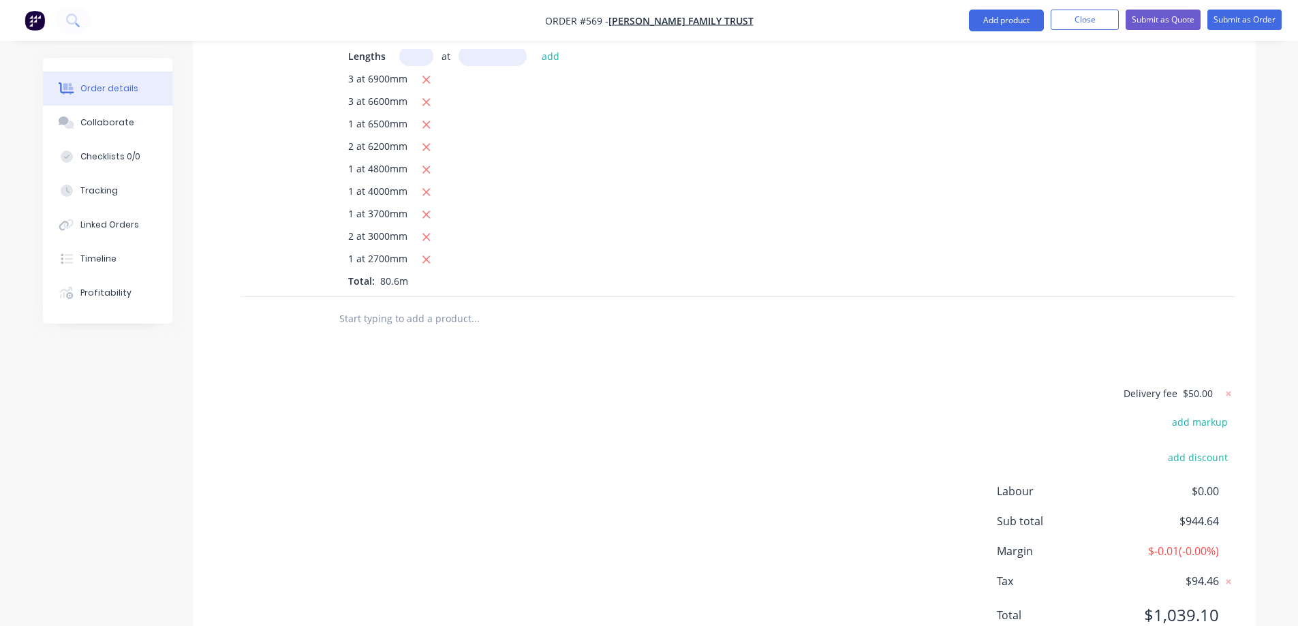
scroll to position [1814, 0]
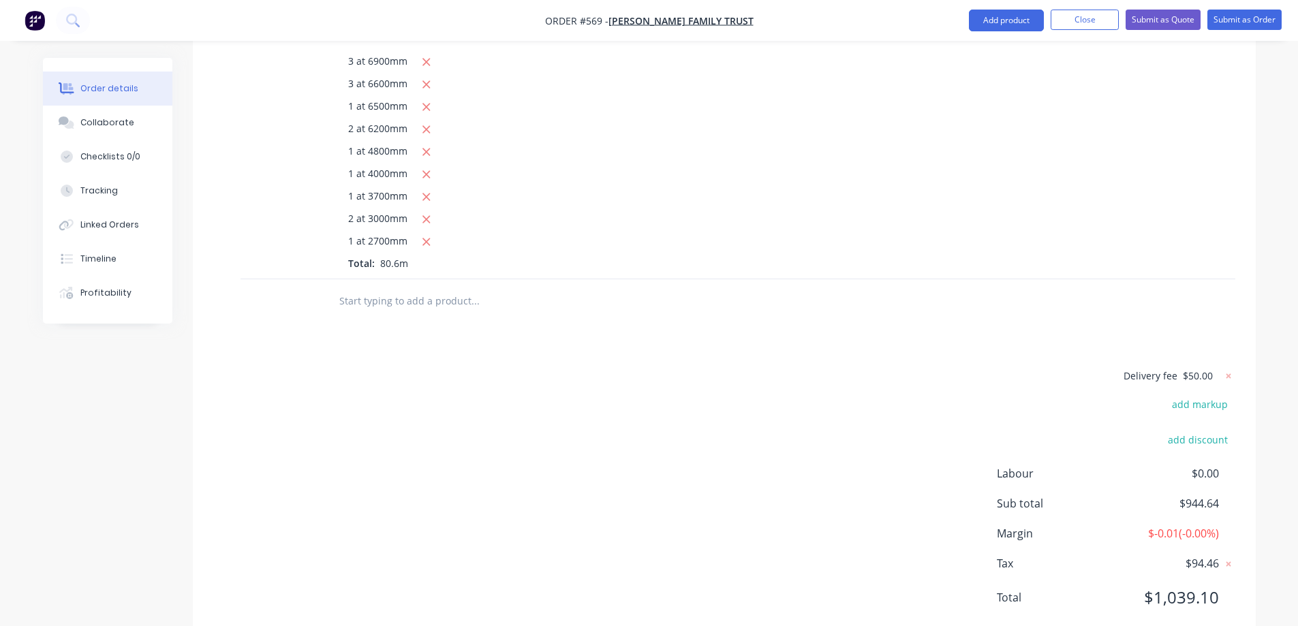
click at [365, 288] on input "text" at bounding box center [475, 301] width 273 height 27
click at [1026, 29] on button "Add product" at bounding box center [1006, 21] width 75 height 22
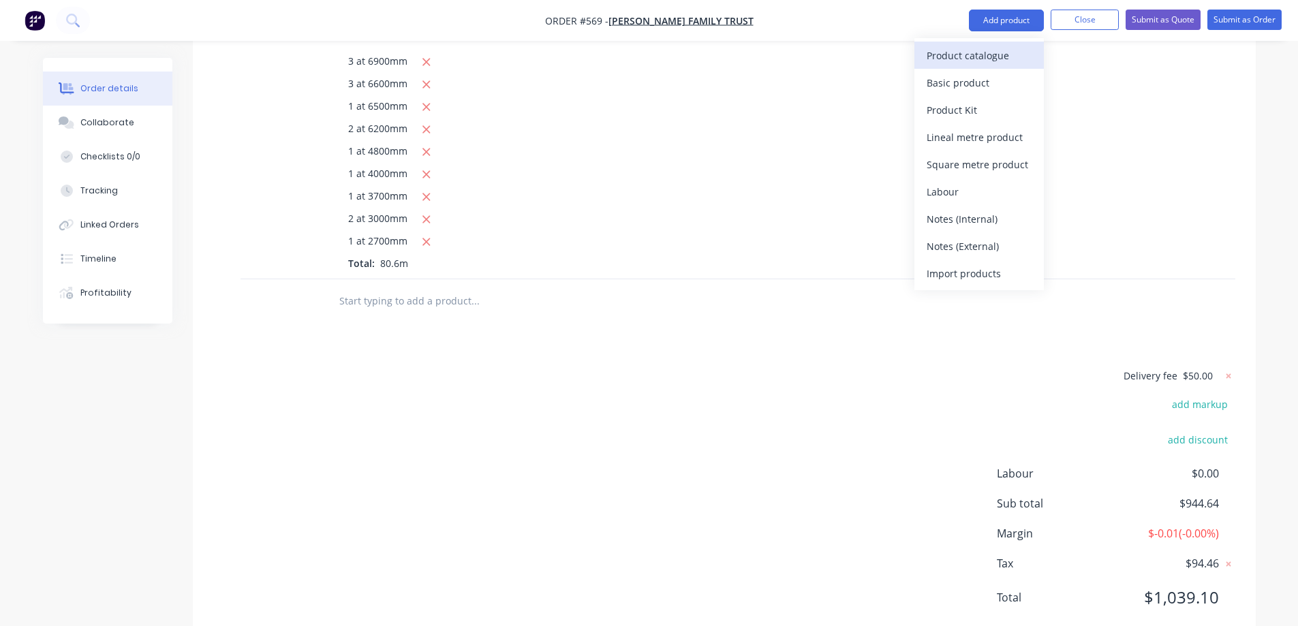
click at [1005, 50] on div "Product catalogue" at bounding box center [979, 56] width 105 height 20
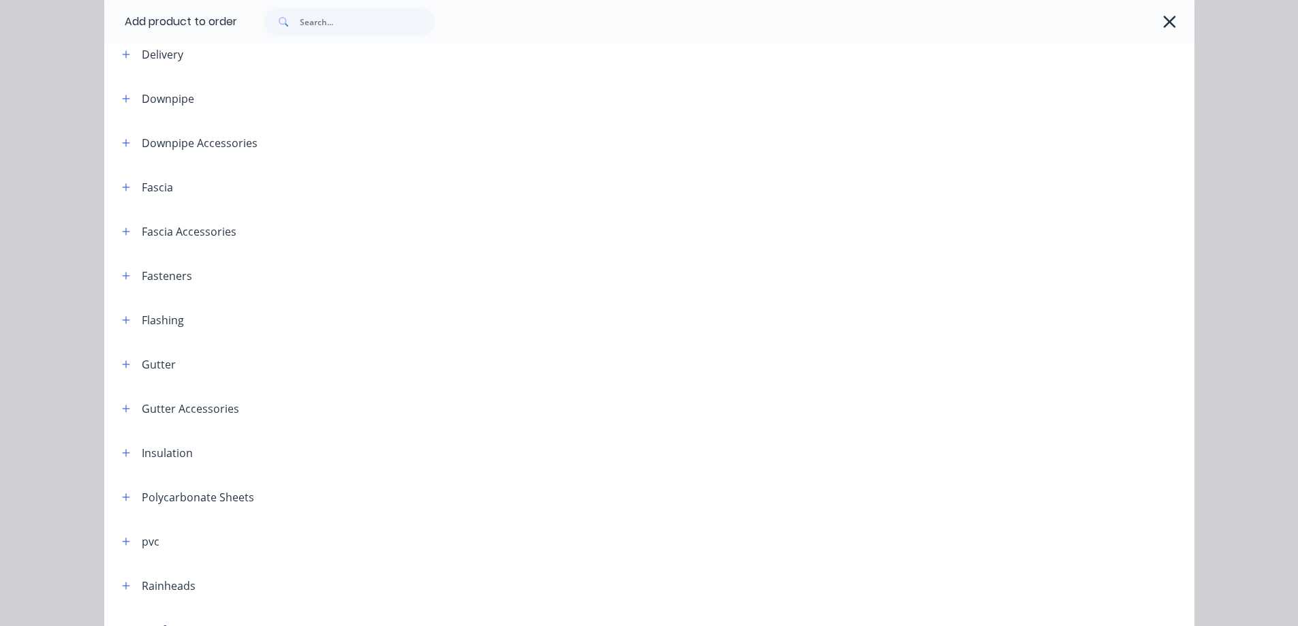
scroll to position [336, 0]
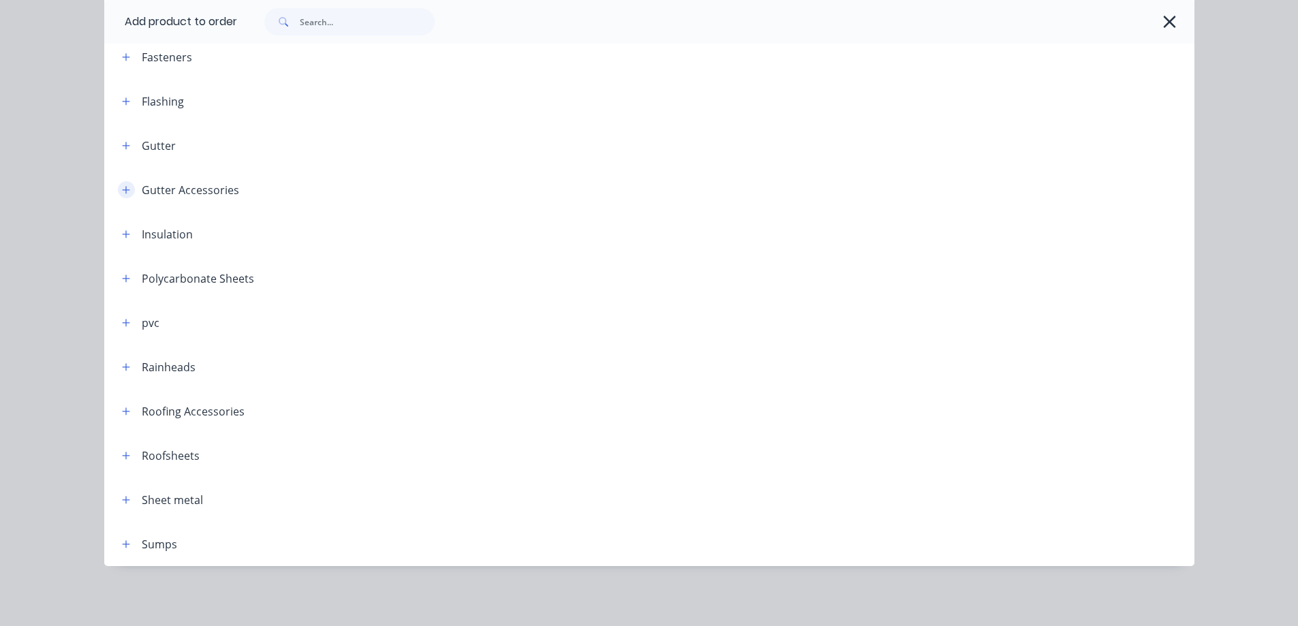
click at [123, 182] on button "button" at bounding box center [126, 189] width 17 height 17
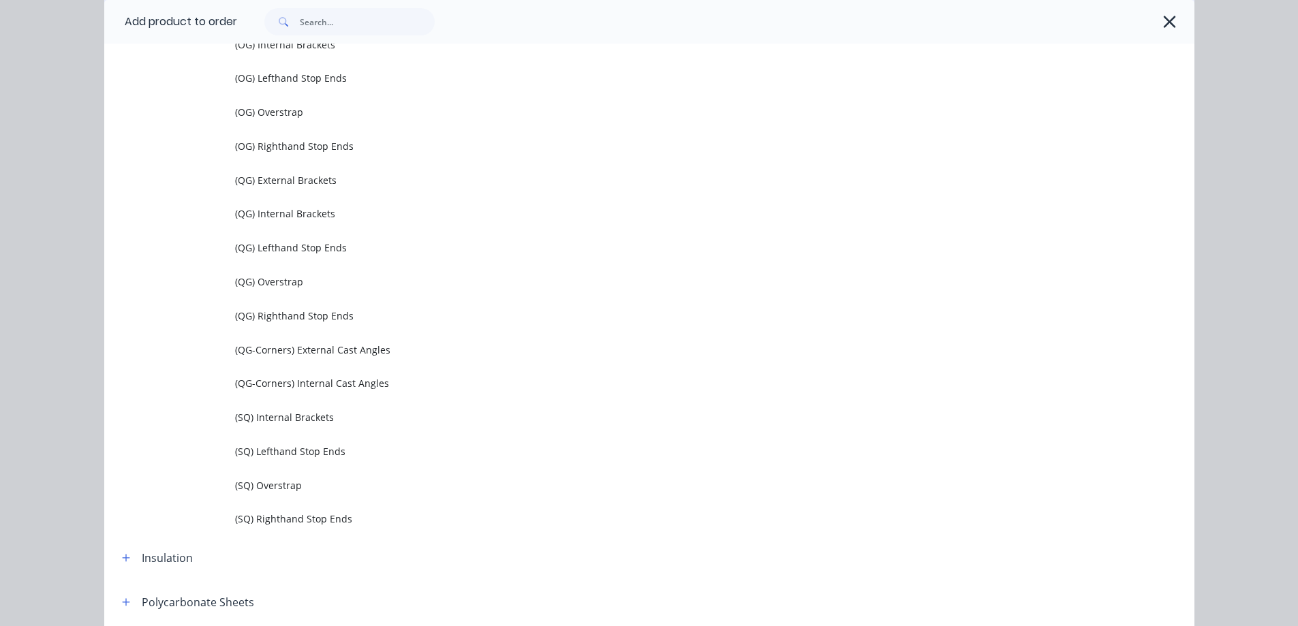
scroll to position [677, 0]
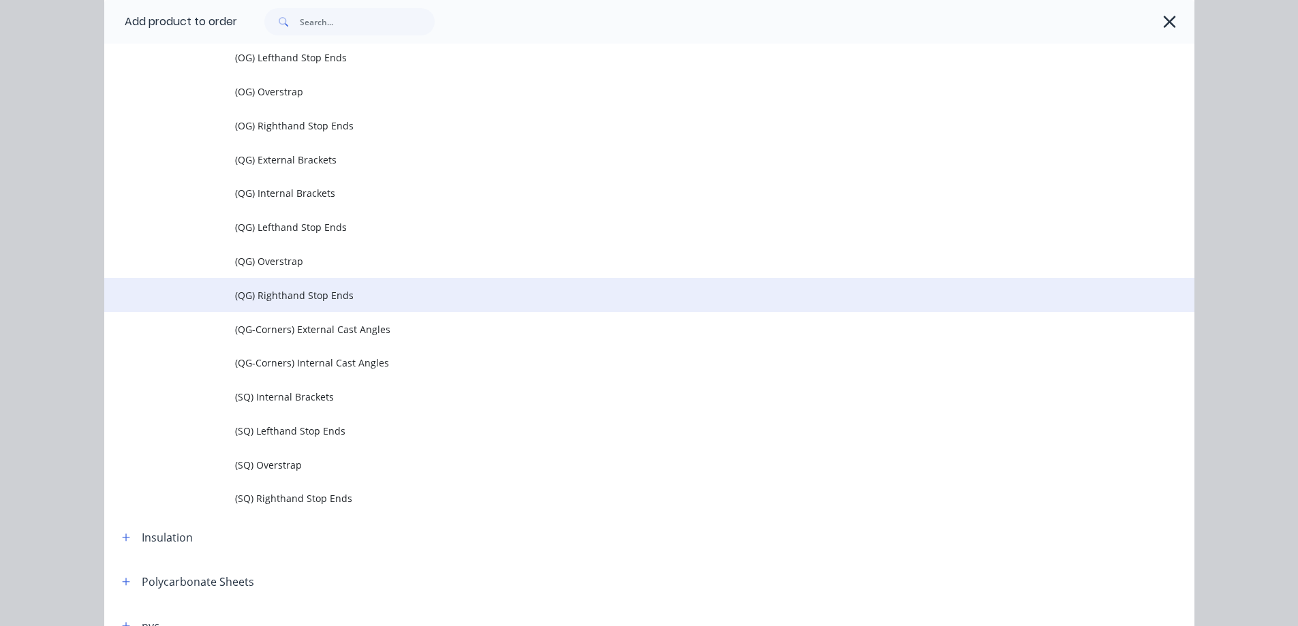
click at [309, 305] on td "(QG) Righthand Stop Ends" at bounding box center [715, 295] width 960 height 34
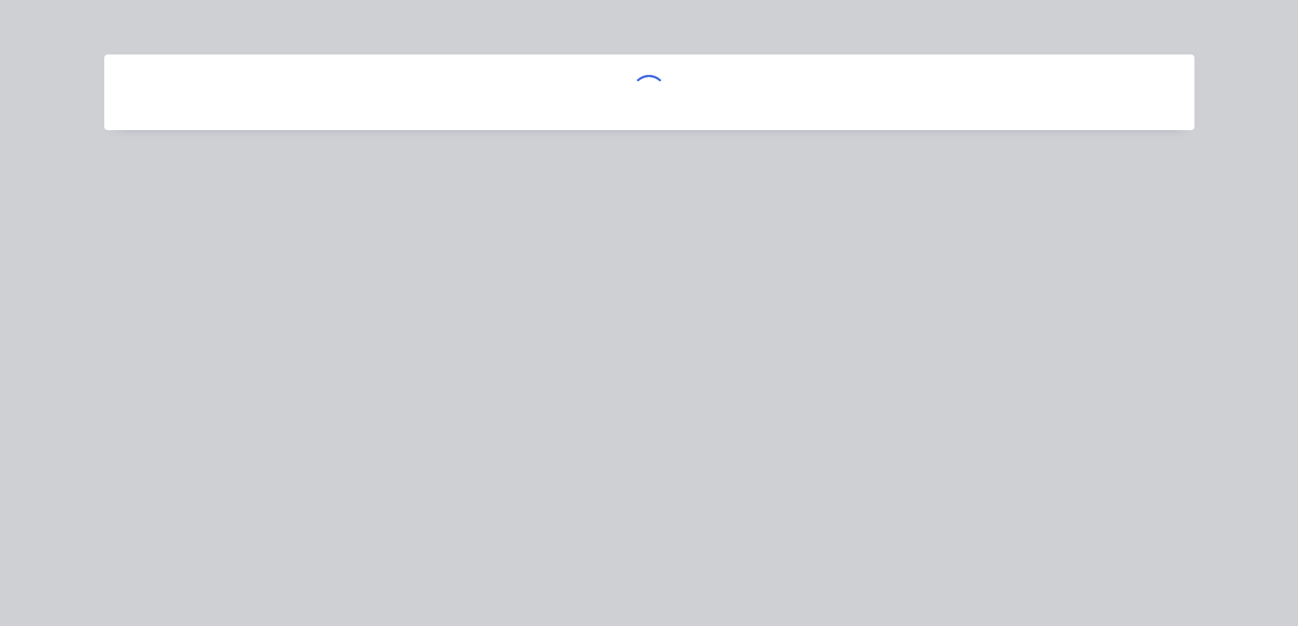
scroll to position [0, 0]
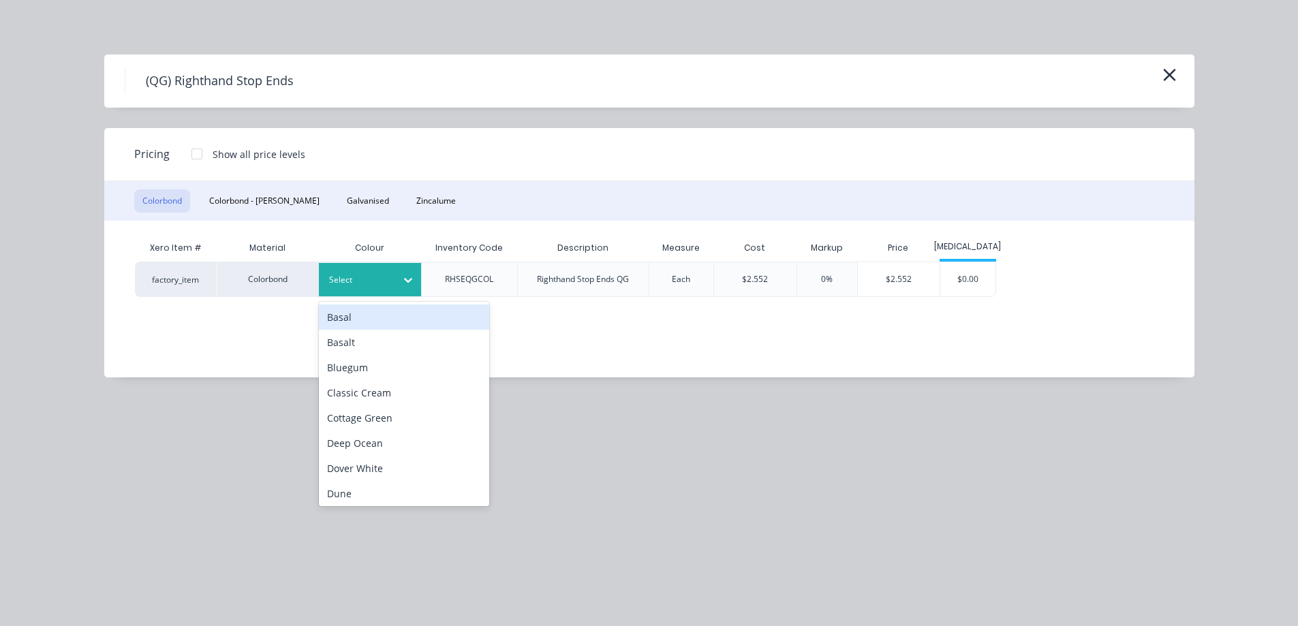
click at [350, 280] on div at bounding box center [359, 280] width 61 height 15
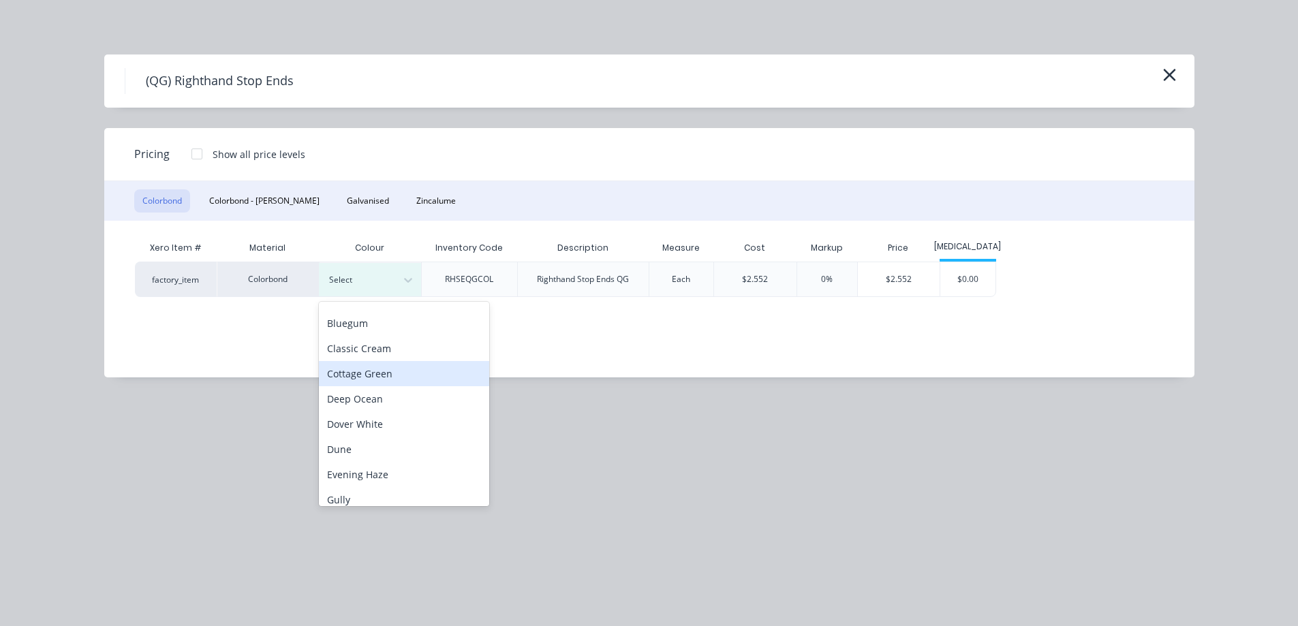
scroll to position [273, 0]
click at [361, 375] on div "Monument" at bounding box center [404, 372] width 170 height 25
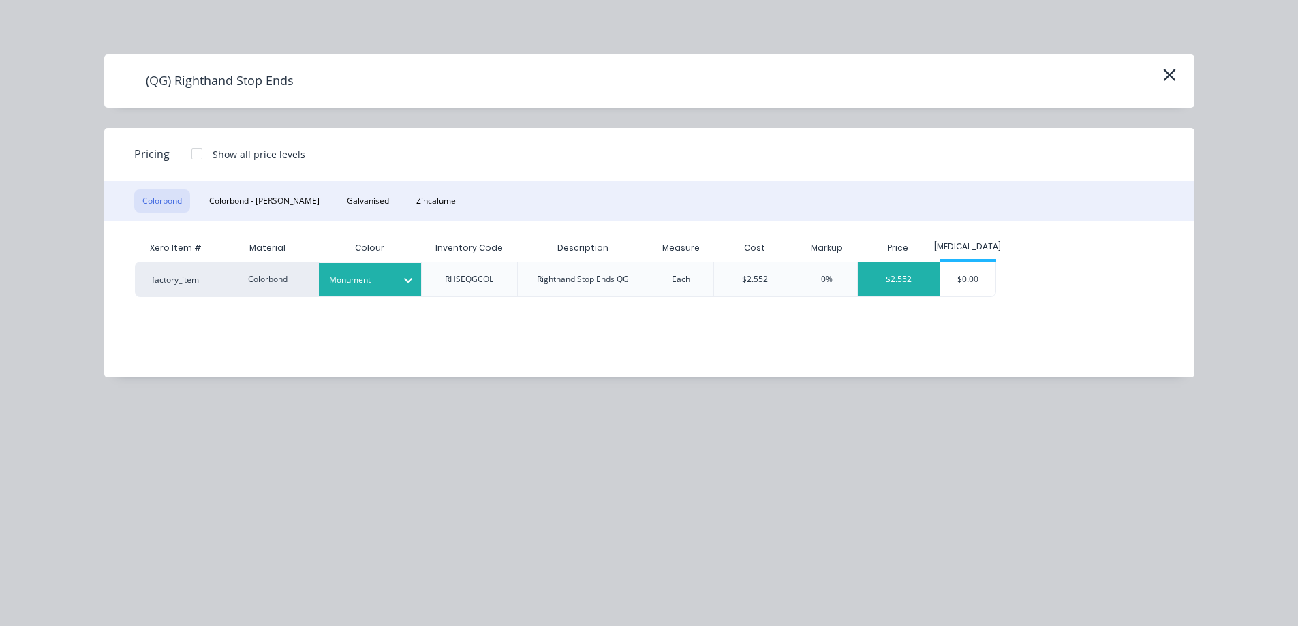
click at [910, 290] on div "$2.552" at bounding box center [899, 279] width 82 height 34
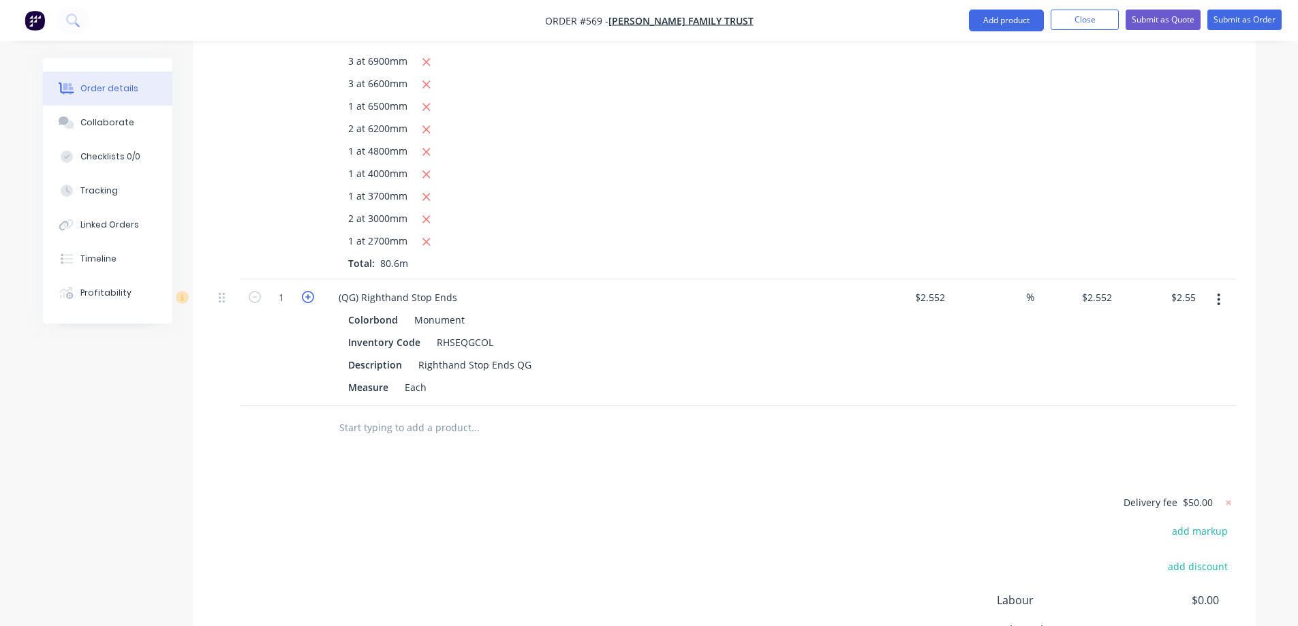
click at [312, 291] on icon "button" at bounding box center [308, 297] width 12 height 12
type input "2"
type input "$5.10"
click at [312, 291] on icon "button" at bounding box center [308, 297] width 12 height 12
type input "3"
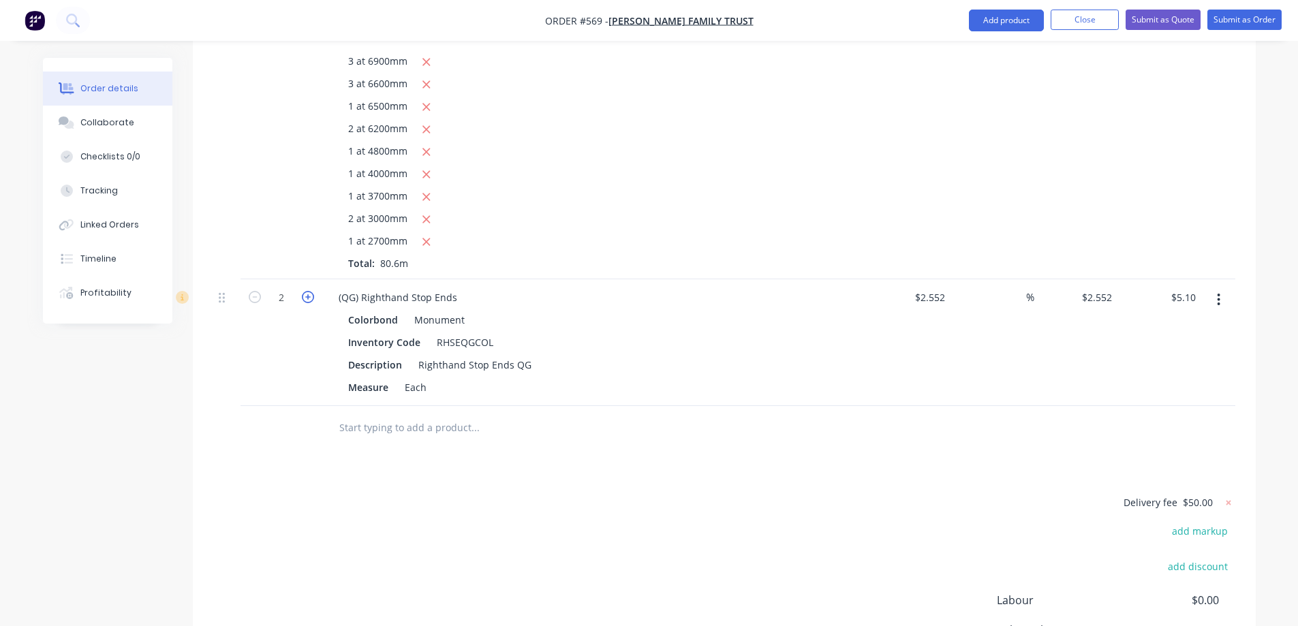
type input "$7.66"
click at [352, 414] on input "text" at bounding box center [475, 427] width 273 height 27
click at [977, 25] on button "Add product" at bounding box center [1006, 21] width 75 height 22
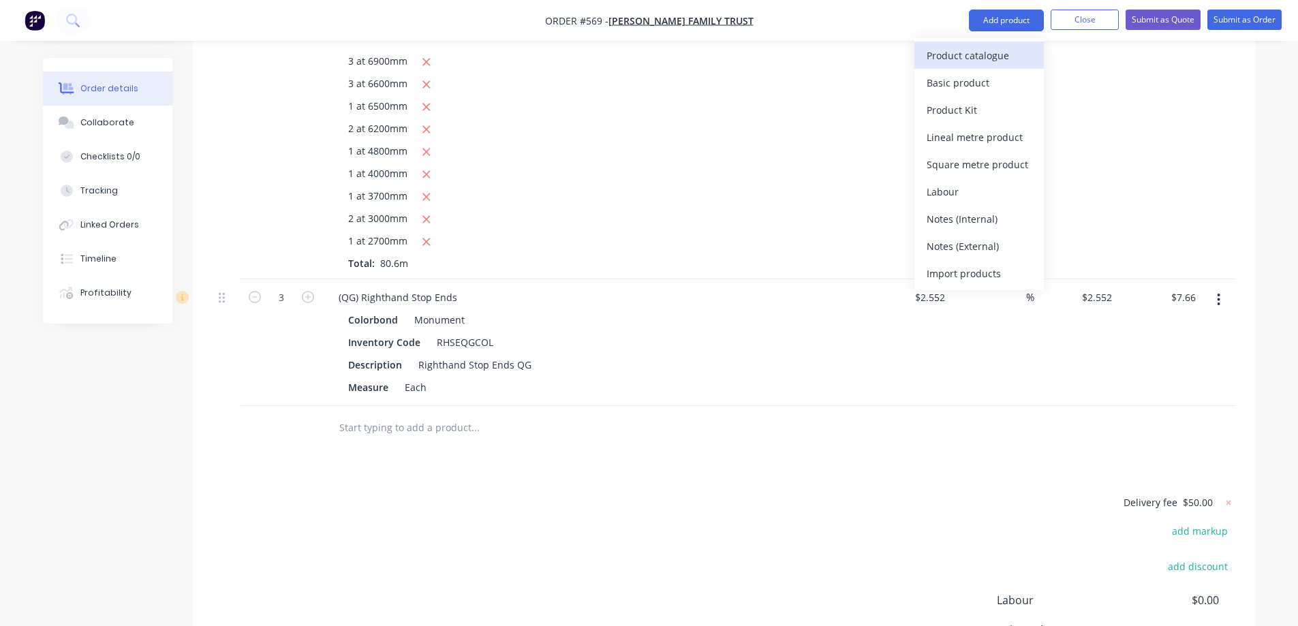
click at [967, 46] on div "Product catalogue" at bounding box center [979, 56] width 105 height 20
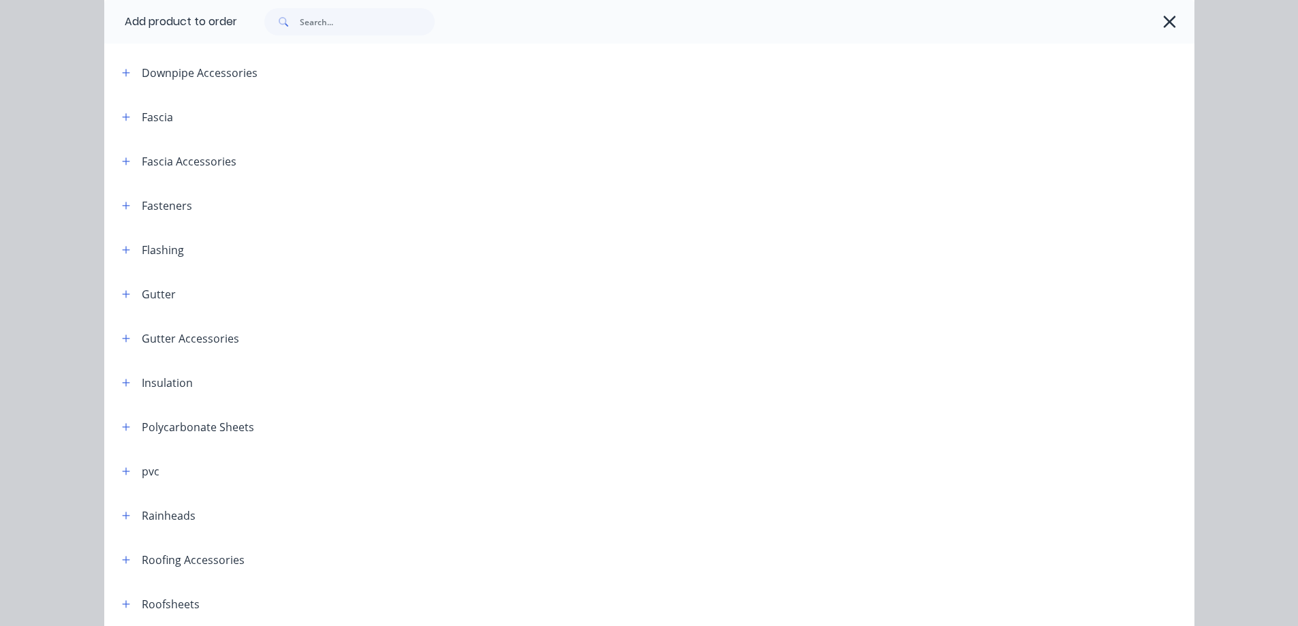
scroll to position [204, 0]
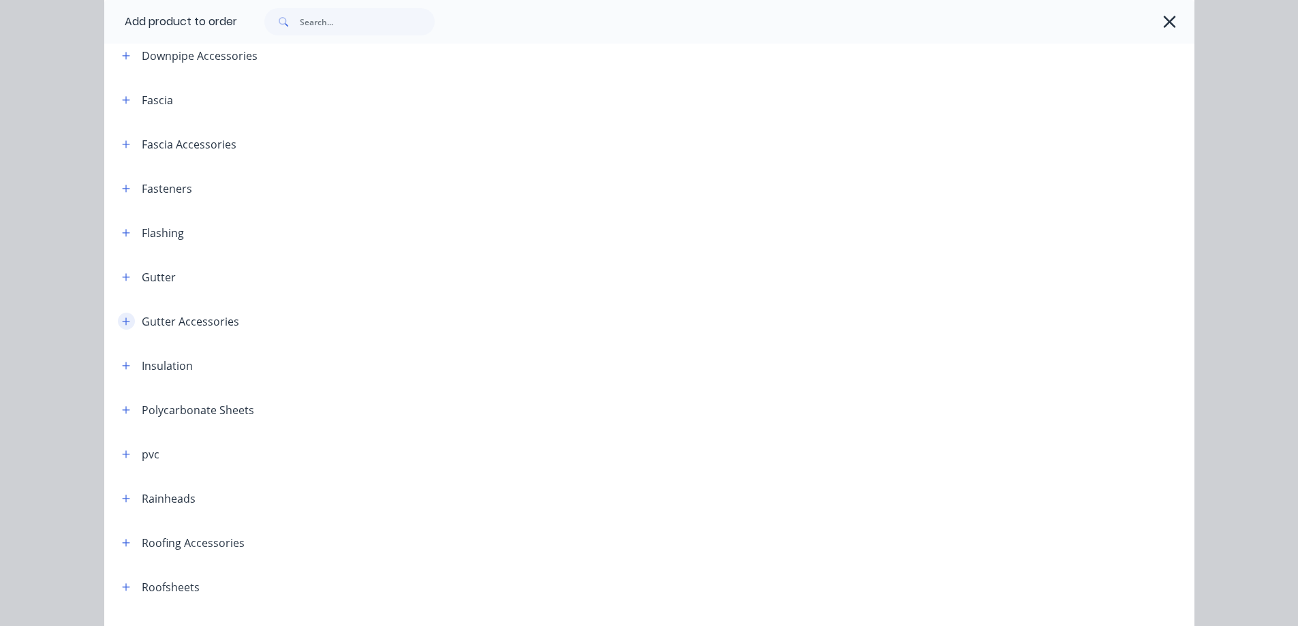
click at [118, 326] on button "button" at bounding box center [126, 321] width 17 height 17
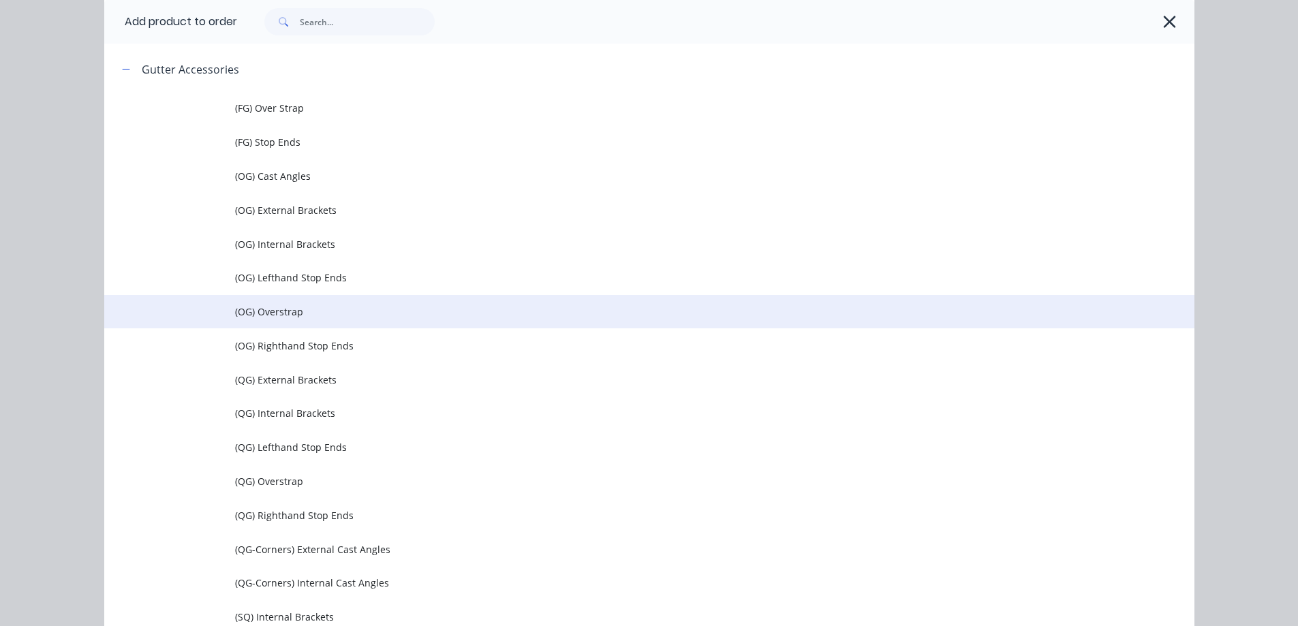
scroll to position [545, 0]
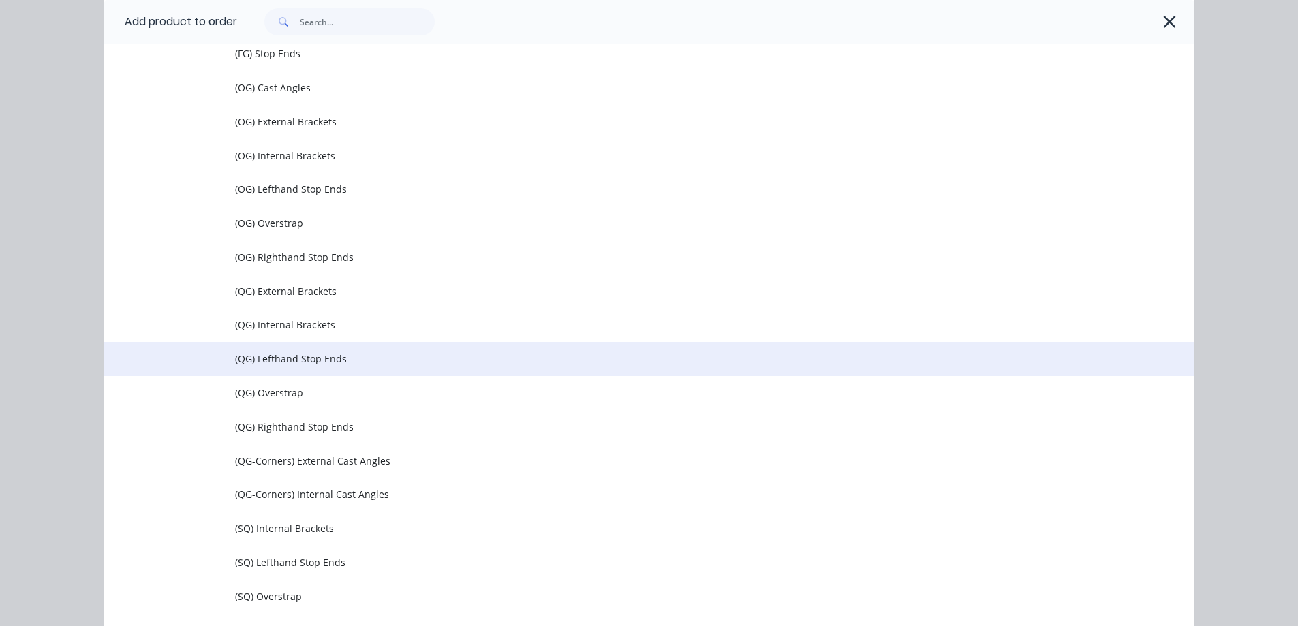
click at [299, 354] on span "(QG) Lefthand Stop Ends" at bounding box center [618, 359] width 767 height 14
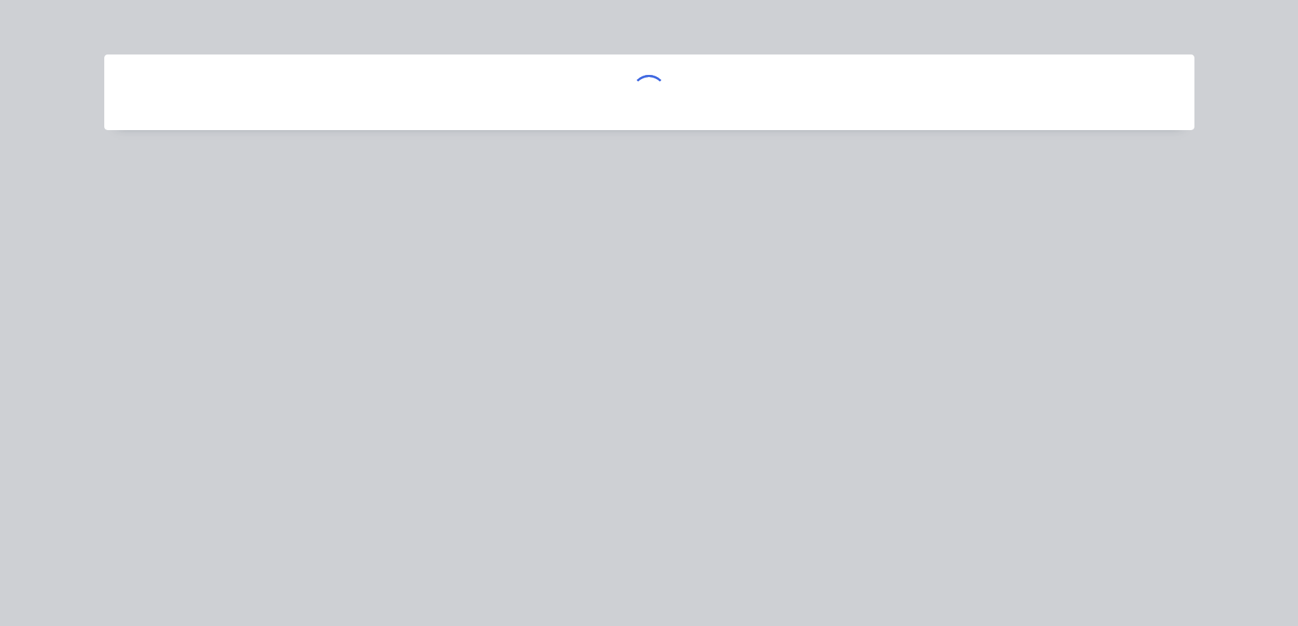
scroll to position [0, 0]
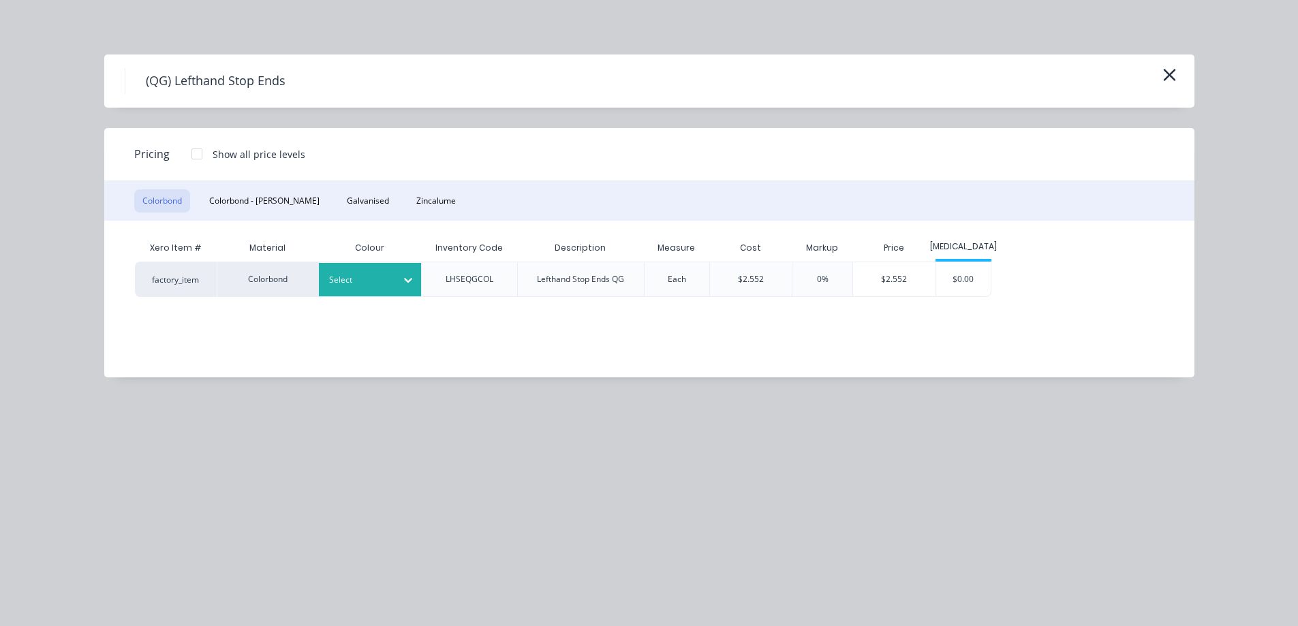
click at [353, 273] on div at bounding box center [359, 280] width 61 height 15
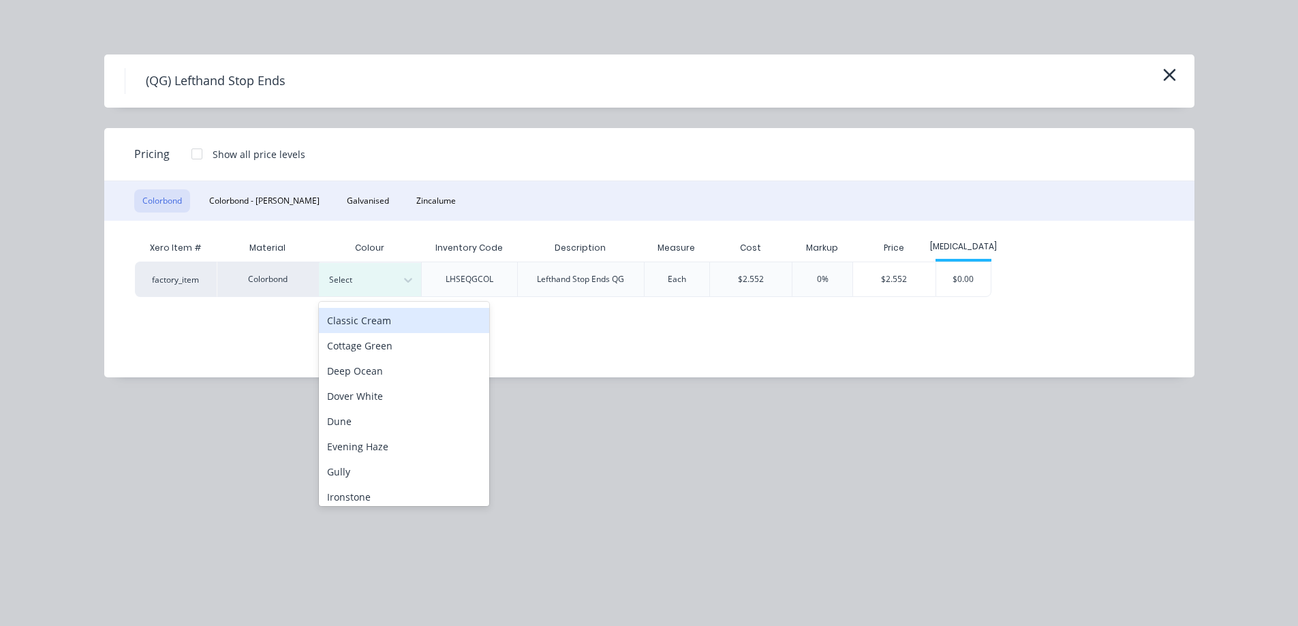
scroll to position [273, 0]
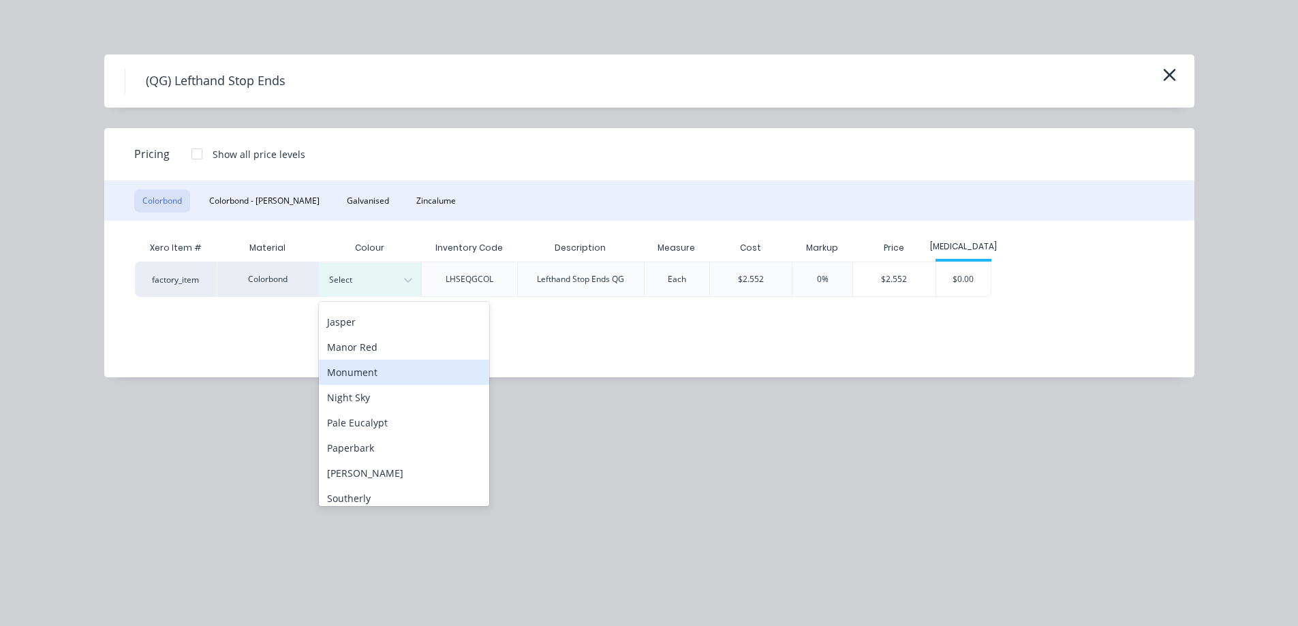
click at [362, 378] on div "Monument" at bounding box center [404, 372] width 170 height 25
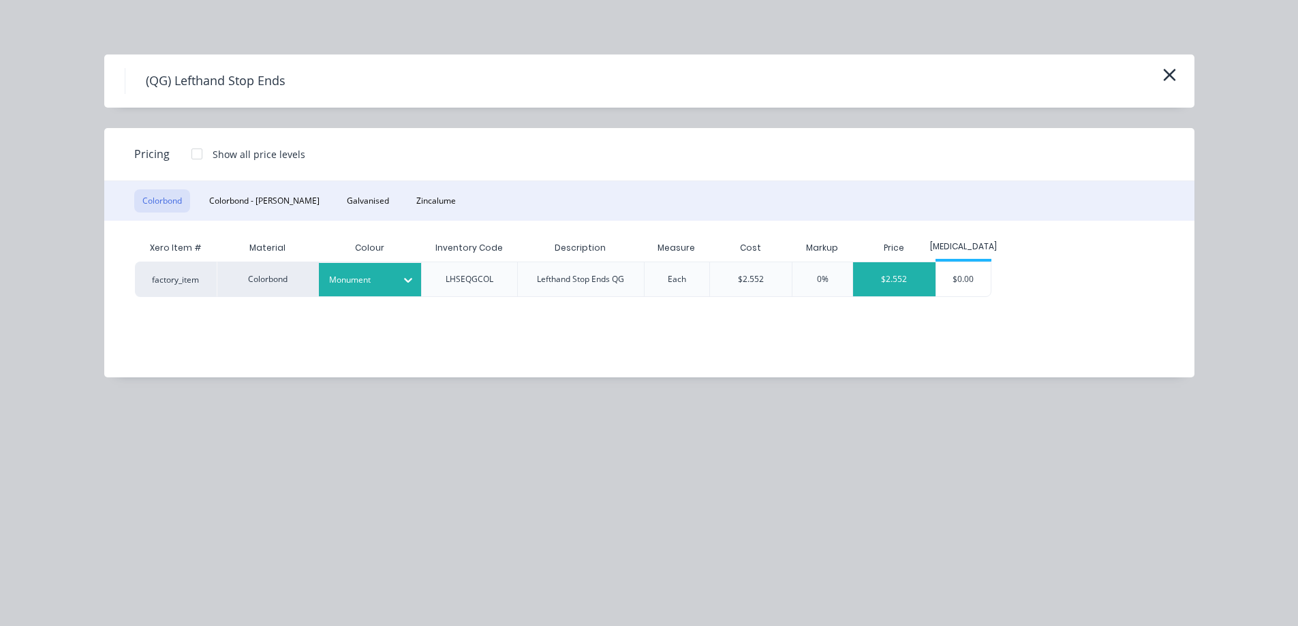
click at [877, 283] on div "$2.552" at bounding box center [894, 279] width 82 height 34
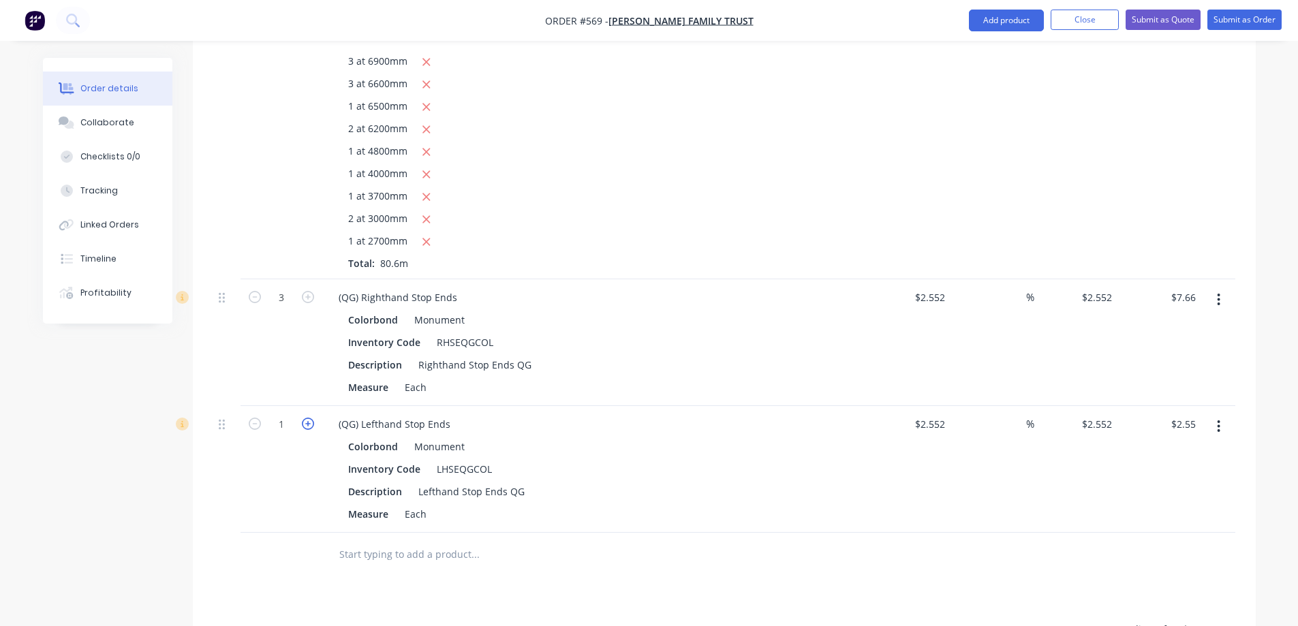
click at [311, 418] on icon "button" at bounding box center [308, 424] width 12 height 12
type input "2"
type input "$5.10"
click at [311, 418] on icon "button" at bounding box center [308, 424] width 12 height 12
type input "3"
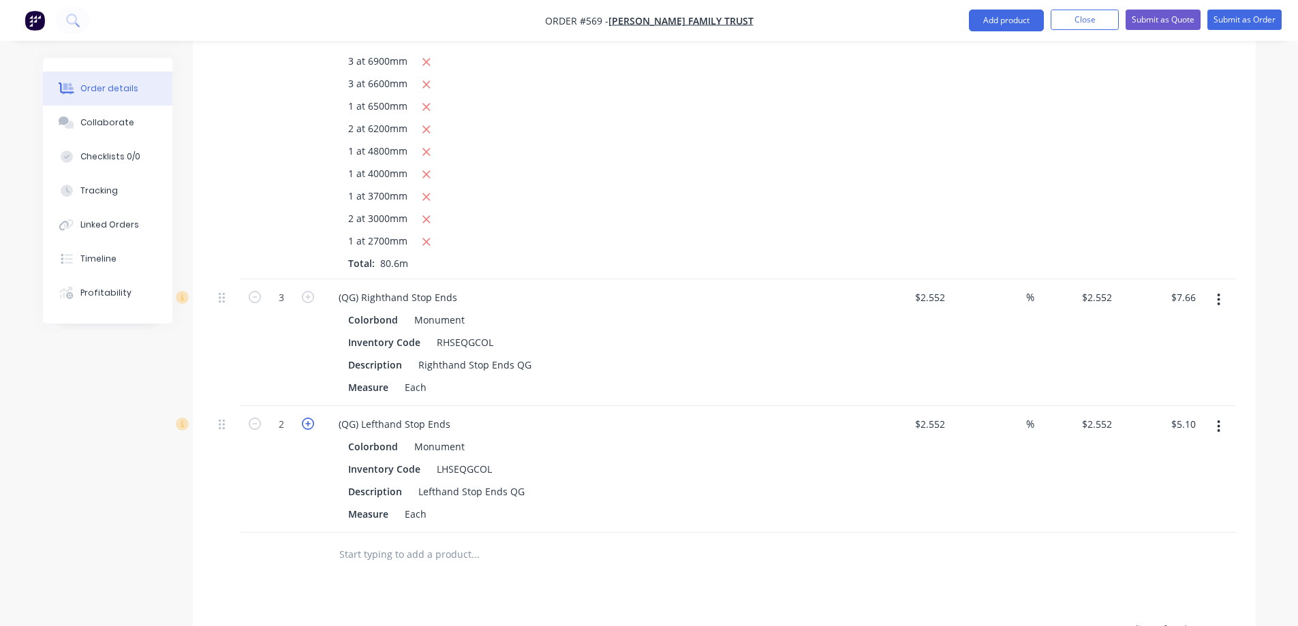
type input "$7.66"
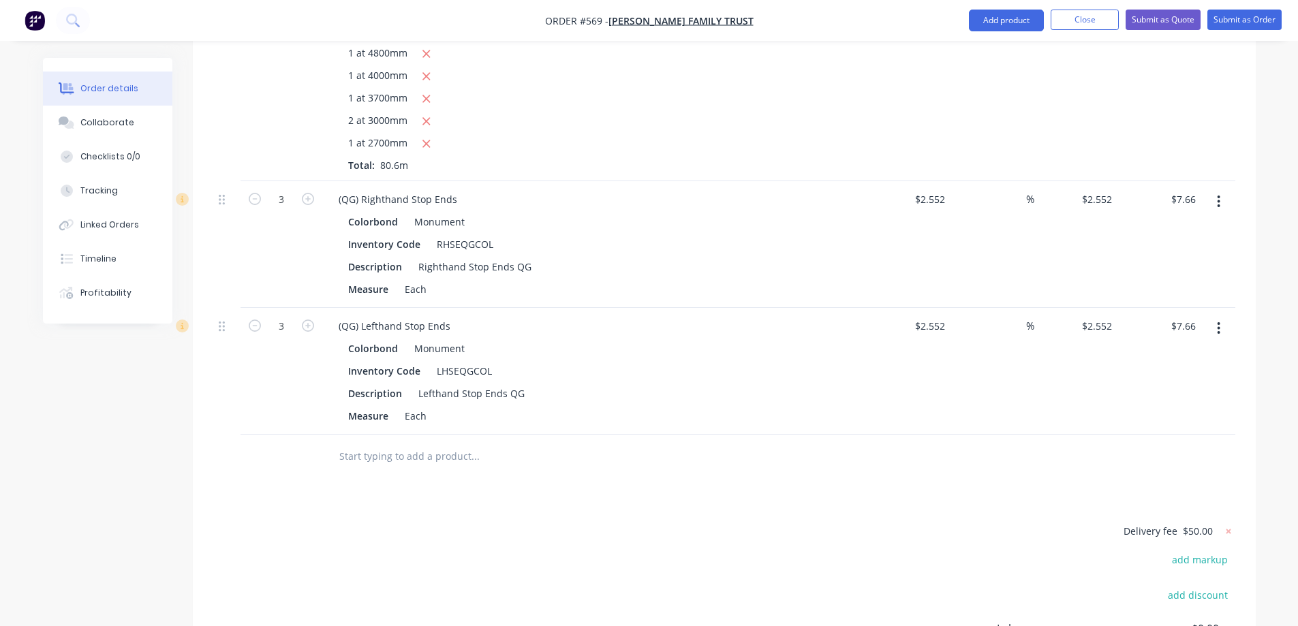
scroll to position [2019, 0]
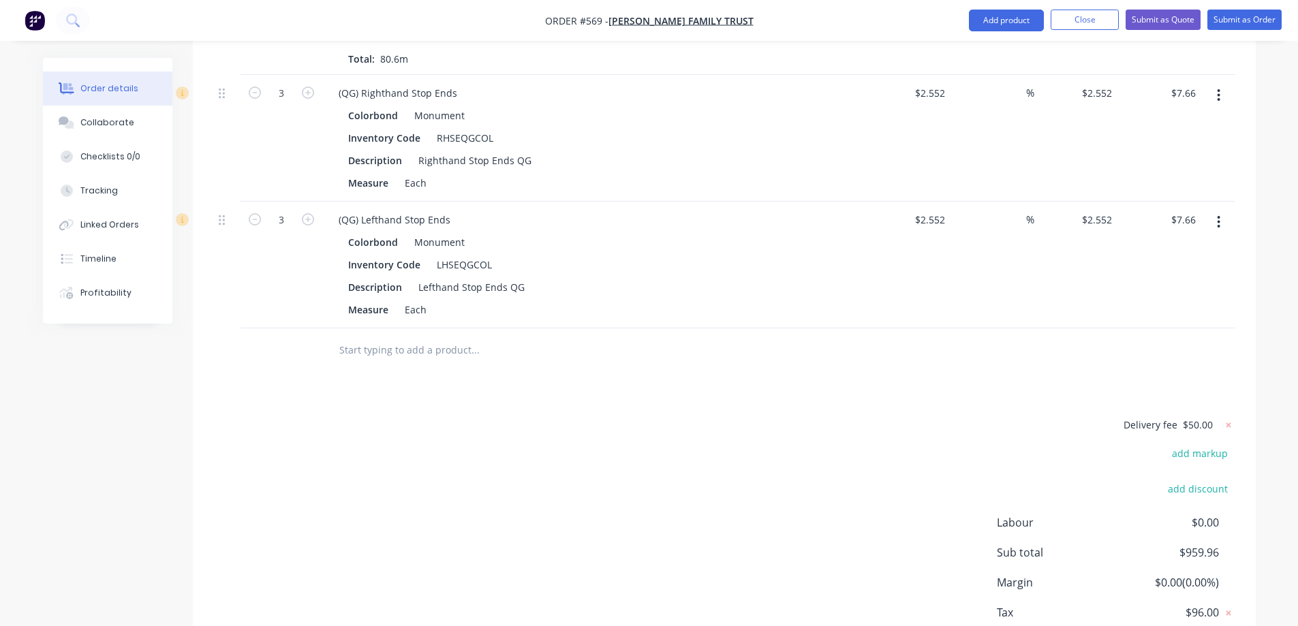
click at [412, 337] on input "text" at bounding box center [475, 350] width 273 height 27
click at [1009, 16] on button "Add product" at bounding box center [1006, 21] width 75 height 22
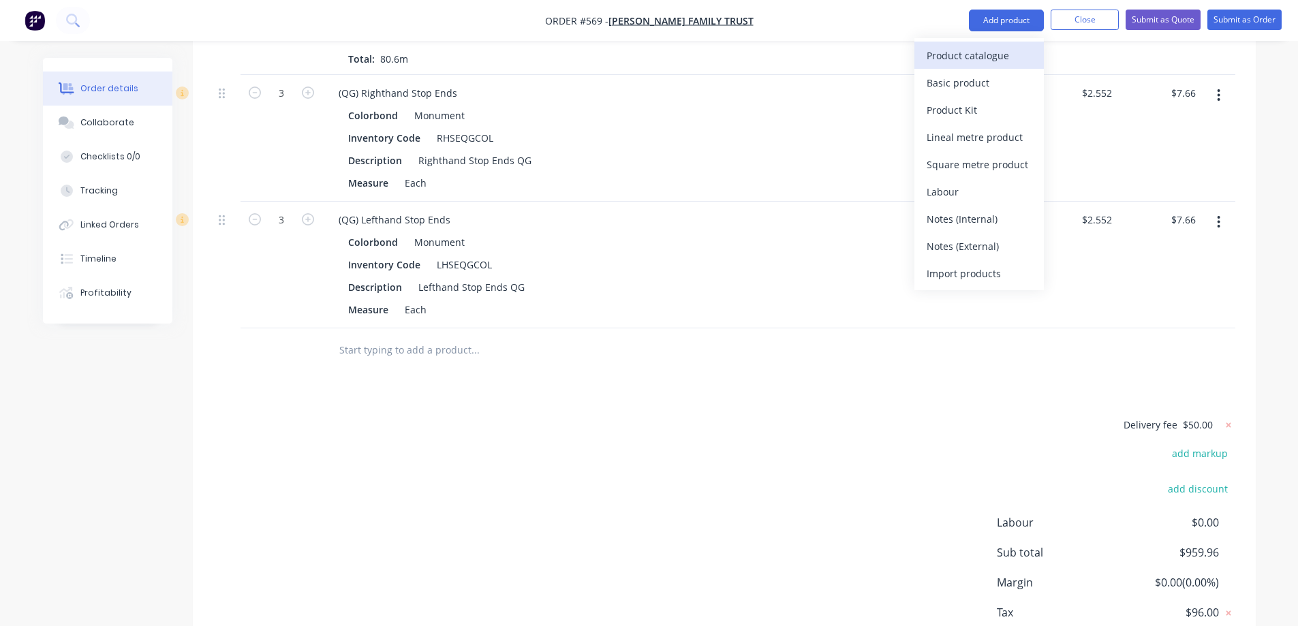
click at [987, 46] on div "Product catalogue" at bounding box center [979, 56] width 105 height 20
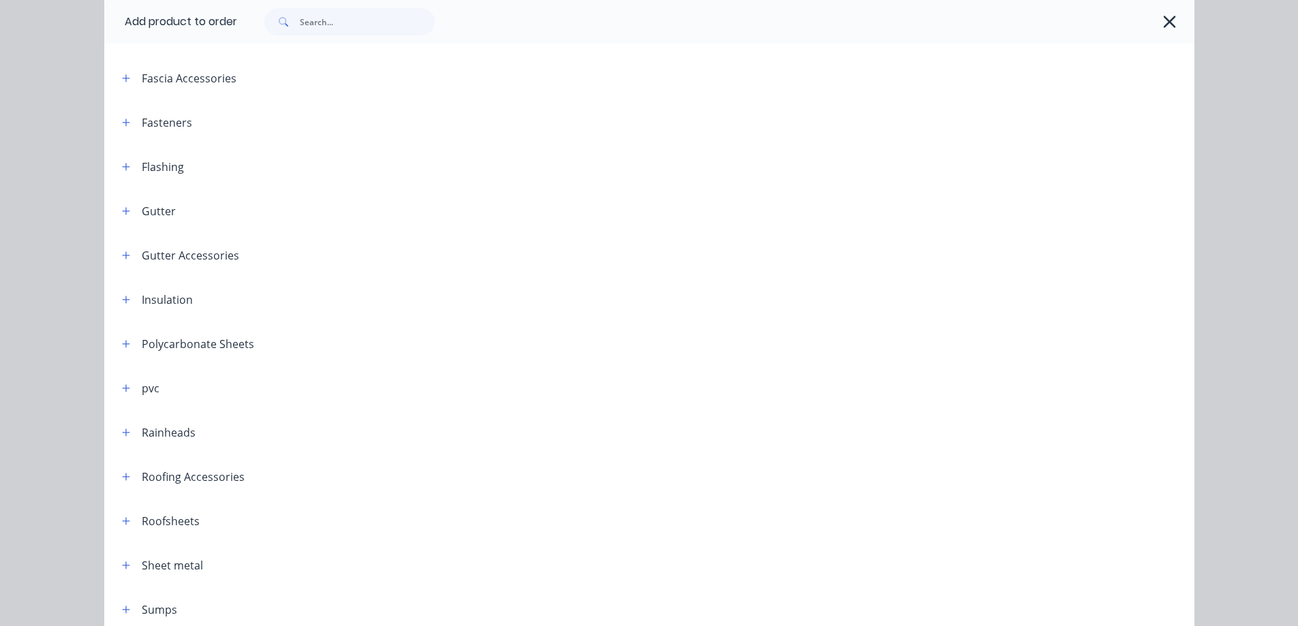
scroll to position [132, 0]
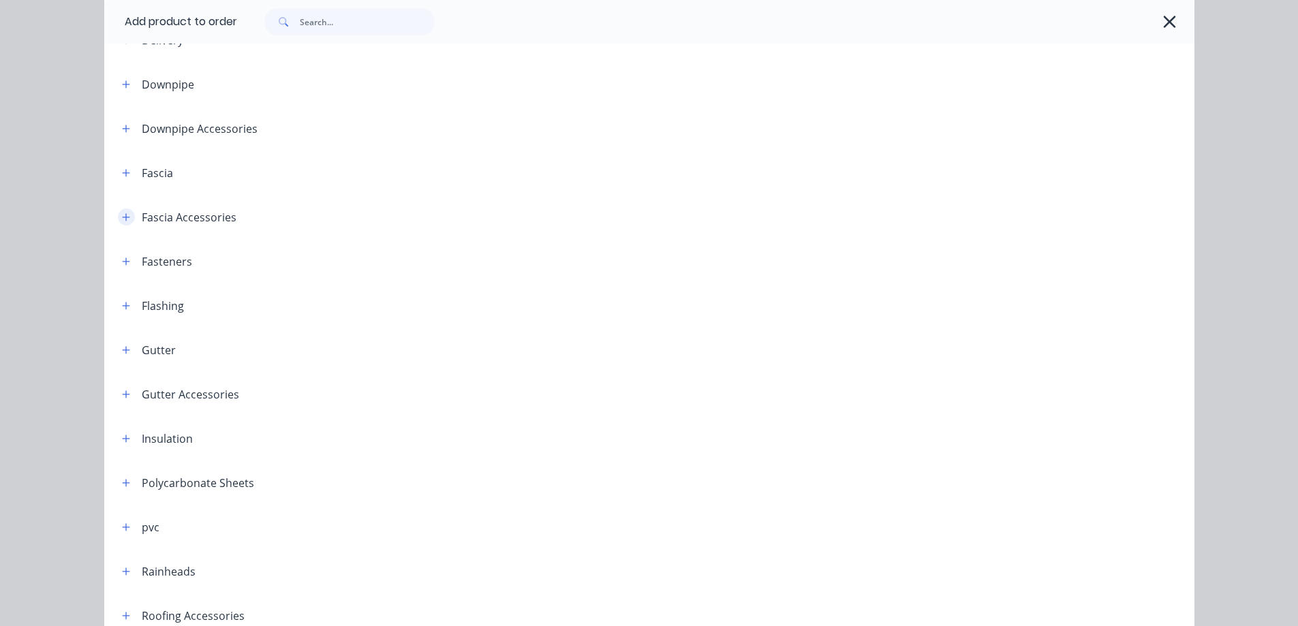
click at [122, 217] on icon "button" at bounding box center [126, 218] width 8 height 10
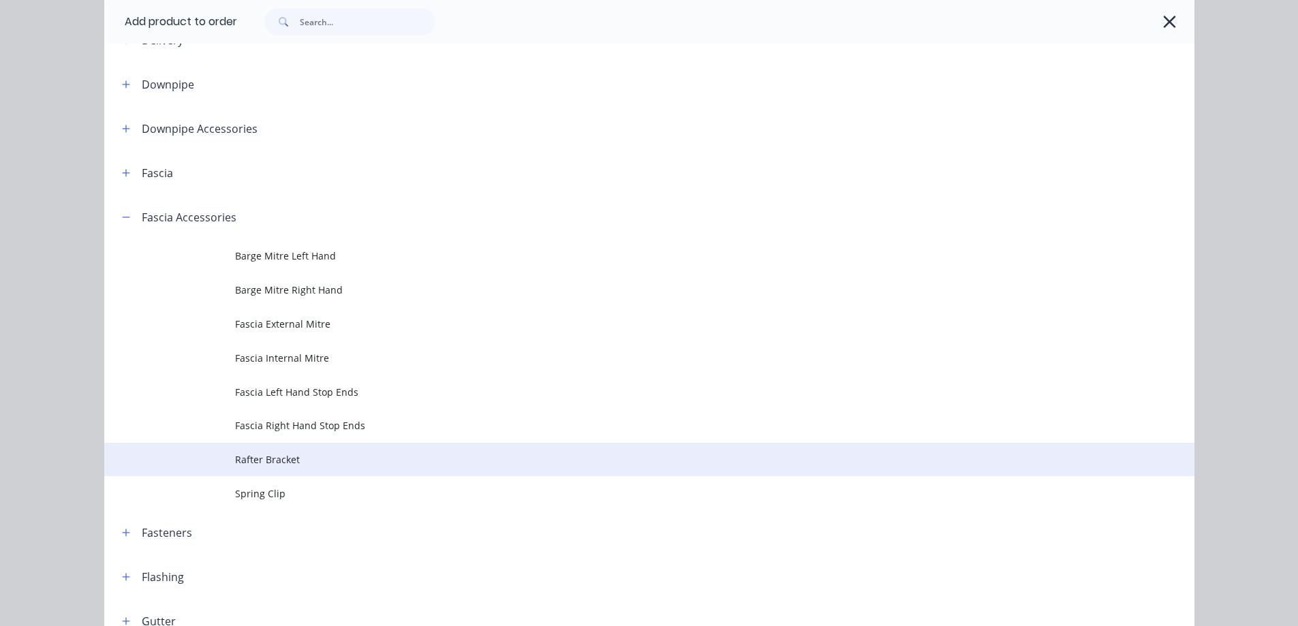
click at [262, 457] on span "Rafter Bracket" at bounding box center [618, 460] width 767 height 14
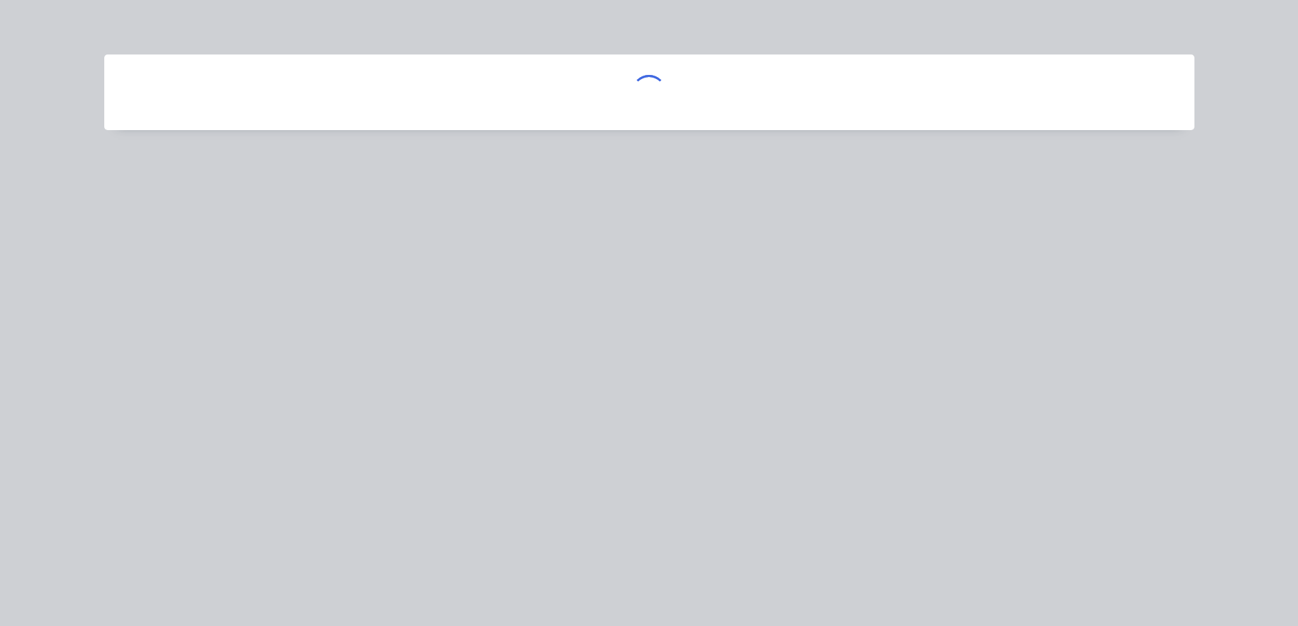
scroll to position [0, 0]
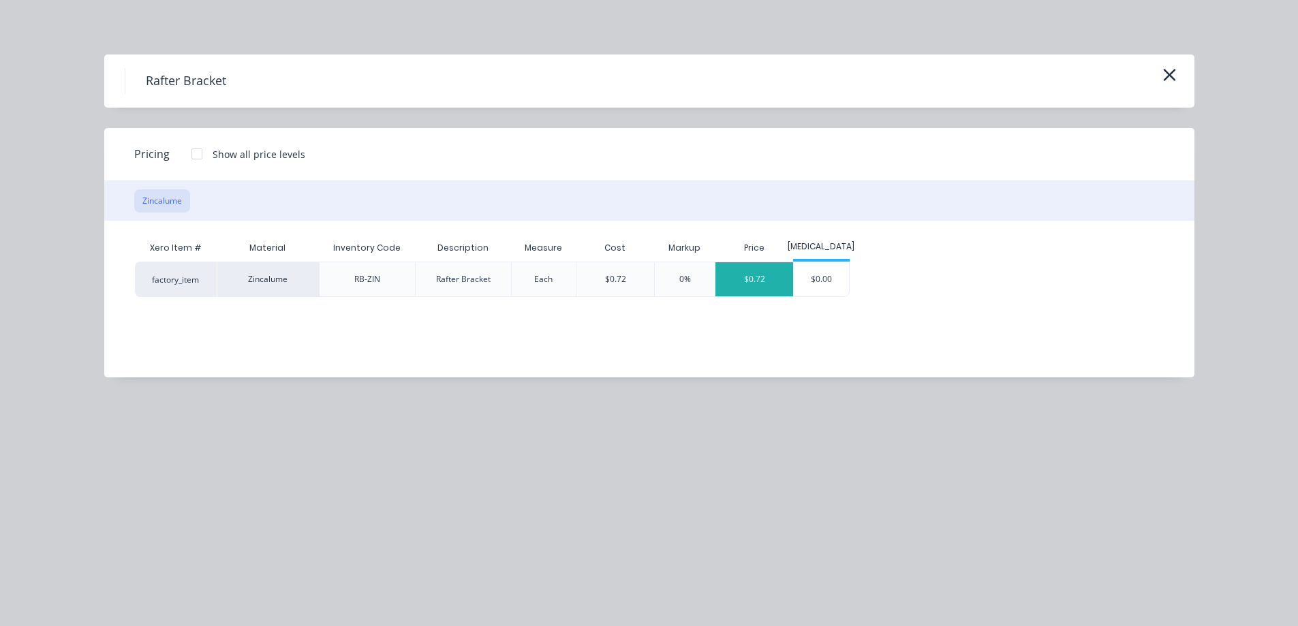
click at [775, 282] on div "$0.72" at bounding box center [755, 279] width 78 height 34
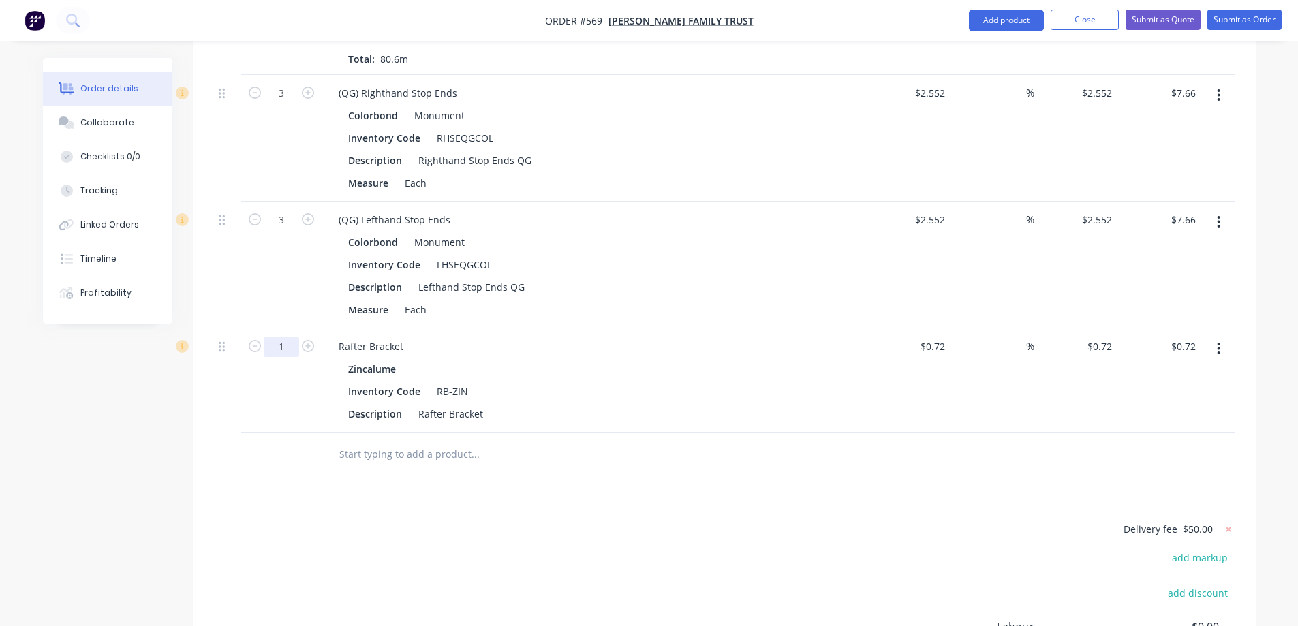
type input "150"
type input "$108.00"
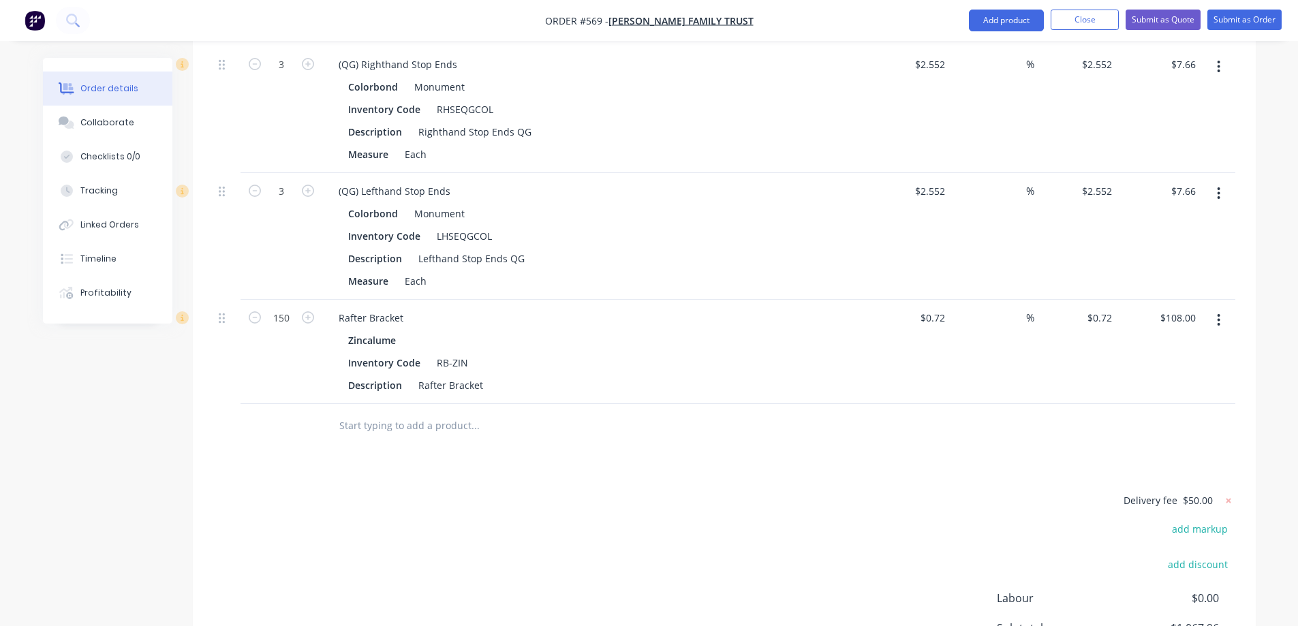
scroll to position [2155, 0]
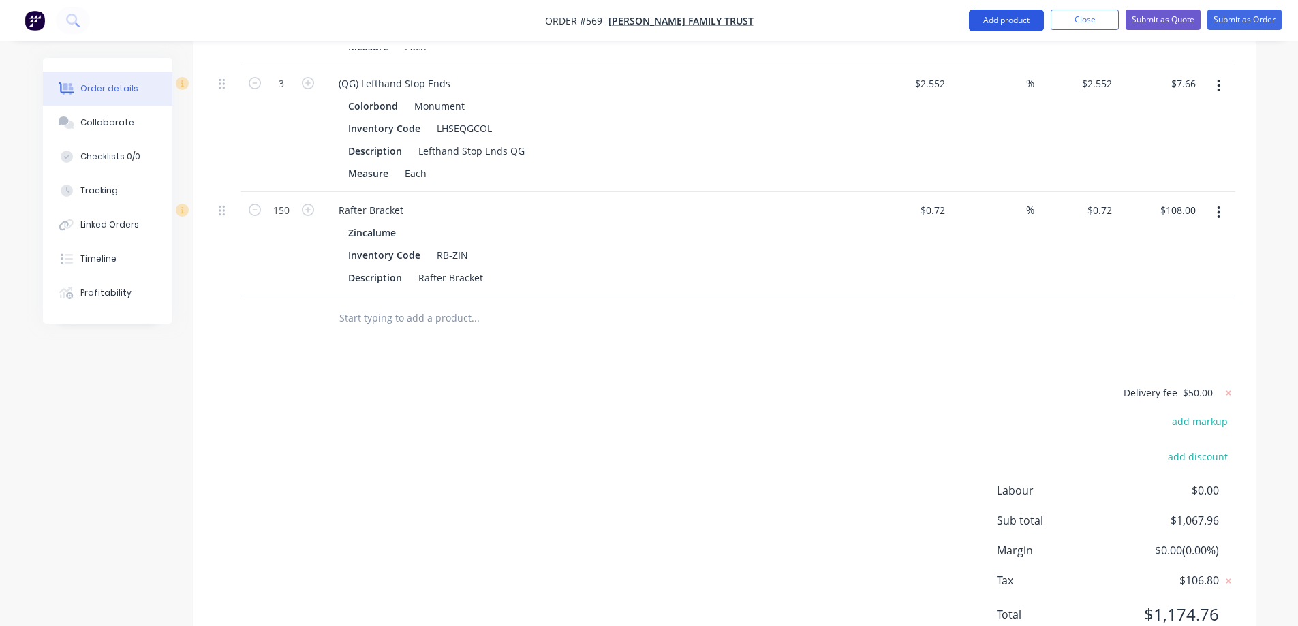
click at [1018, 20] on button "Add product" at bounding box center [1006, 21] width 75 height 22
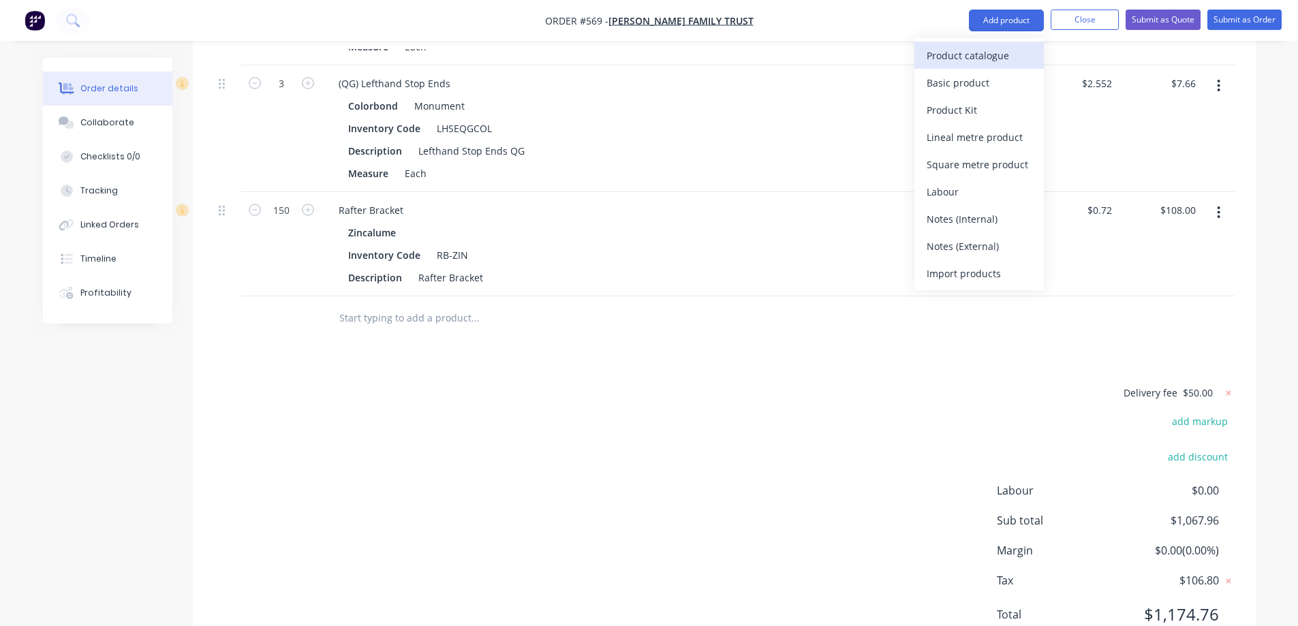
click at [945, 55] on div "Product catalogue" at bounding box center [979, 56] width 105 height 20
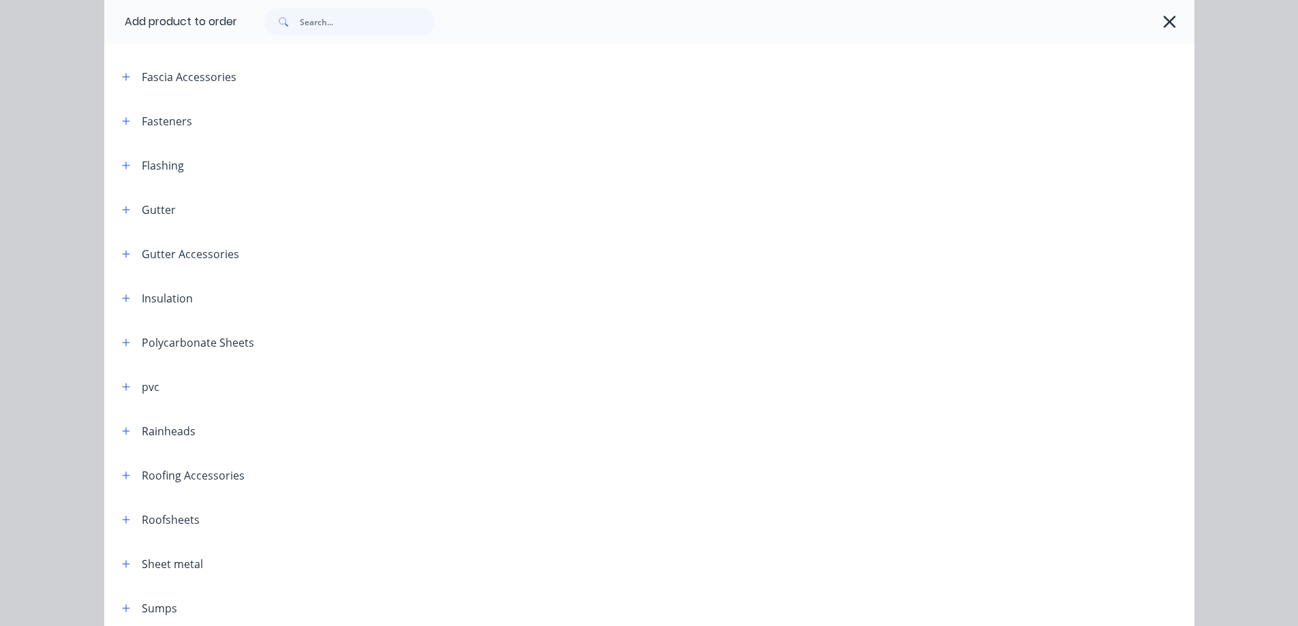
scroll to position [273, 0]
click at [123, 476] on icon "button" at bounding box center [126, 475] width 8 height 10
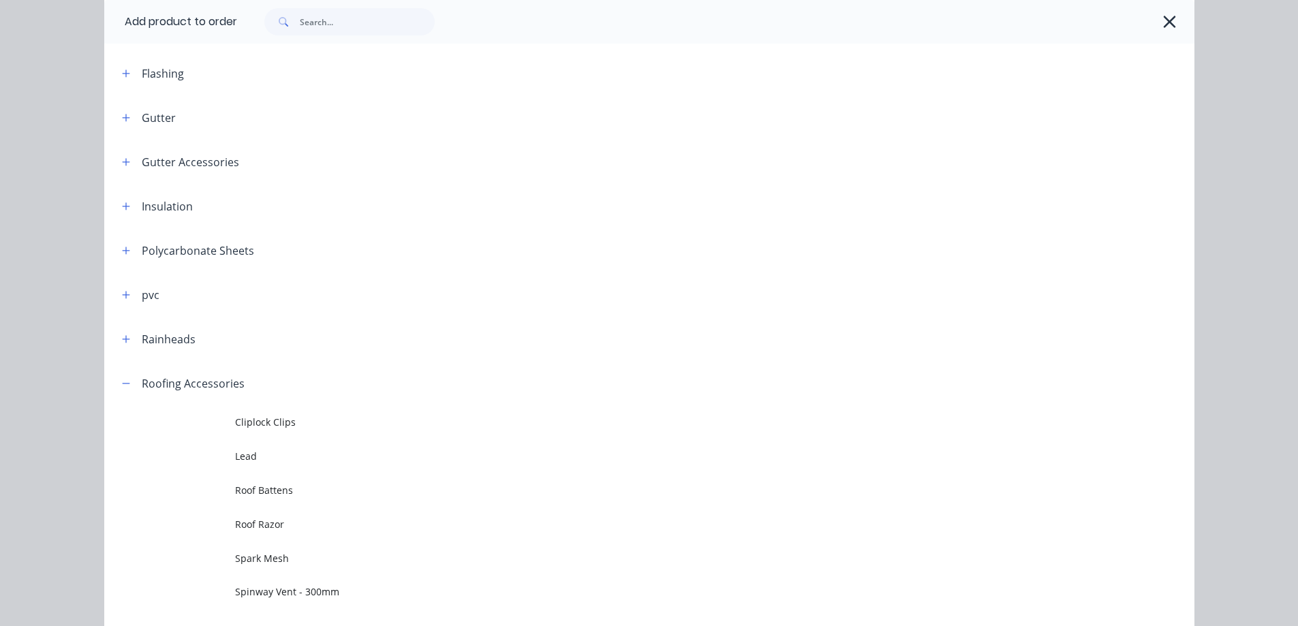
scroll to position [131, 0]
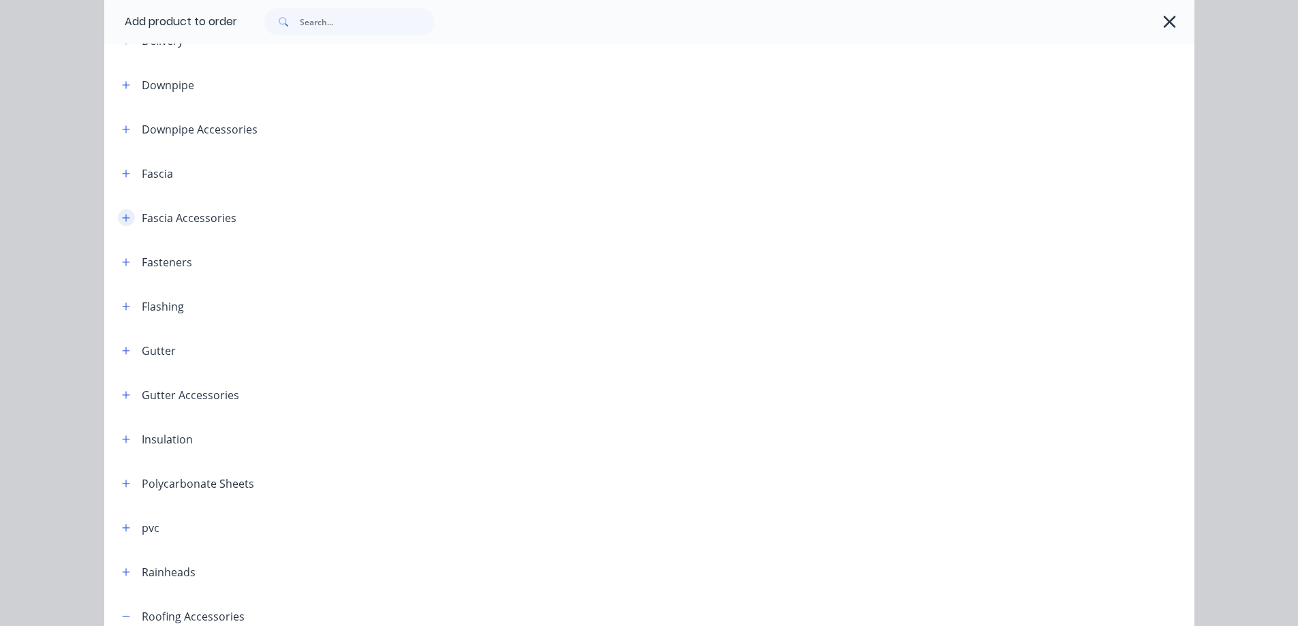
click at [122, 221] on icon "button" at bounding box center [126, 218] width 8 height 10
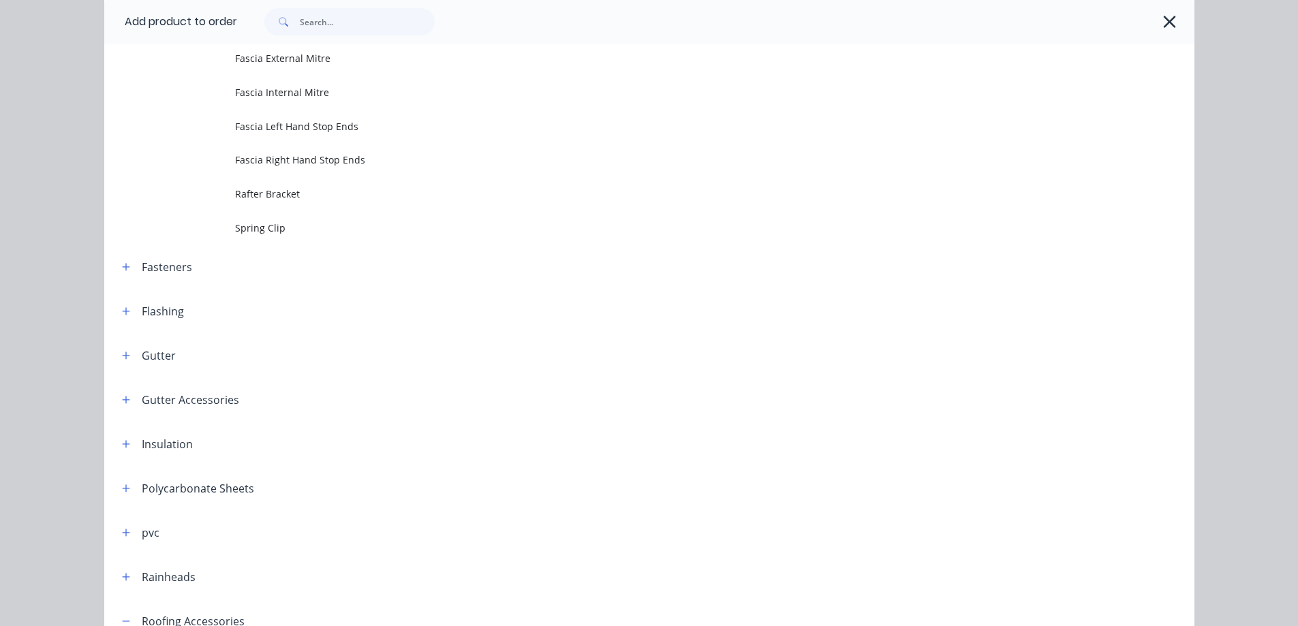
scroll to position [403, 0]
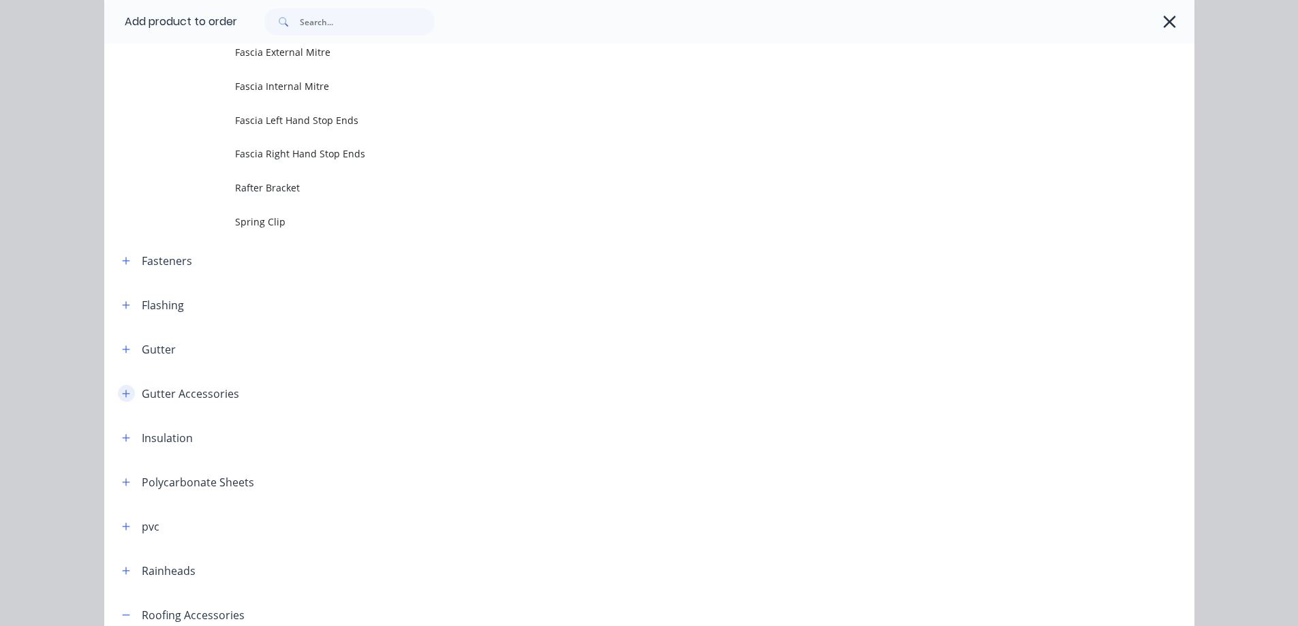
click at [122, 389] on icon "button" at bounding box center [126, 394] width 8 height 10
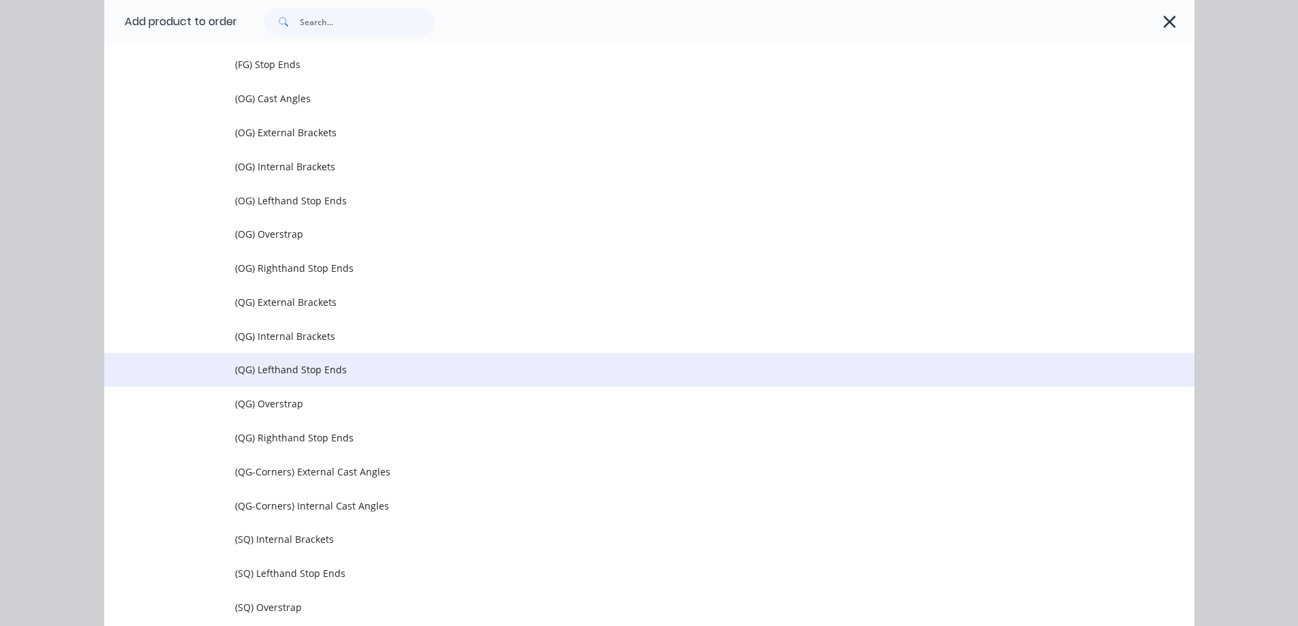
scroll to position [881, 0]
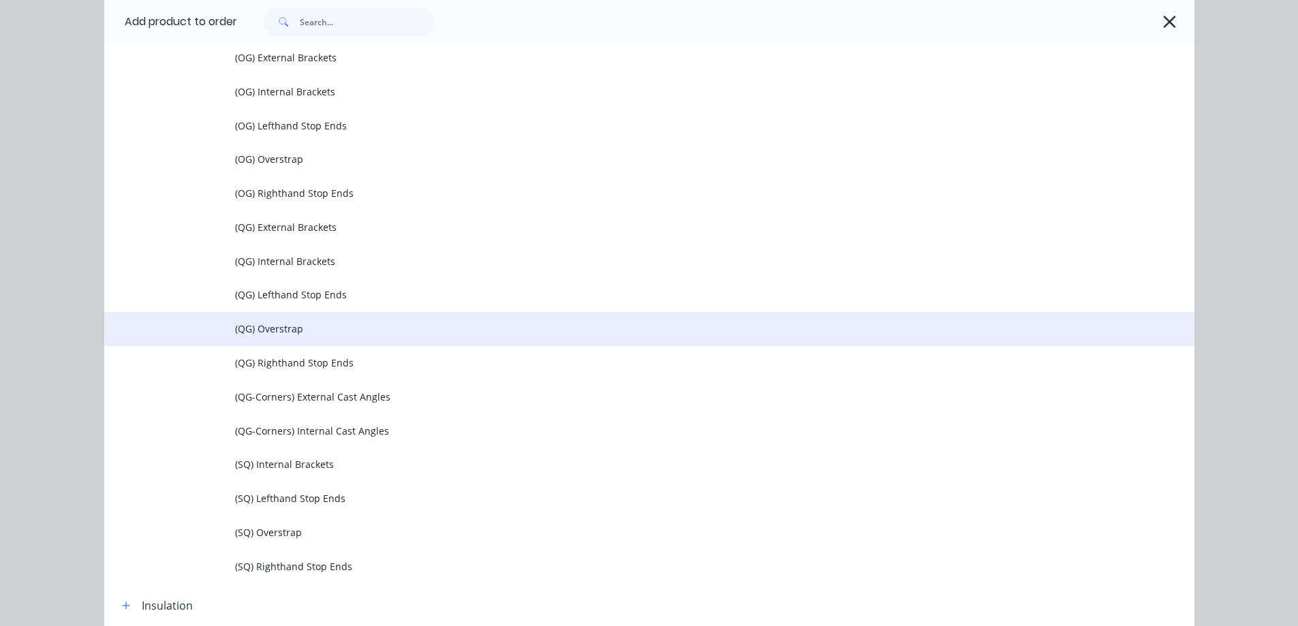
click at [276, 333] on span "(QG) Overstrap" at bounding box center [618, 329] width 767 height 14
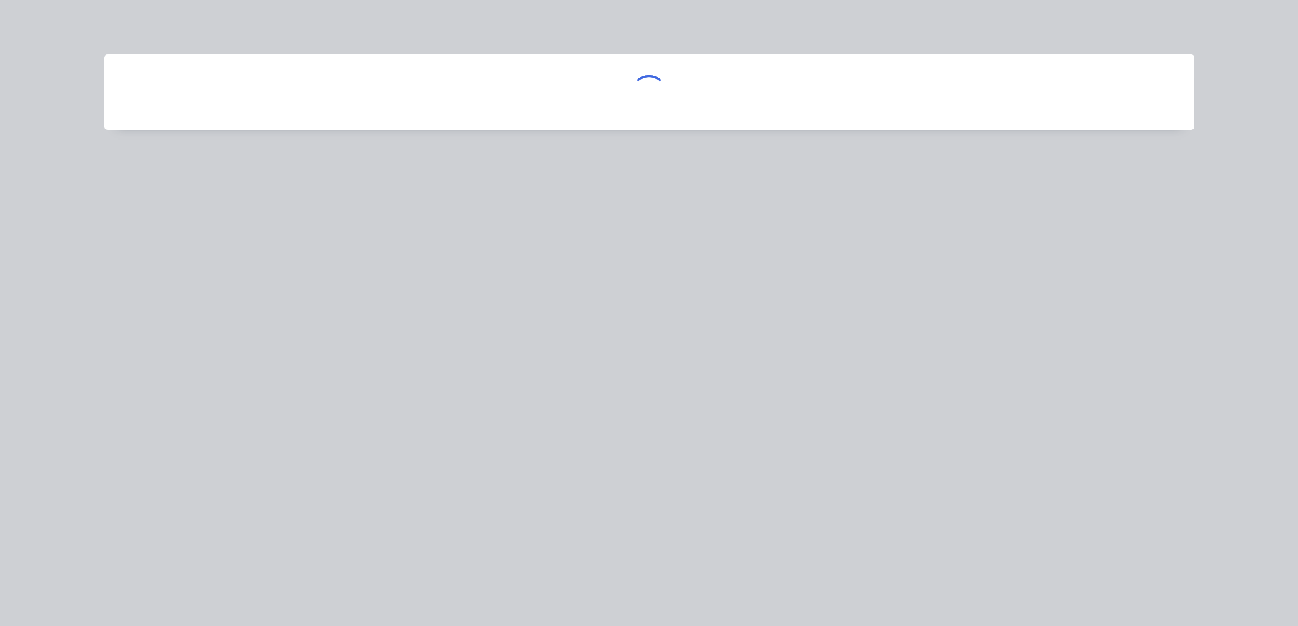
scroll to position [0, 0]
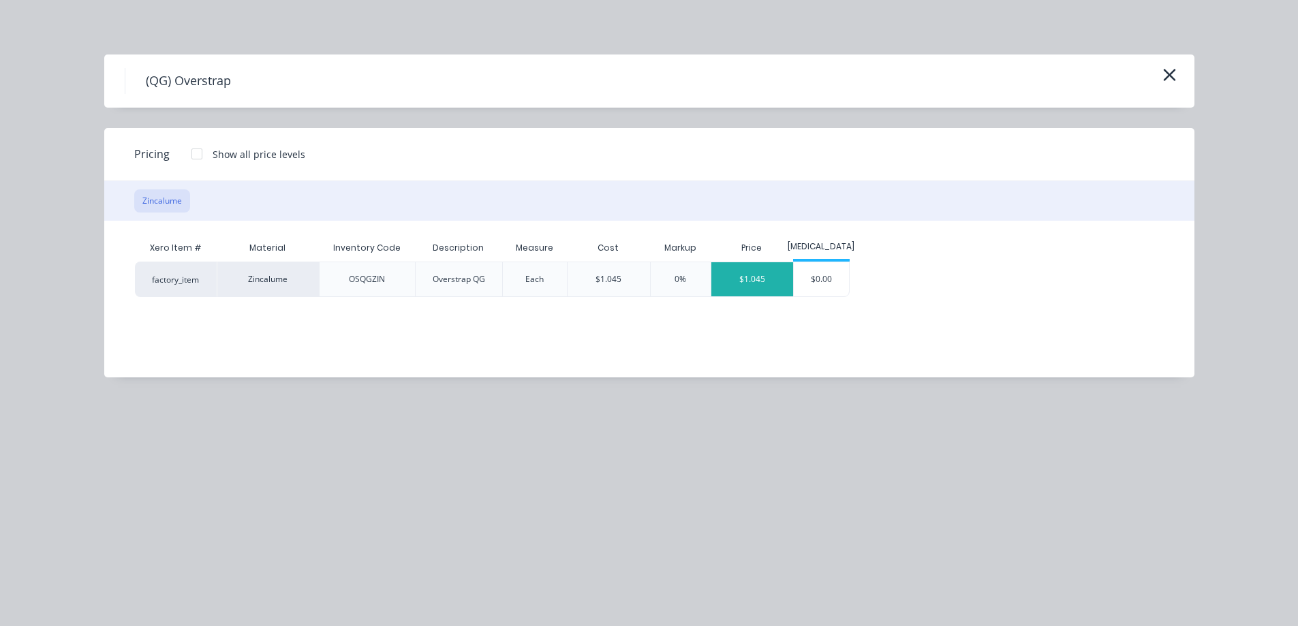
click at [734, 279] on div "$1.045" at bounding box center [753, 279] width 82 height 34
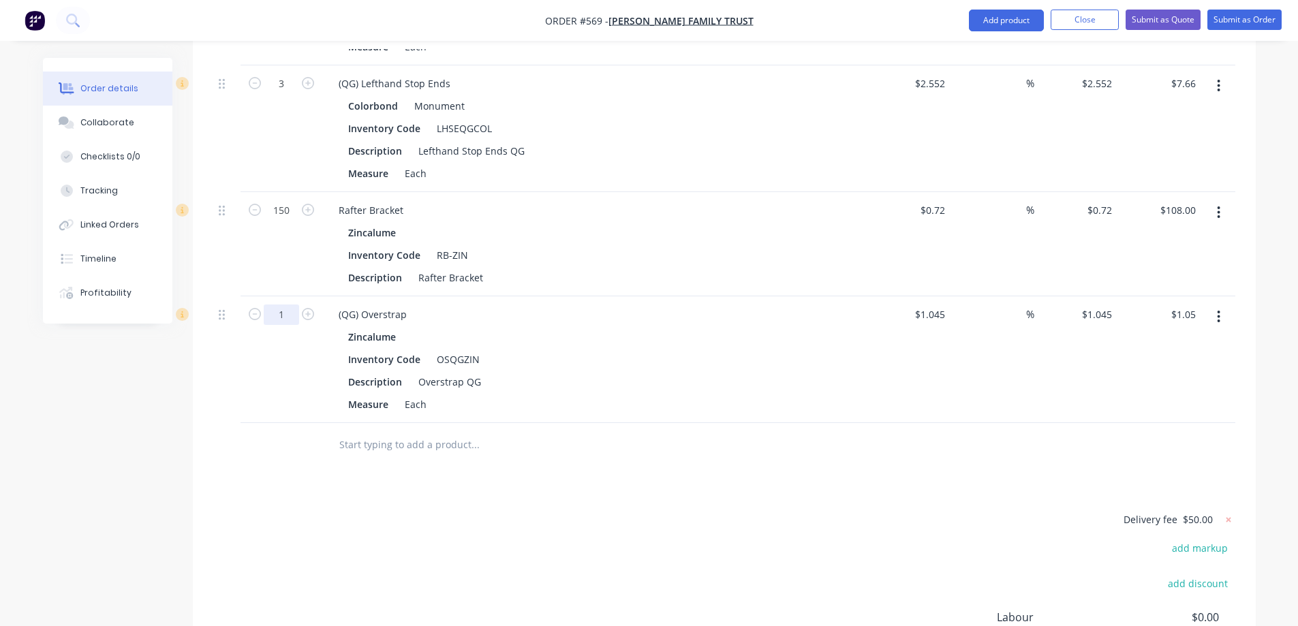
type input "70"
type input "$73.15"
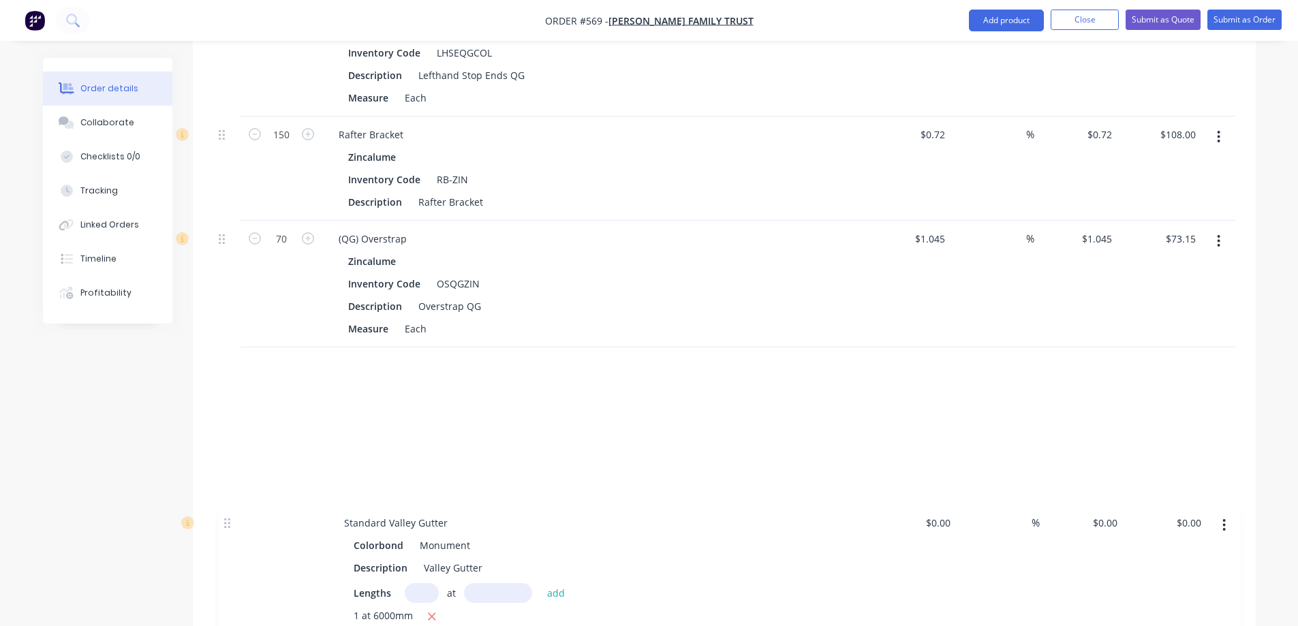
scroll to position [2299, 0]
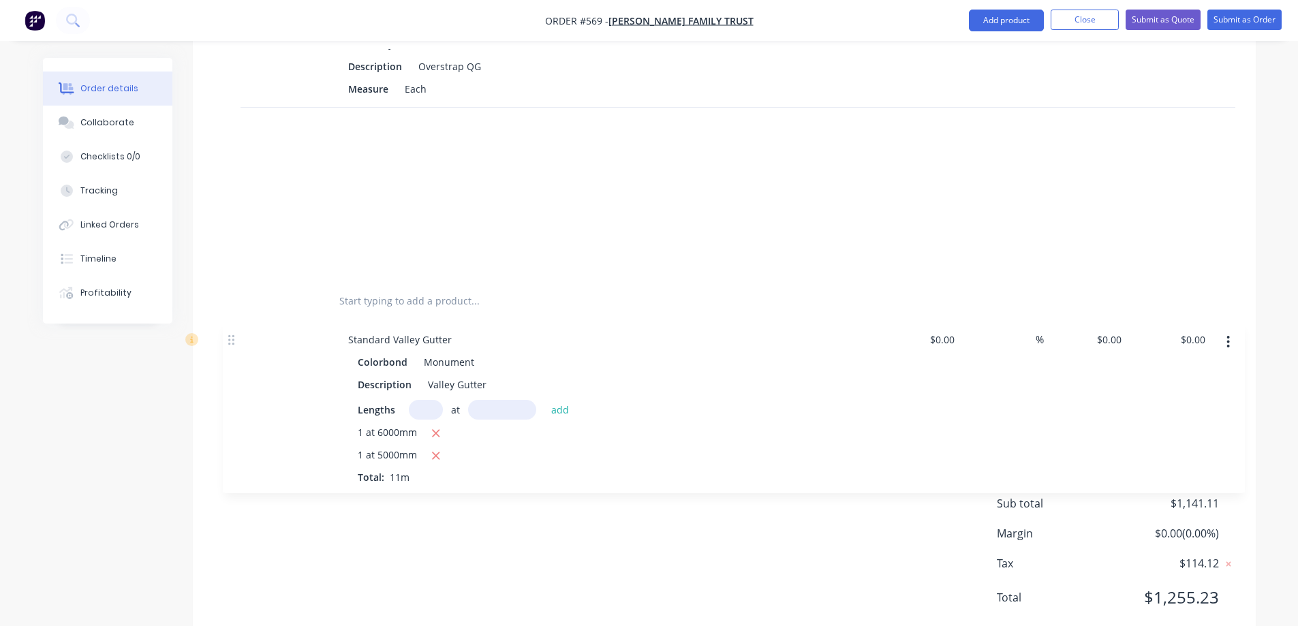
drag, startPoint x: 222, startPoint y: 224, endPoint x: 234, endPoint y: 319, distance: 96.1
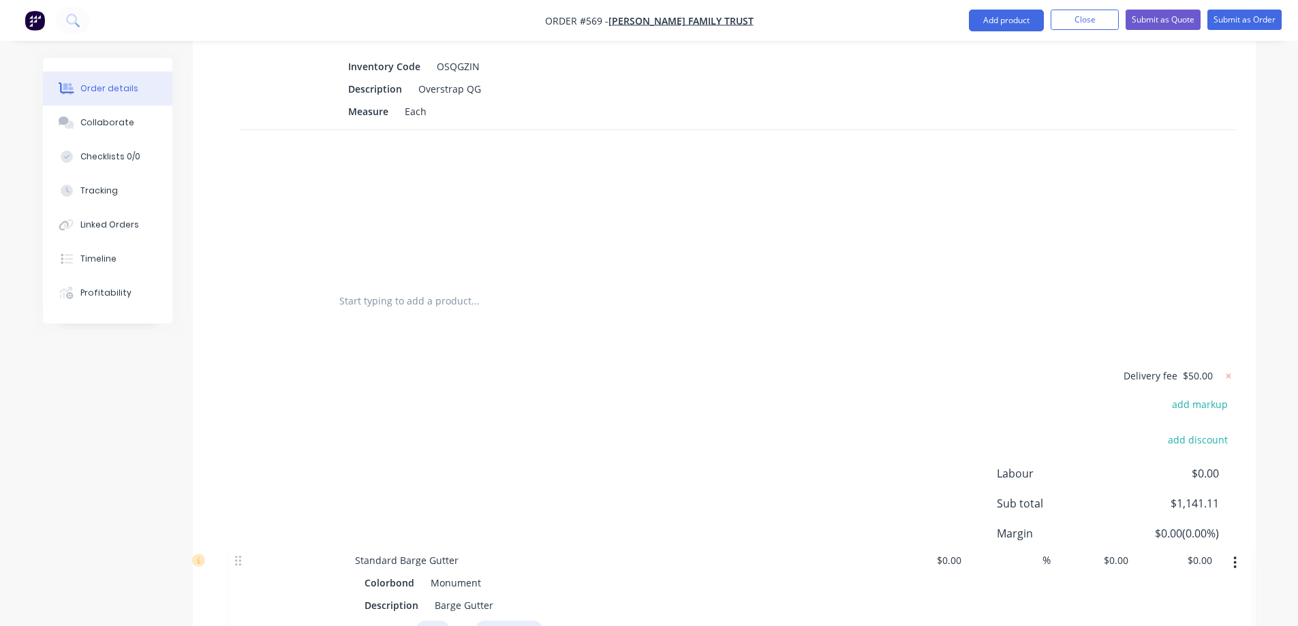
drag, startPoint x: 219, startPoint y: 180, endPoint x: 250, endPoint y: 431, distance: 253.4
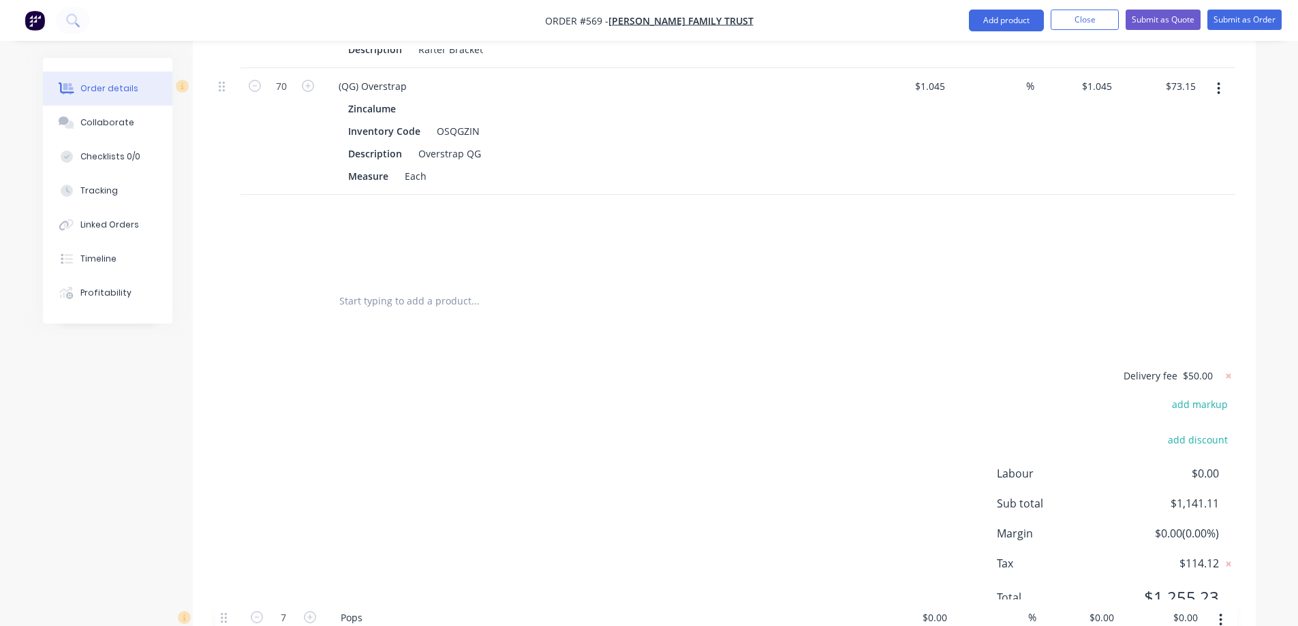
drag, startPoint x: 226, startPoint y: 265, endPoint x: 226, endPoint y: 591, distance: 325.8
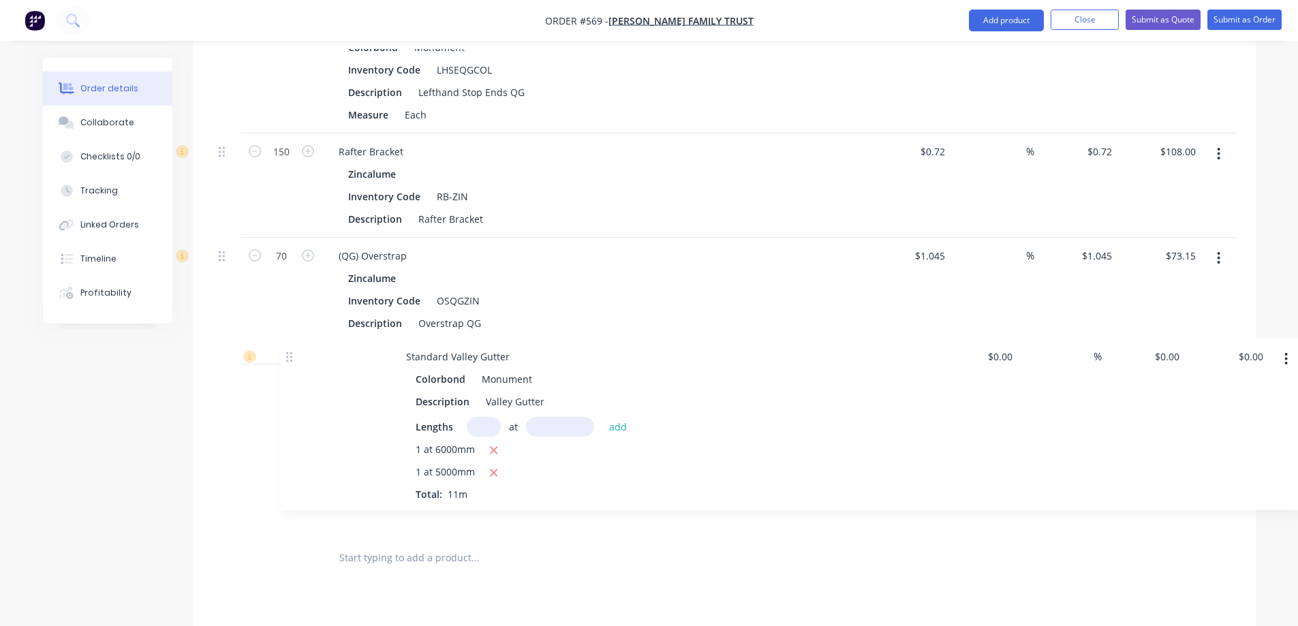
scroll to position [2090, 0]
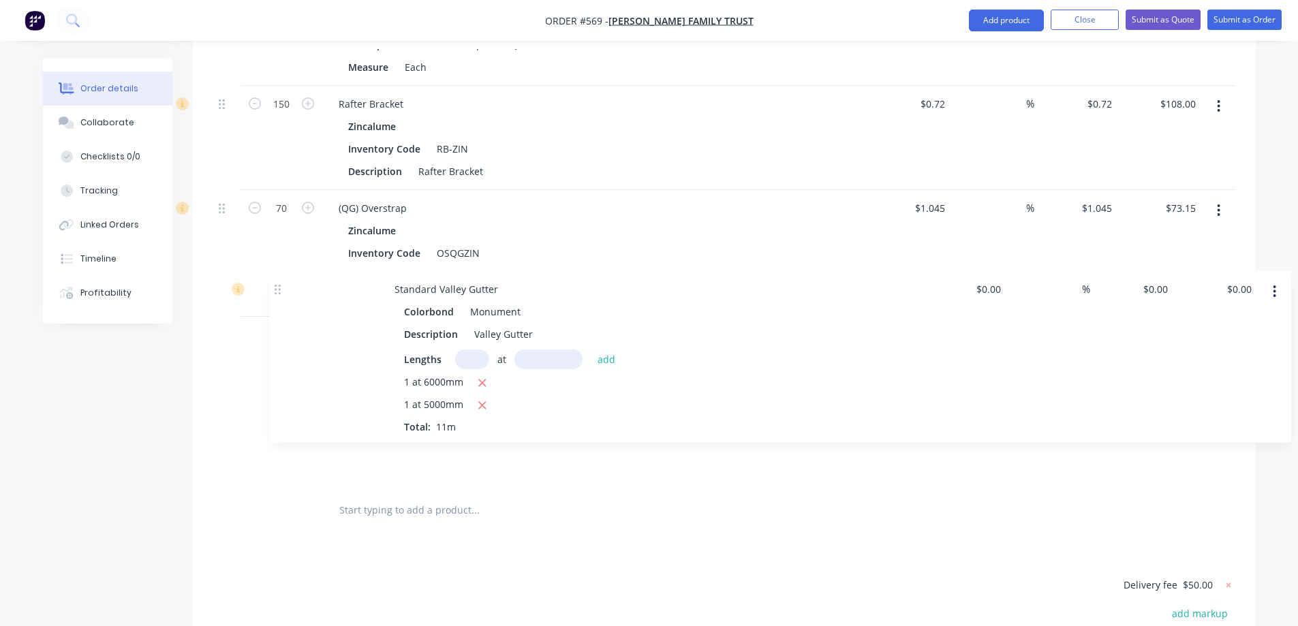
drag, startPoint x: 222, startPoint y: 214, endPoint x: 255, endPoint y: 301, distance: 93.2
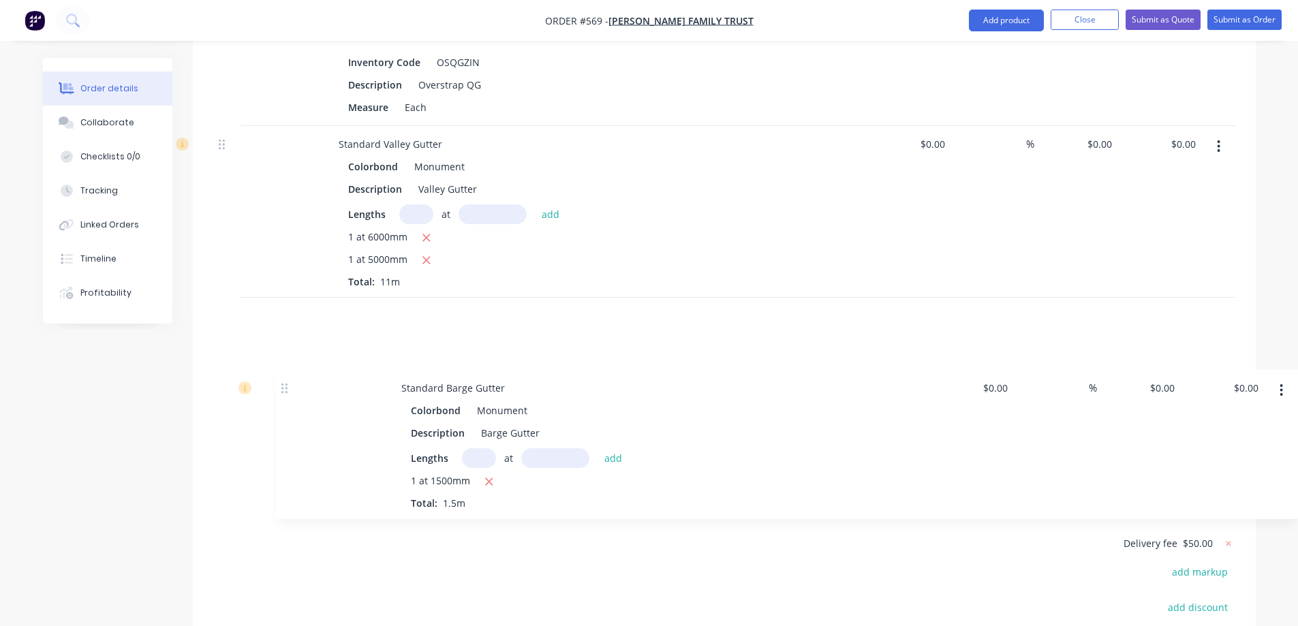
scroll to position [2141, 0]
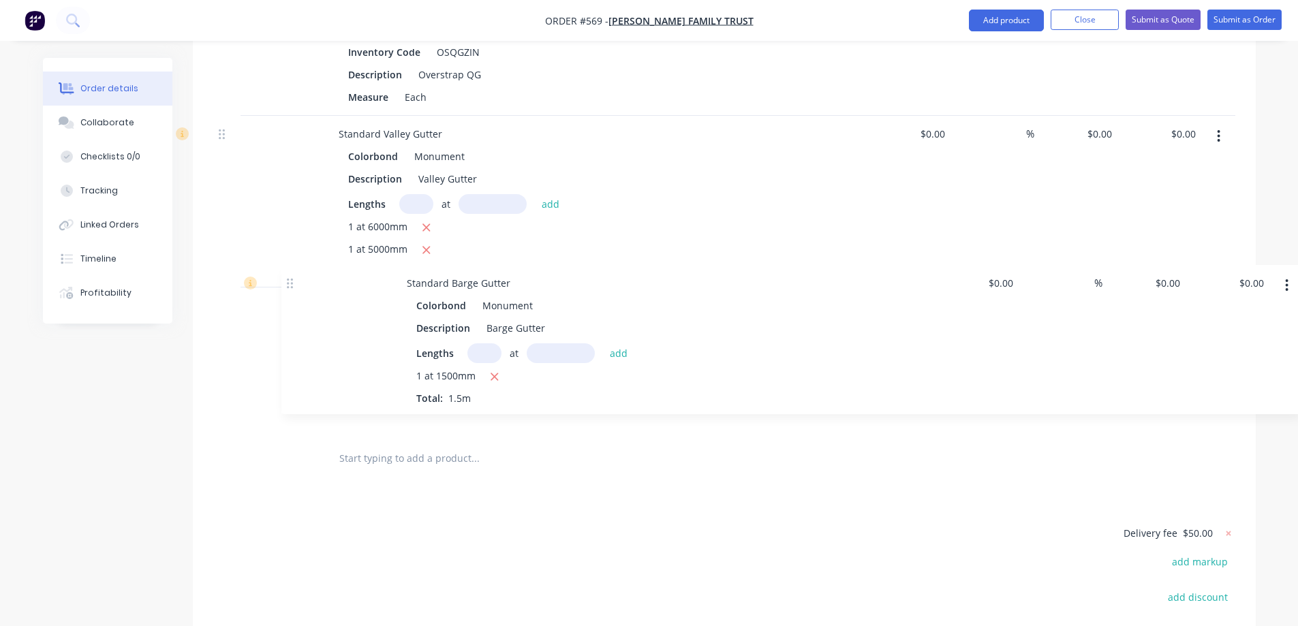
drag, startPoint x: 222, startPoint y: 150, endPoint x: 290, endPoint y: 288, distance: 154.2
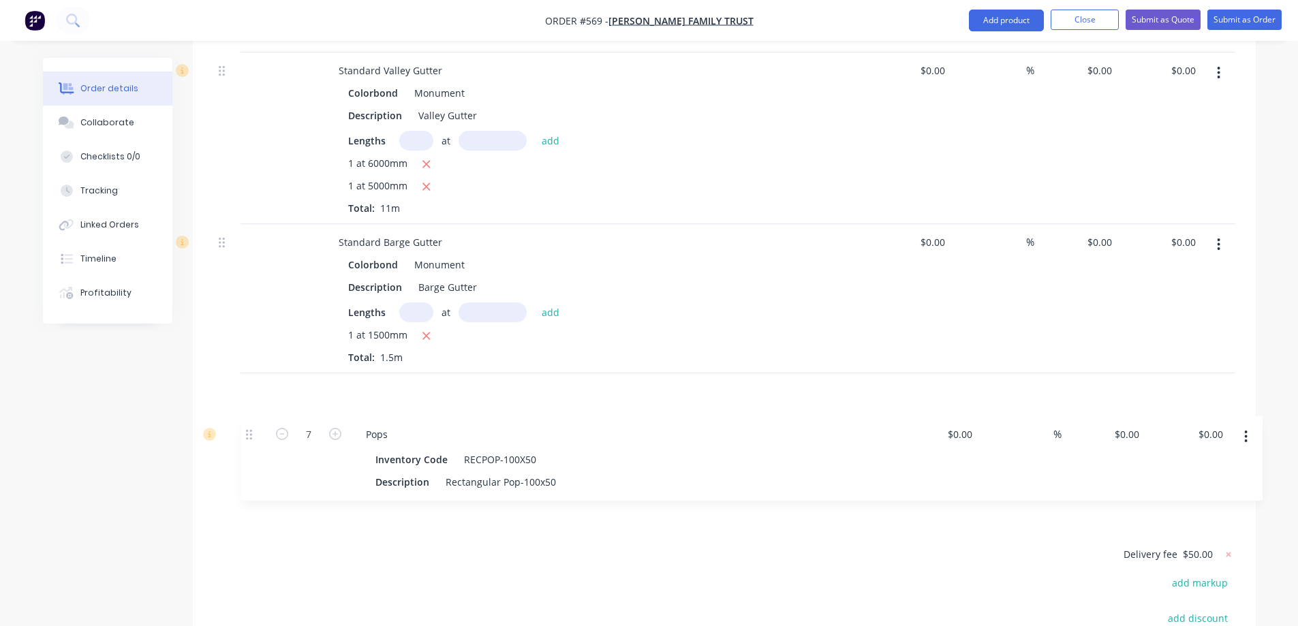
scroll to position [2129, 0]
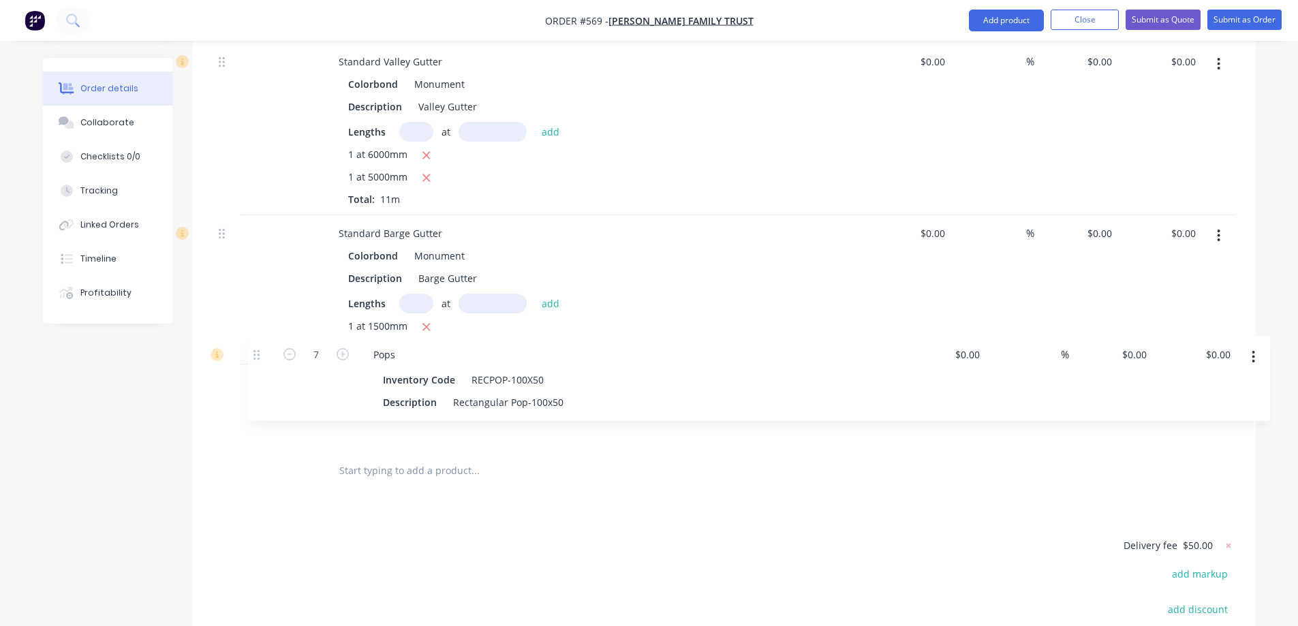
drag, startPoint x: 224, startPoint y: 234, endPoint x: 259, endPoint y: 367, distance: 136.9
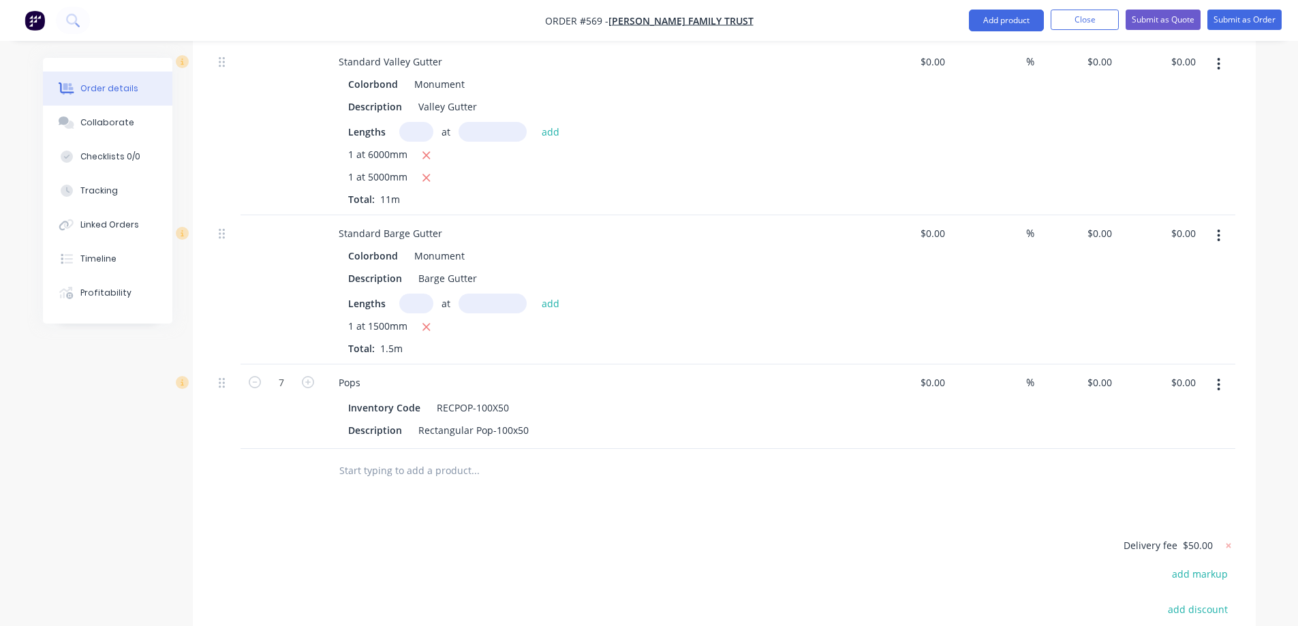
click at [380, 457] on input "text" at bounding box center [475, 470] width 273 height 27
click at [1005, 16] on button "Add product" at bounding box center [1006, 21] width 75 height 22
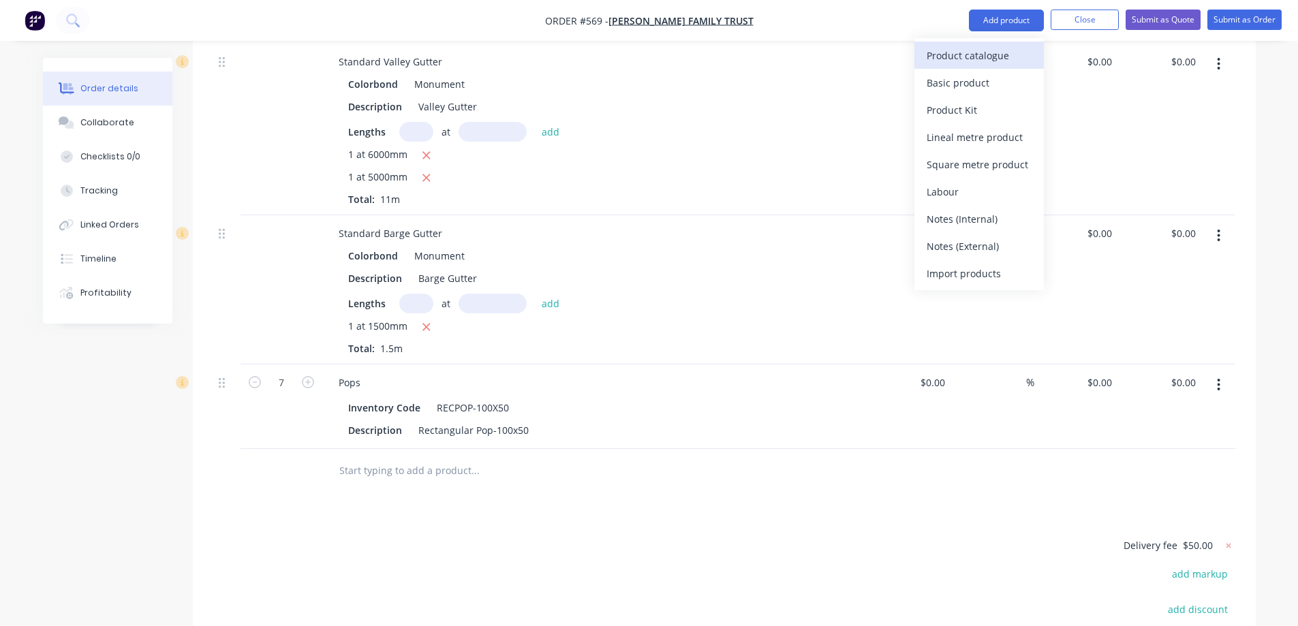
click at [928, 56] on div "Product catalogue" at bounding box center [979, 56] width 105 height 20
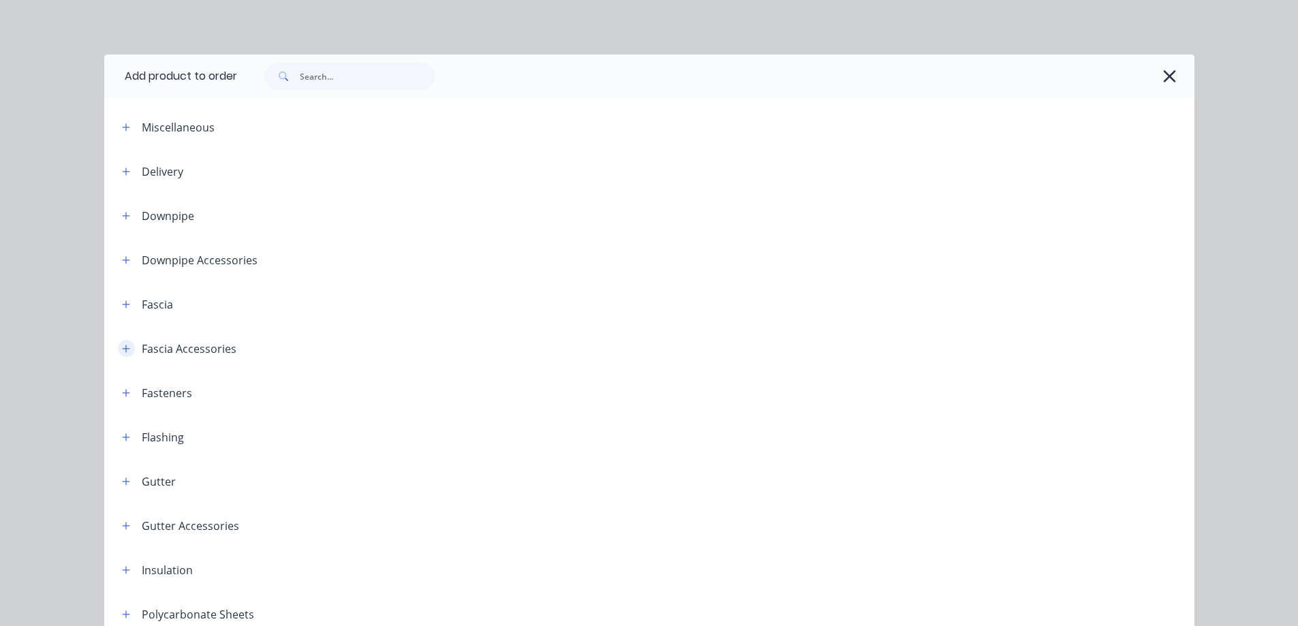
click at [118, 352] on button "button" at bounding box center [126, 348] width 17 height 17
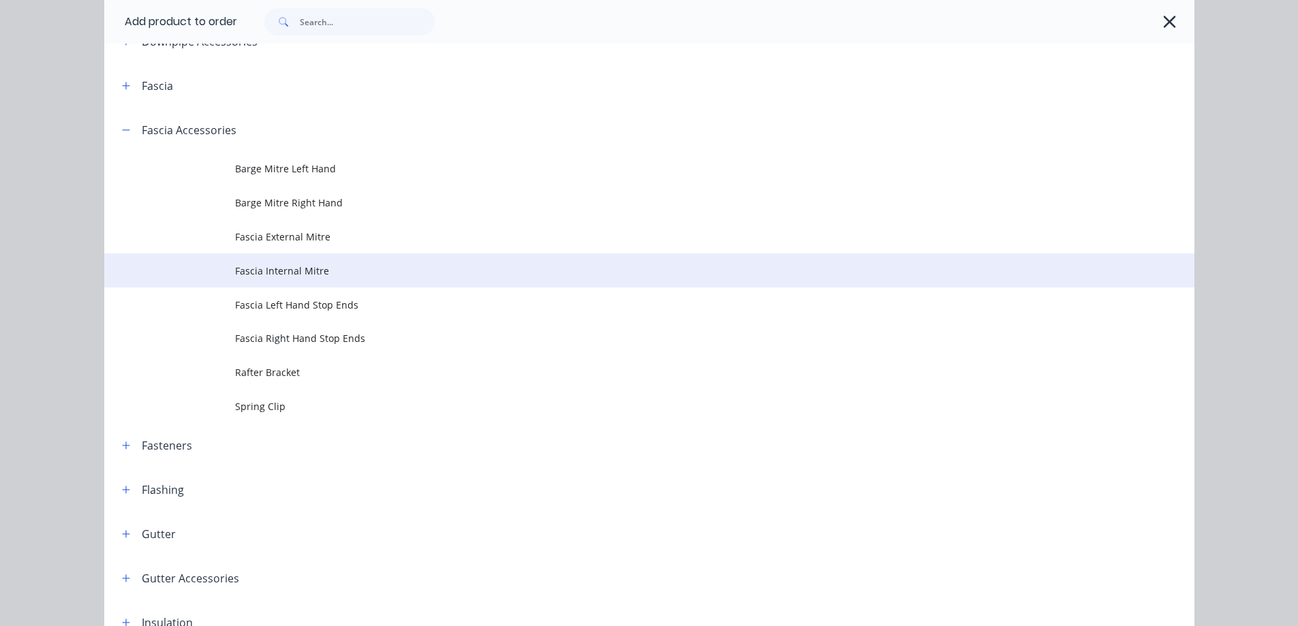
scroll to position [273, 0]
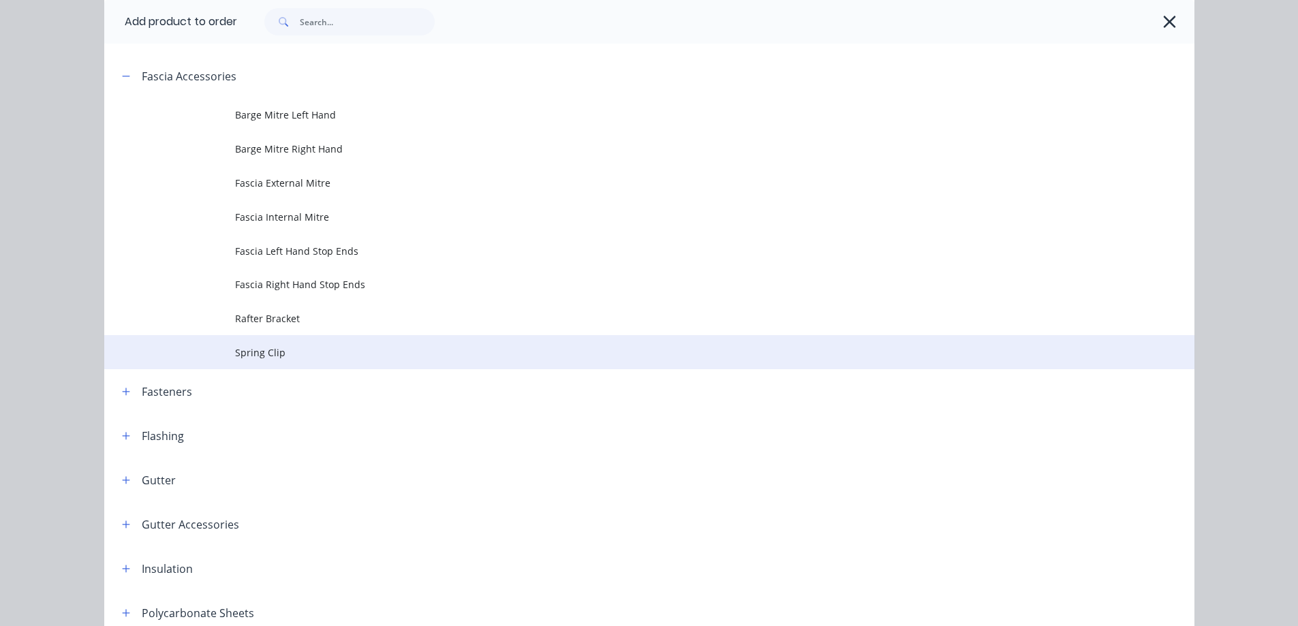
click at [266, 364] on td "Spring Clip" at bounding box center [715, 352] width 960 height 34
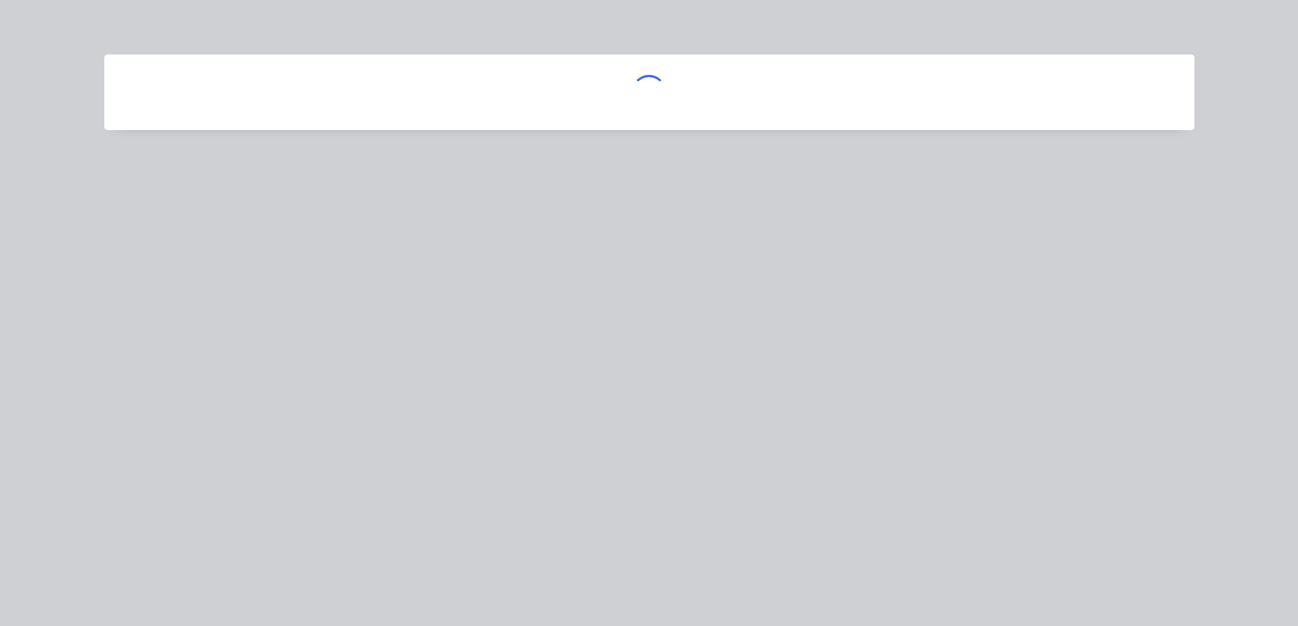
scroll to position [0, 0]
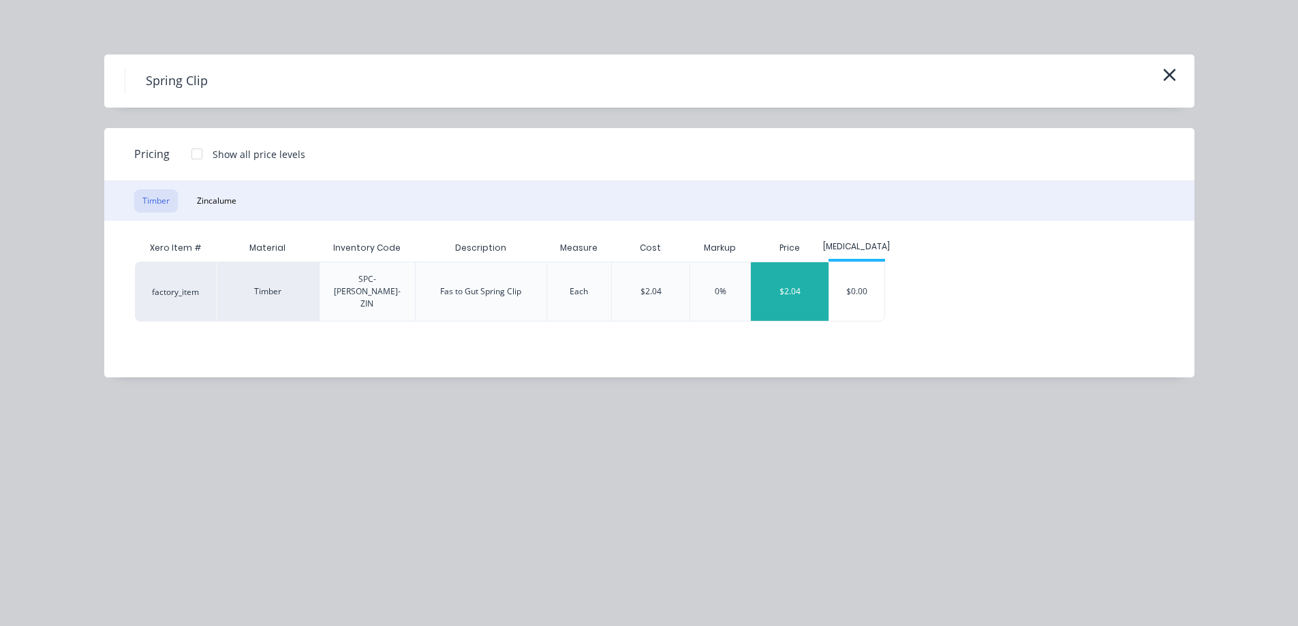
click at [787, 266] on div "$2.04" at bounding box center [790, 291] width 78 height 59
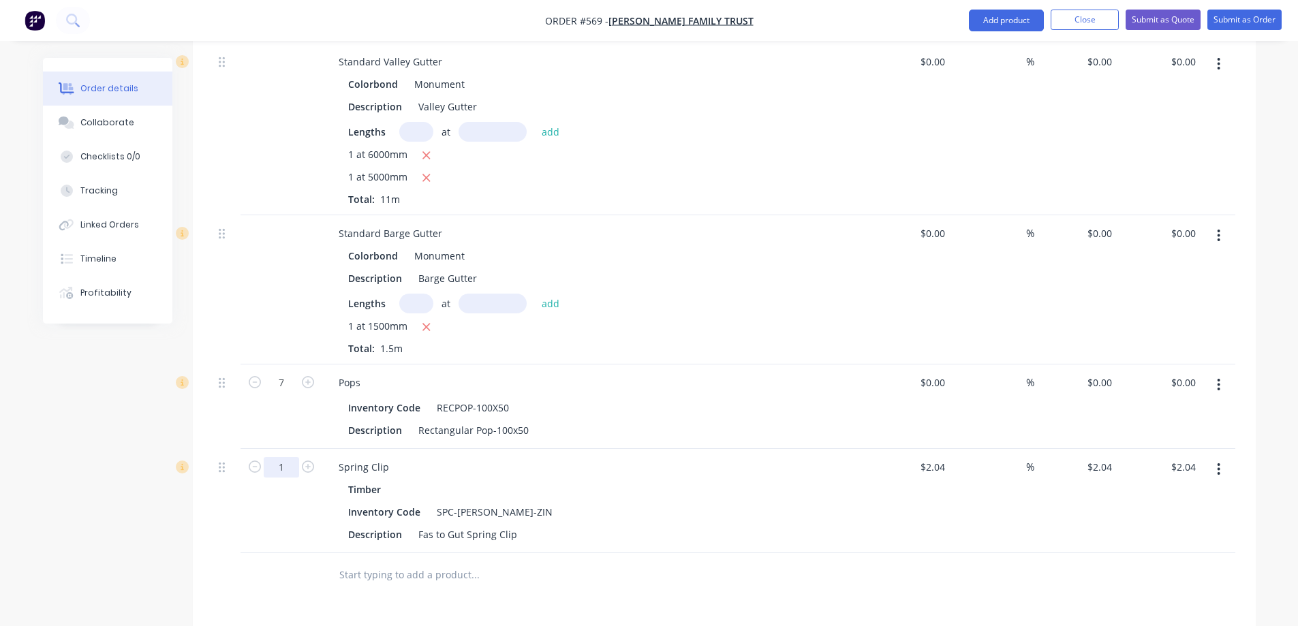
type input "70"
click at [302, 553] on div at bounding box center [282, 575] width 82 height 44
type input "$142.80"
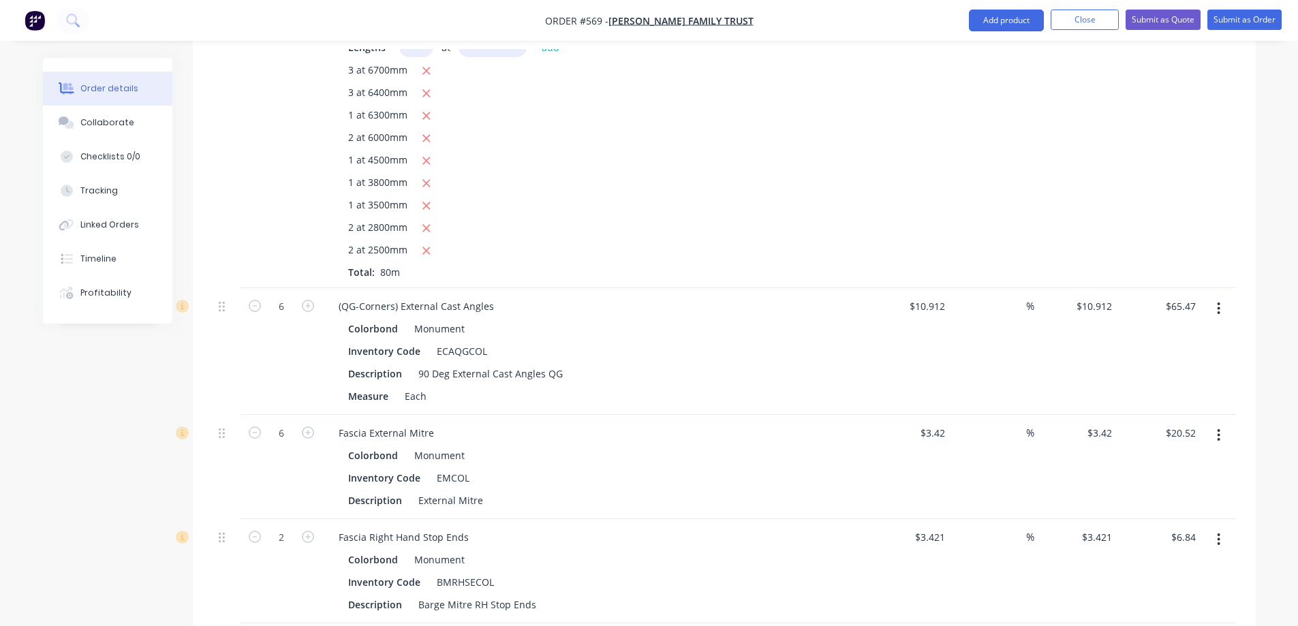
scroll to position [613, 0]
click at [921, 292] on input "$10.912" at bounding box center [930, 302] width 42 height 20
type input "$10.92"
type input "$65.52"
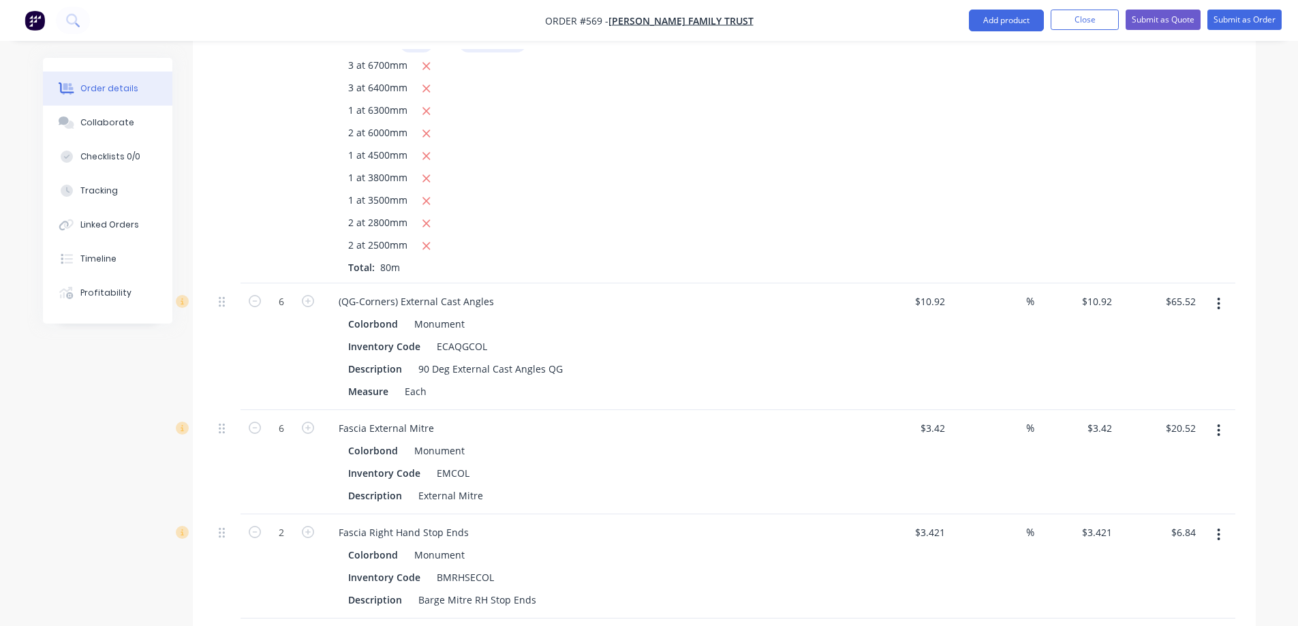
click at [906, 303] on div "$10.92 $10.92" at bounding box center [910, 347] width 84 height 127
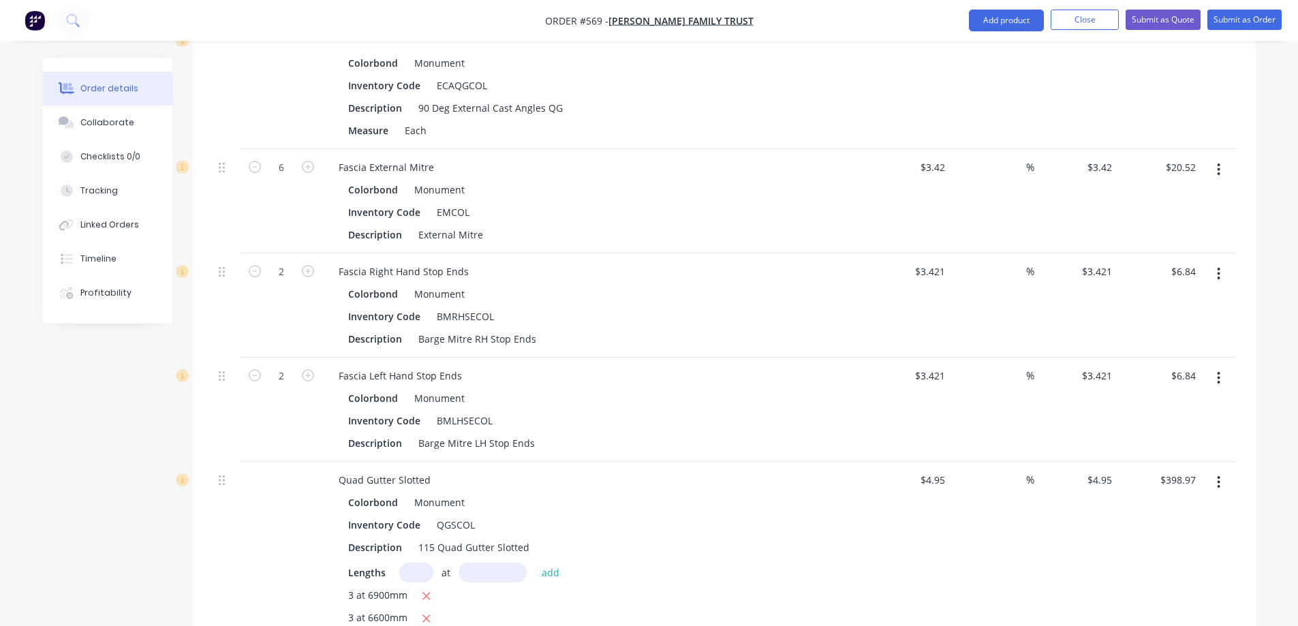
scroll to position [886, 0]
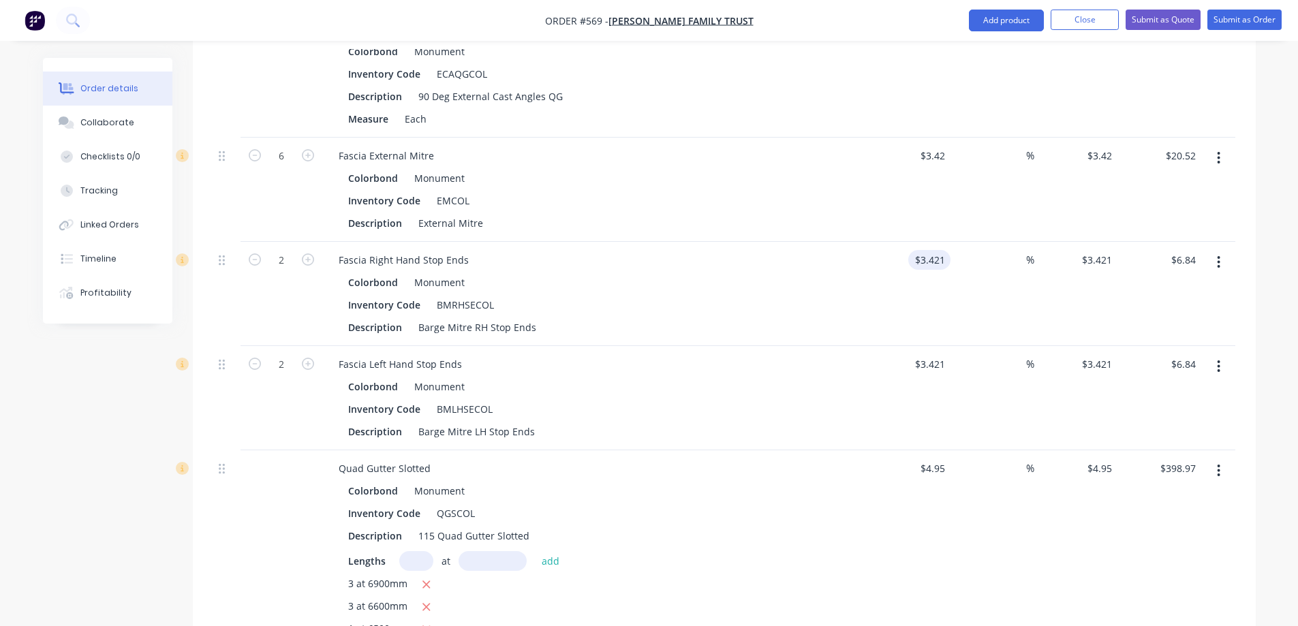
click at [935, 250] on input "$3.421" at bounding box center [932, 260] width 37 height 20
click at [889, 285] on div "3.42 3.42" at bounding box center [910, 294] width 84 height 104
type input "$3.42"
click at [940, 354] on input "$3.421" at bounding box center [932, 364] width 37 height 20
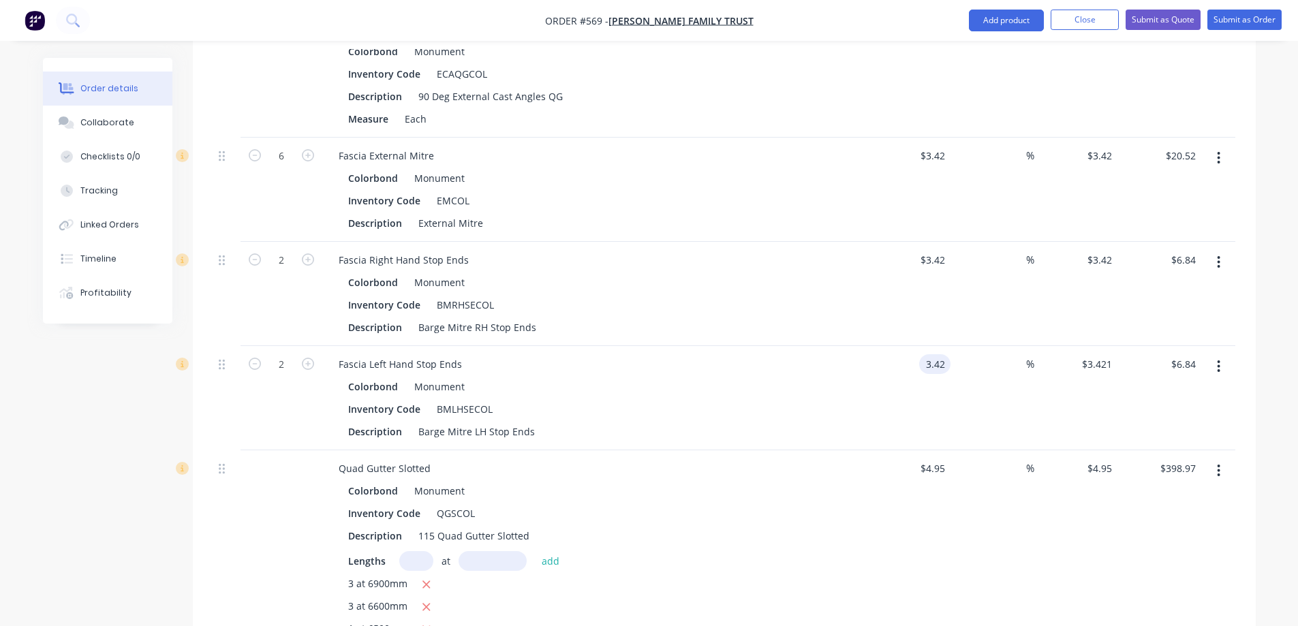
click at [853, 354] on div "Fascia Left Hand Stop Ends" at bounding box center [595, 364] width 534 height 20
type input "$3.42"
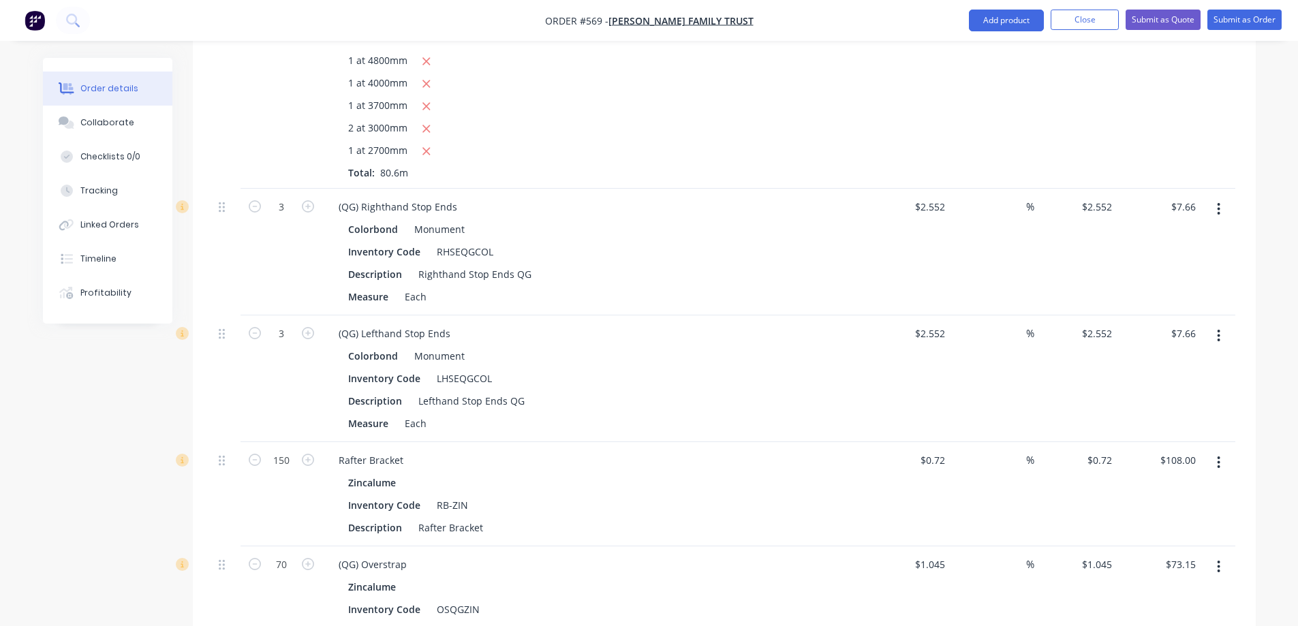
scroll to position [1568, 0]
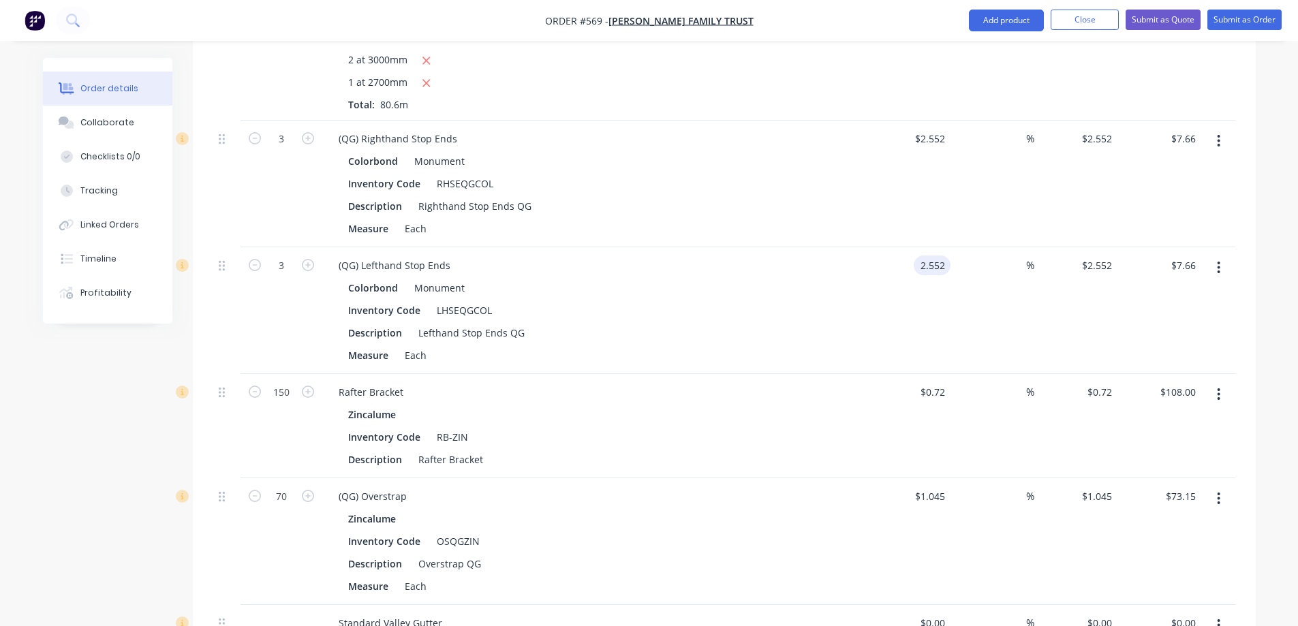
click at [944, 256] on input "2.552" at bounding box center [934, 266] width 31 height 20
click at [915, 270] on div "2.56 2.56" at bounding box center [910, 310] width 84 height 127
type input "$2.56"
type input "$7.68"
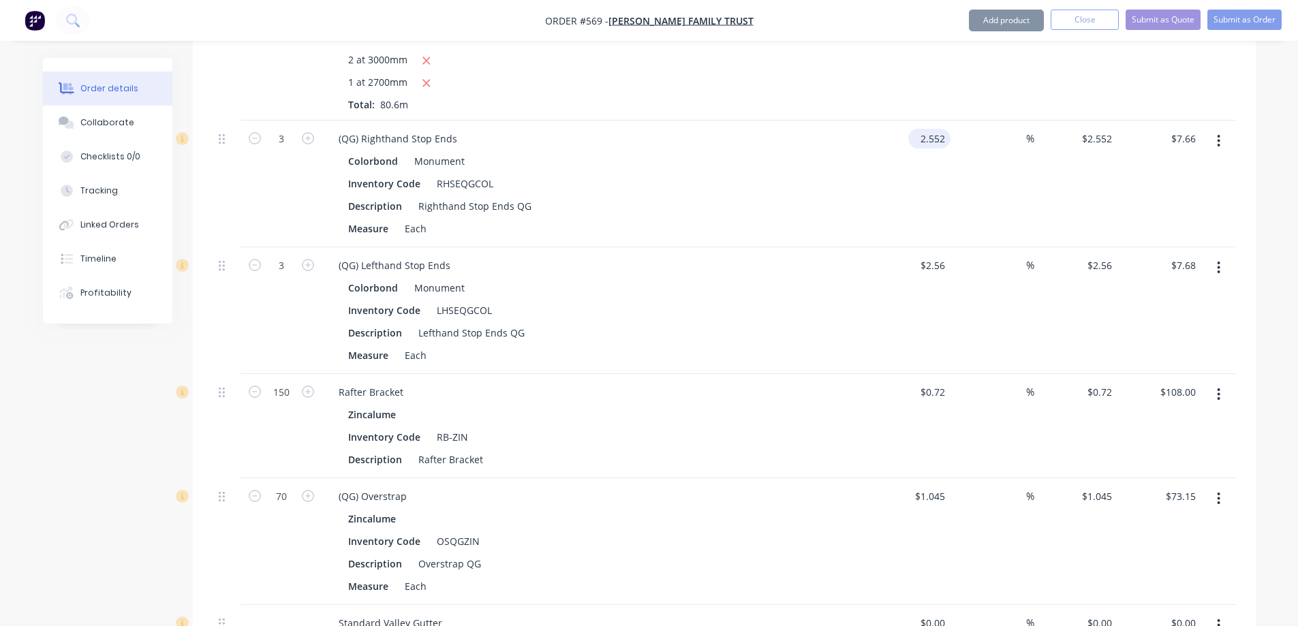
click at [937, 129] on input "2.552" at bounding box center [932, 139] width 37 height 20
click at [889, 144] on div "2.56 2.56" at bounding box center [910, 184] width 84 height 127
type input "$2.56"
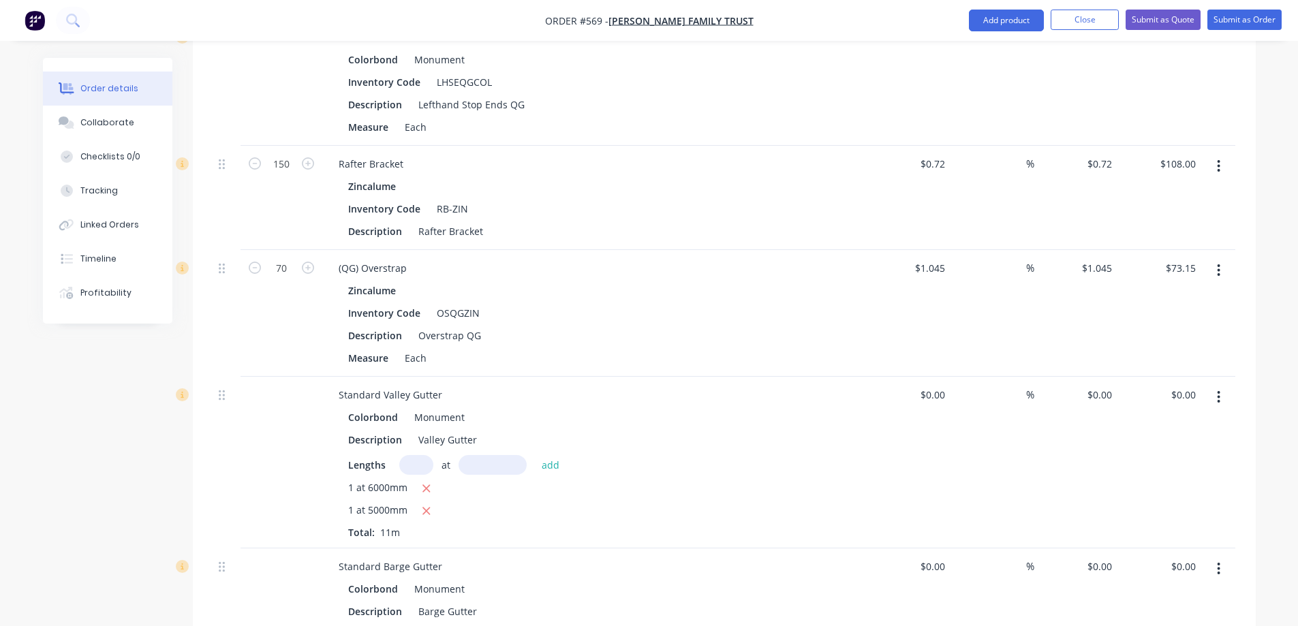
scroll to position [1772, 0]
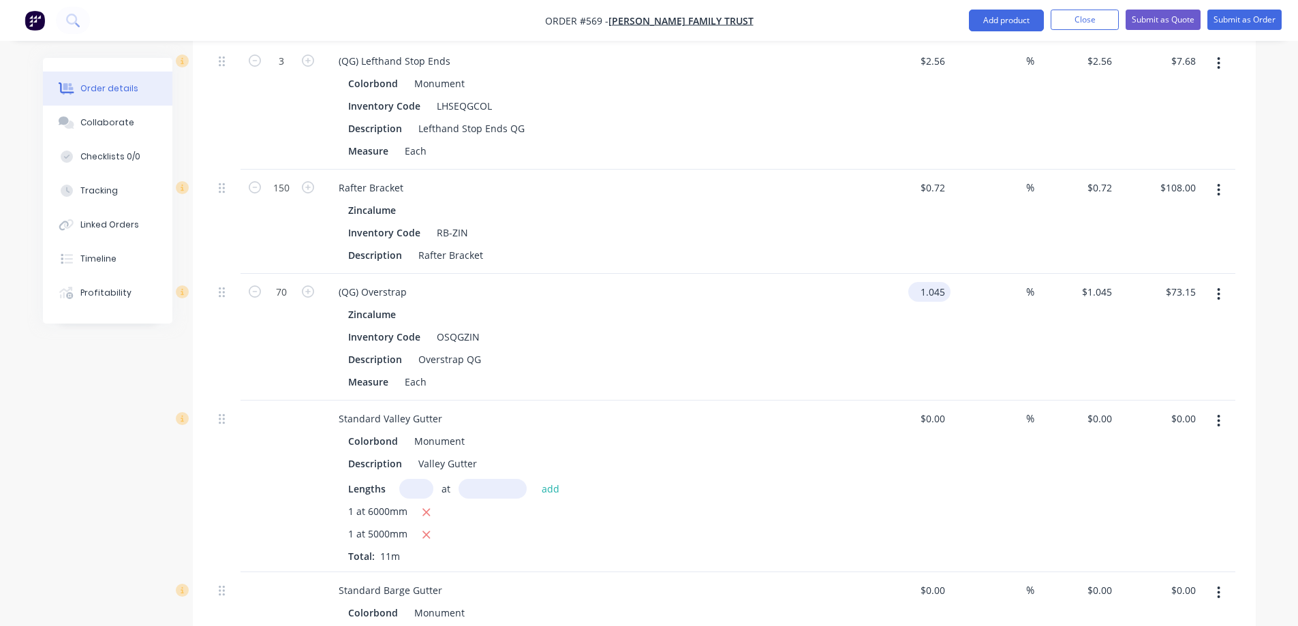
click at [946, 282] on input "1.045" at bounding box center [932, 292] width 37 height 20
click at [905, 278] on div "1.05 1.05" at bounding box center [910, 337] width 84 height 127
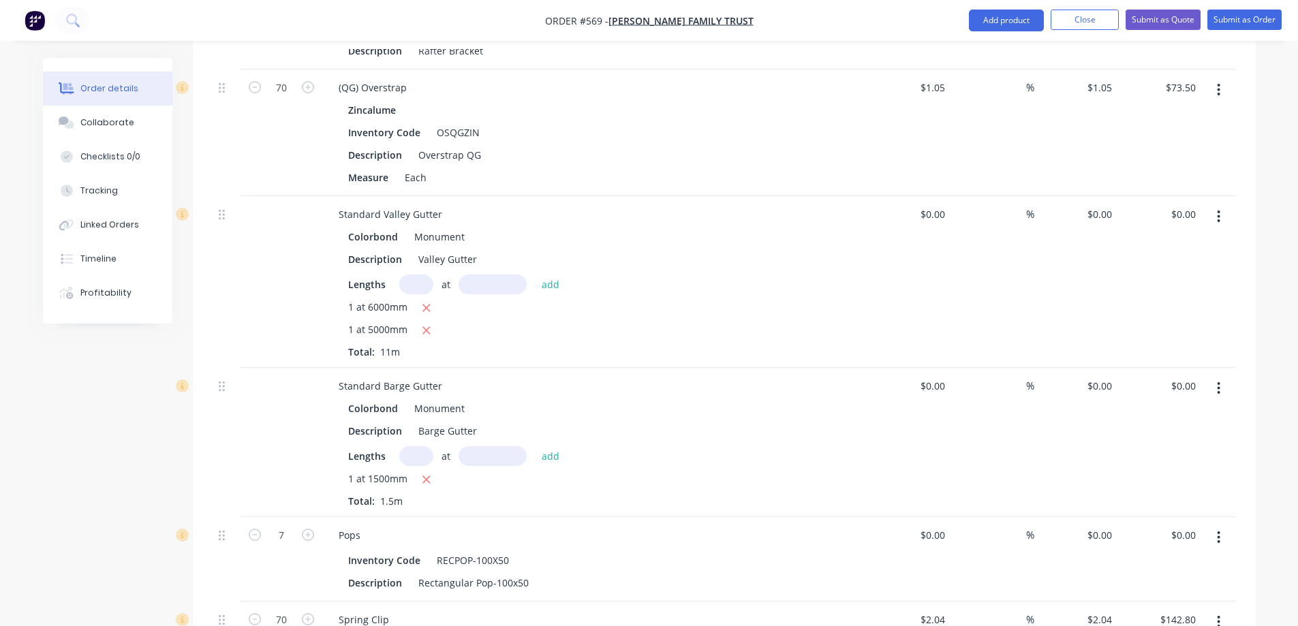
scroll to position [2045, 0]
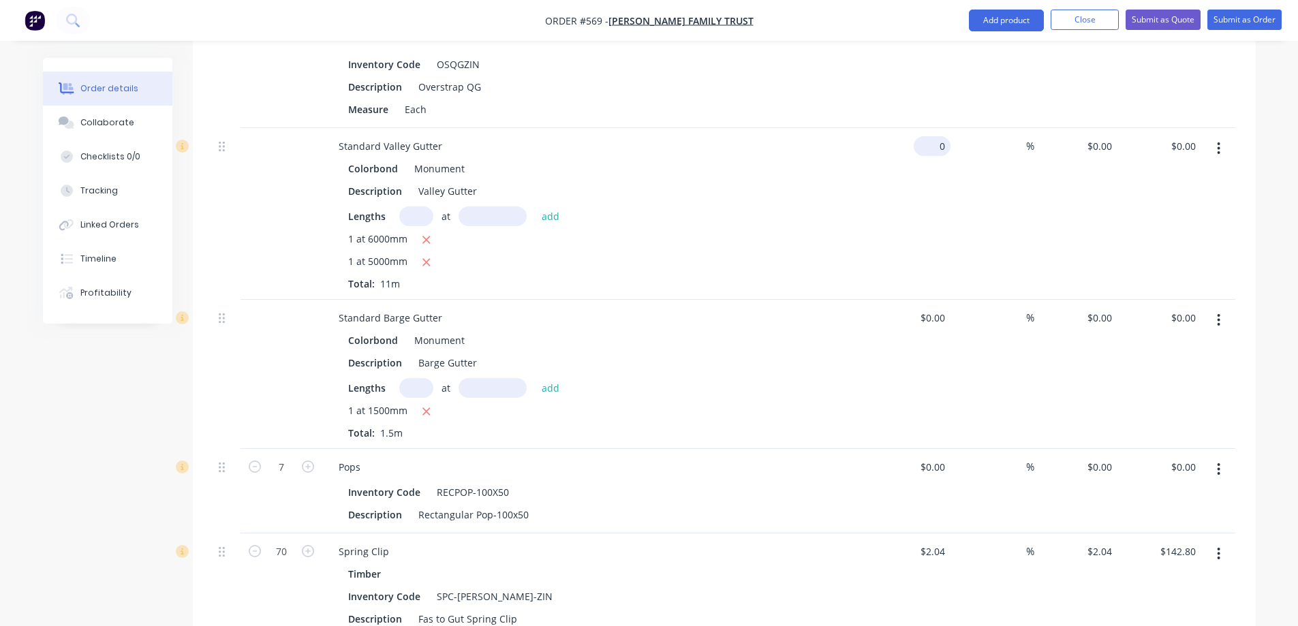
click at [941, 136] on input "0" at bounding box center [934, 146] width 31 height 20
click at [917, 168] on div "8.36 8.36" at bounding box center [910, 214] width 84 height 172
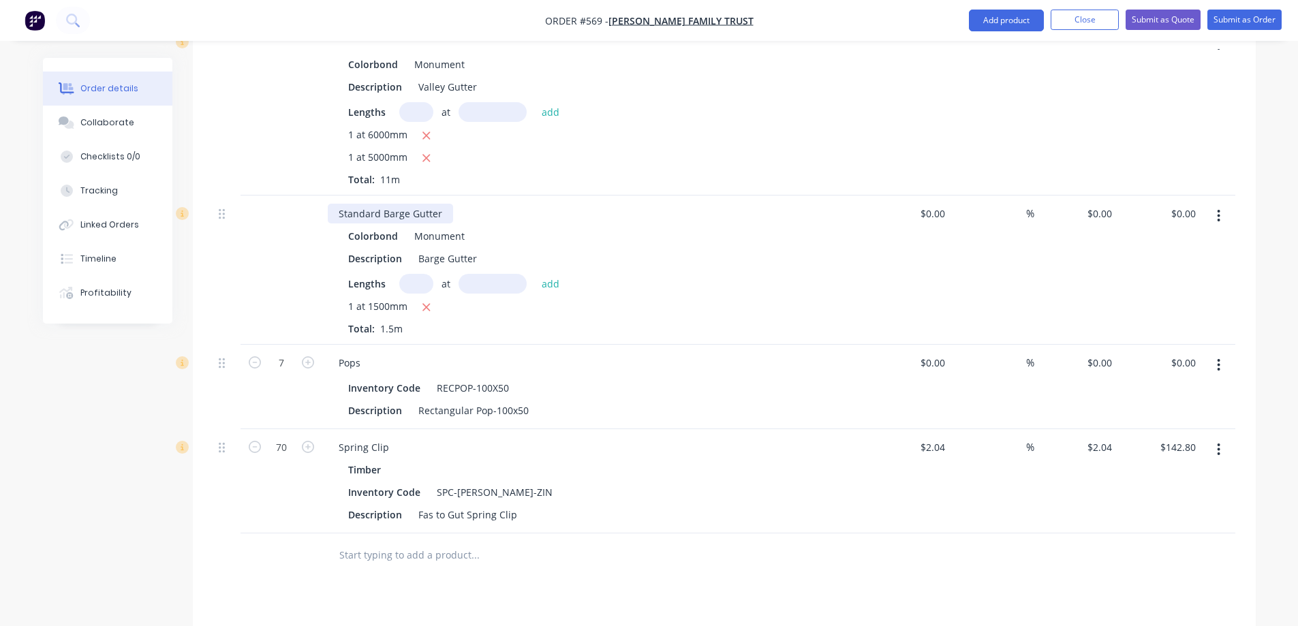
scroll to position [2181, 0]
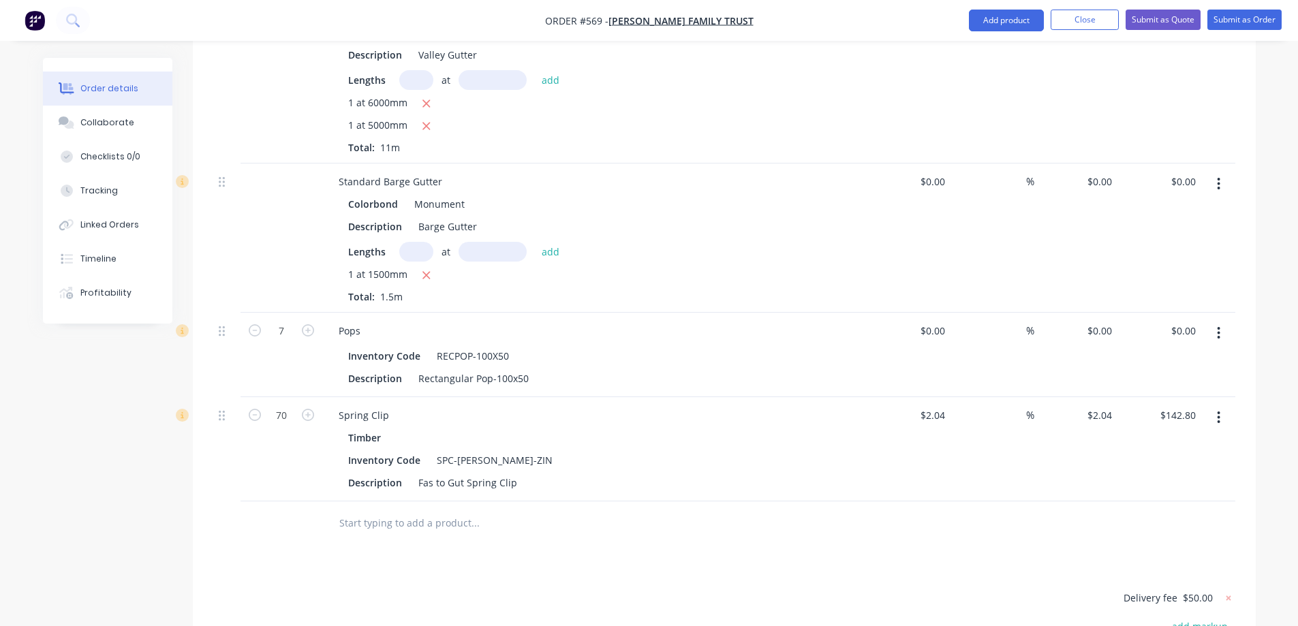
click at [931, 313] on div "$0.00 $0.00" at bounding box center [910, 355] width 84 height 85
click at [930, 321] on div "0 0" at bounding box center [940, 331] width 21 height 20
click at [875, 330] on div "$1.38 $1.38" at bounding box center [910, 355] width 84 height 85
click at [1222, 406] on button "button" at bounding box center [1219, 418] width 32 height 25
click at [1165, 444] on div "Edit" at bounding box center [1170, 454] width 105 height 20
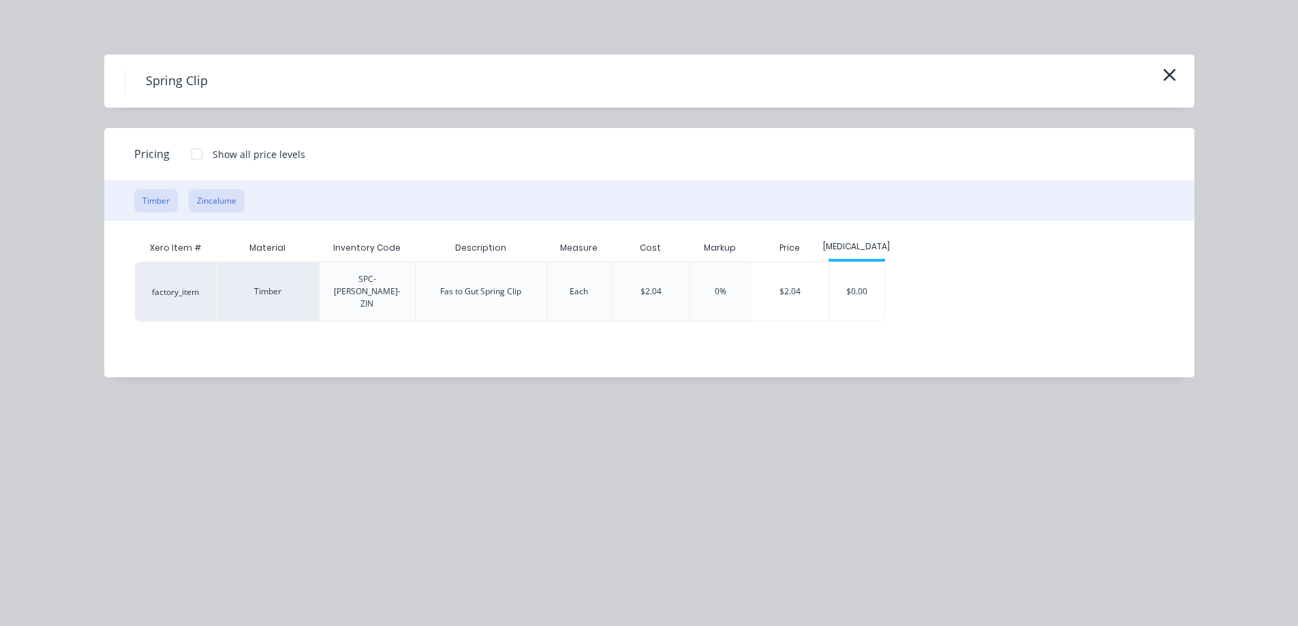
click at [226, 195] on button "Zincalume" at bounding box center [217, 200] width 56 height 23
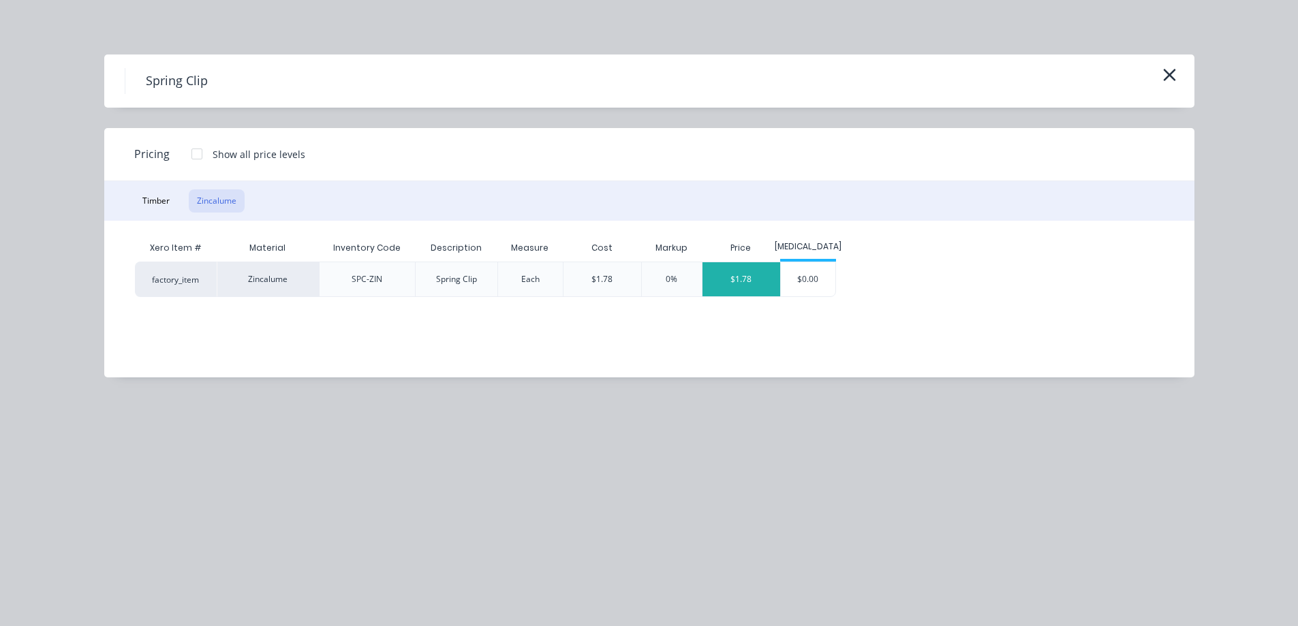
click at [733, 281] on div "$1.78" at bounding box center [742, 279] width 78 height 34
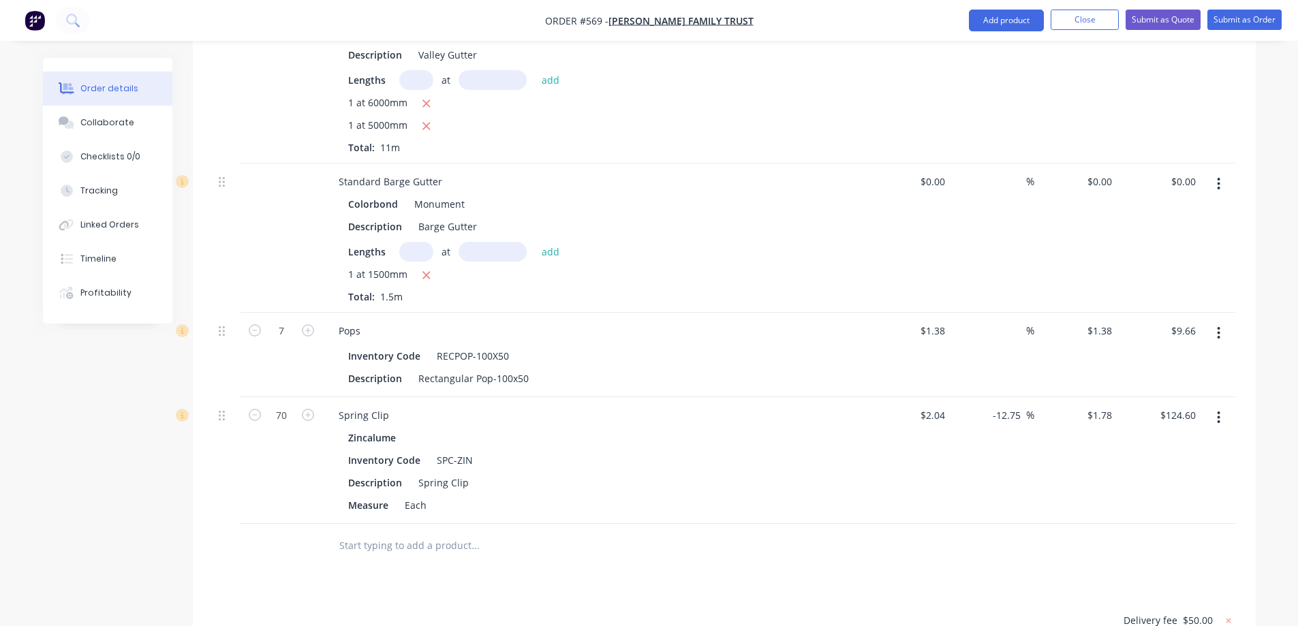
drag, startPoint x: 1021, startPoint y: 376, endPoint x: 984, endPoint y: 382, distance: 38.0
click at [984, 397] on div "-12.75 -12.75 %" at bounding box center [993, 460] width 84 height 127
click at [965, 410] on div "%" at bounding box center [993, 460] width 84 height 127
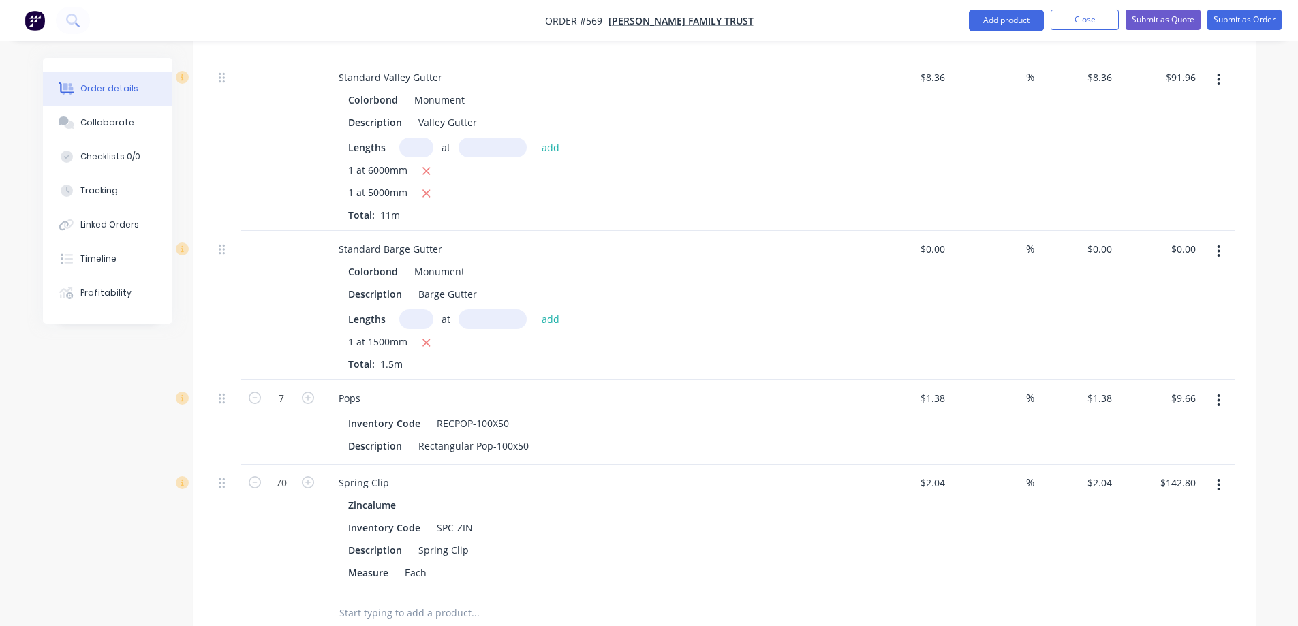
scroll to position [2113, 0]
click at [1185, 20] on button "Submit as Quote" at bounding box center [1163, 20] width 75 height 20
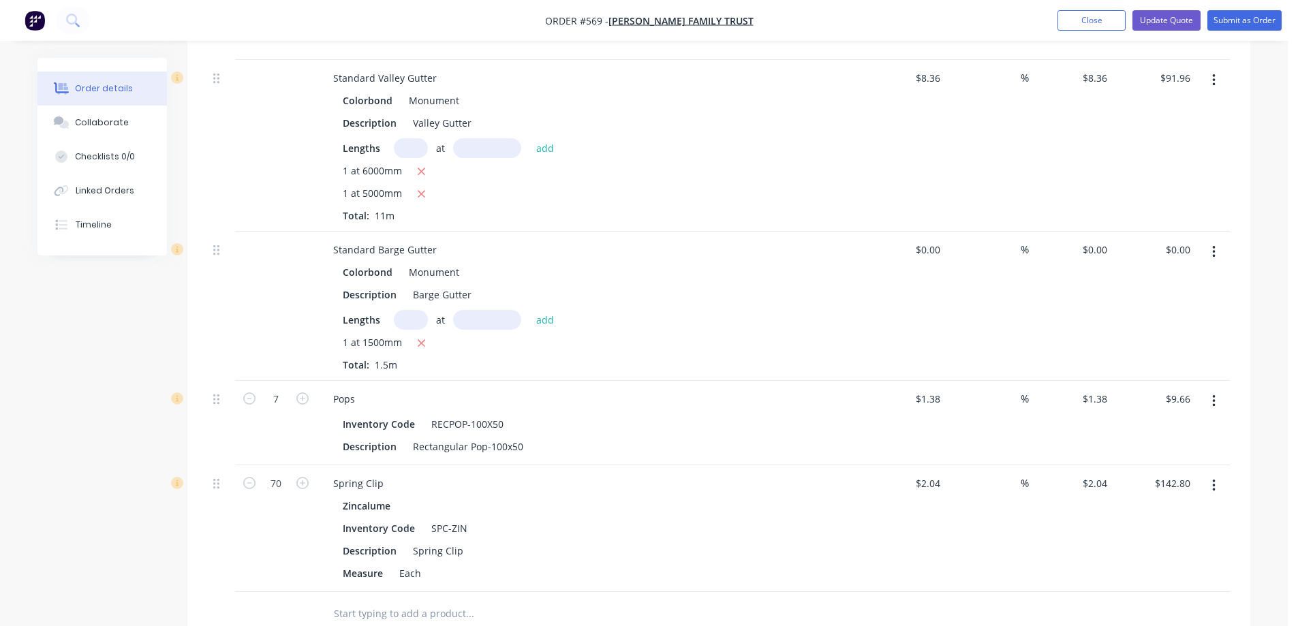
scroll to position [0, 0]
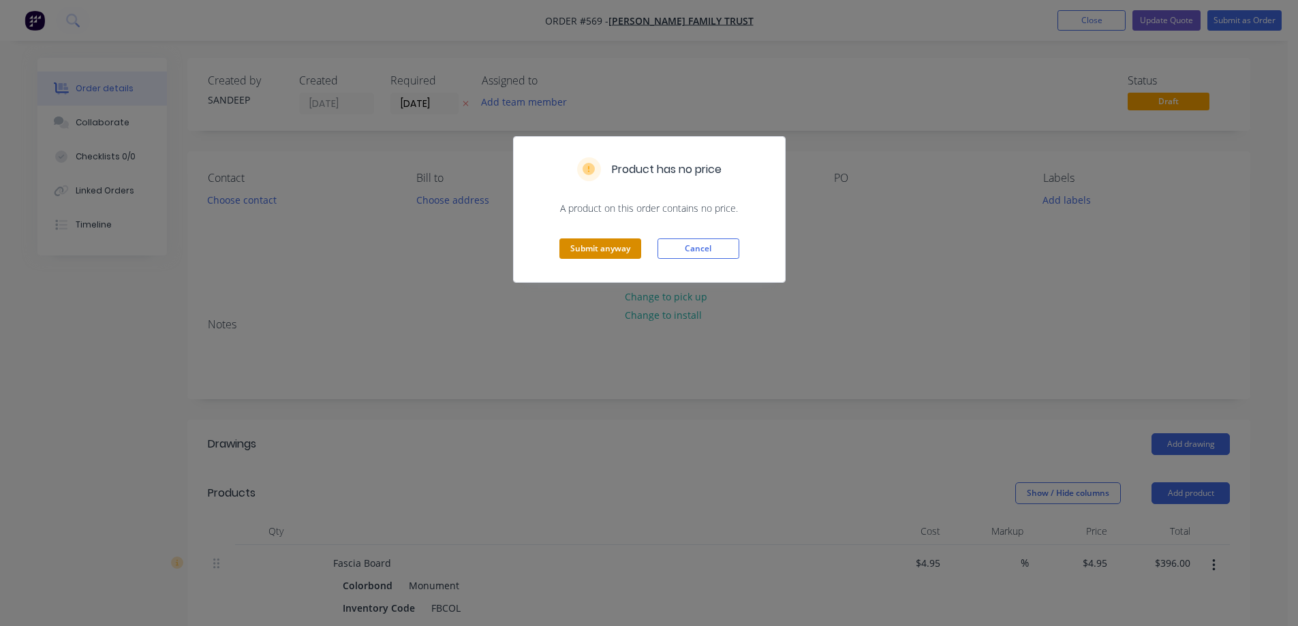
click at [613, 241] on button "Submit anyway" at bounding box center [601, 249] width 82 height 20
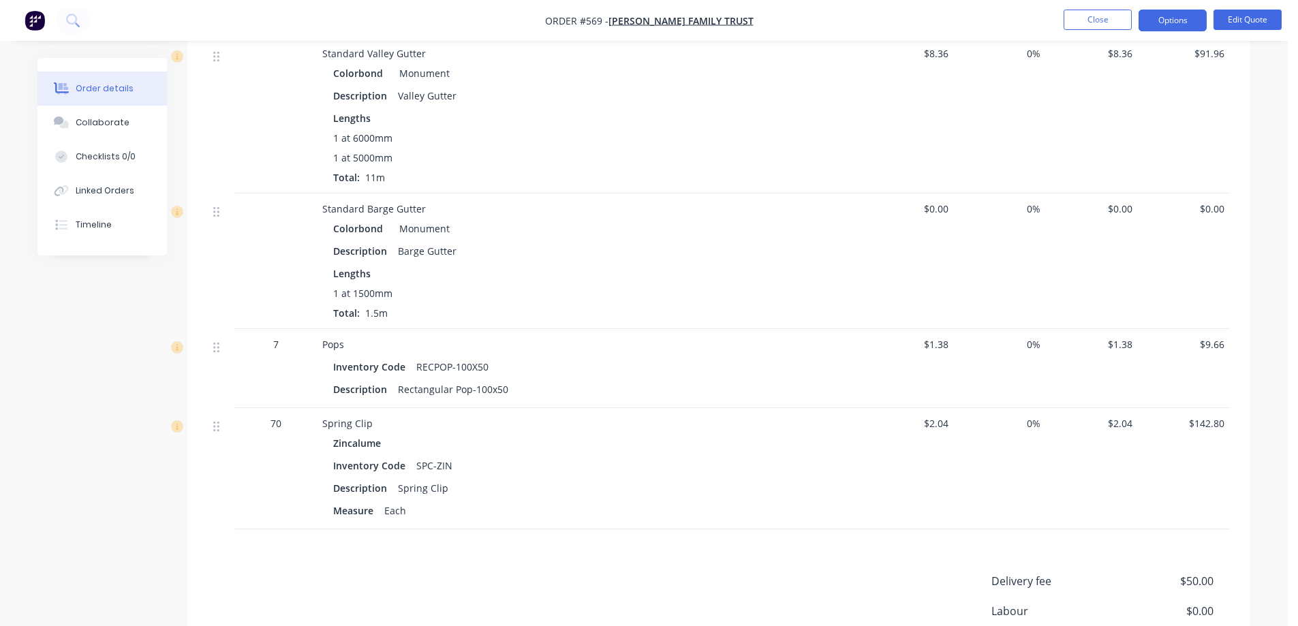
scroll to position [1956, 0]
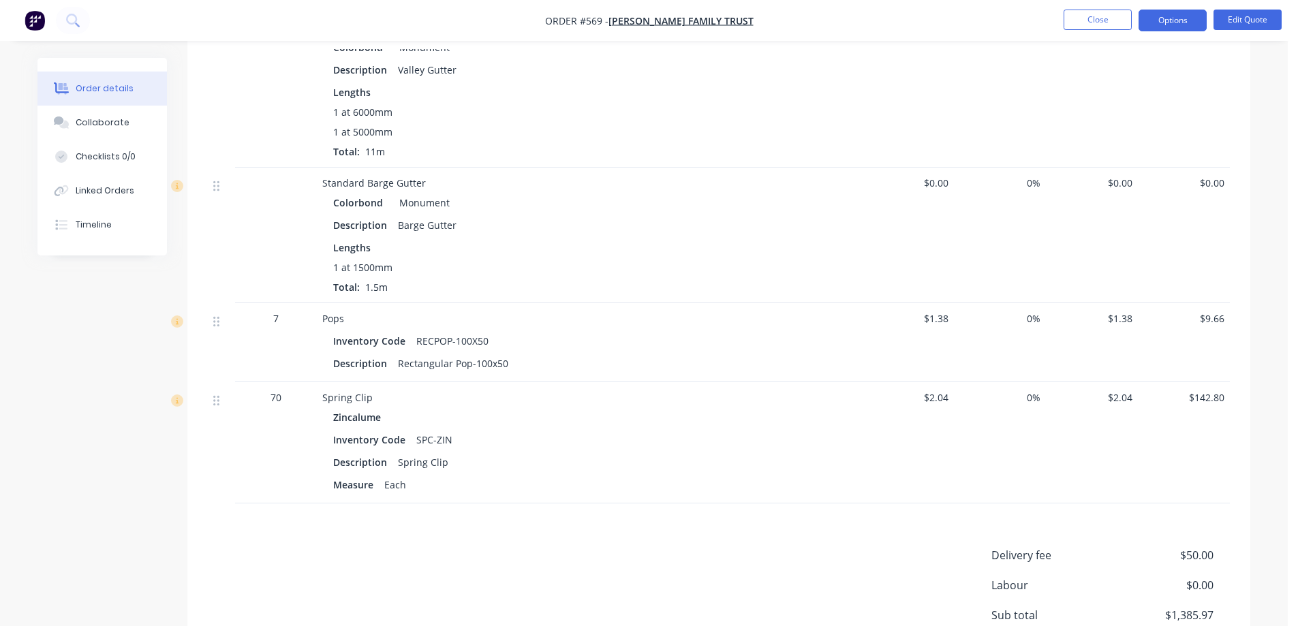
click at [939, 176] on span "$0.00" at bounding box center [908, 183] width 81 height 14
click at [1251, 16] on button "Edit Quote" at bounding box center [1248, 20] width 68 height 20
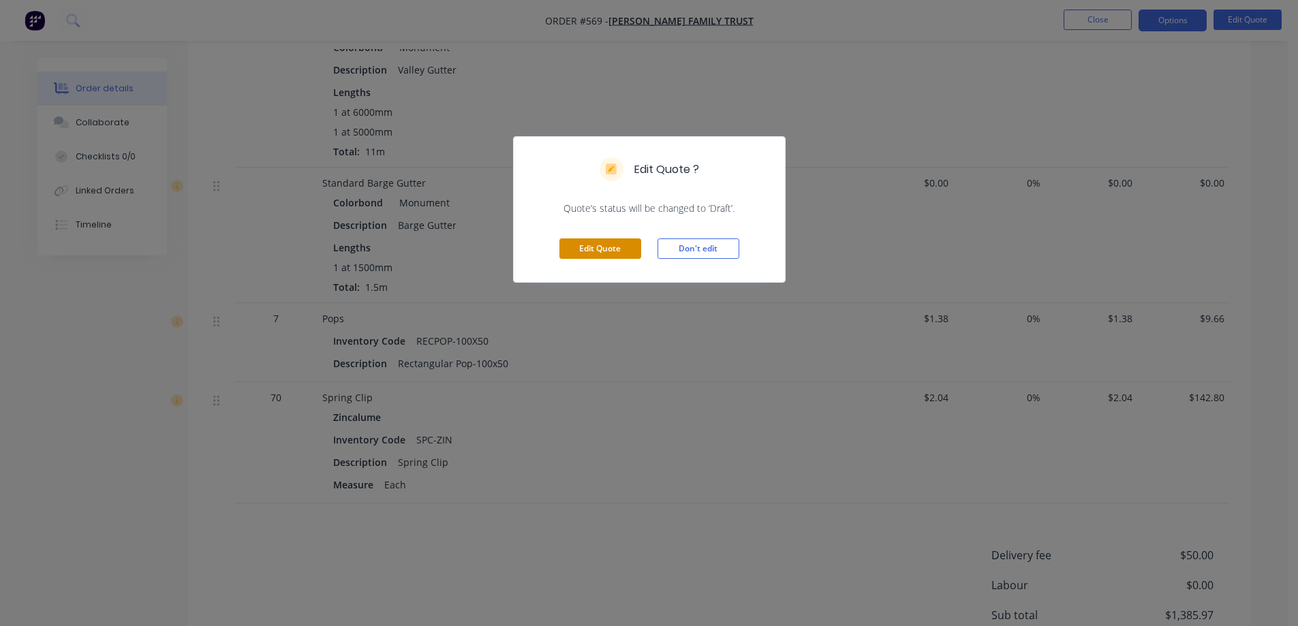
click at [603, 254] on button "Edit Quote" at bounding box center [601, 249] width 82 height 20
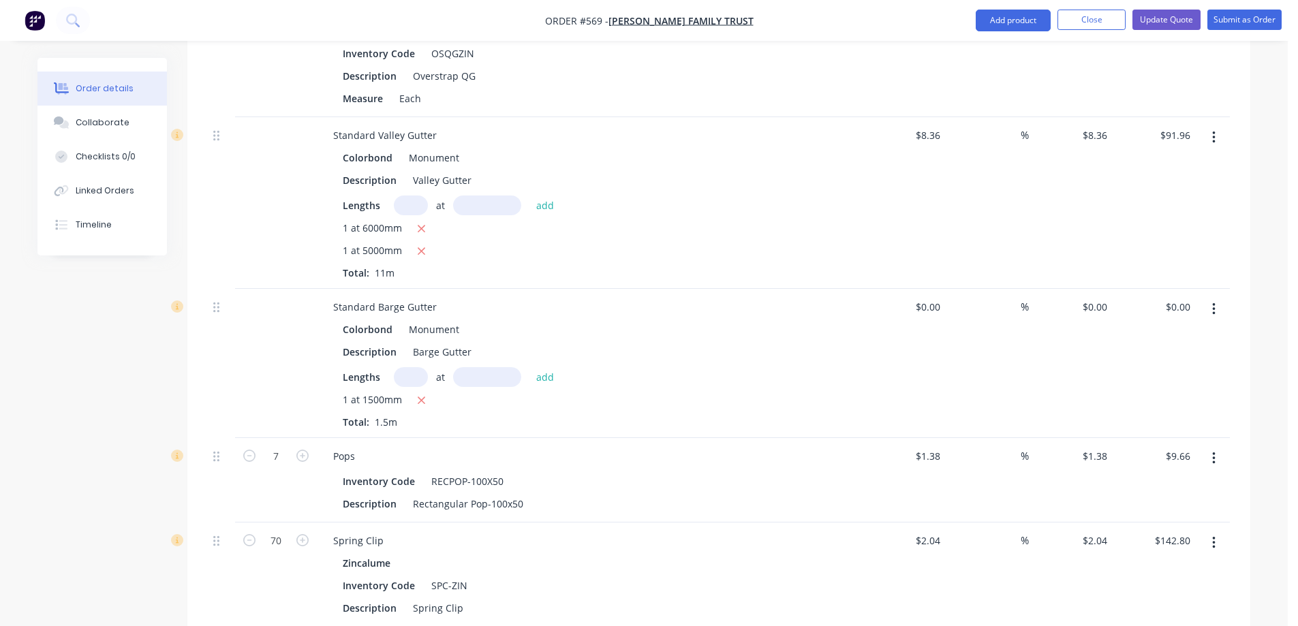
scroll to position [2113, 0]
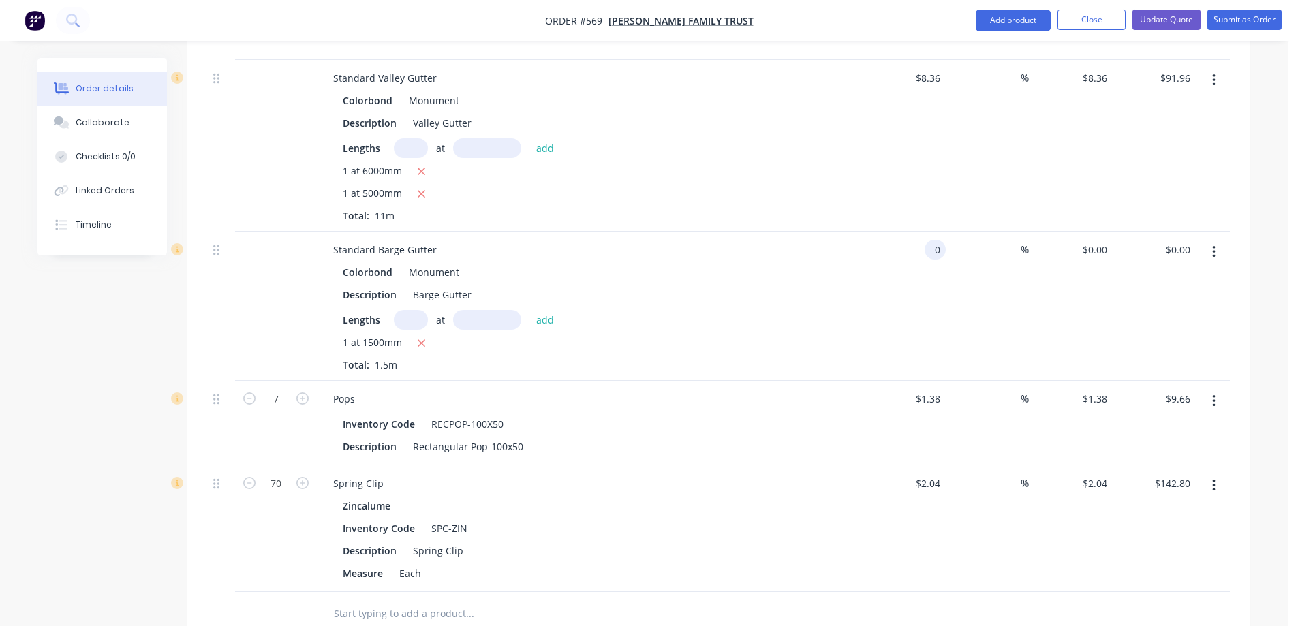
click at [917, 232] on div "0 0" at bounding box center [904, 306] width 84 height 149
click at [942, 240] on input "10" at bounding box center [937, 250] width 18 height 20
click at [937, 240] on input "10" at bounding box center [937, 250] width 18 height 20
click at [864, 264] on div "$10.98 $10.98" at bounding box center [904, 306] width 84 height 149
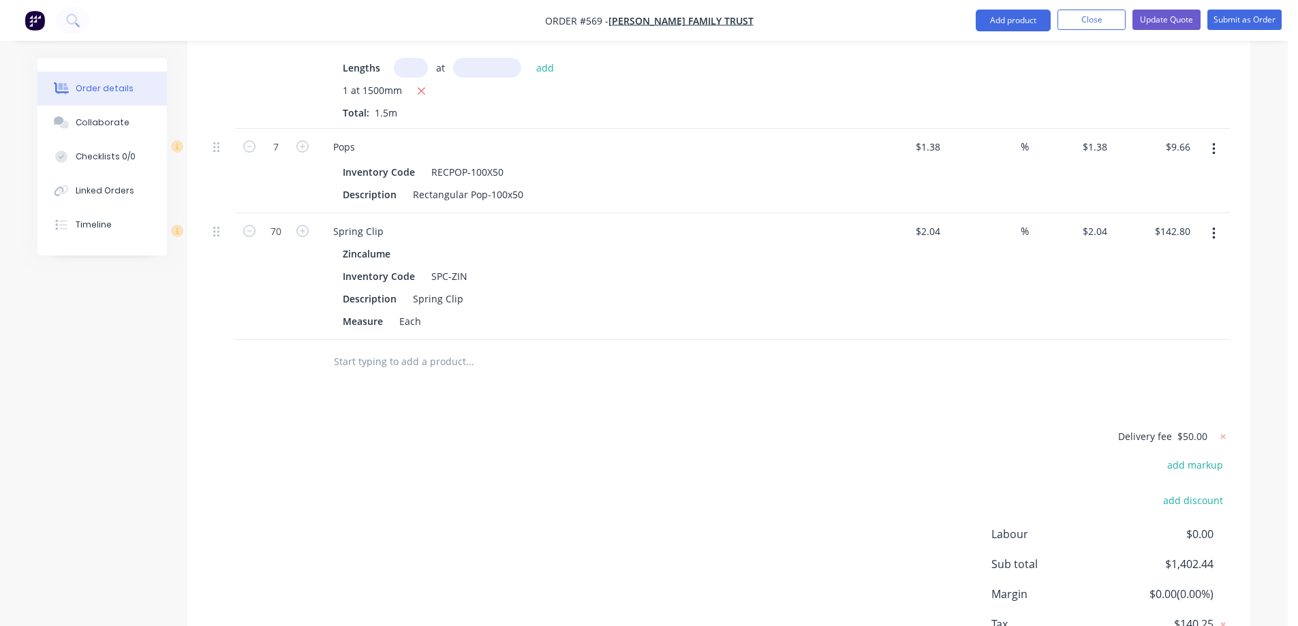
scroll to position [2426, 0]
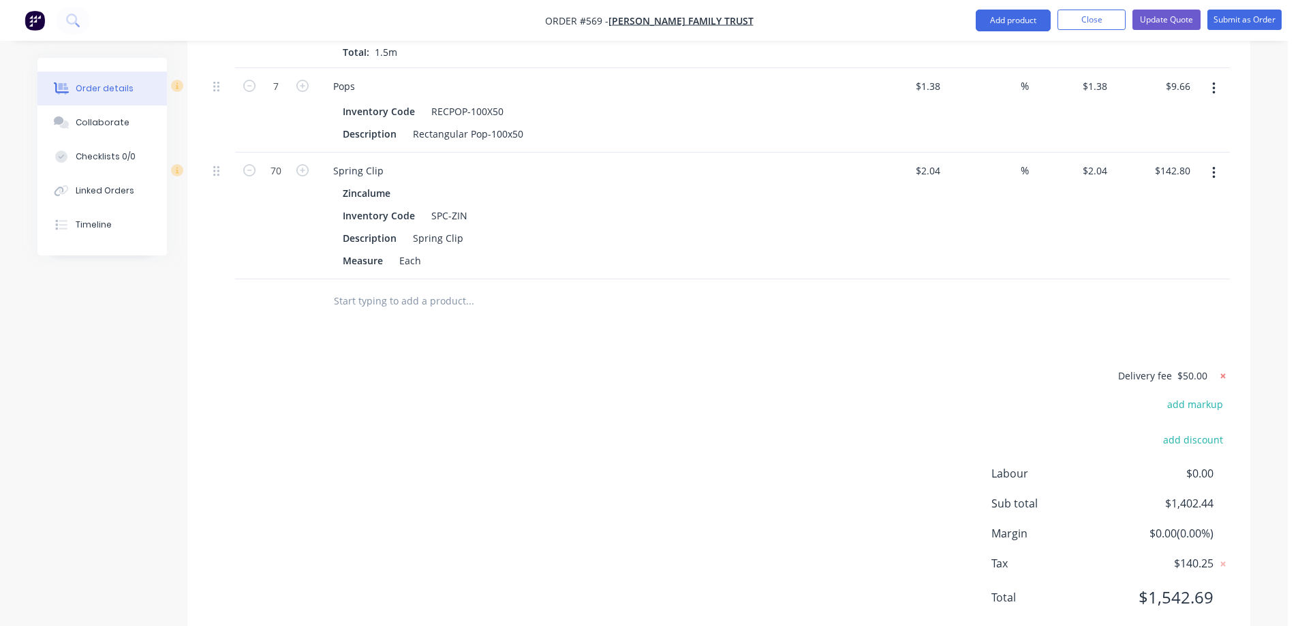
click at [1224, 369] on icon at bounding box center [1224, 376] width 14 height 14
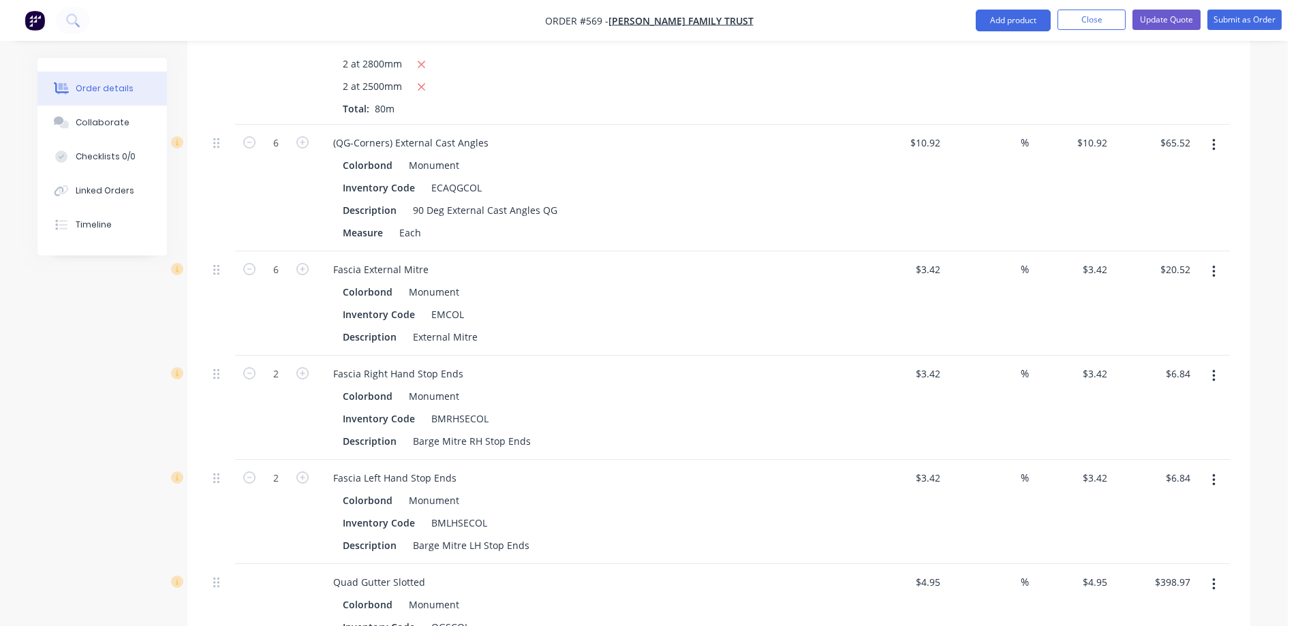
scroll to position [797, 0]
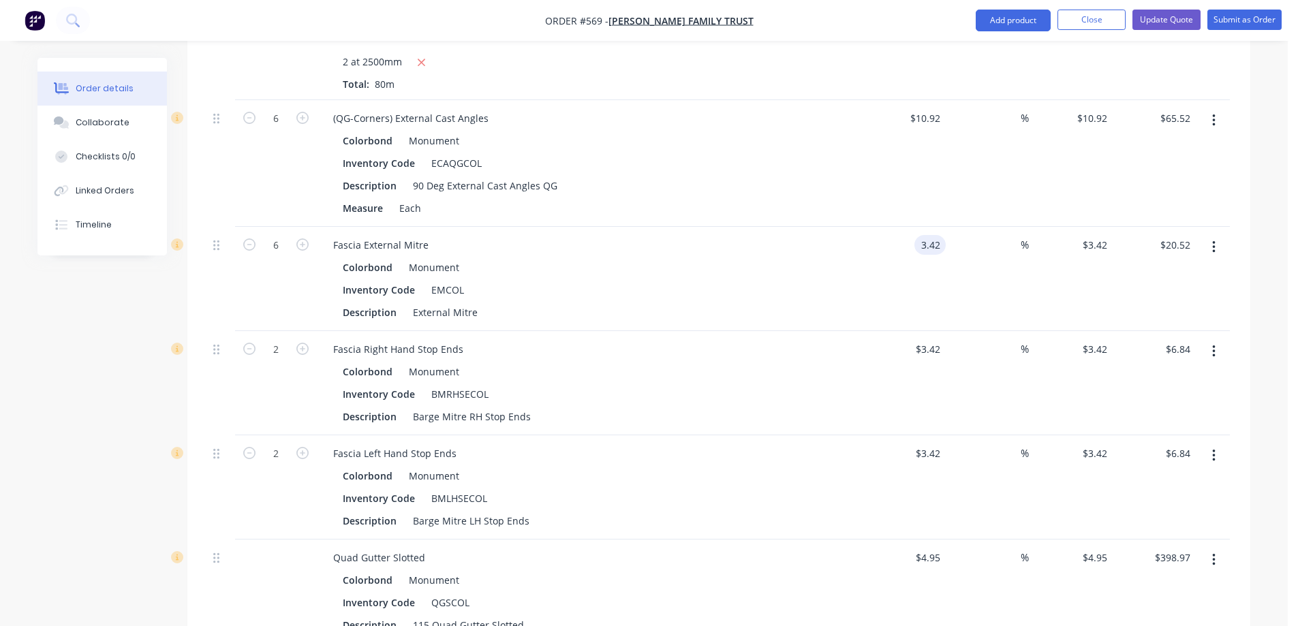
click at [914, 243] on div "3.42 3.42" at bounding box center [904, 279] width 84 height 104
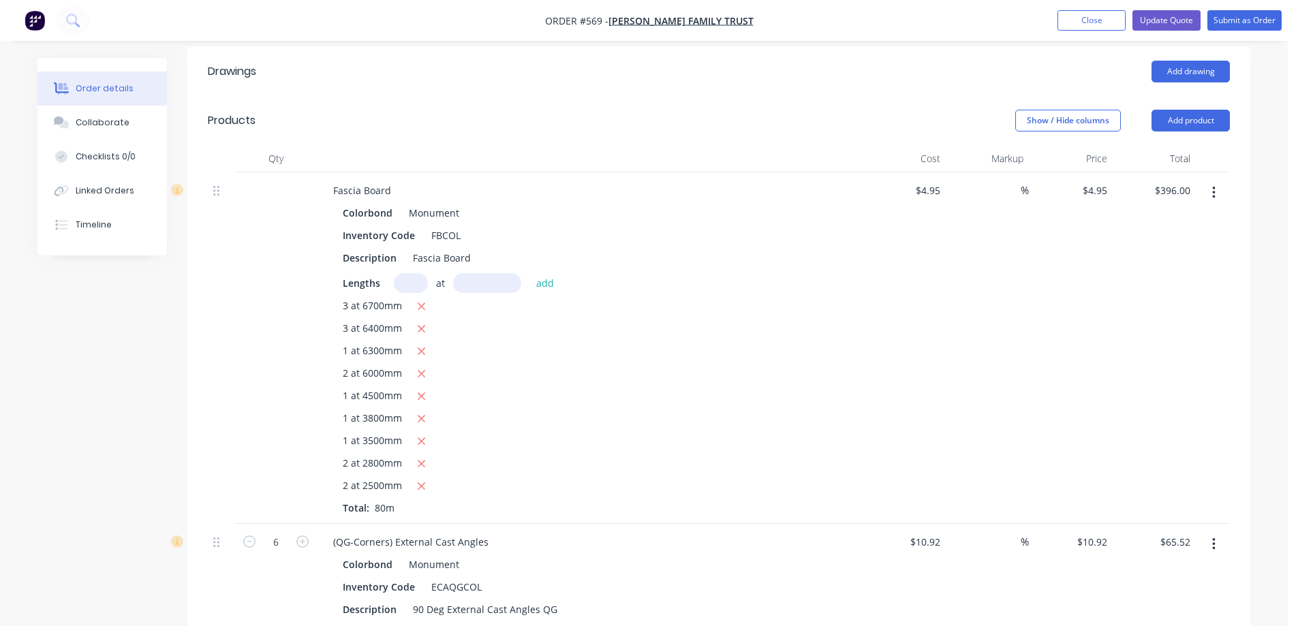
scroll to position [388, 0]
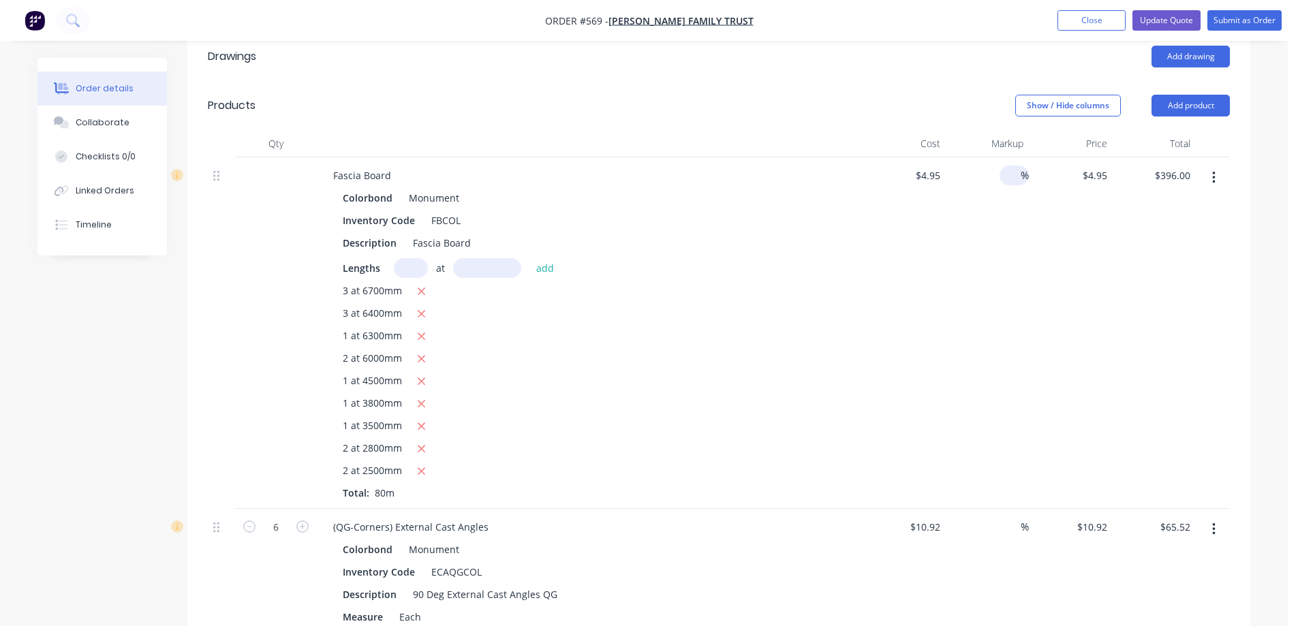
click at [1003, 166] on div "%" at bounding box center [1014, 176] width 29 height 20
click at [971, 207] on div "15 15 %" at bounding box center [988, 333] width 84 height 352
click at [1005, 517] on input at bounding box center [1013, 527] width 16 height 20
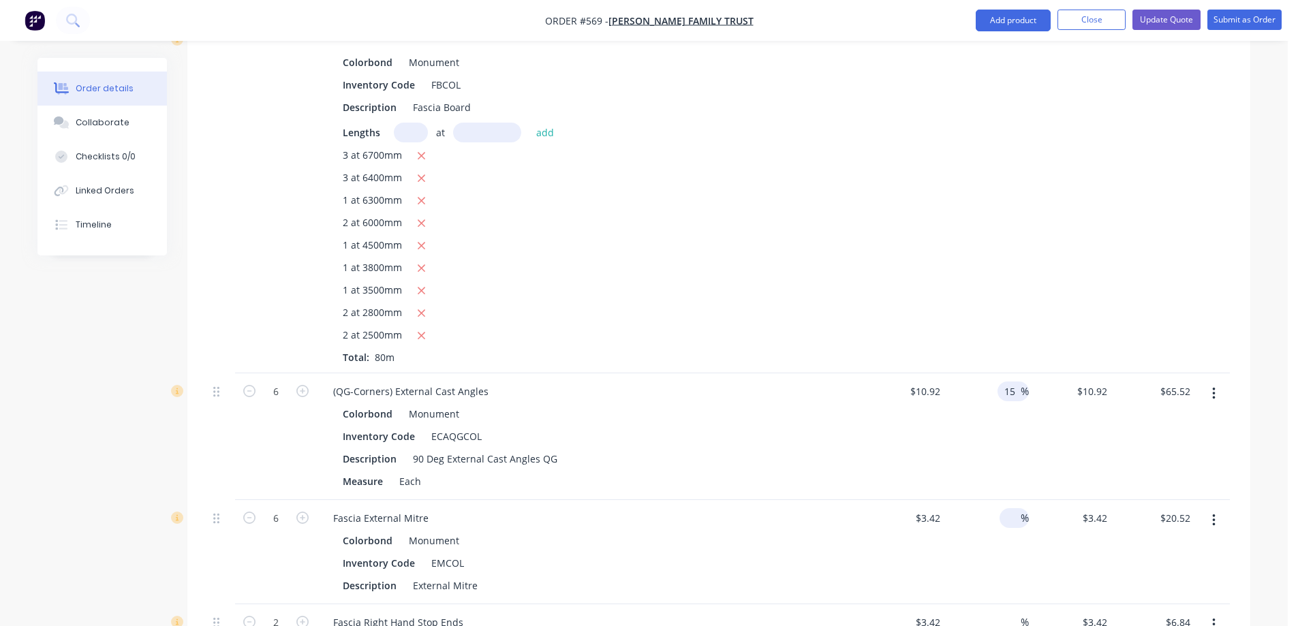
scroll to position [524, 0]
click at [1008, 508] on input at bounding box center [1013, 518] width 16 height 20
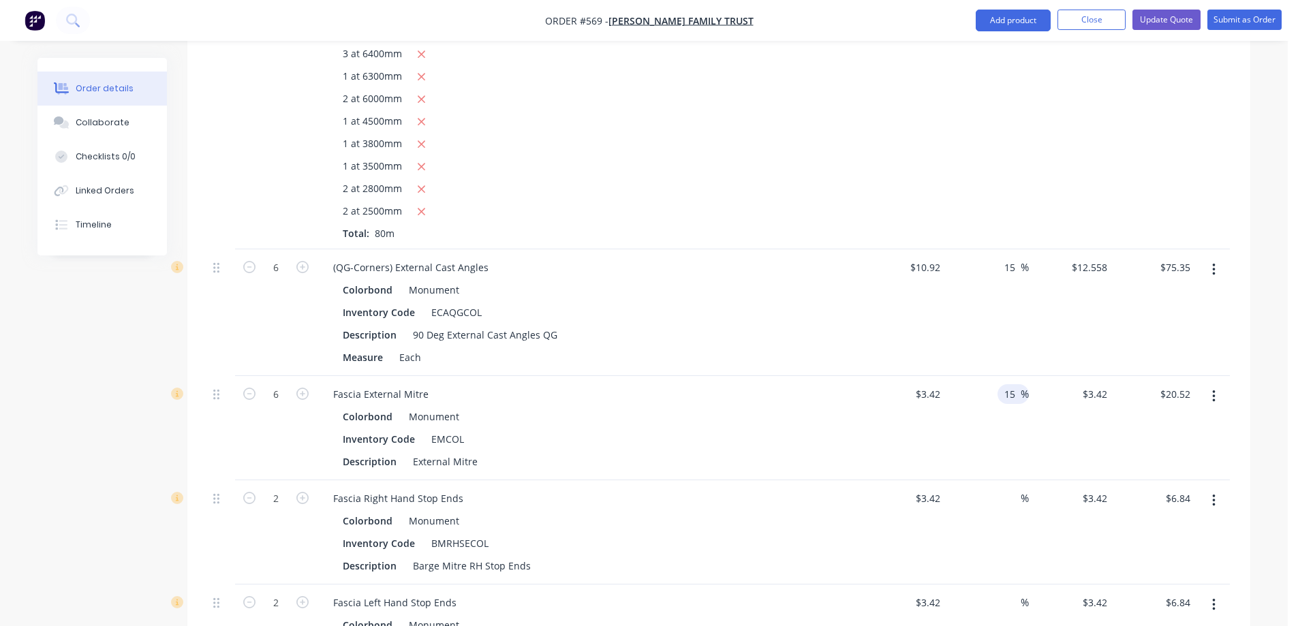
scroll to position [660, 0]
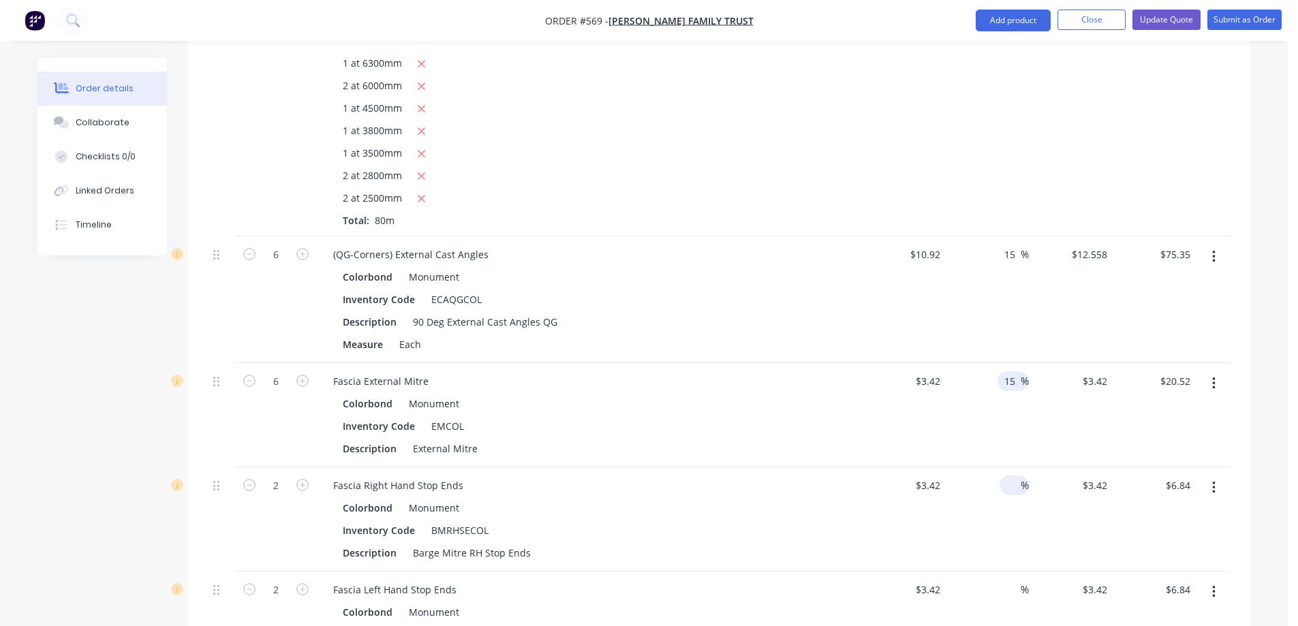
click at [1012, 476] on input at bounding box center [1013, 486] width 16 height 20
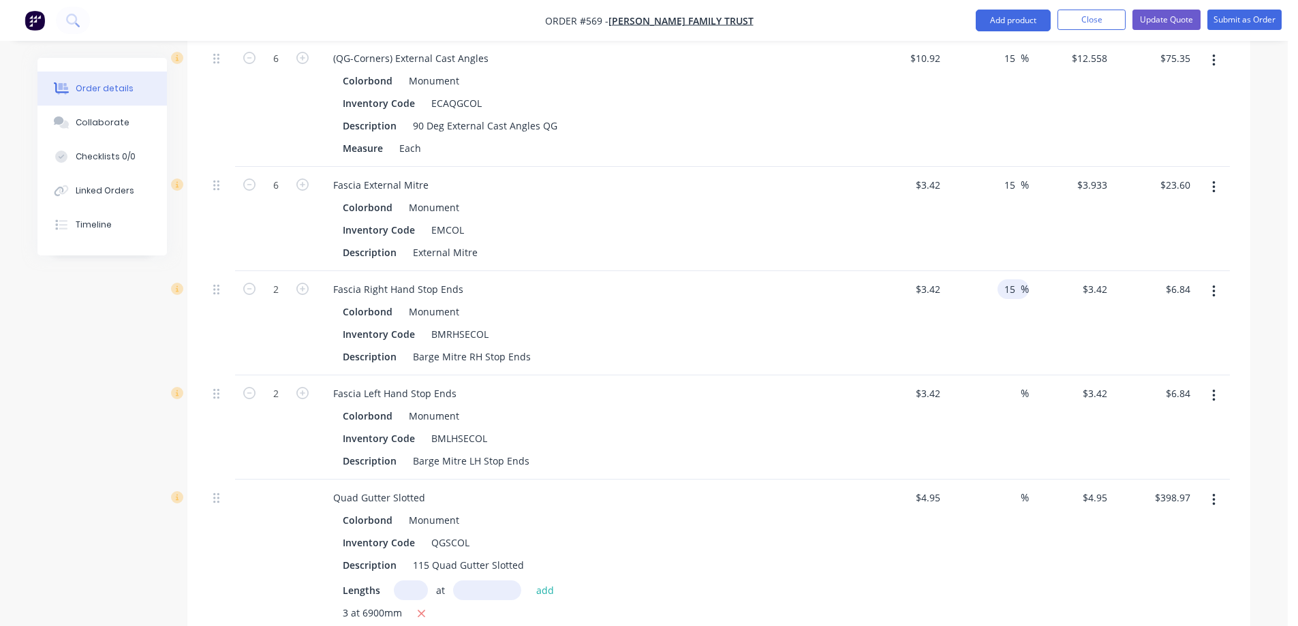
scroll to position [865, 0]
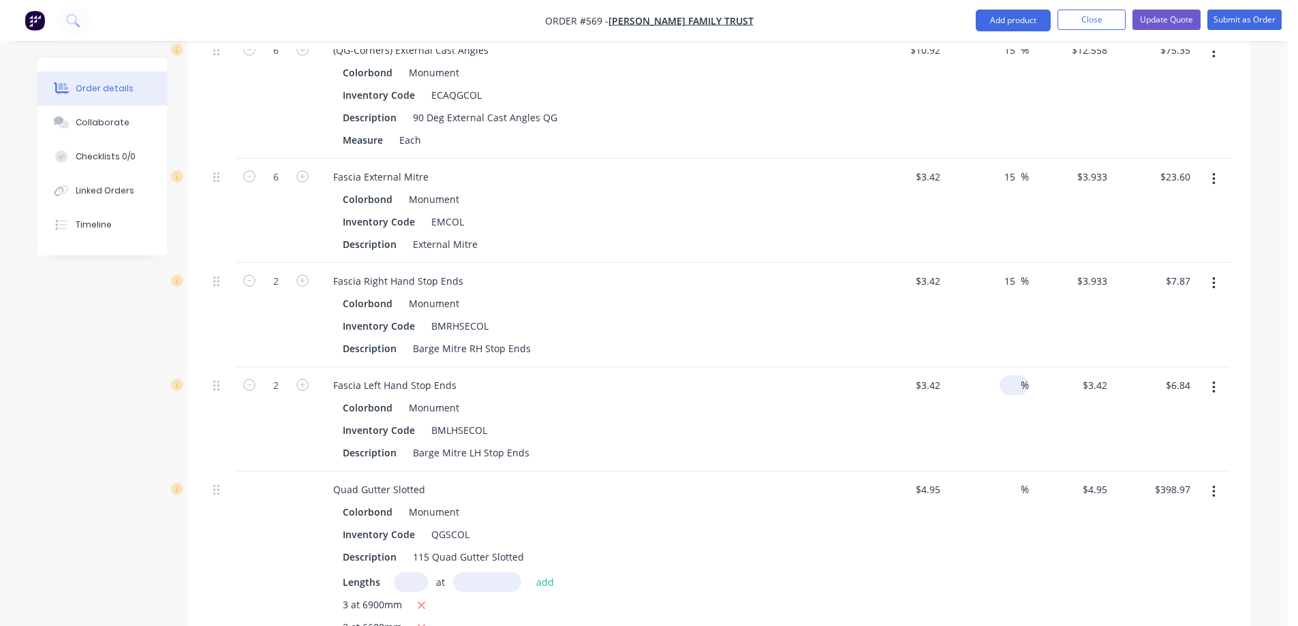
click at [1009, 376] on input at bounding box center [1013, 386] width 16 height 20
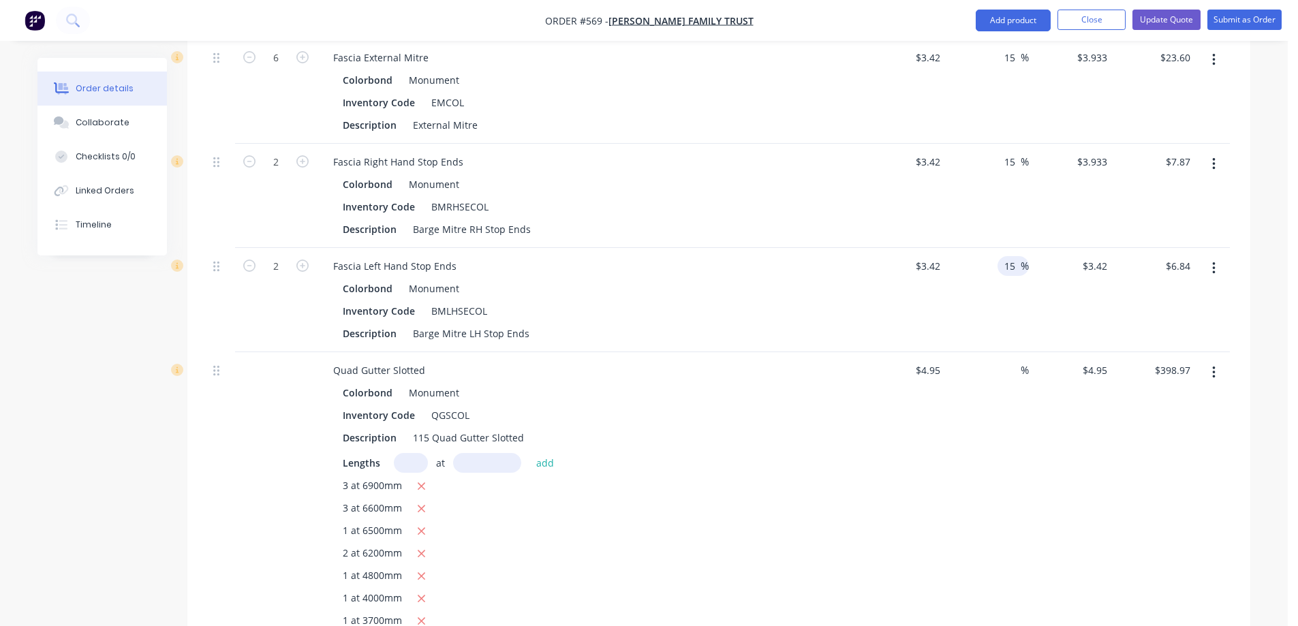
scroll to position [1001, 0]
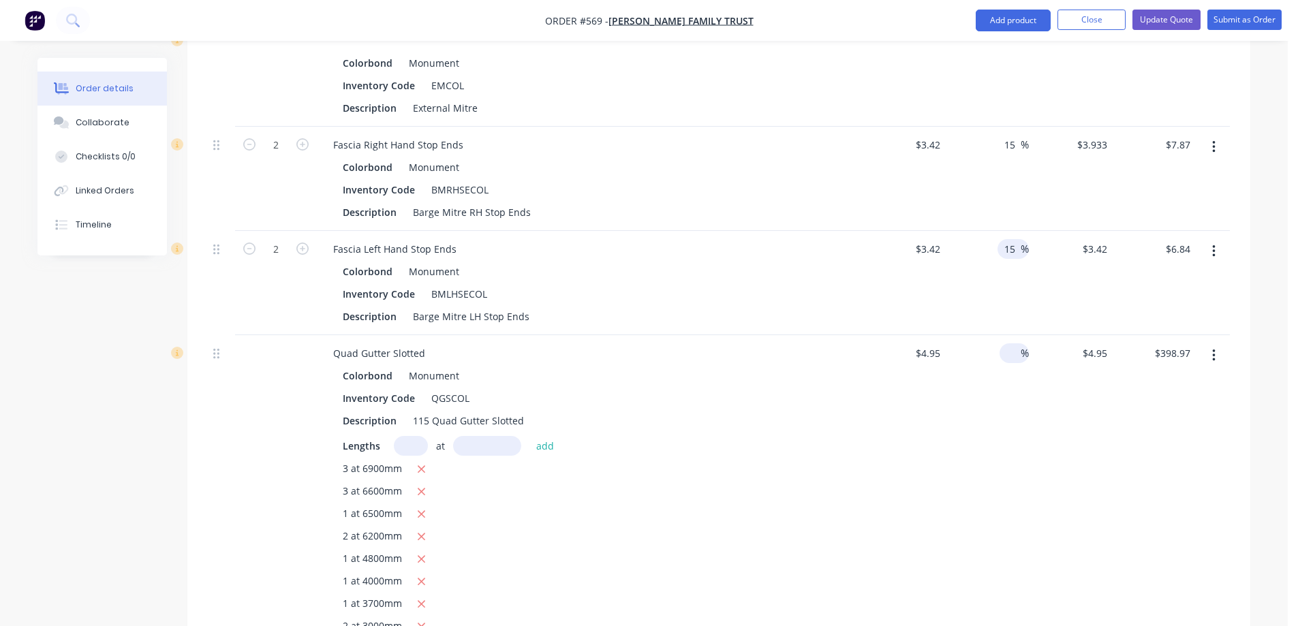
click at [1017, 344] on input at bounding box center [1013, 354] width 16 height 20
click at [904, 425] on div "$4.95 $4.95" at bounding box center [904, 511] width 84 height 352
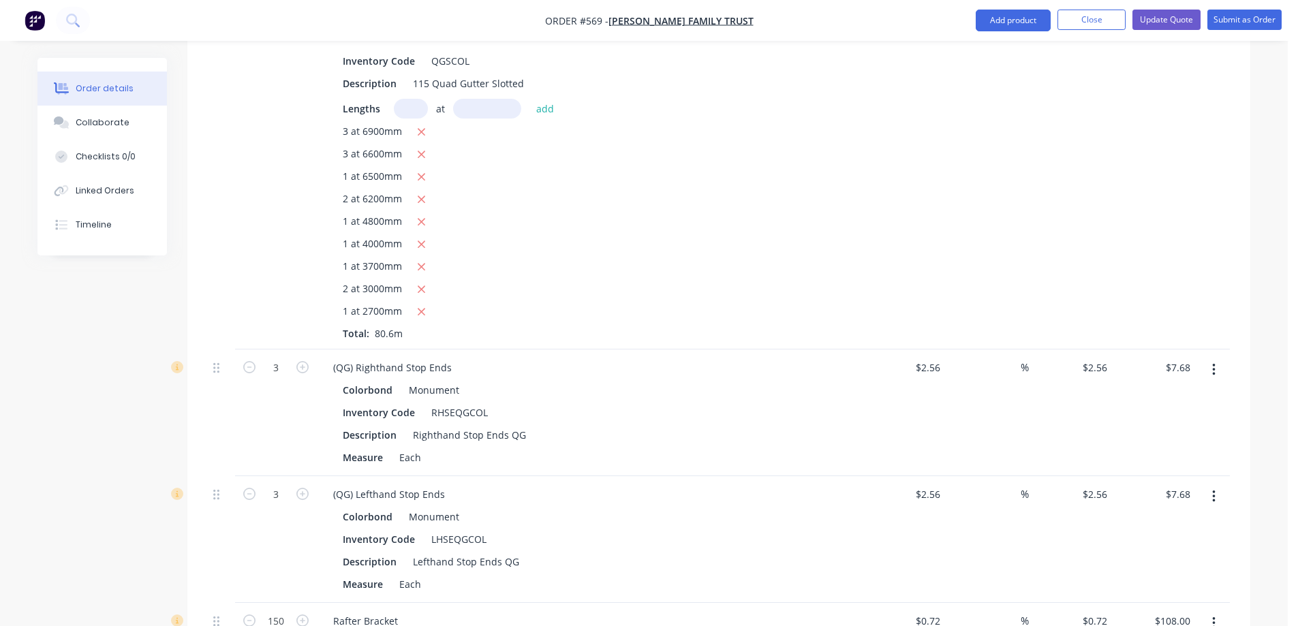
scroll to position [1342, 0]
click at [1006, 354] on input at bounding box center [1013, 364] width 16 height 20
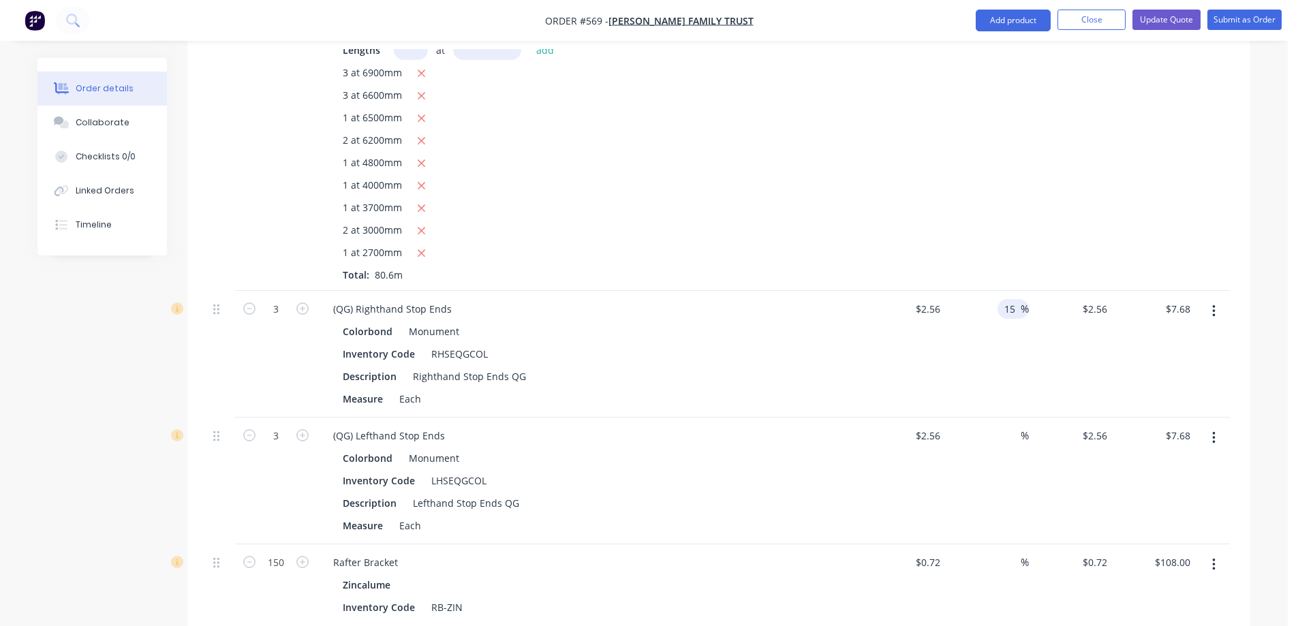
scroll to position [1546, 0]
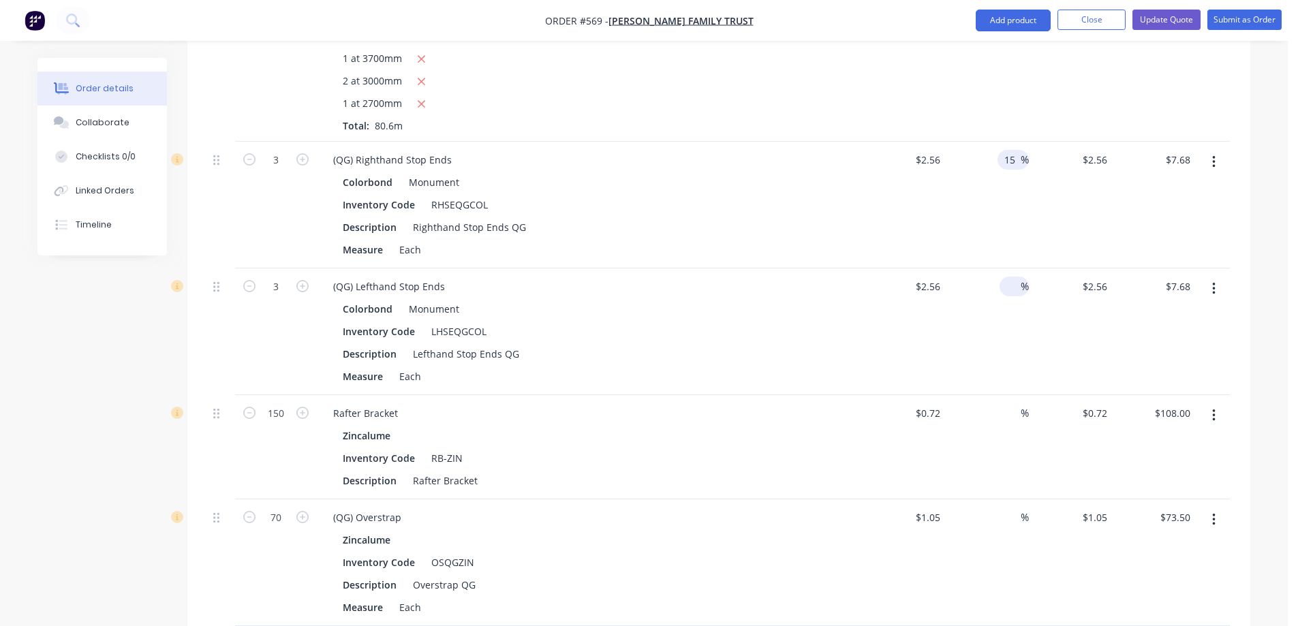
click at [1008, 277] on input at bounding box center [1013, 287] width 16 height 20
click at [1008, 278] on div "15 15 %" at bounding box center [988, 332] width 84 height 127
click at [1018, 403] on input at bounding box center [1013, 413] width 16 height 20
click at [1003, 409] on div "15 15 %" at bounding box center [988, 447] width 84 height 104
click at [1013, 508] on input at bounding box center [1013, 518] width 16 height 20
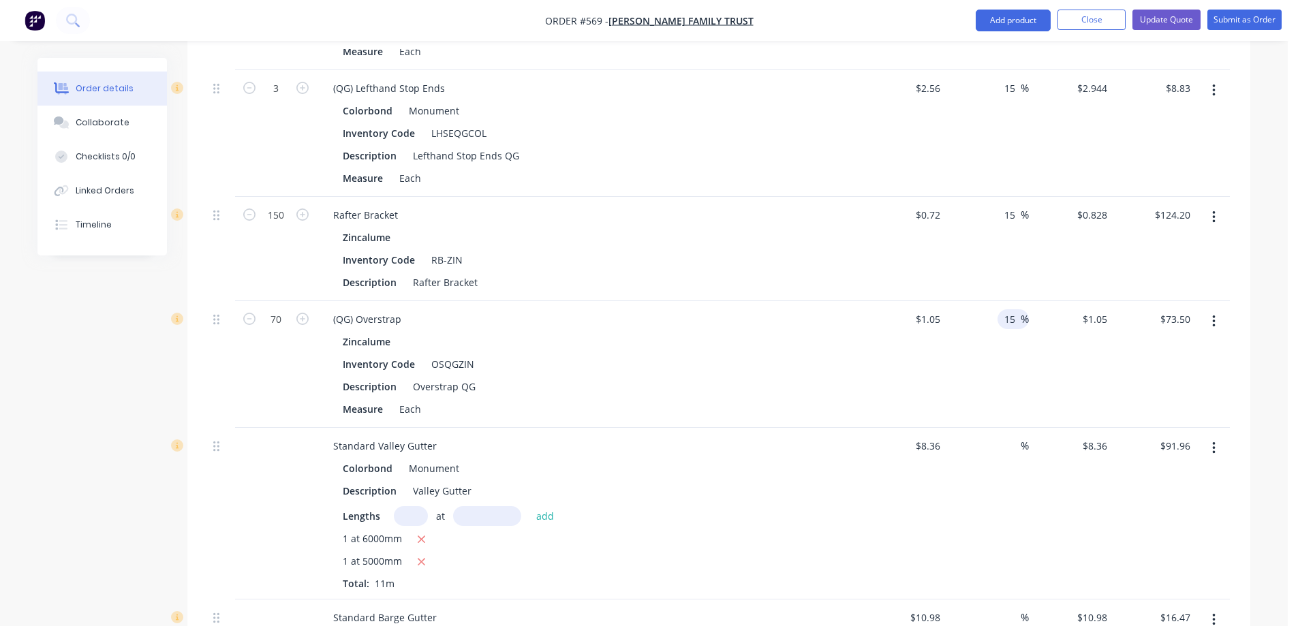
scroll to position [1751, 0]
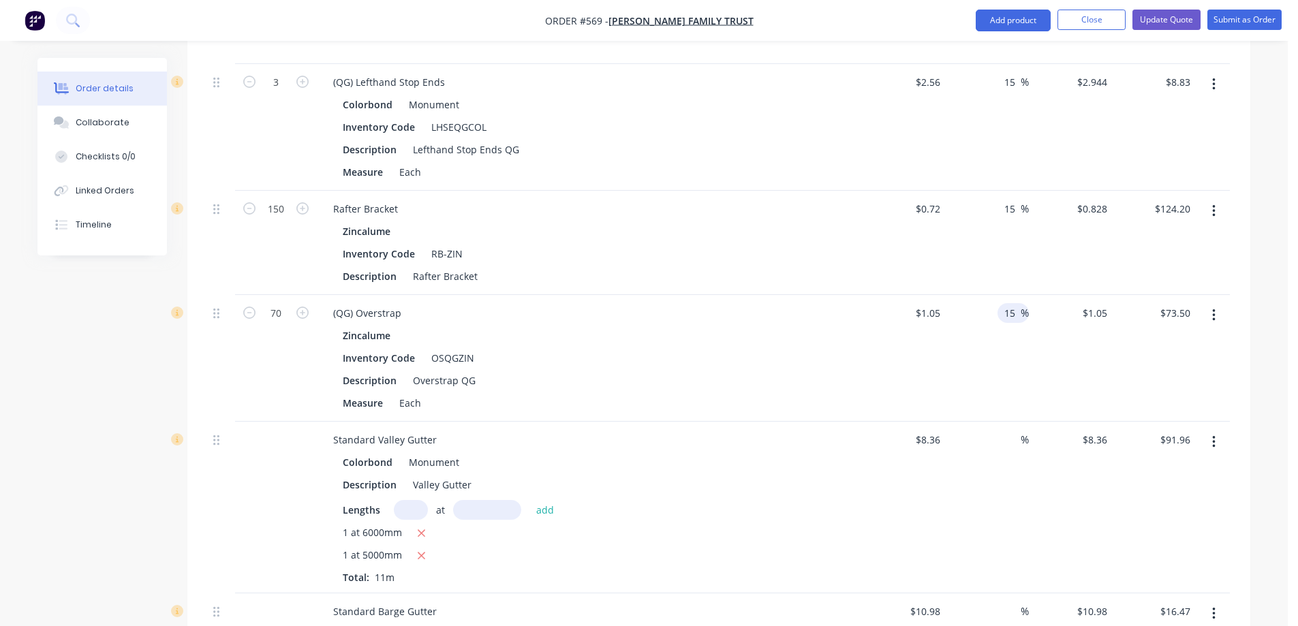
click at [1005, 455] on div "%" at bounding box center [988, 508] width 84 height 172
click at [1006, 430] on input at bounding box center [1013, 440] width 16 height 20
click at [998, 478] on div "15 15 %" at bounding box center [988, 508] width 84 height 172
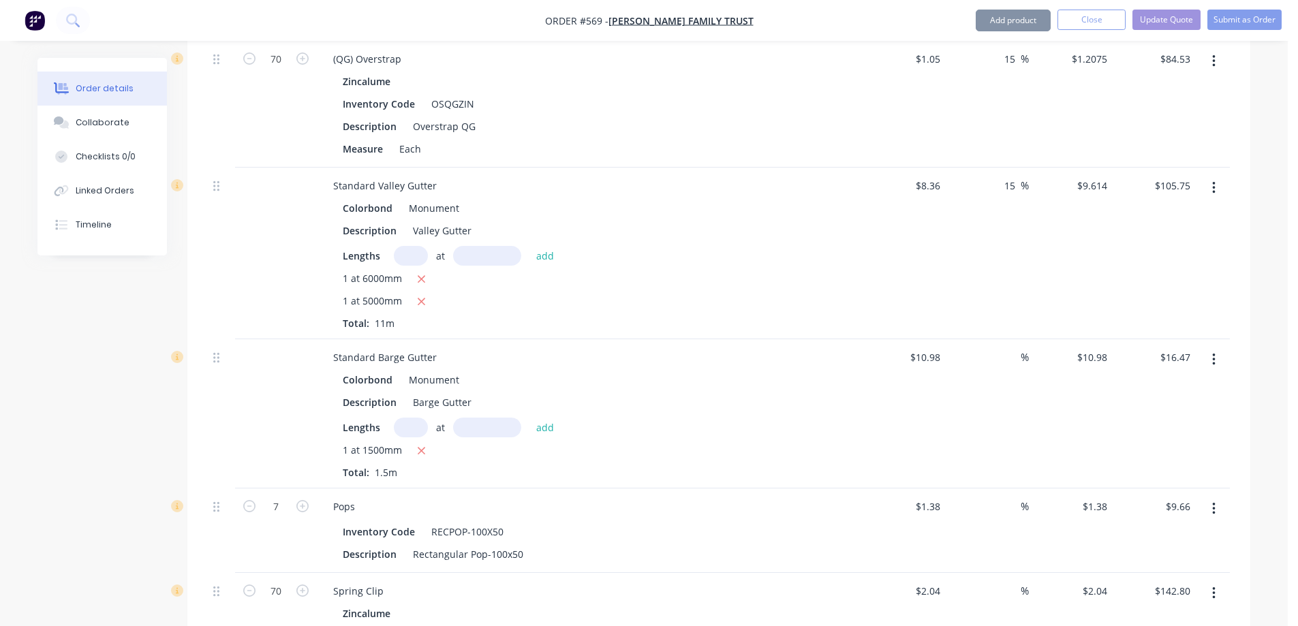
scroll to position [2024, 0]
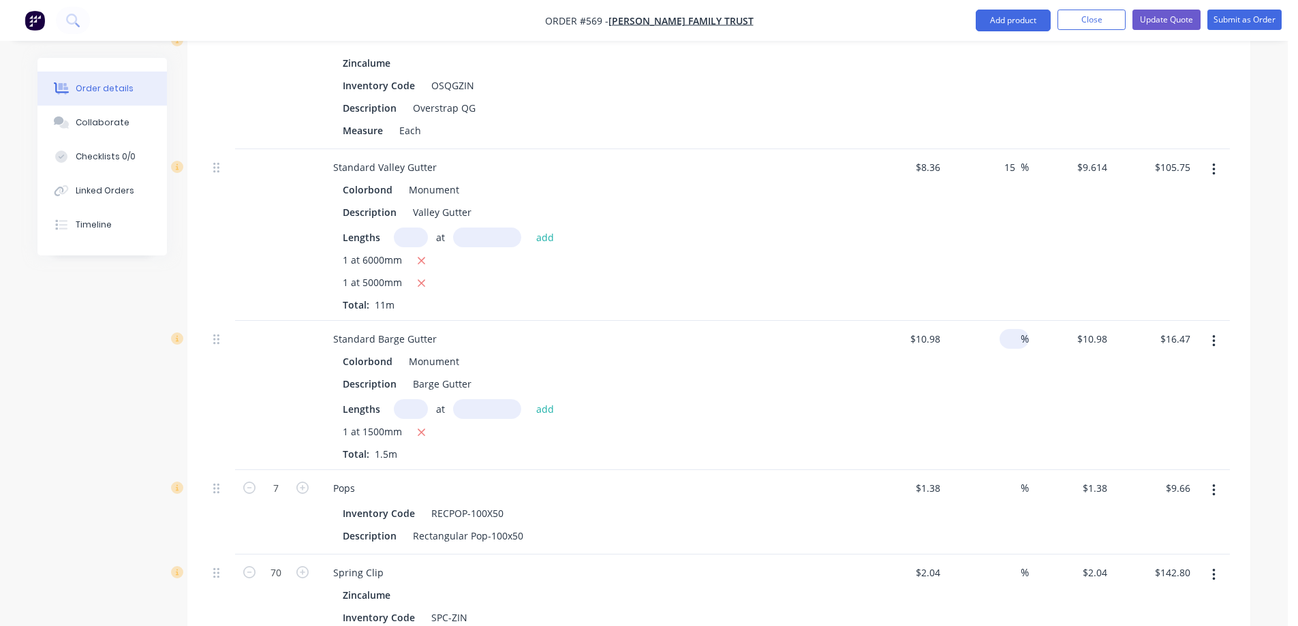
click at [1005, 329] on input at bounding box center [1013, 339] width 16 height 20
click at [994, 341] on div "15 15 %" at bounding box center [988, 395] width 84 height 149
click at [1019, 478] on input at bounding box center [1013, 488] width 16 height 20
click at [1004, 470] on div "15 15 %" at bounding box center [988, 512] width 84 height 85
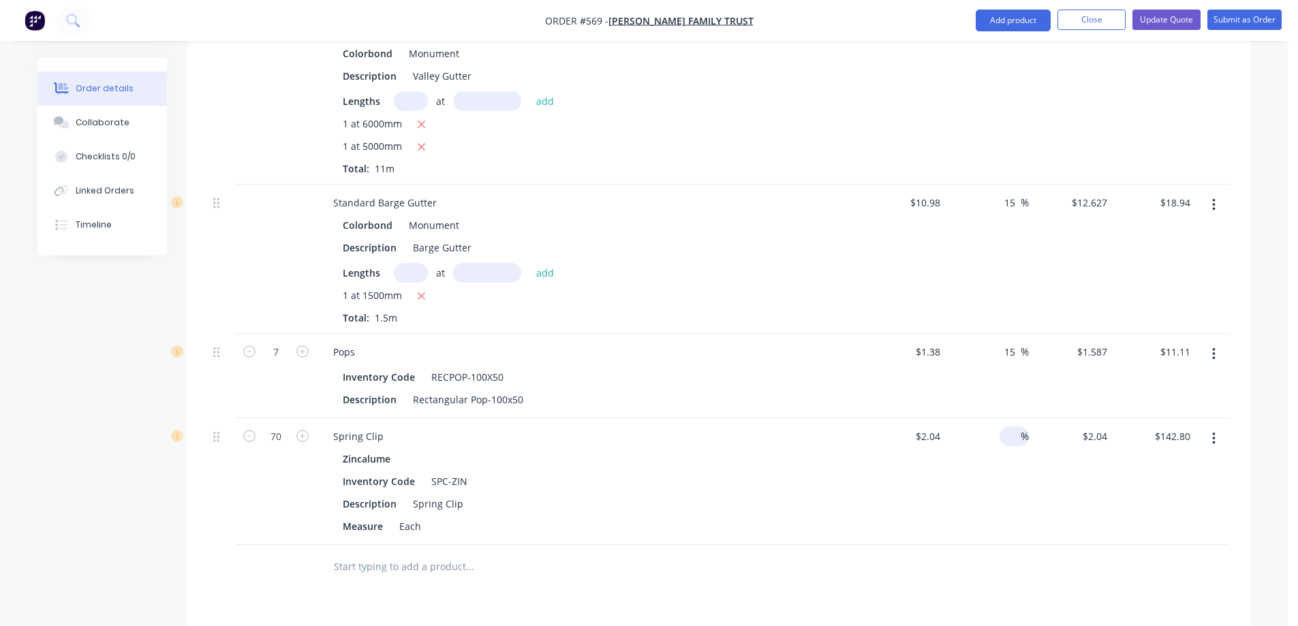
click at [1009, 427] on input at bounding box center [1013, 437] width 16 height 20
click at [992, 449] on div "15 15 %" at bounding box center [988, 481] width 84 height 127
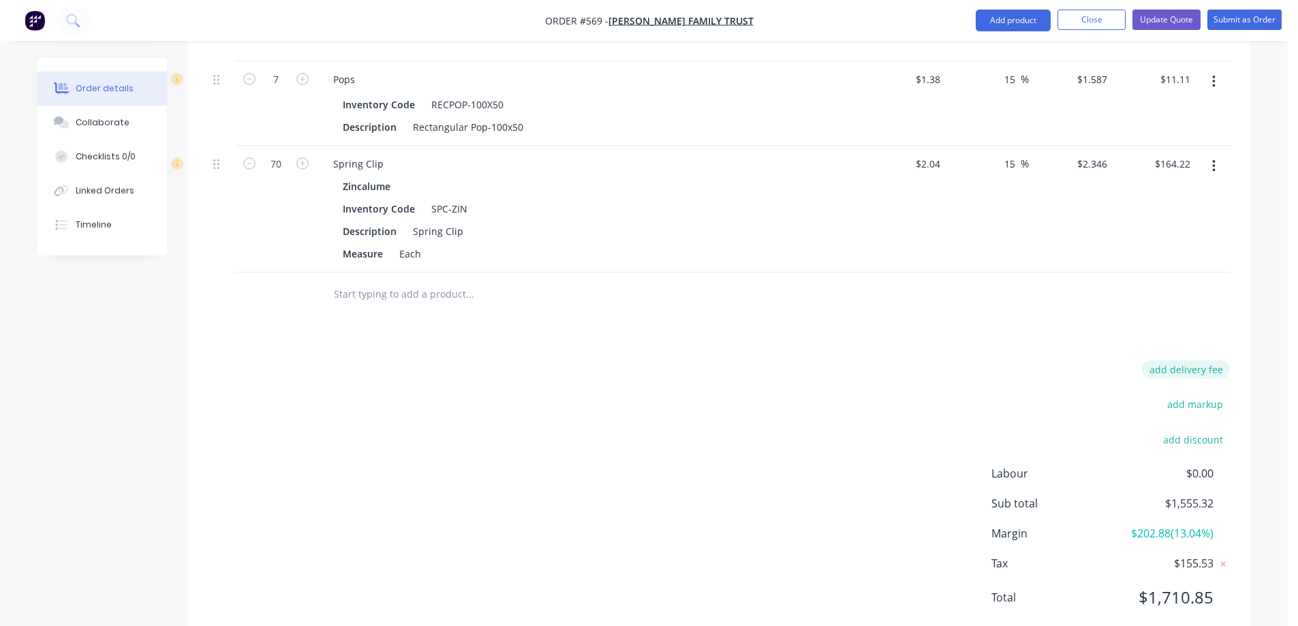
click at [1176, 361] on button "add delivery fee" at bounding box center [1186, 370] width 88 height 18
click at [858, 365] on div "Delivery fee Delivery fee Delivery fee name (Optional) 50 50 $0 add markup add …" at bounding box center [719, 495] width 1022 height 260
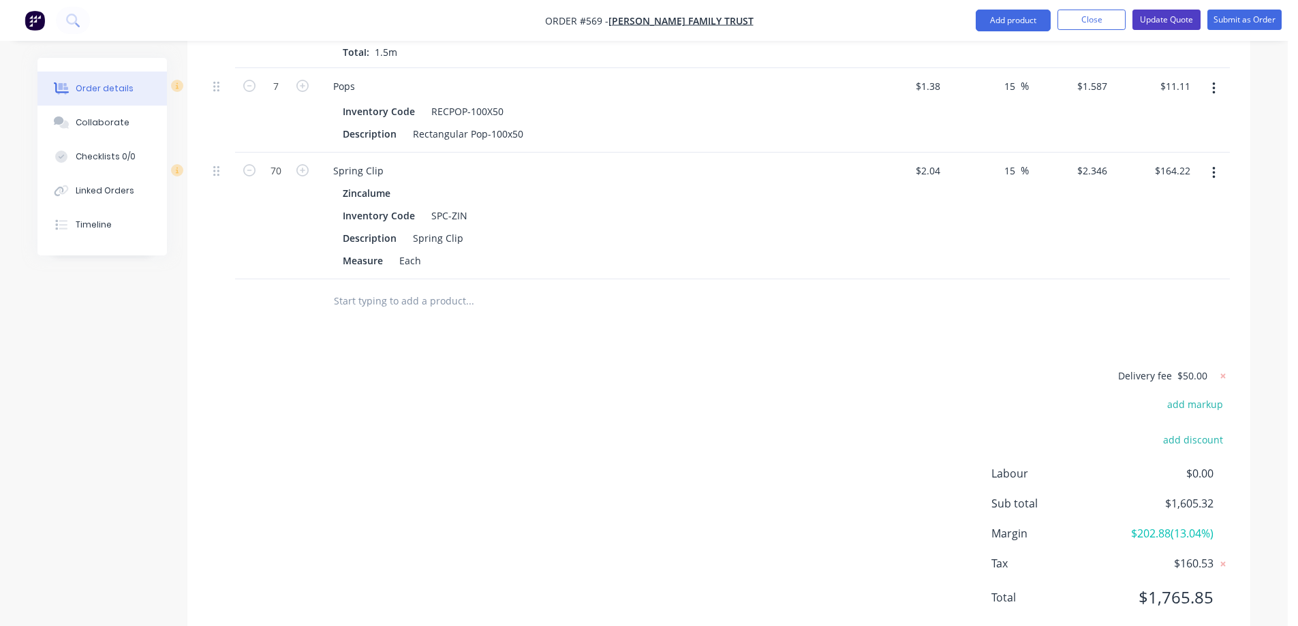
click at [1148, 12] on button "Update Quote" at bounding box center [1167, 20] width 68 height 20
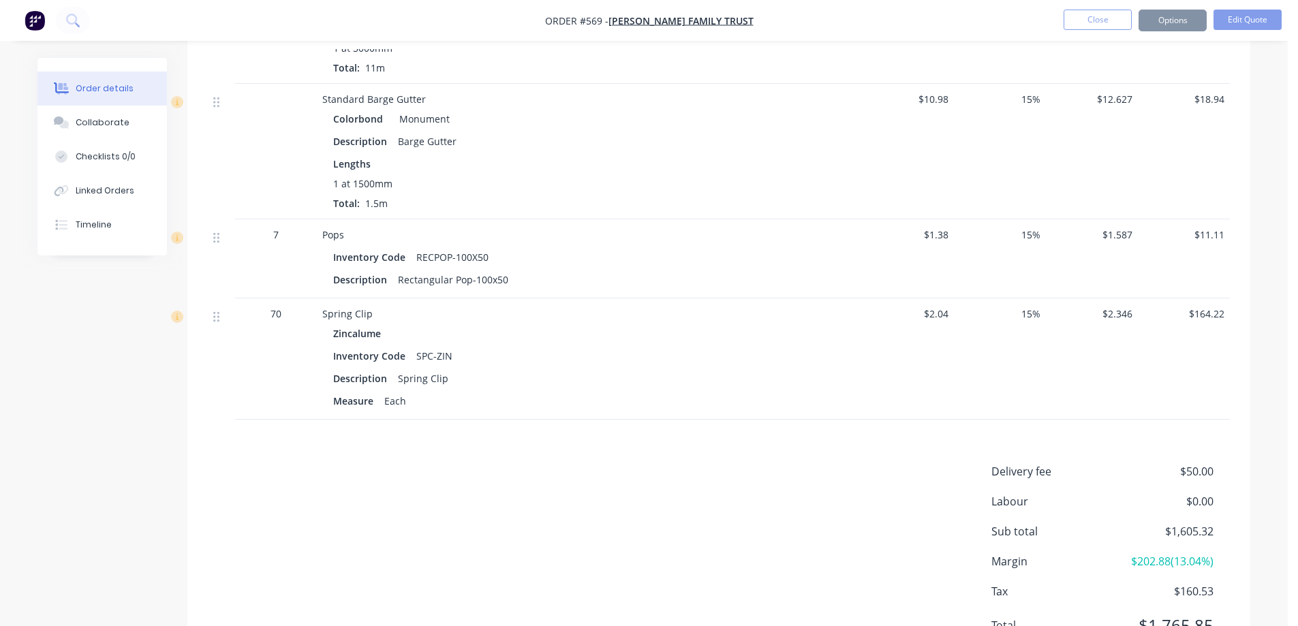
scroll to position [2092, 0]
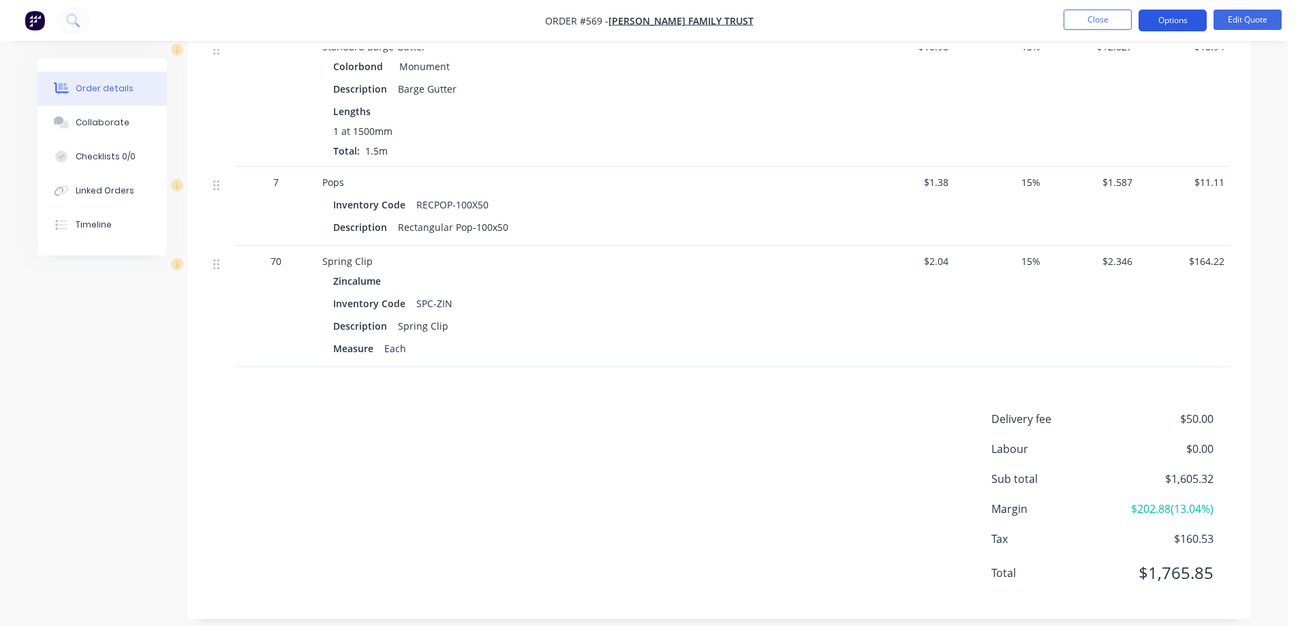
click at [1189, 19] on button "Options" at bounding box center [1173, 21] width 68 height 22
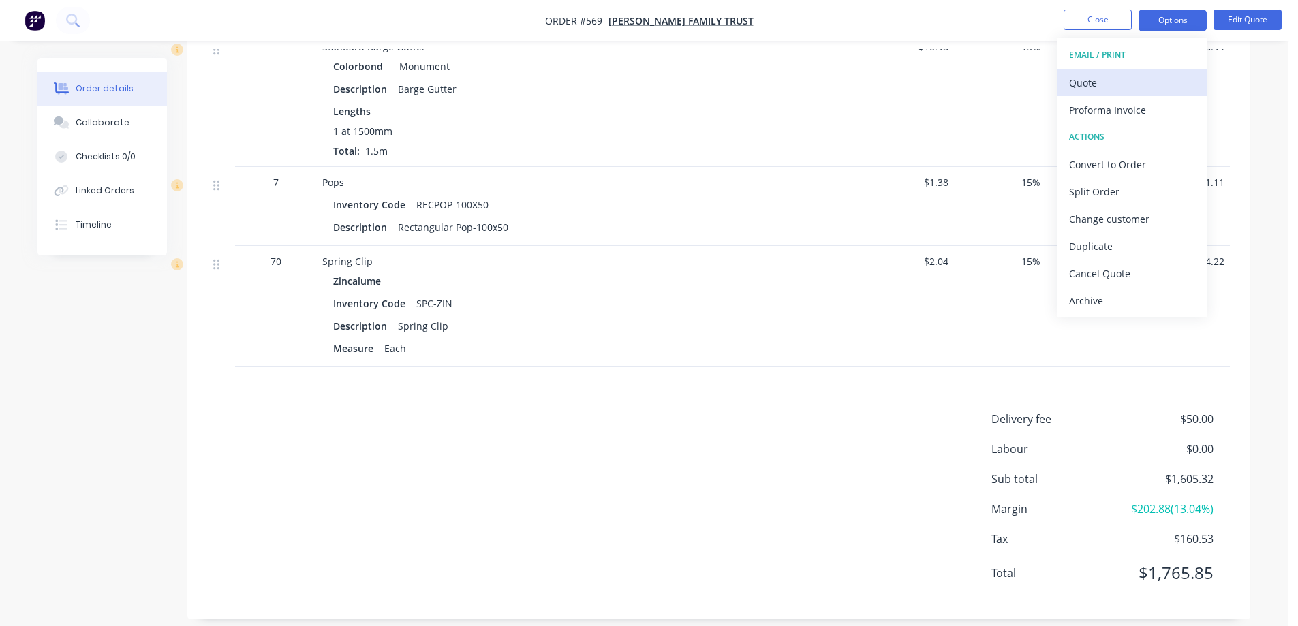
click at [1148, 74] on div "Quote" at bounding box center [1131, 83] width 125 height 20
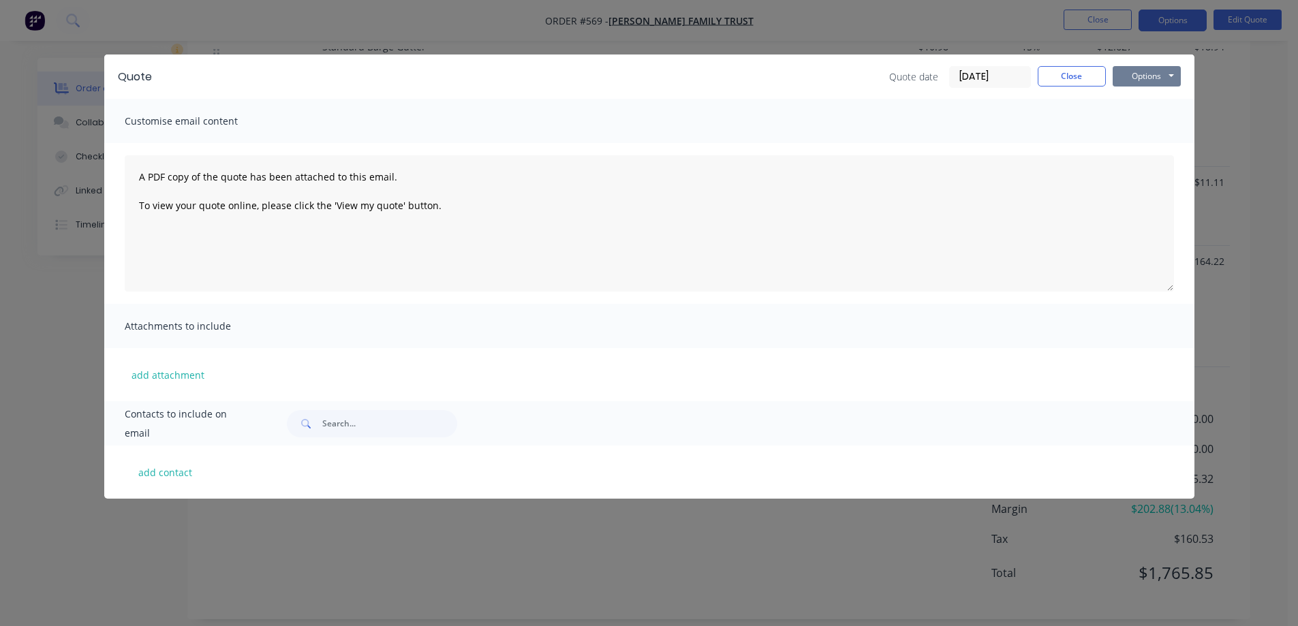
click at [1164, 67] on button "Options" at bounding box center [1147, 76] width 68 height 20
click at [1154, 95] on button "Preview" at bounding box center [1156, 100] width 87 height 22
click at [1043, 70] on button "Close" at bounding box center [1072, 76] width 68 height 20
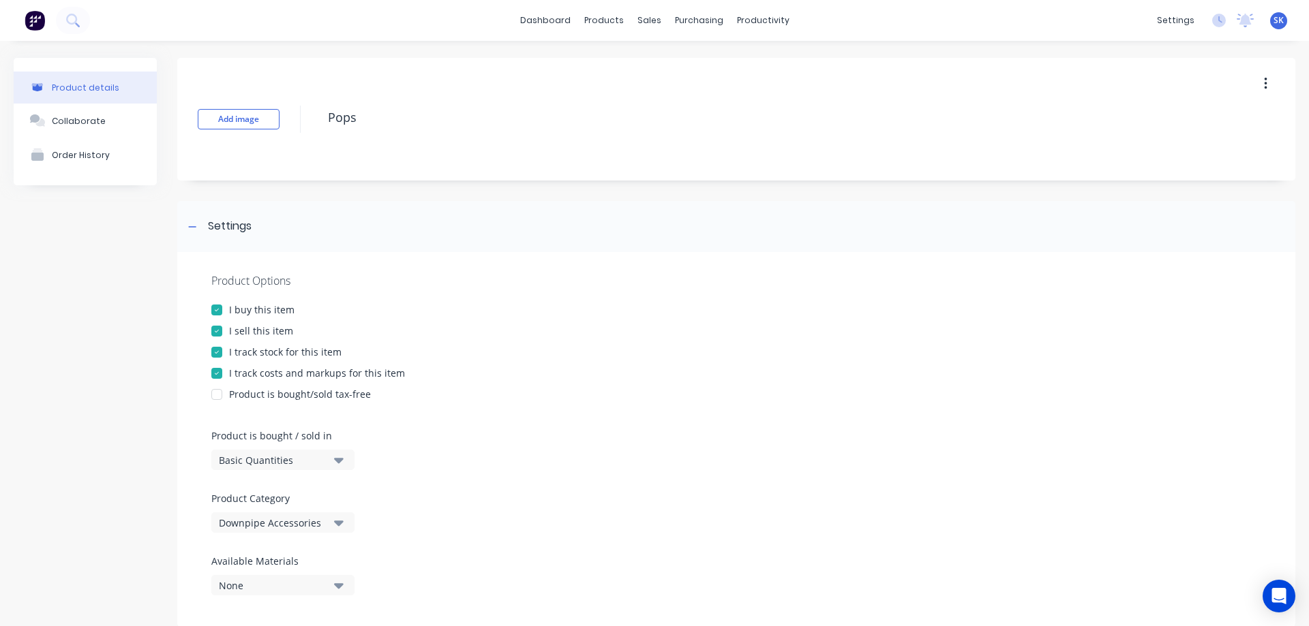
click at [31, 18] on img at bounding box center [35, 20] width 20 height 20
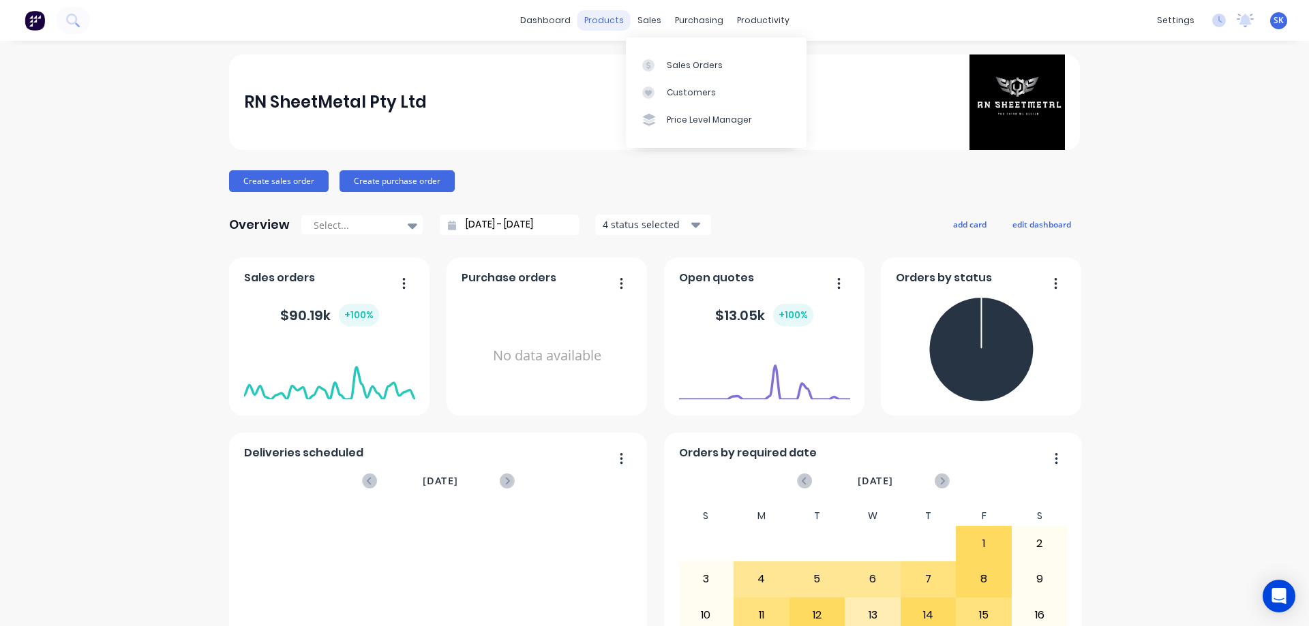
click at [612, 16] on div "products" at bounding box center [603, 20] width 53 height 20
click at [652, 65] on div "Product Catalogue" at bounding box center [659, 65] width 85 height 12
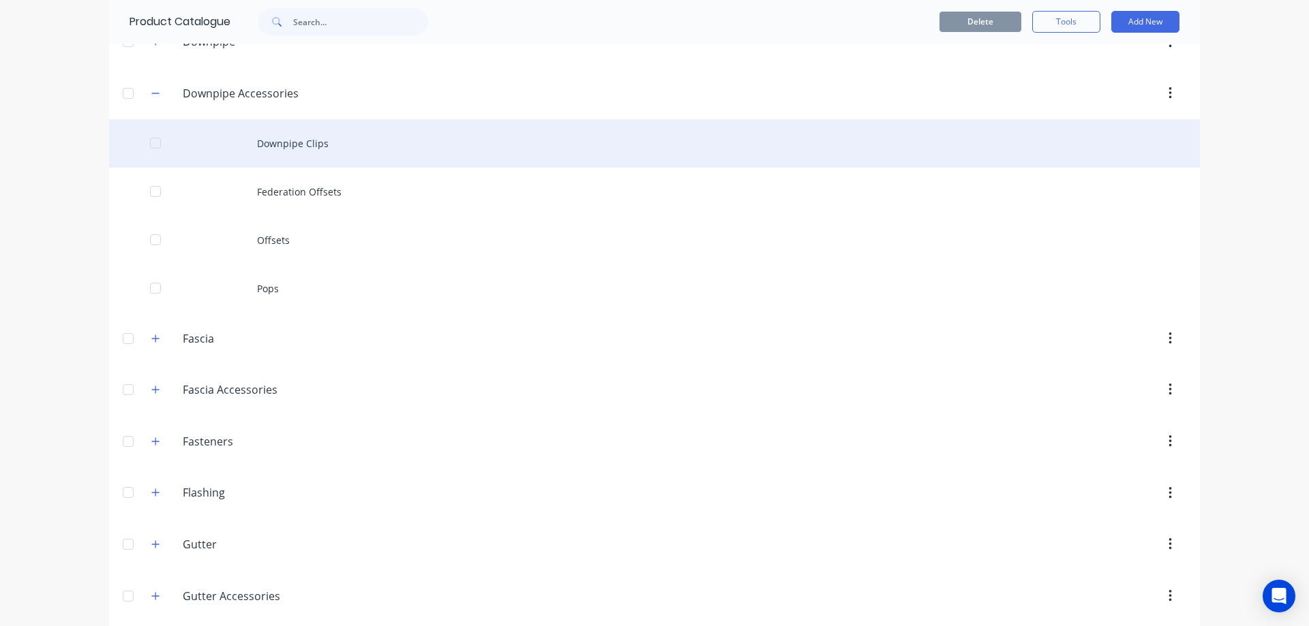
scroll to position [341, 0]
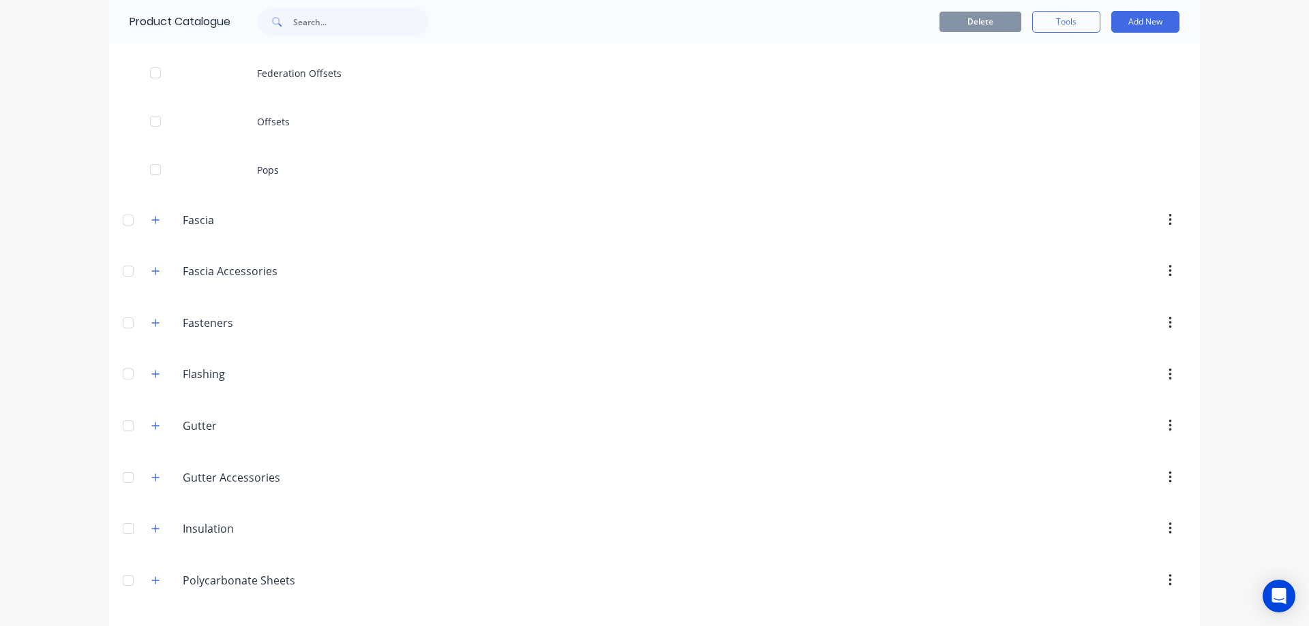
drag, startPoint x: 153, startPoint y: 273, endPoint x: 155, endPoint y: 262, distance: 10.3
click at [153, 273] on icon "button" at bounding box center [155, 271] width 8 height 10
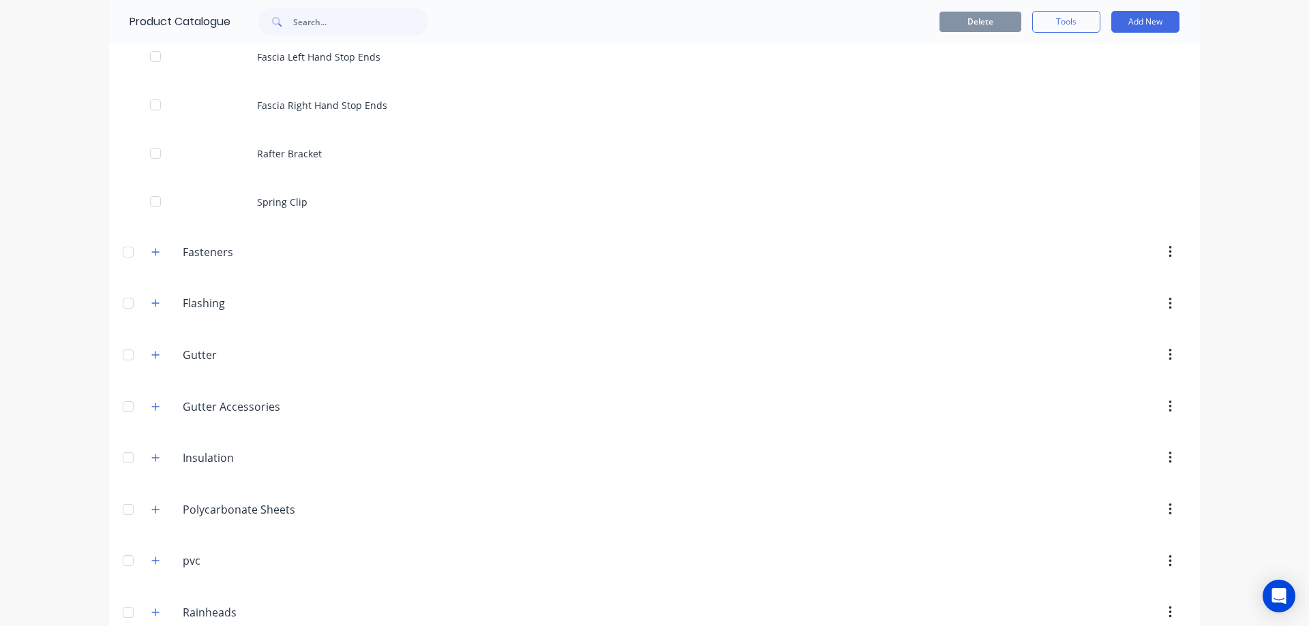
scroll to position [818, 0]
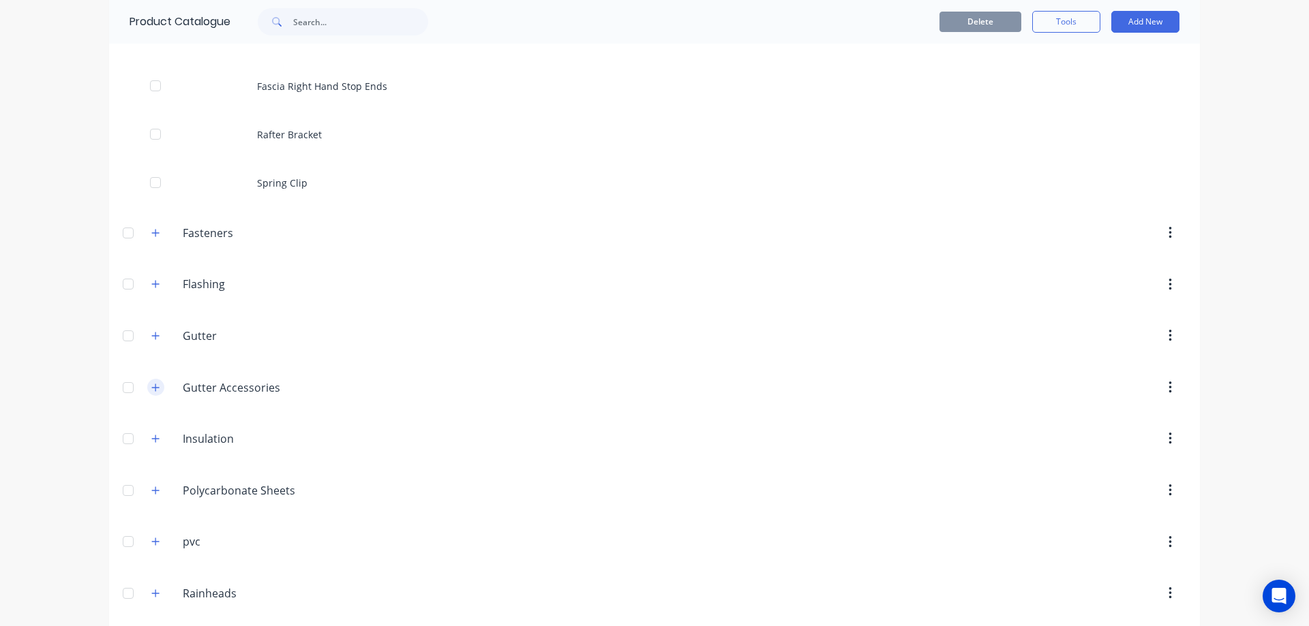
click at [153, 384] on icon "button" at bounding box center [155, 388] width 8 height 10
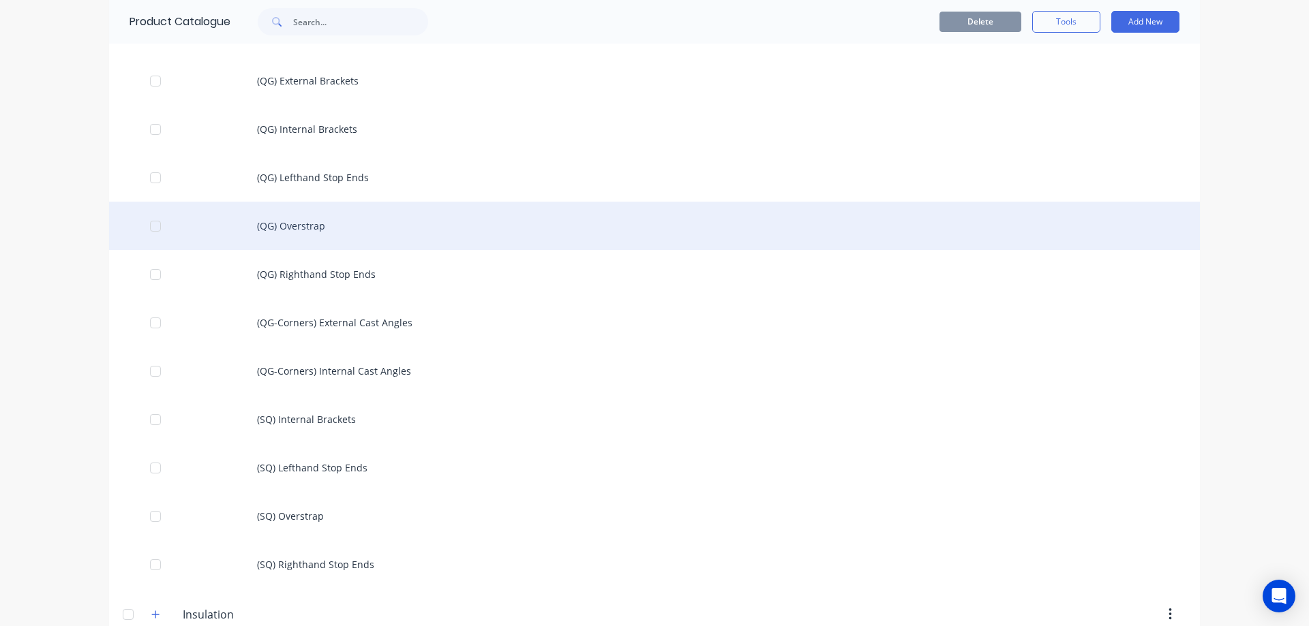
scroll to position [1568, 0]
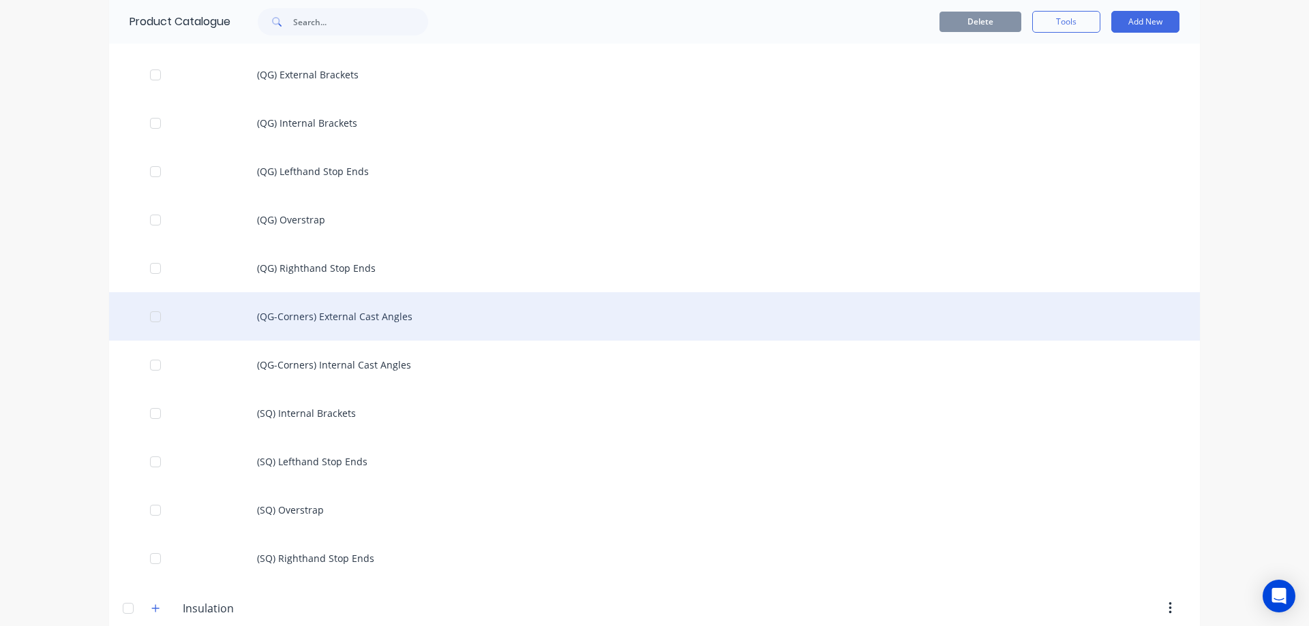
click at [351, 326] on div "(QG-Corners) External Cast Angles" at bounding box center [654, 316] width 1091 height 48
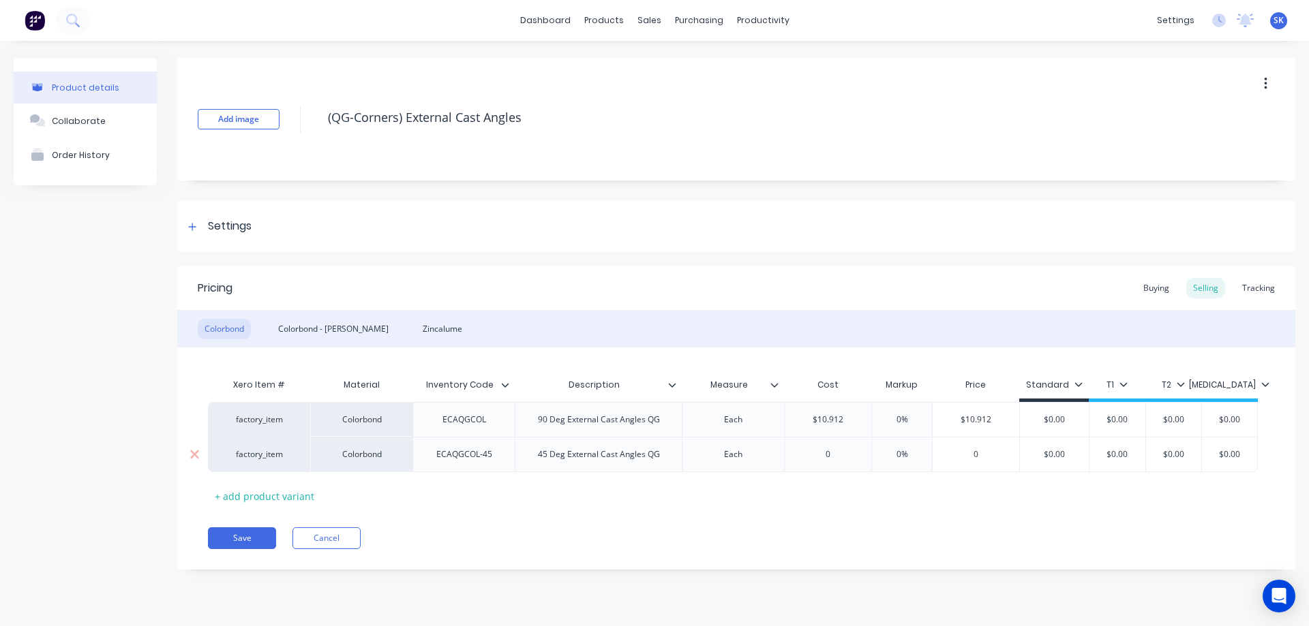
type textarea "x"
click at [606, 73] on link "Product Catalogue" at bounding box center [671, 64] width 181 height 27
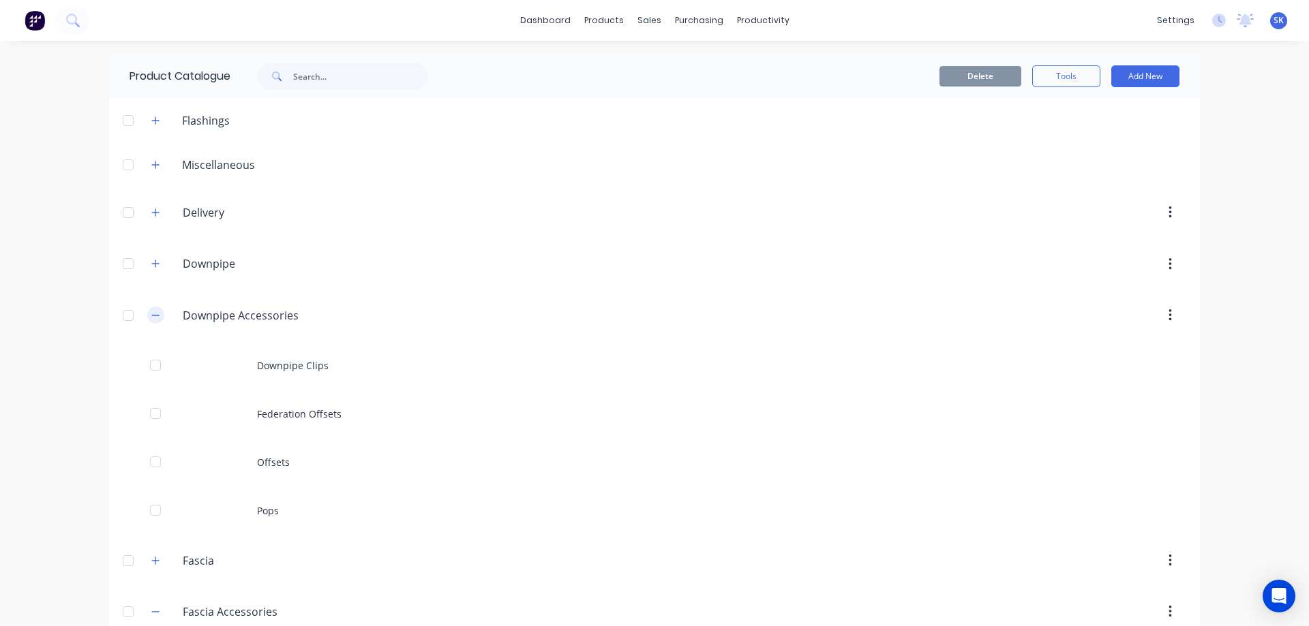
click at [151, 319] on icon "button" at bounding box center [155, 316] width 8 height 10
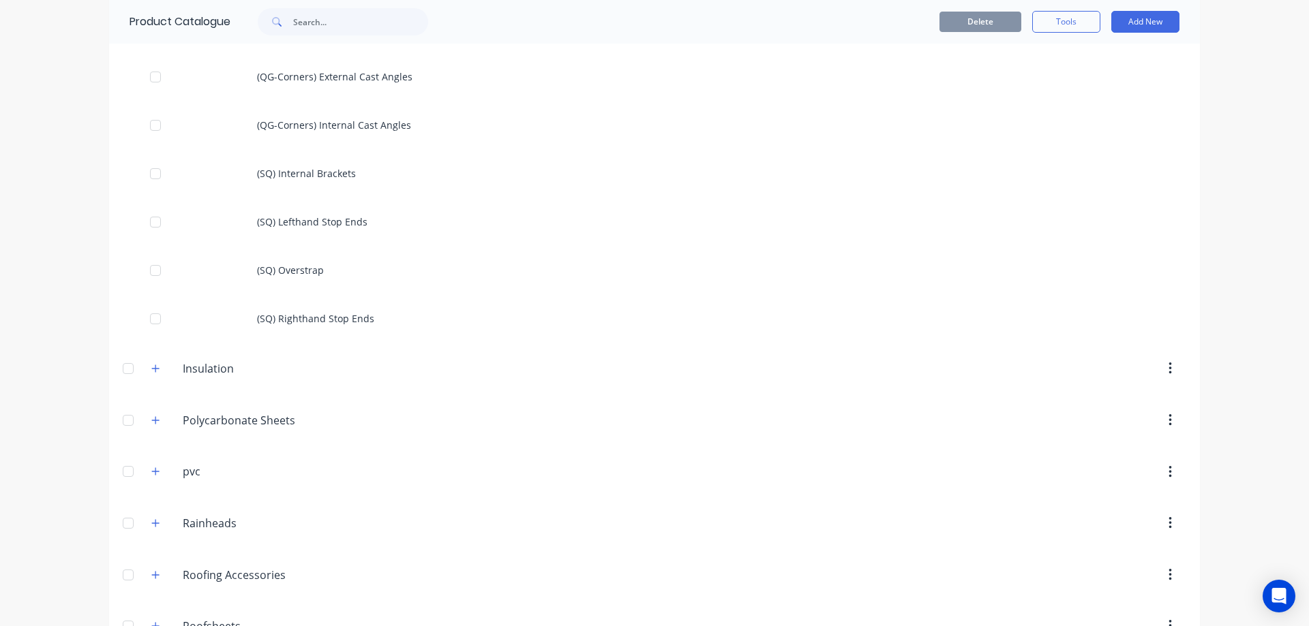
scroll to position [1756, 0]
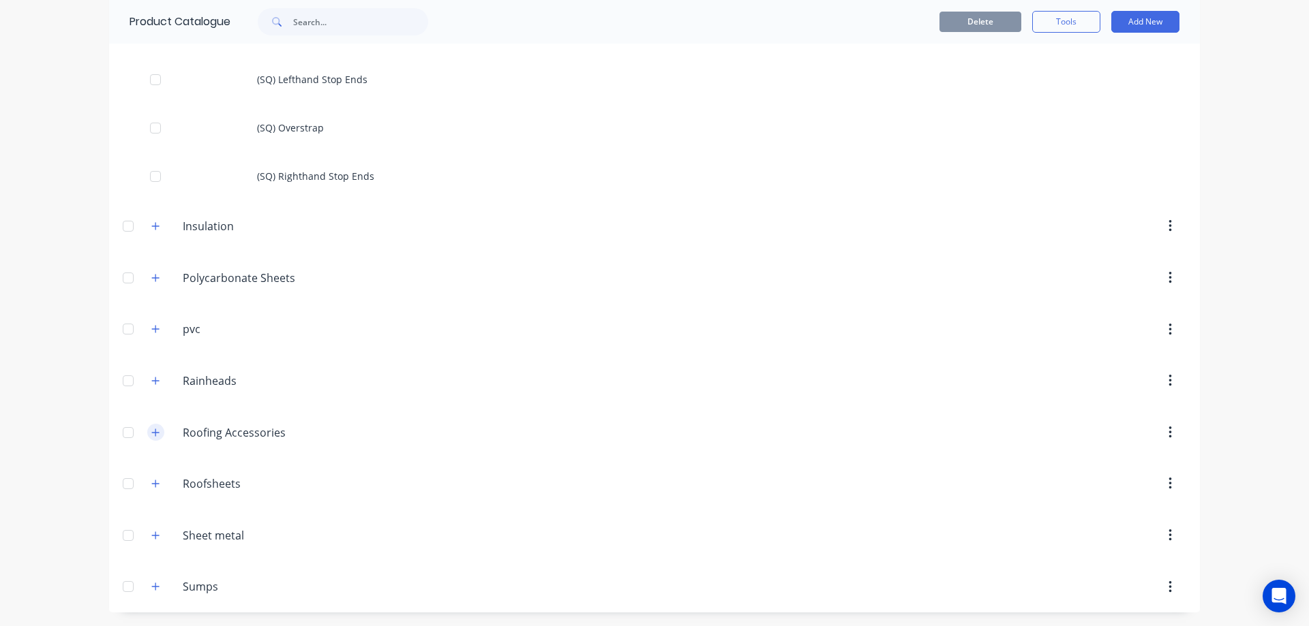
click at [155, 431] on button "button" at bounding box center [155, 432] width 17 height 17
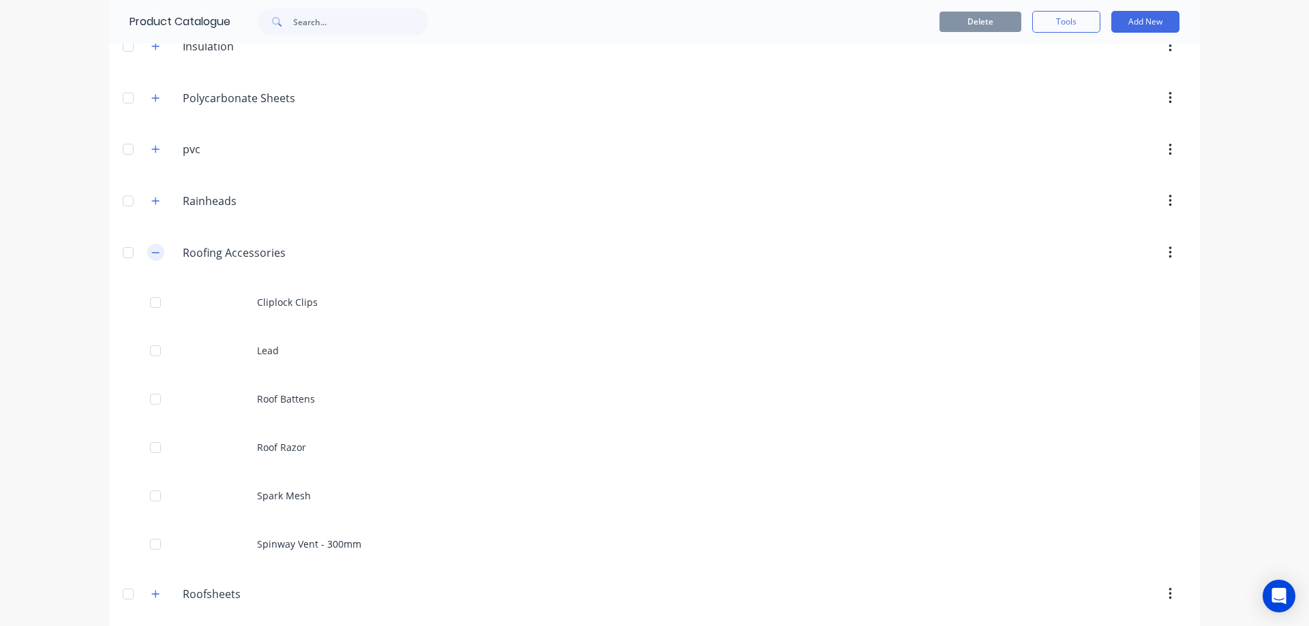
scroll to position [2047, 0]
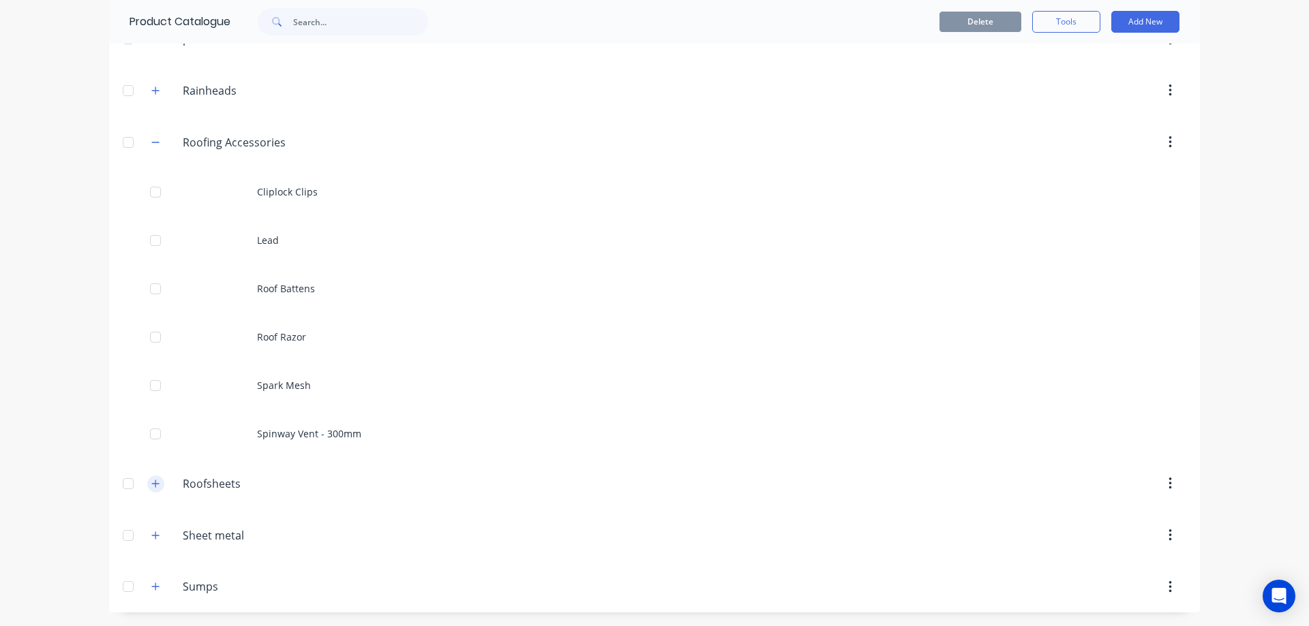
click at [156, 479] on button "button" at bounding box center [155, 484] width 17 height 17
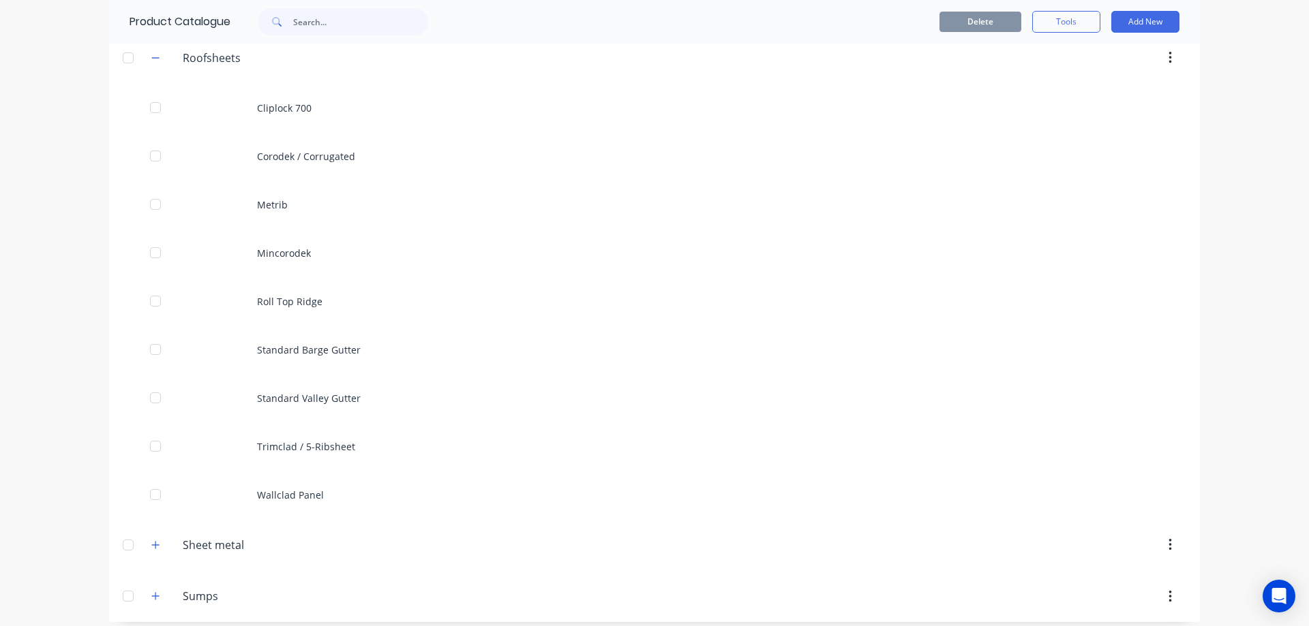
scroll to position [2482, 0]
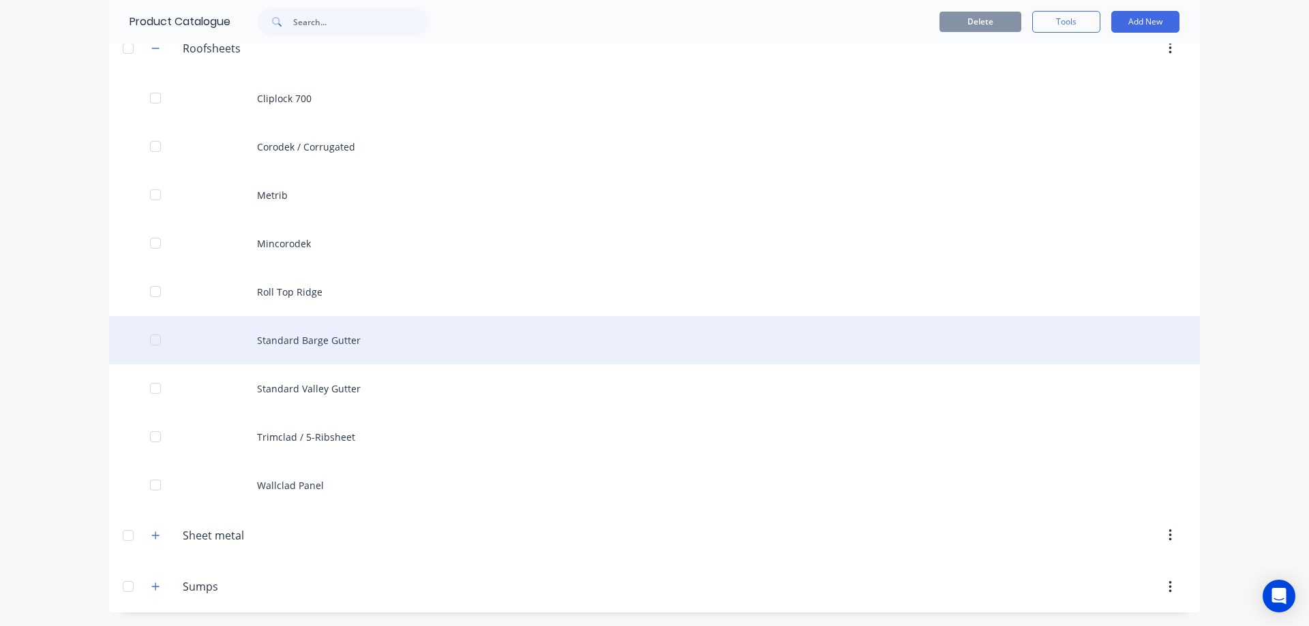
click at [301, 346] on div "Standard Barge Gutter" at bounding box center [654, 340] width 1091 height 48
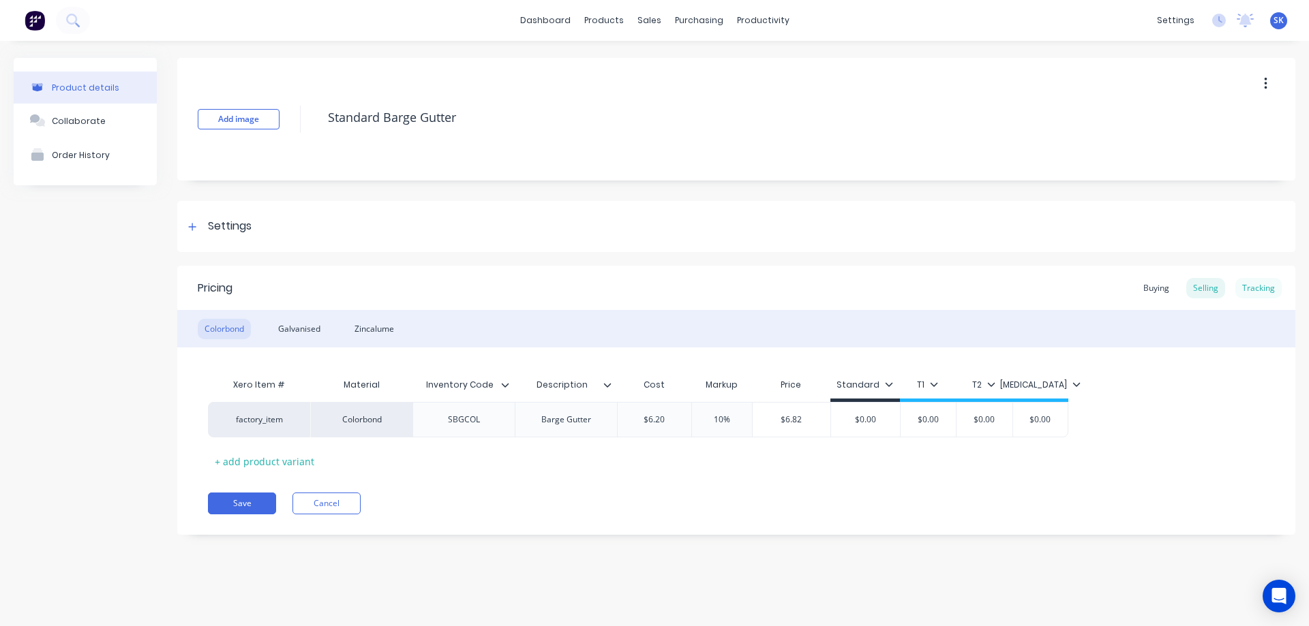
click at [1269, 290] on div "Tracking" at bounding box center [1258, 288] width 46 height 20
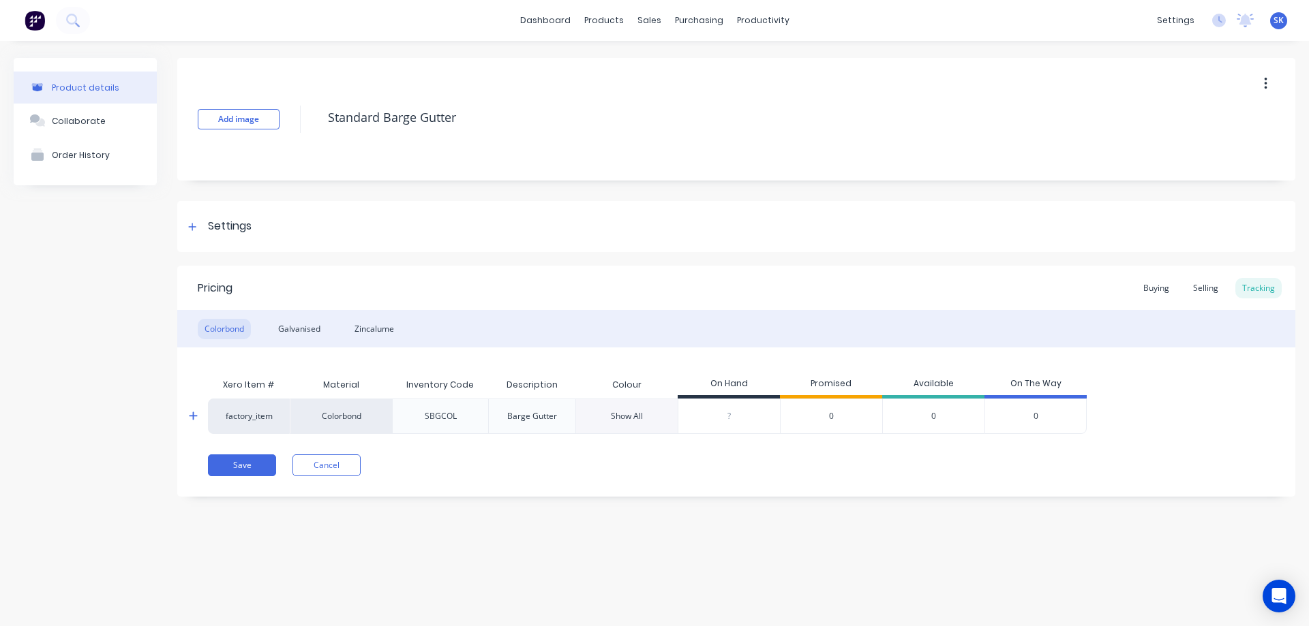
click at [831, 412] on span "0" at bounding box center [831, 416] width 5 height 12
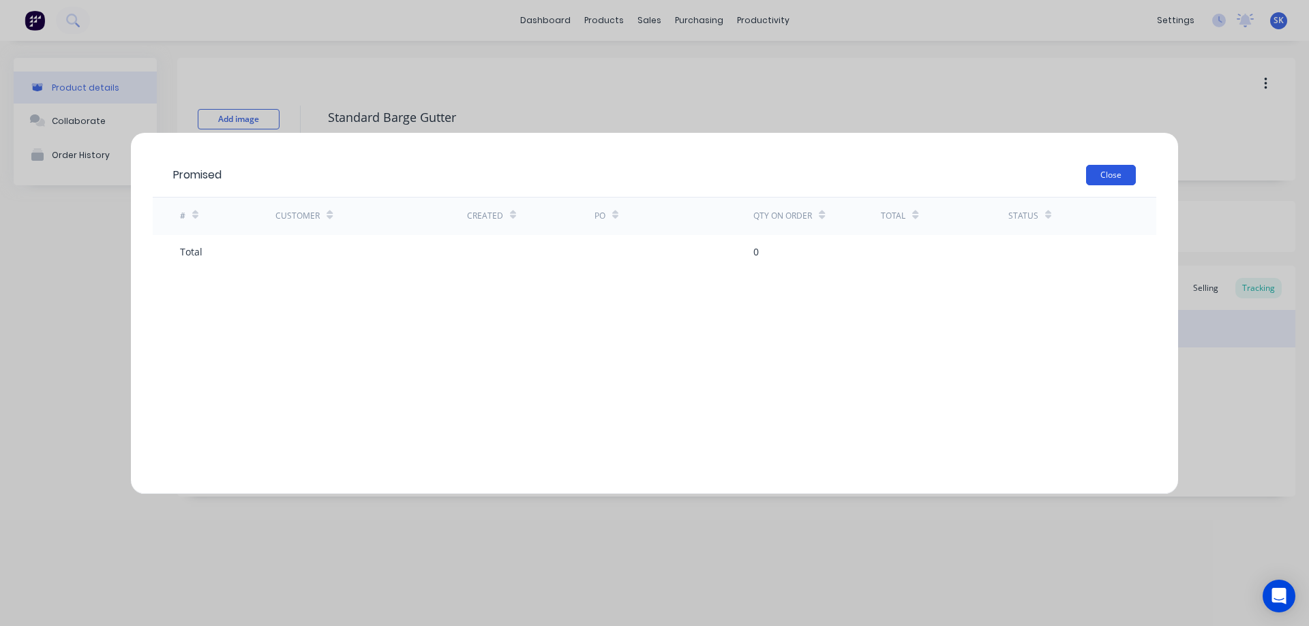
click at [1095, 170] on button "Close" at bounding box center [1111, 175] width 50 height 20
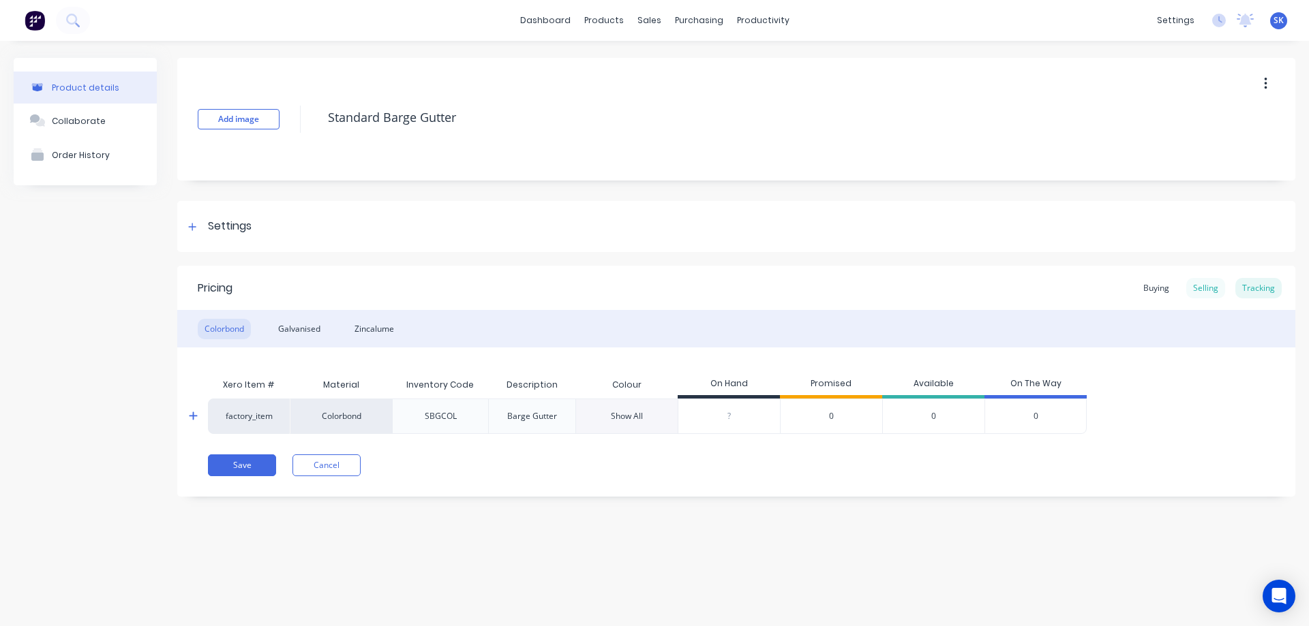
click at [1207, 290] on div "Selling" at bounding box center [1205, 288] width 39 height 20
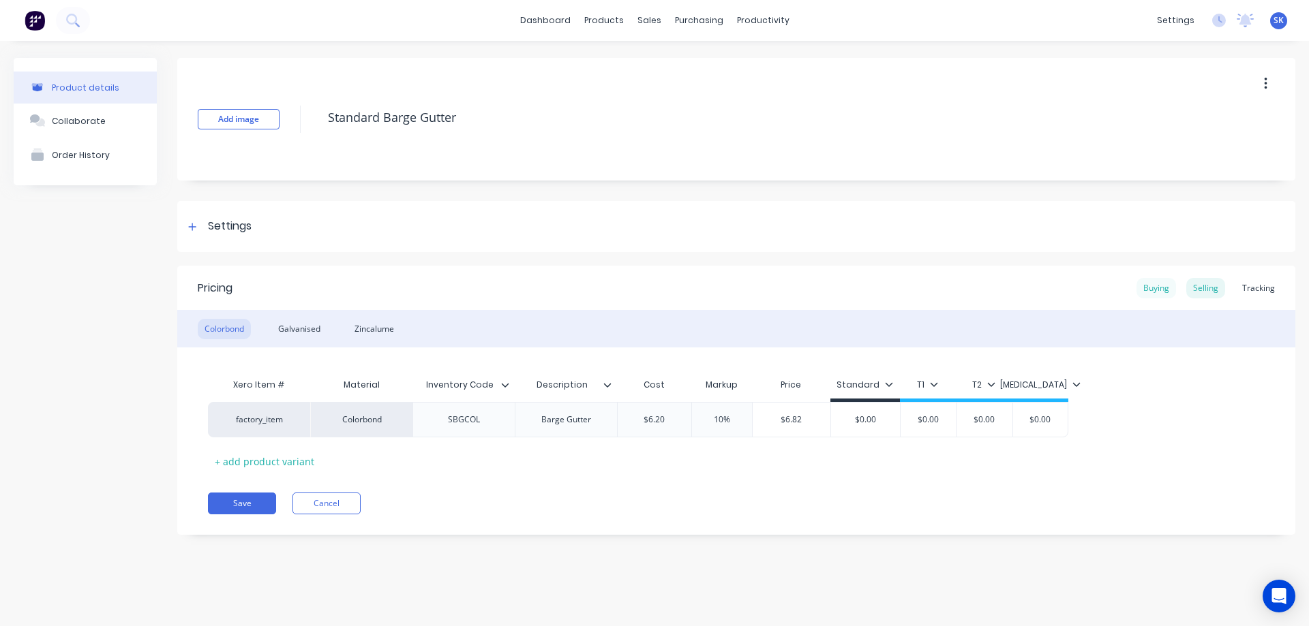
click at [1164, 282] on div "Buying" at bounding box center [1156, 288] width 40 height 20
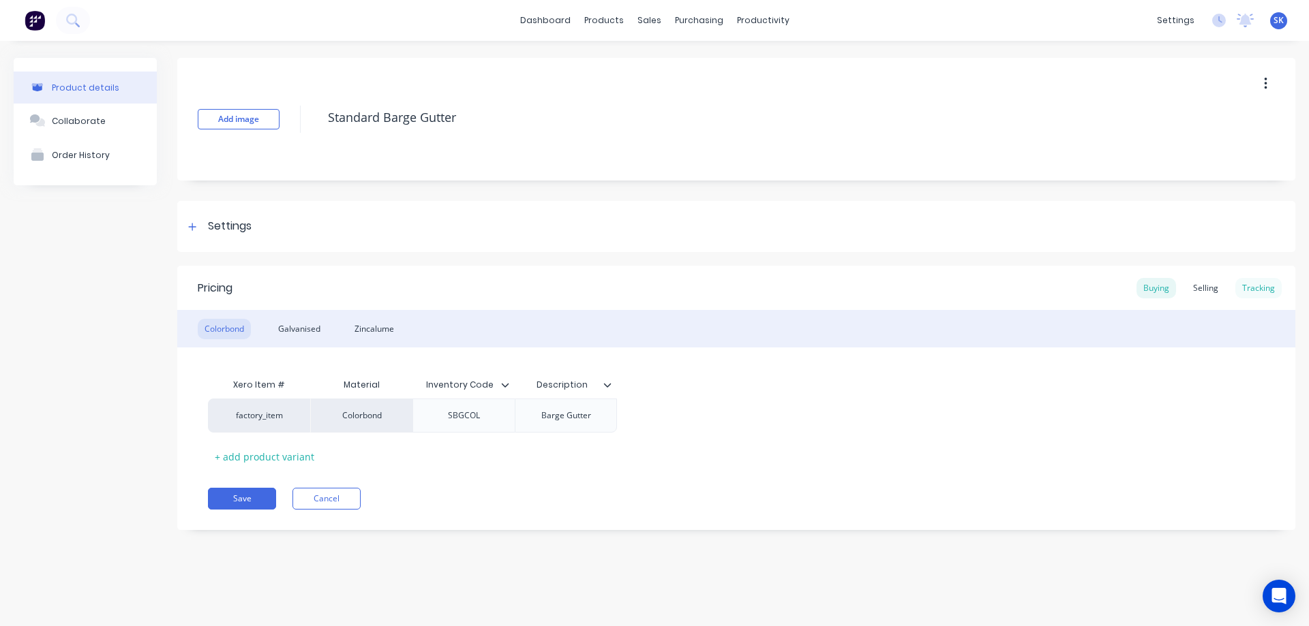
click at [1266, 284] on div "Tracking" at bounding box center [1258, 288] width 46 height 20
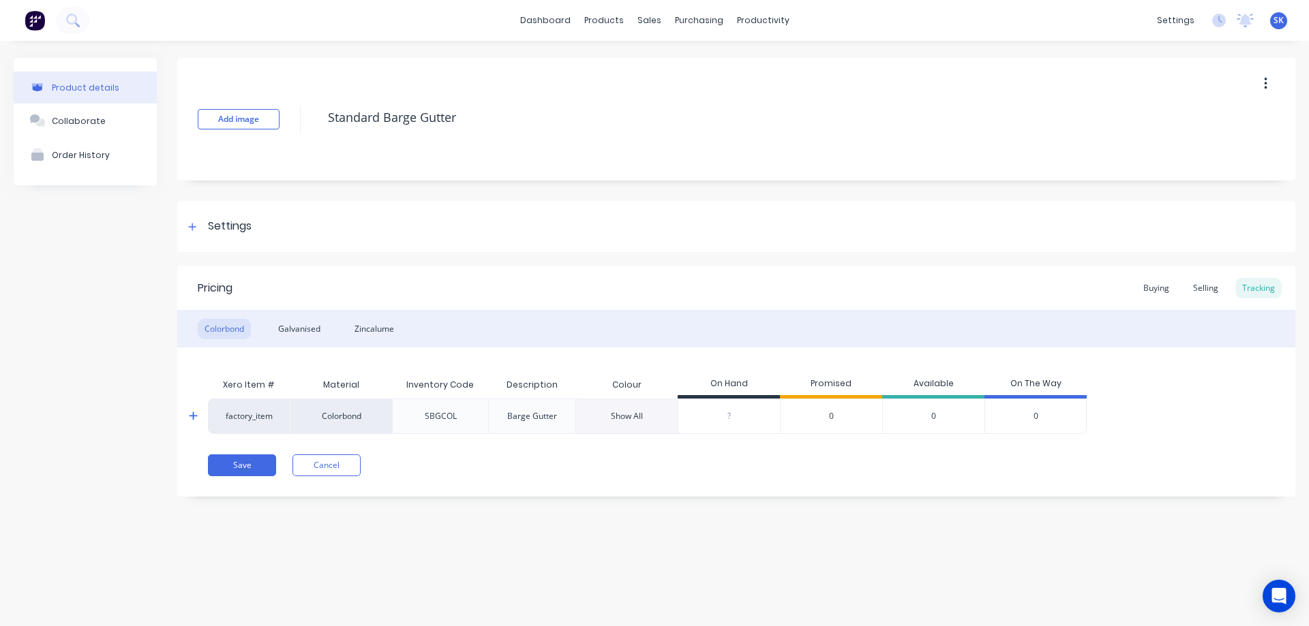
click at [544, 419] on div "Barge Gutter" at bounding box center [532, 416] width 50 height 12
click at [611, 410] on div "Show All" at bounding box center [626, 416] width 102 height 35
click at [624, 418] on div "Show All" at bounding box center [627, 416] width 32 height 12
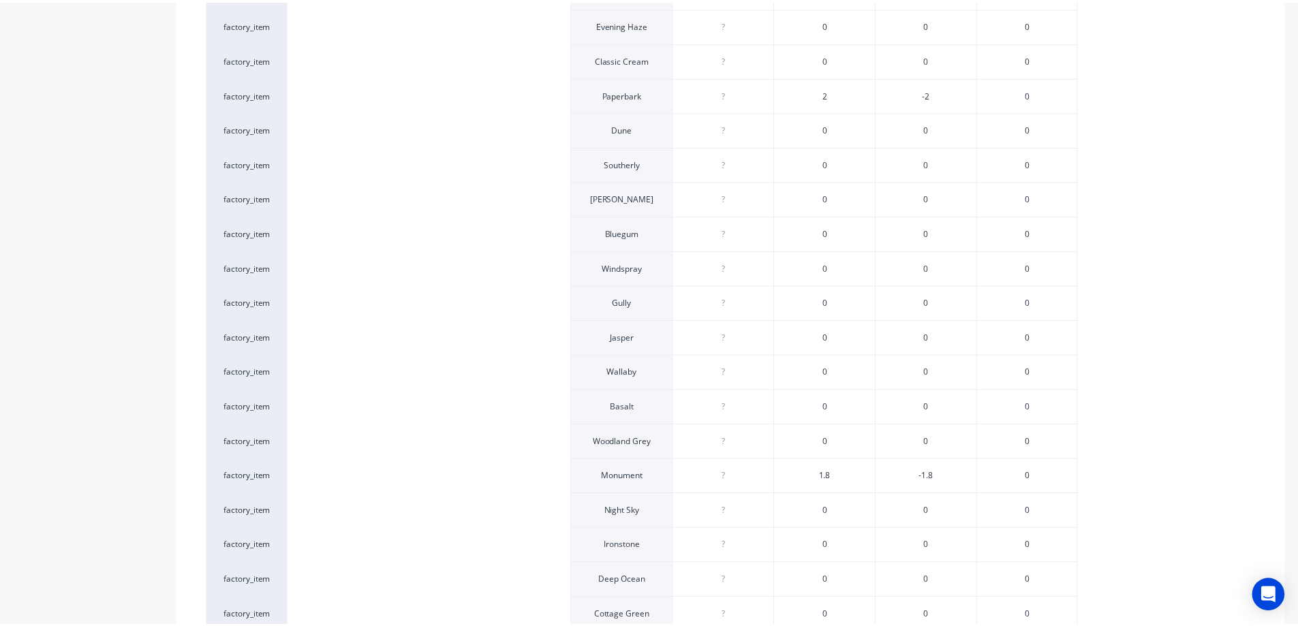
scroll to position [477, 0]
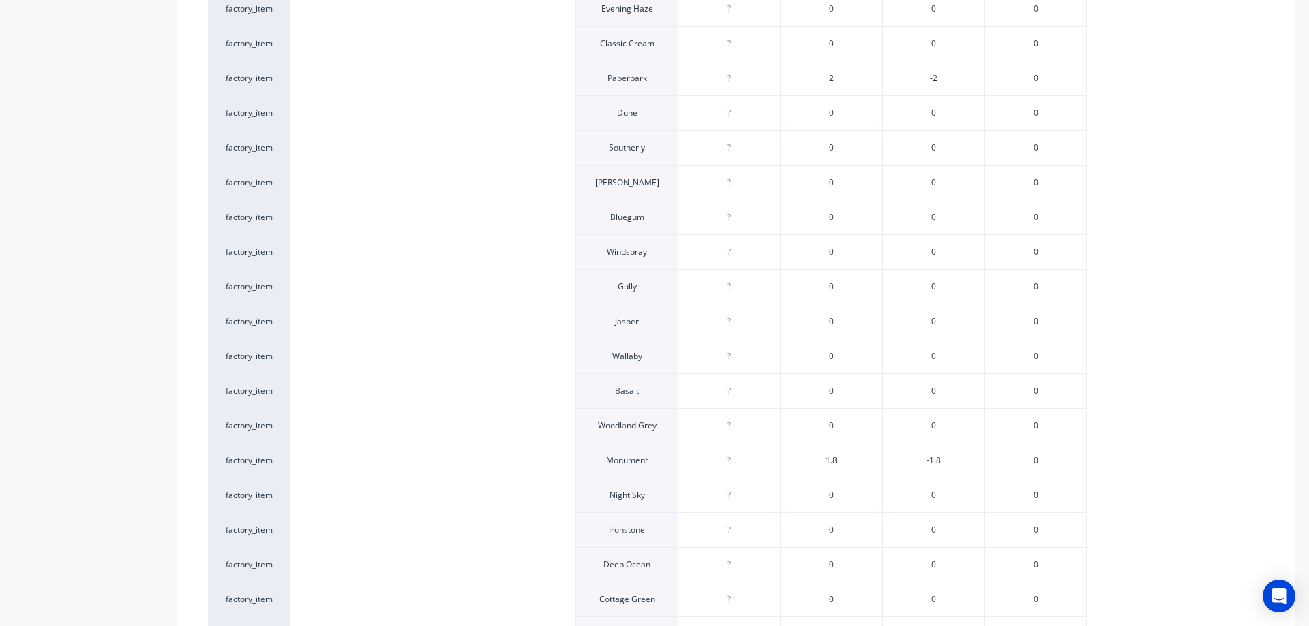
click at [831, 459] on span "1.8" at bounding box center [831, 461] width 12 height 12
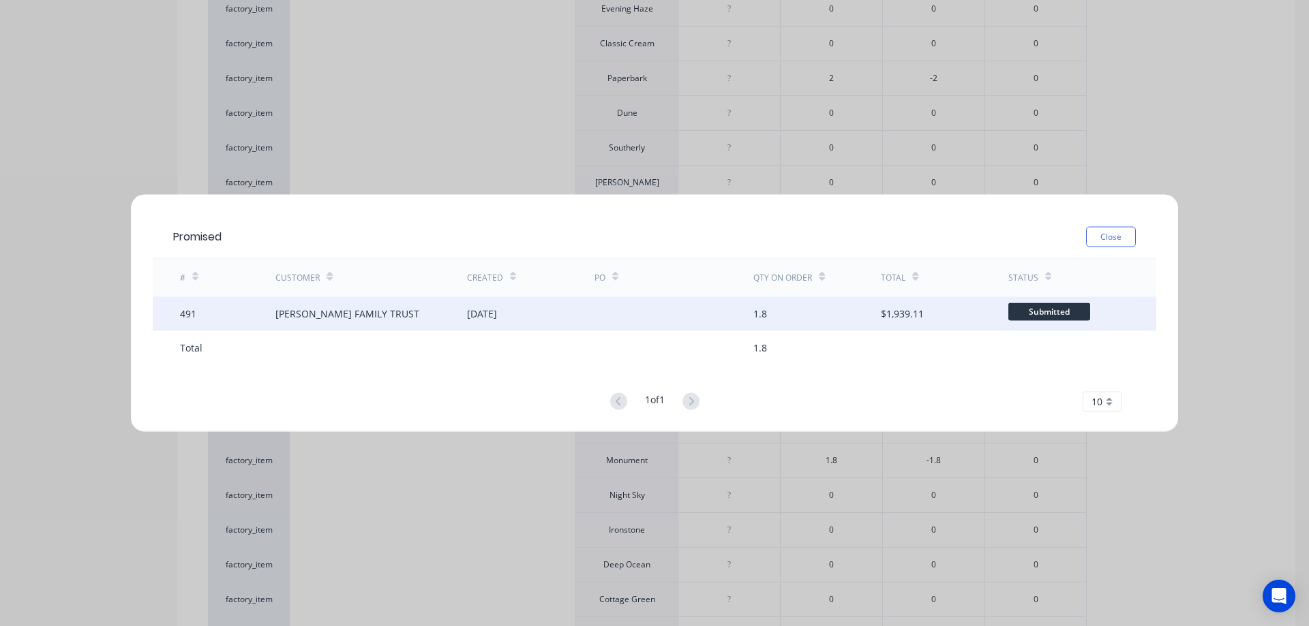
click at [851, 314] on div "1.8" at bounding box center [816, 313] width 127 height 34
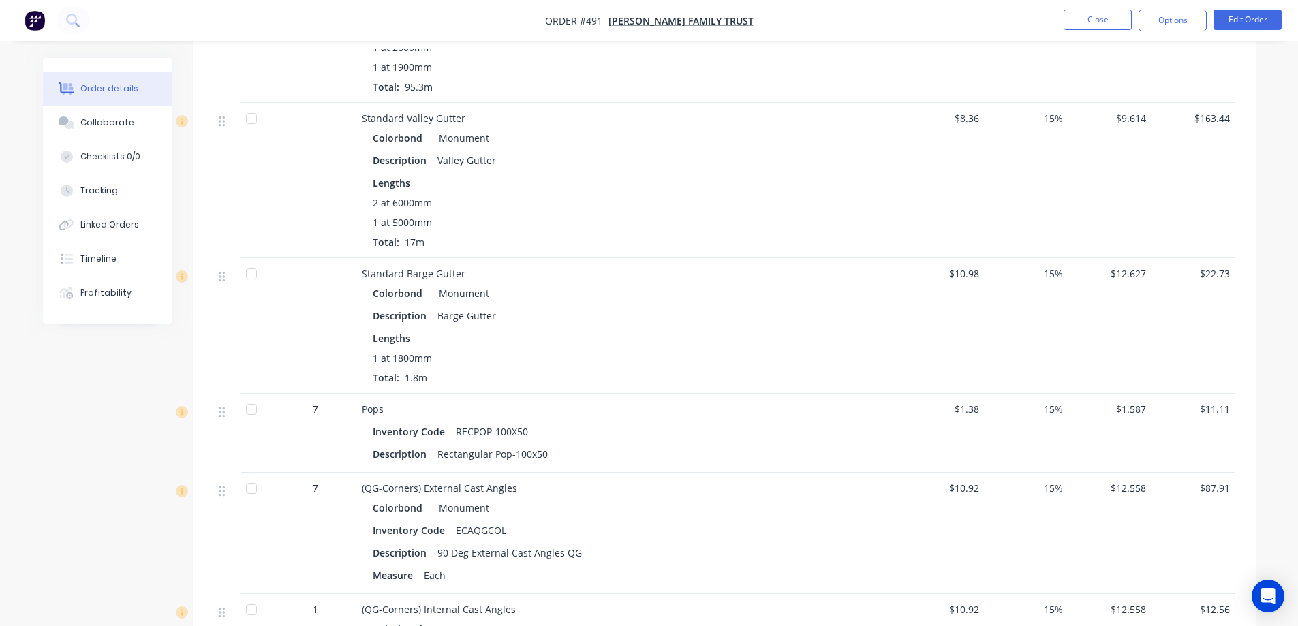
scroll to position [954, 0]
click at [27, 20] on img "button" at bounding box center [35, 20] width 20 height 20
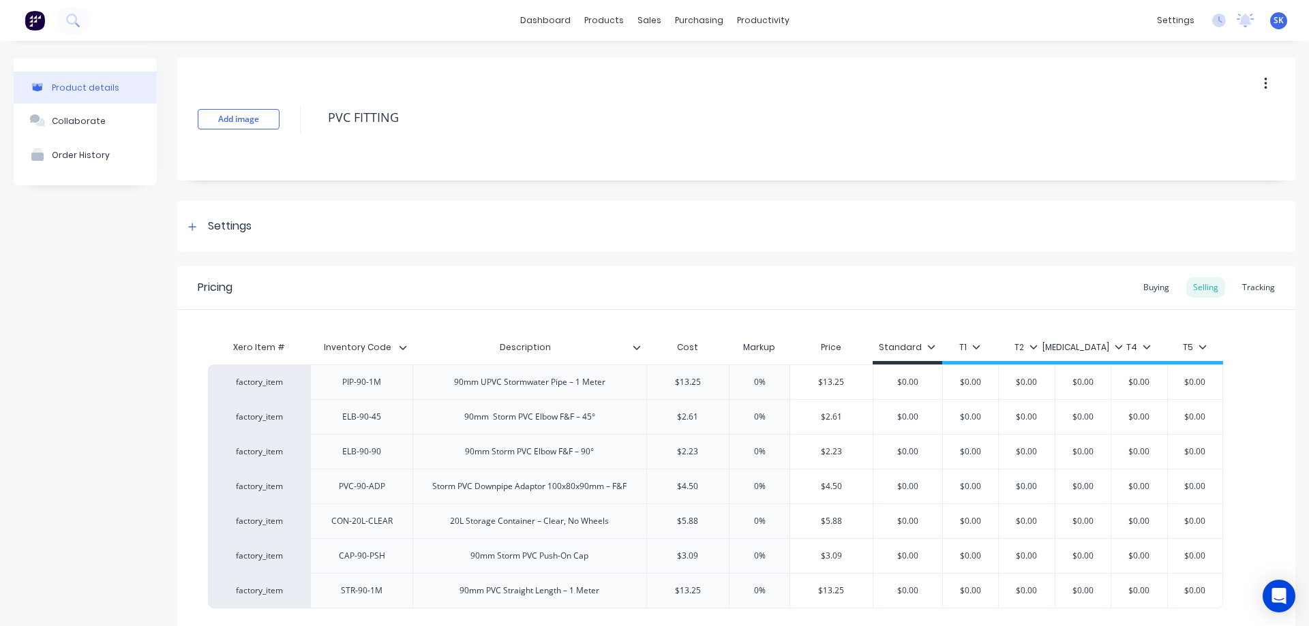
click at [32, 23] on img at bounding box center [35, 20] width 20 height 20
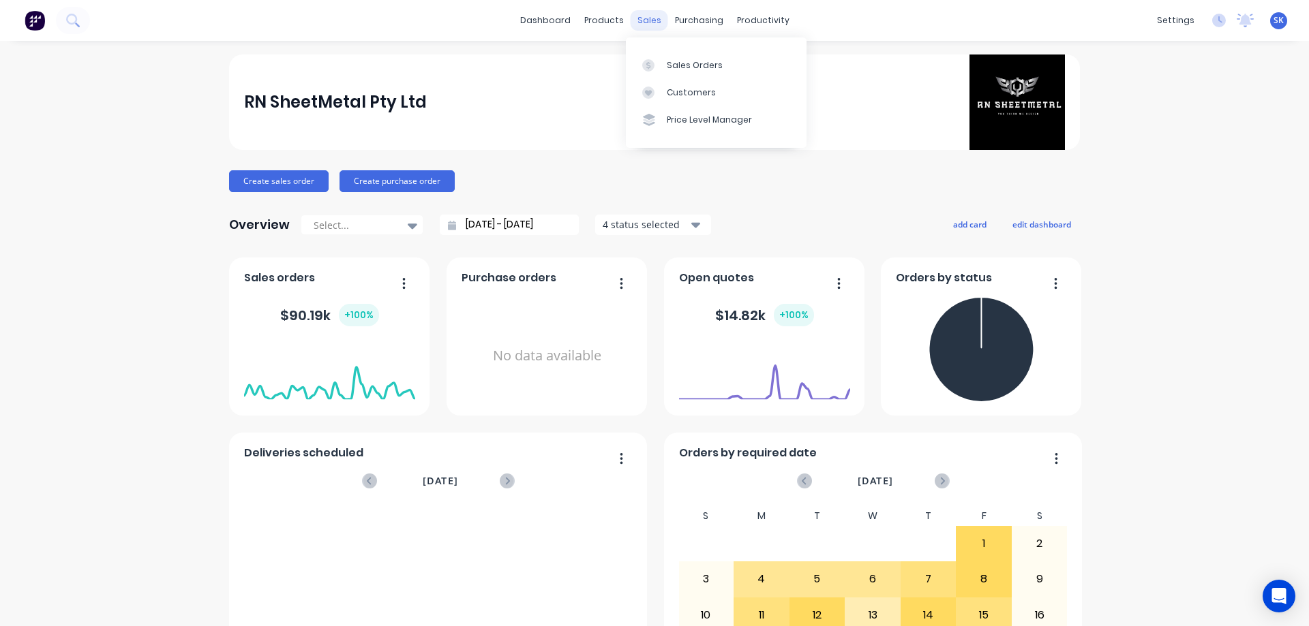
click at [639, 23] on div "sales" at bounding box center [648, 20] width 37 height 20
click at [615, 26] on div "products" at bounding box center [603, 20] width 53 height 20
click at [622, 56] on link "Product Catalogue" at bounding box center [666, 64] width 181 height 27
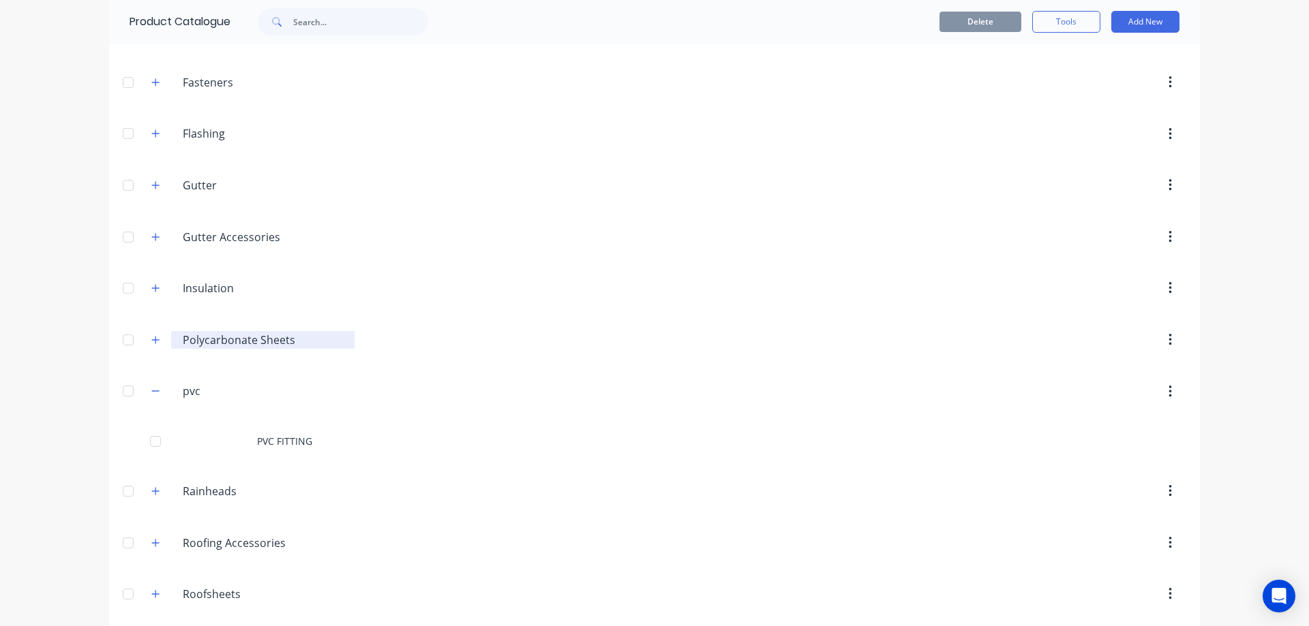
scroll to position [498, 0]
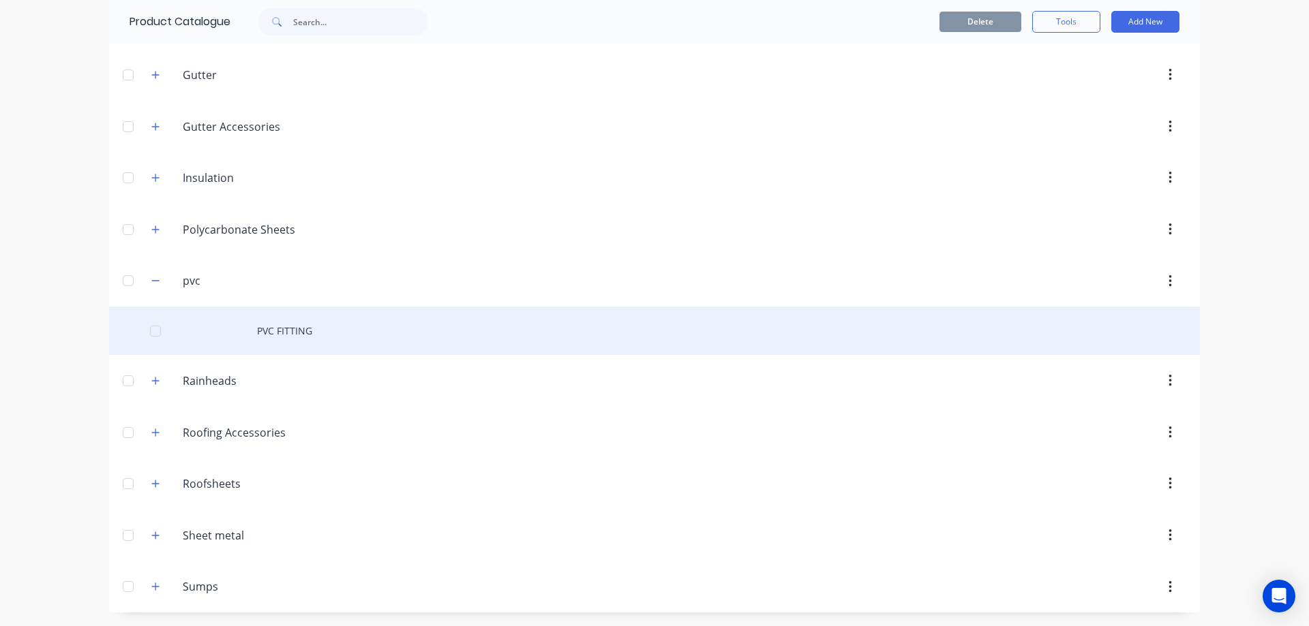
click at [292, 323] on div "PVC FITTING" at bounding box center [654, 331] width 1091 height 48
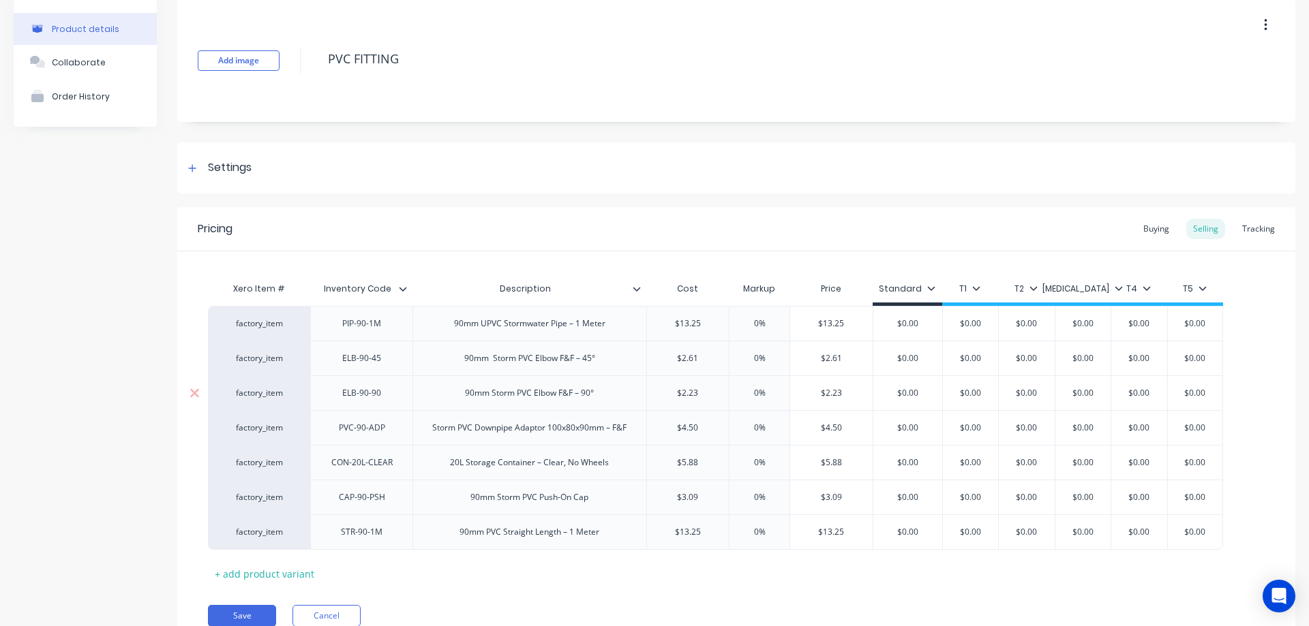
scroll to position [117, 0]
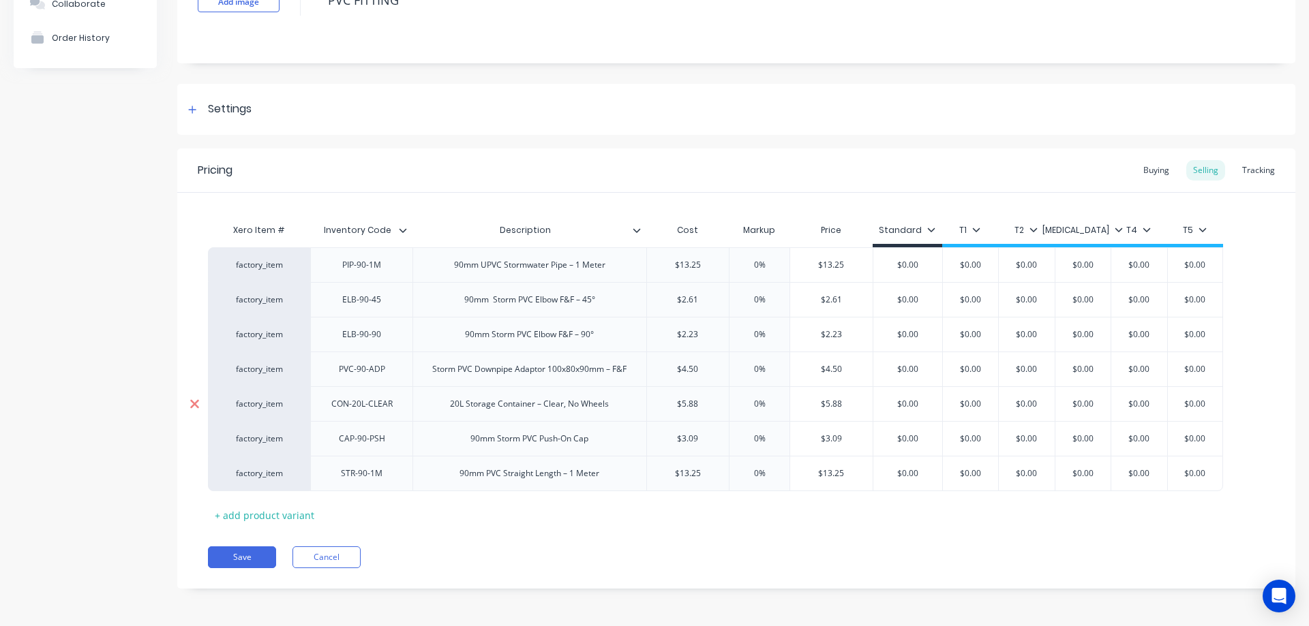
click at [193, 402] on icon at bounding box center [194, 403] width 9 height 9
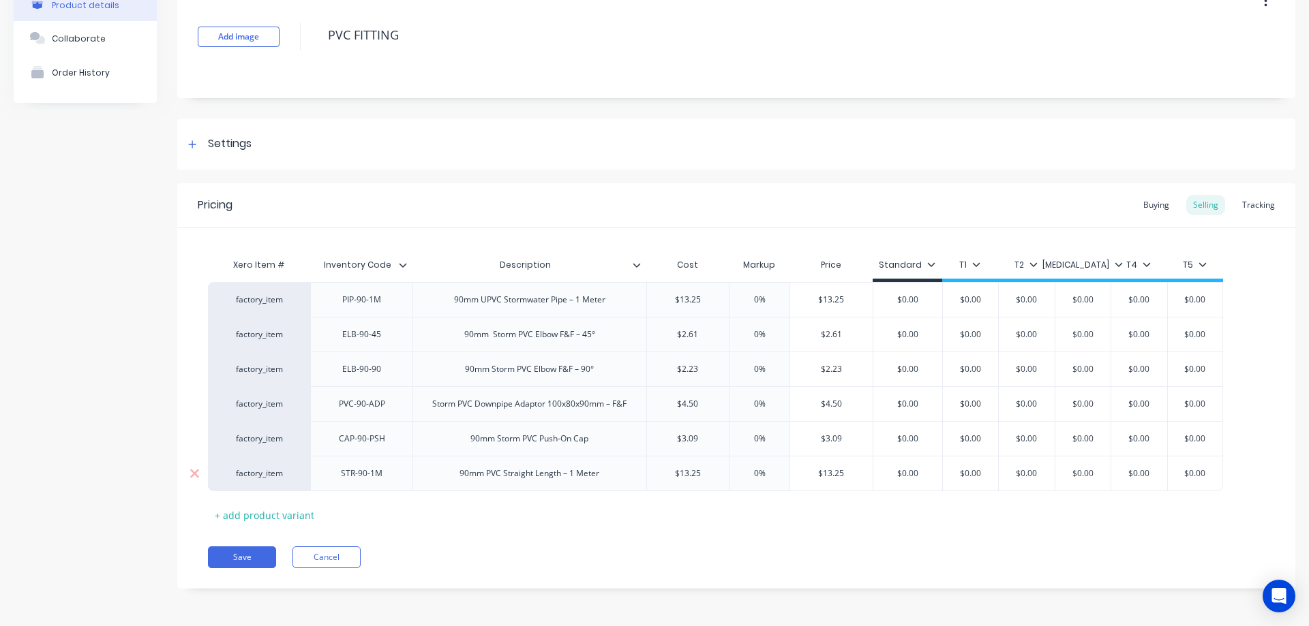
click at [506, 479] on div "90mm PVC Straight Length – 1 Meter" at bounding box center [529, 474] width 162 height 18
drag, startPoint x: 503, startPoint y: 476, endPoint x: 562, endPoint y: 487, distance: 59.6
click at [562, 487] on div "90mm PVC Straight Length – 1 Meter" at bounding box center [529, 473] width 234 height 35
copy div "Straight Length"
click at [480, 302] on div "90mm UPVC Stormwater Pipe – 1 Meter" at bounding box center [529, 300] width 173 height 18
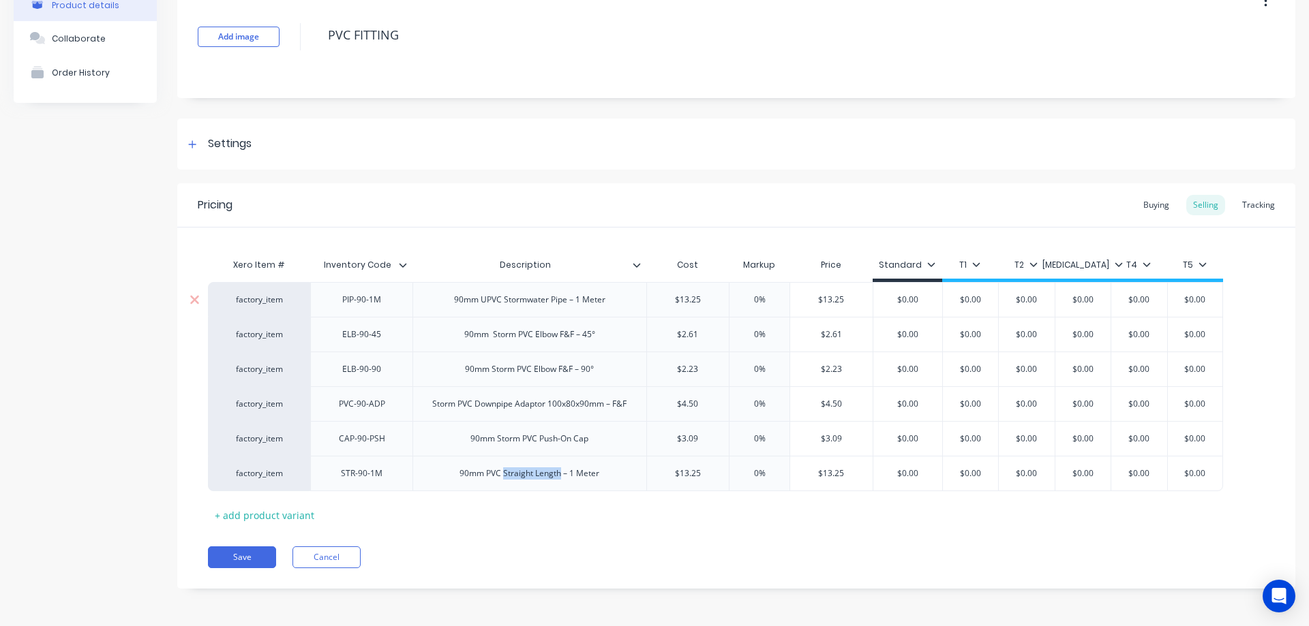
type textarea "x"
paste div
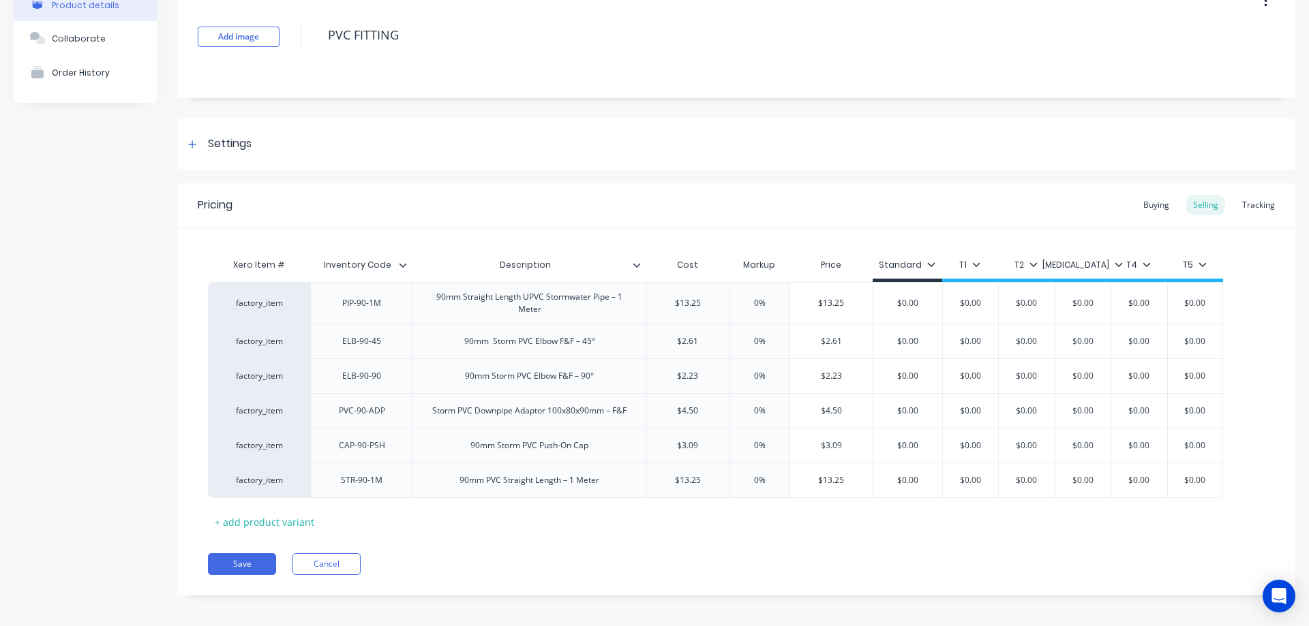
click at [517, 532] on div "Xero Item # Inventory Code Description Cost Markup Price Standard T1 T2 T3 T4 T…" at bounding box center [736, 391] width 1056 height 281
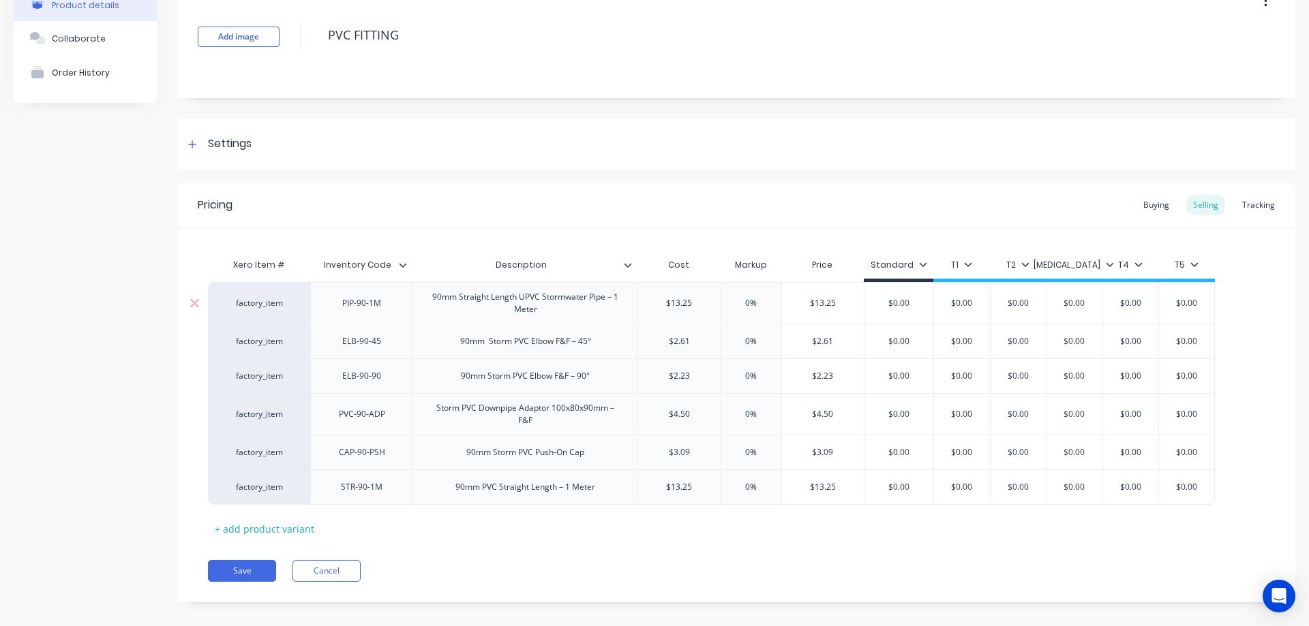
click at [557, 315] on div "90mm Straight Length UPVC Stormwater Pipe – 1 Meter" at bounding box center [524, 303] width 213 height 30
click at [197, 487] on icon at bounding box center [194, 488] width 10 height 14
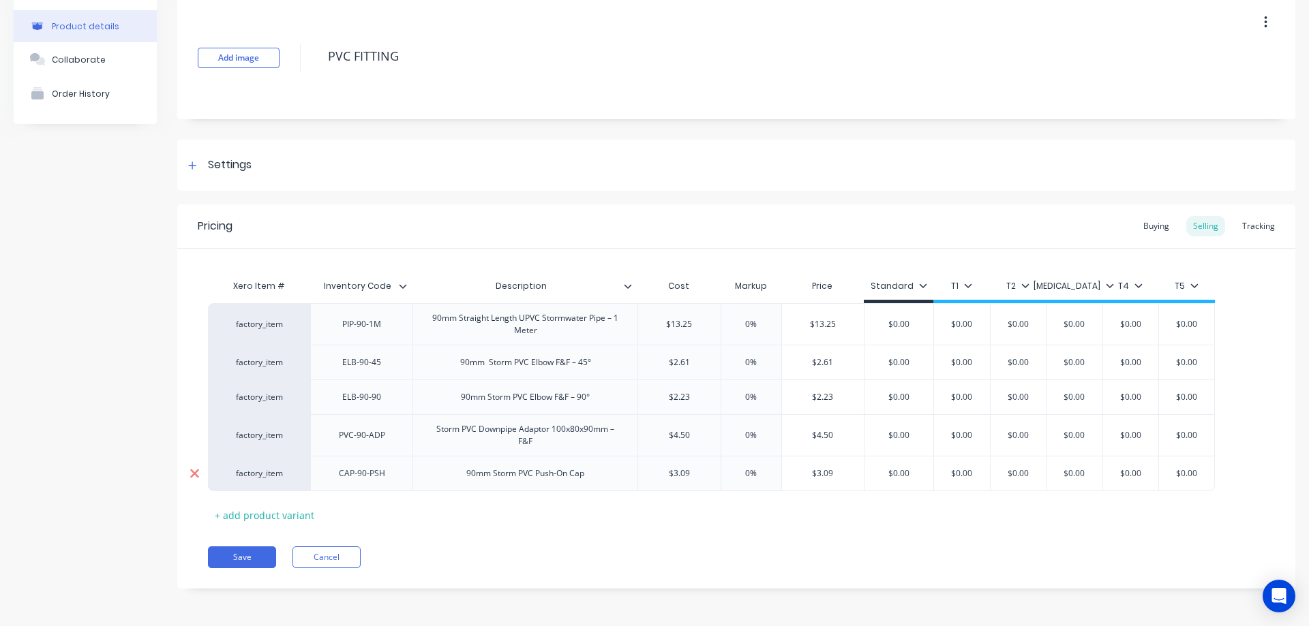
scroll to position [61, 0]
click at [242, 555] on button "Save" at bounding box center [242, 558] width 68 height 22
type textarea "x"
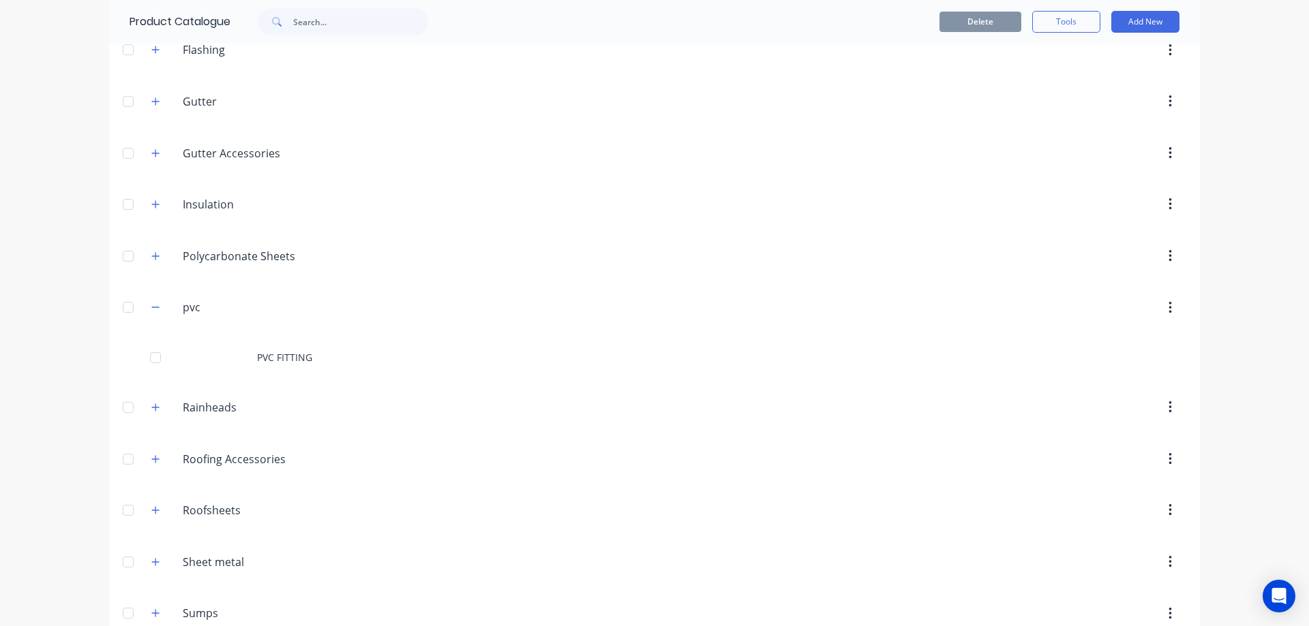
scroll to position [477, 0]
